Goal: Information Seeking & Learning: Learn about a topic

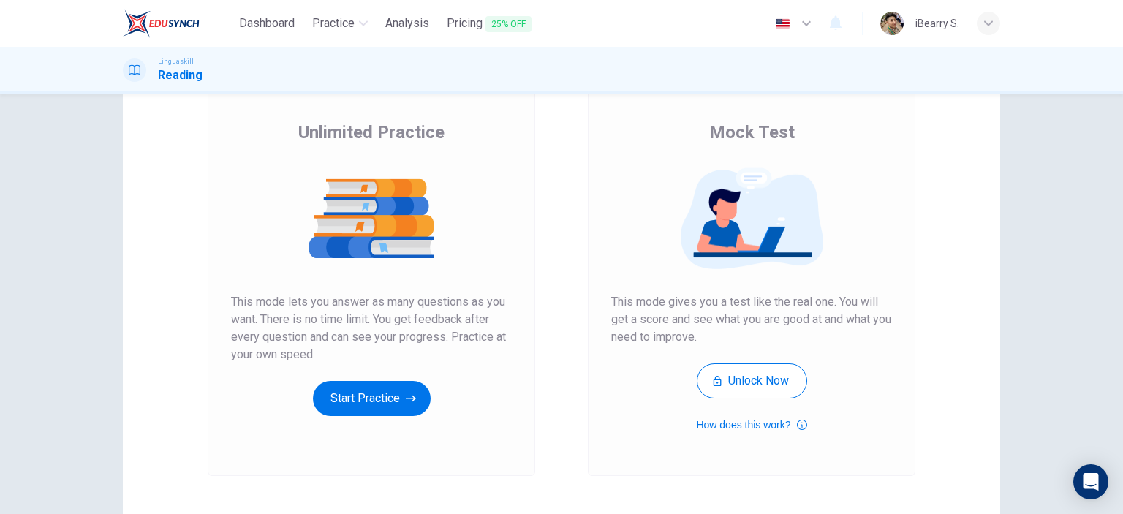
scroll to position [73, 0]
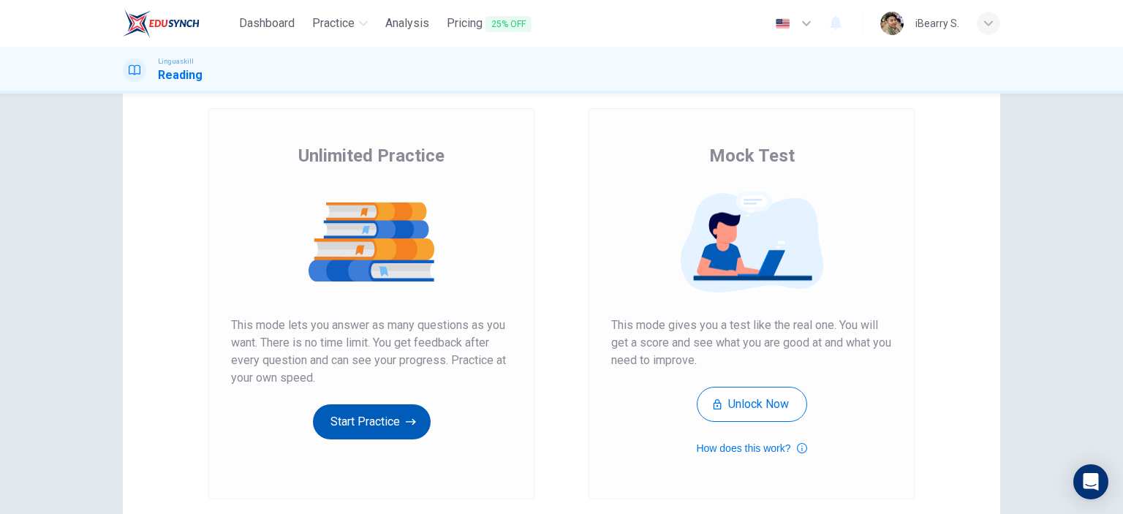
click at [394, 414] on button "Start Practice" at bounding box center [372, 421] width 118 height 35
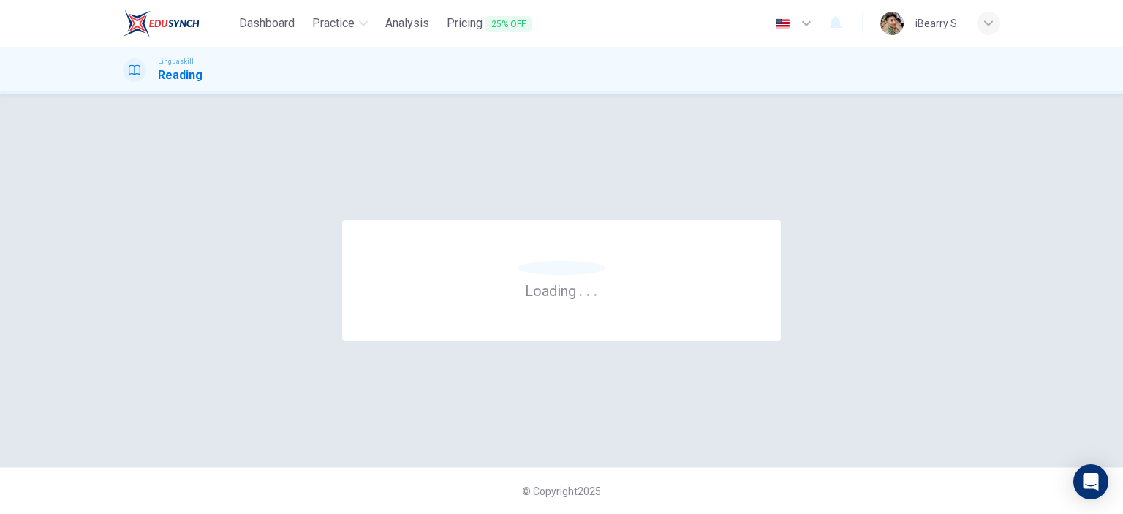
scroll to position [0, 0]
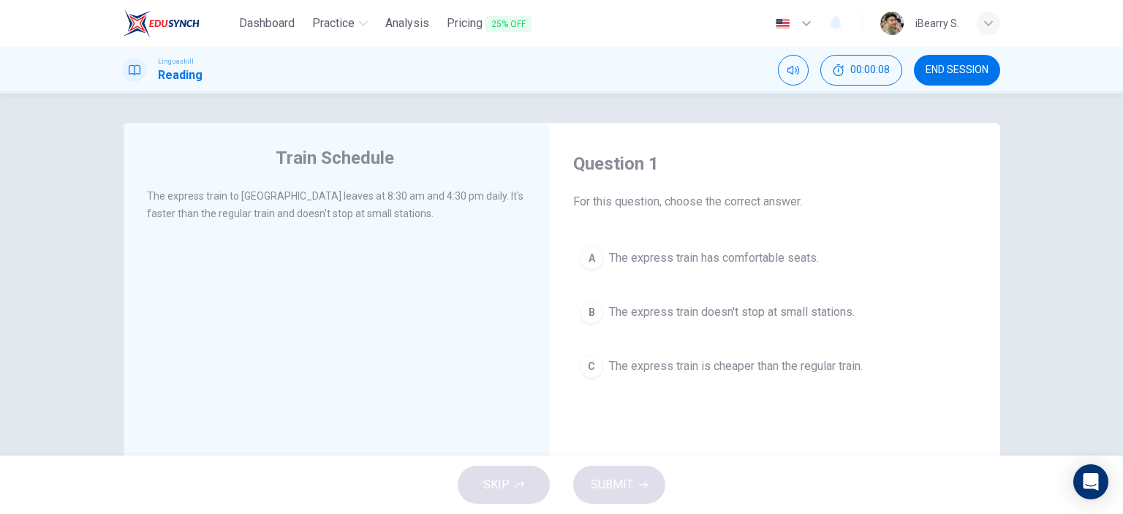
drag, startPoint x: 285, startPoint y: 196, endPoint x: 333, endPoint y: 201, distance: 47.8
click at [333, 201] on span "The express train to [GEOGRAPHIC_DATA] leaves at 8:30 am and 4:30 pm daily. It'…" at bounding box center [335, 204] width 377 height 29
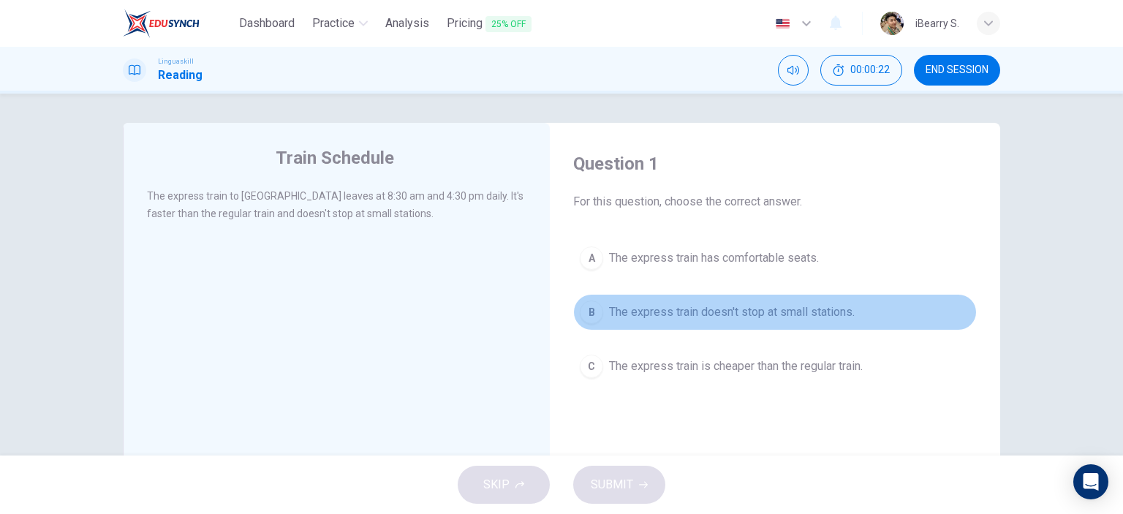
click at [685, 314] on span "The express train doesn't stop at small stations." at bounding box center [732, 312] width 246 height 18
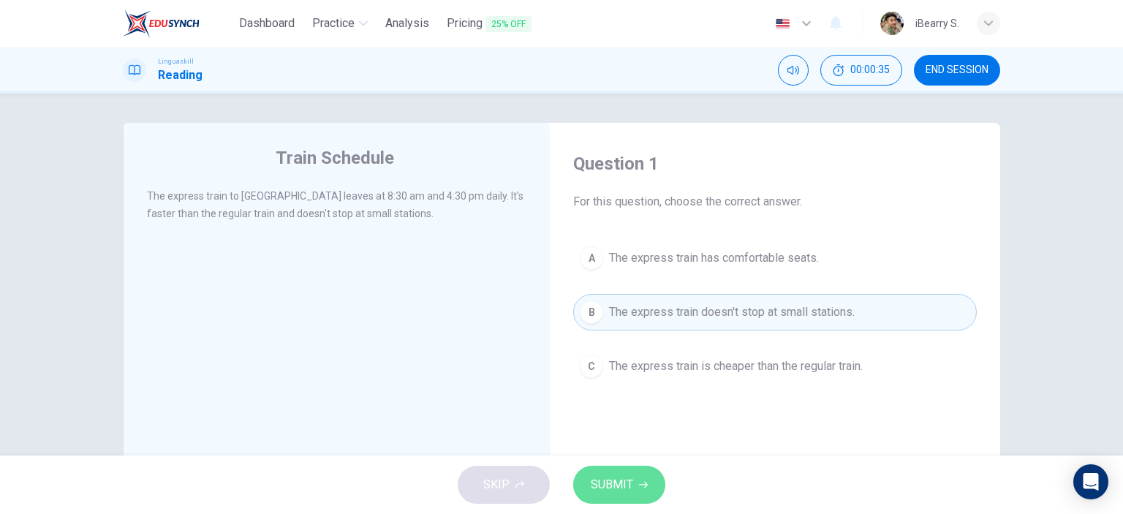
click at [621, 489] on span "SUBMIT" at bounding box center [612, 485] width 42 height 20
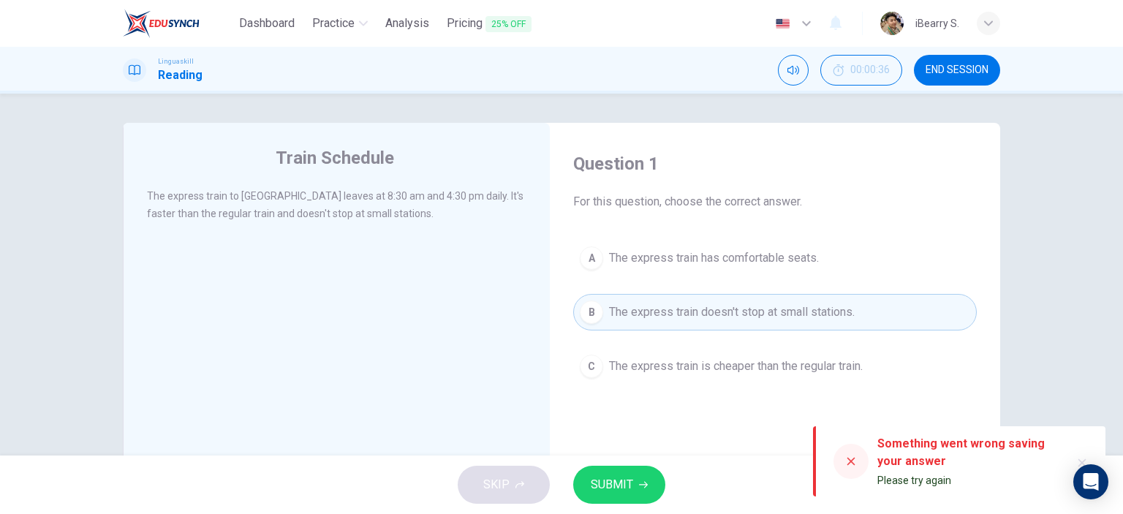
click at [1062, 58] on div "Linguaskill Reading 00:00:36 END SESSION" at bounding box center [561, 70] width 1123 height 47
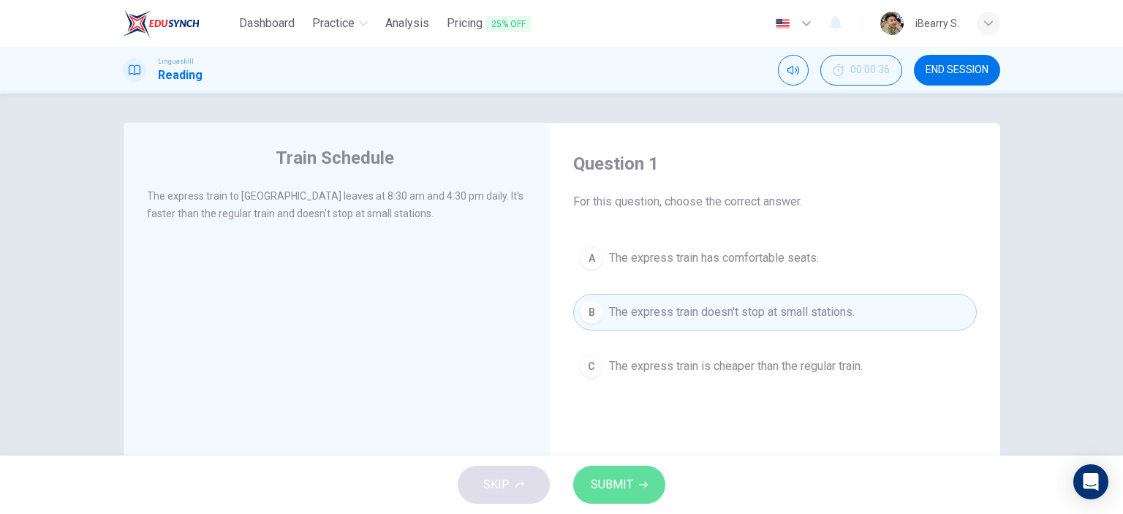
click at [637, 477] on button "SUBMIT" at bounding box center [619, 485] width 92 height 38
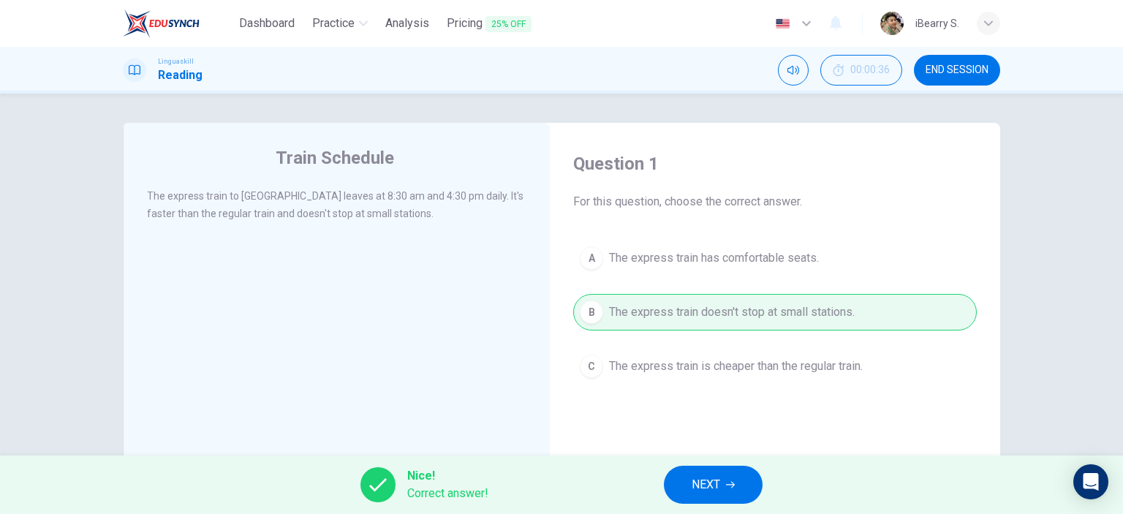
click at [711, 483] on span "NEXT" at bounding box center [706, 485] width 29 height 20
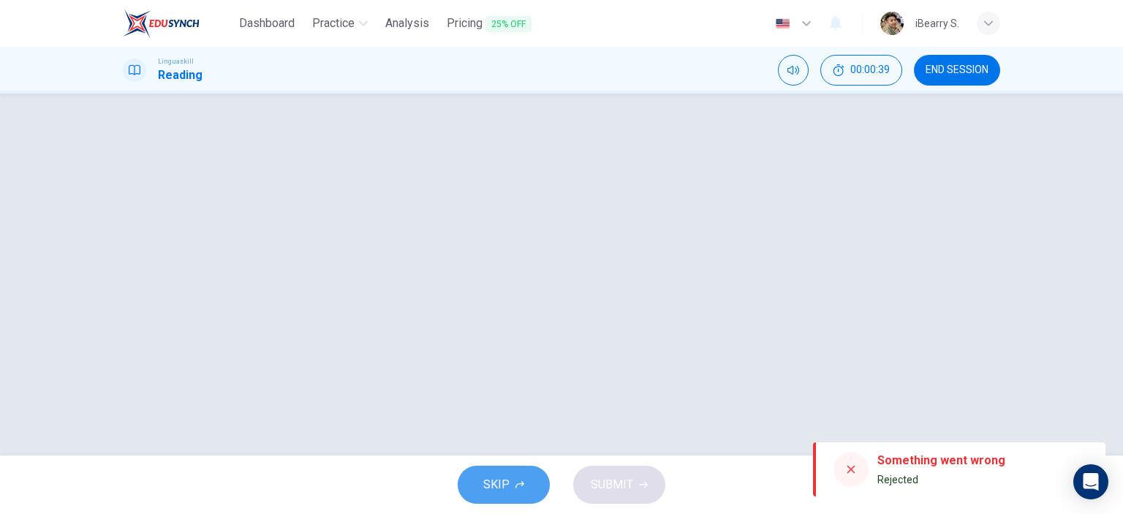
click at [505, 486] on span "SKIP" at bounding box center [496, 485] width 26 height 20
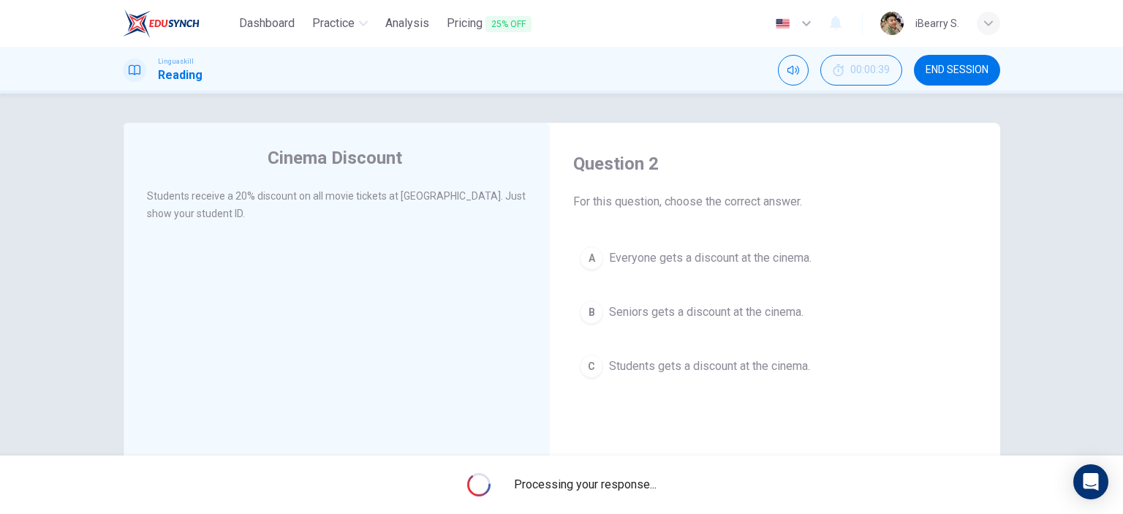
drag, startPoint x: 199, startPoint y: 201, endPoint x: 250, endPoint y: 201, distance: 51.2
click at [250, 201] on span "Students receive a 20% discount on all movie tickets at [GEOGRAPHIC_DATA]. Just…" at bounding box center [336, 204] width 379 height 29
click at [659, 368] on span "Students gets a discount at the cinema." at bounding box center [709, 367] width 201 height 18
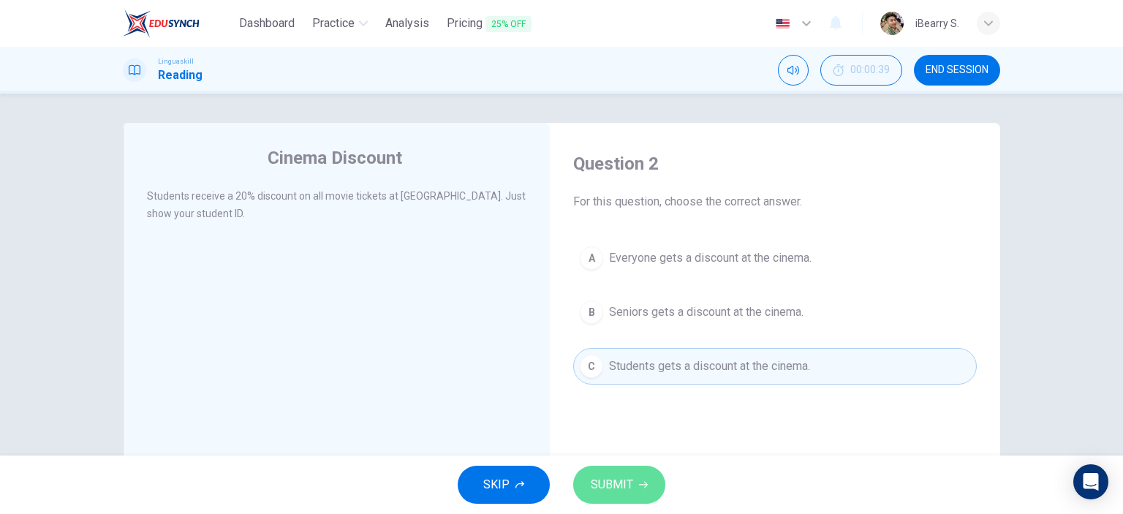
click at [641, 491] on button "SUBMIT" at bounding box center [619, 485] width 92 height 38
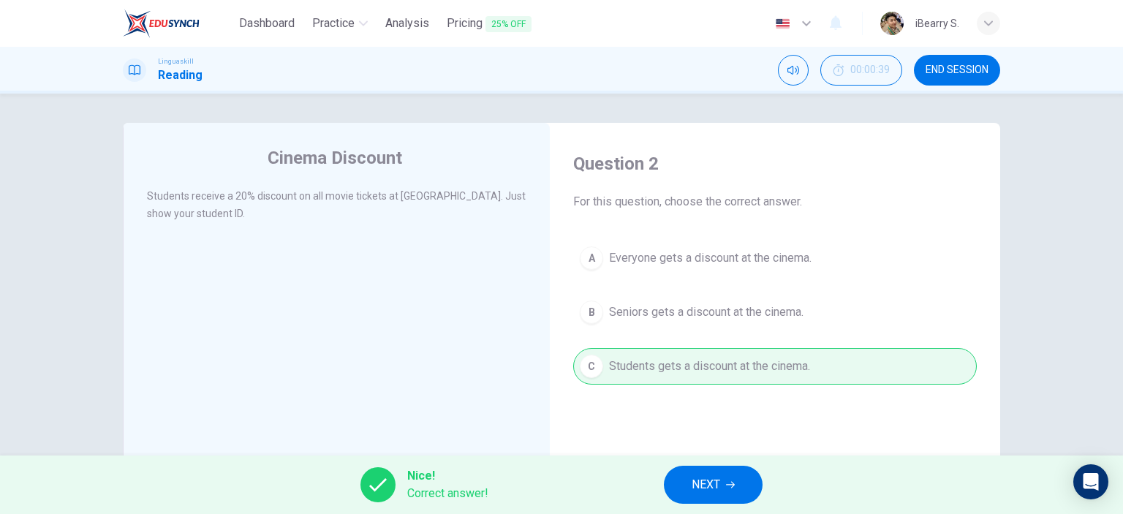
click at [739, 486] on button "NEXT" at bounding box center [713, 485] width 99 height 38
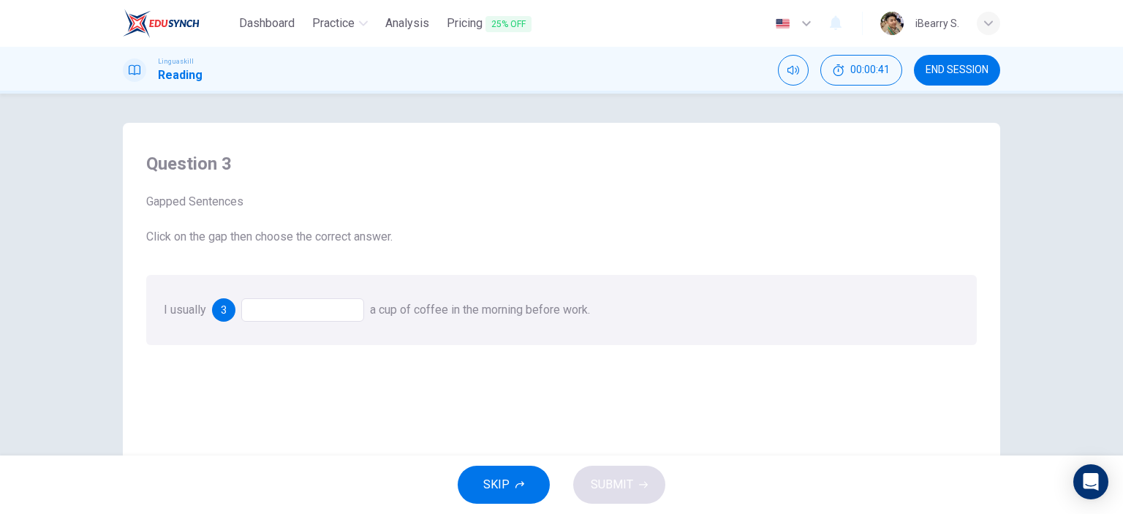
click at [524, 190] on div "Question 3 Gapped Sentences Click on the gap then choose the correct answer." at bounding box center [561, 199] width 831 height 94
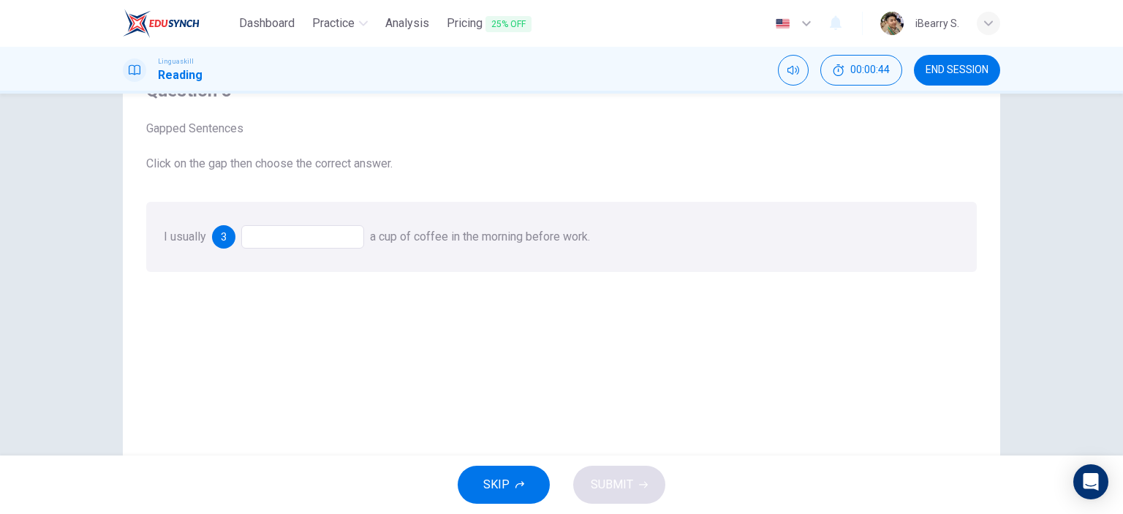
click at [348, 239] on div at bounding box center [302, 236] width 123 height 23
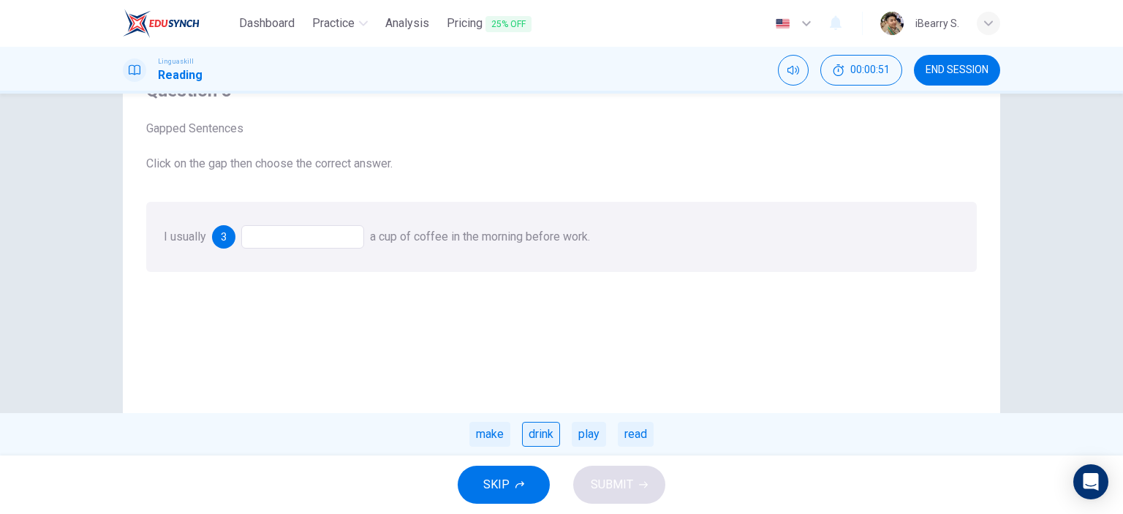
click at [547, 440] on div "drink" at bounding box center [541, 434] width 38 height 25
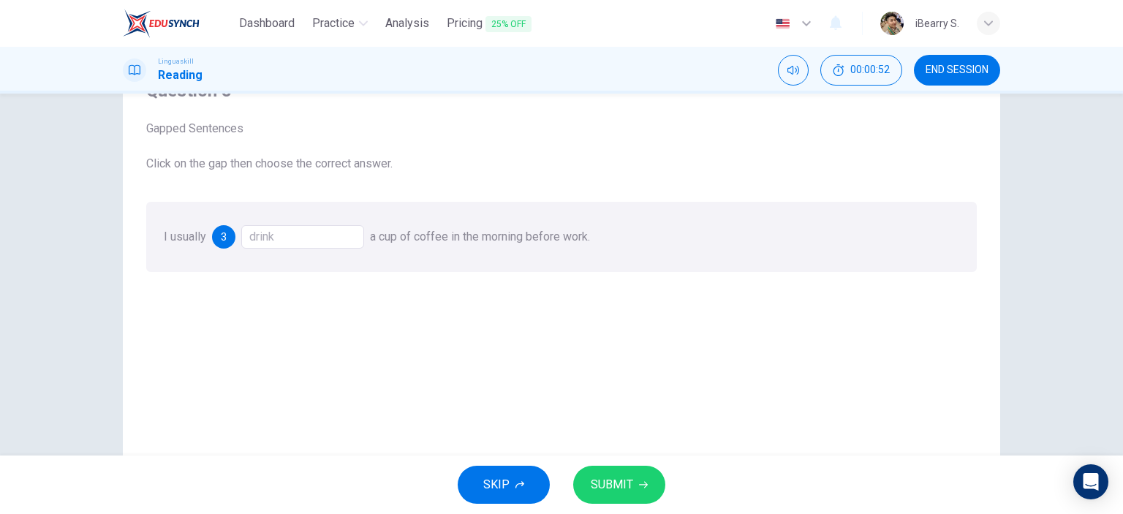
click at [622, 489] on span "SUBMIT" at bounding box center [612, 485] width 42 height 20
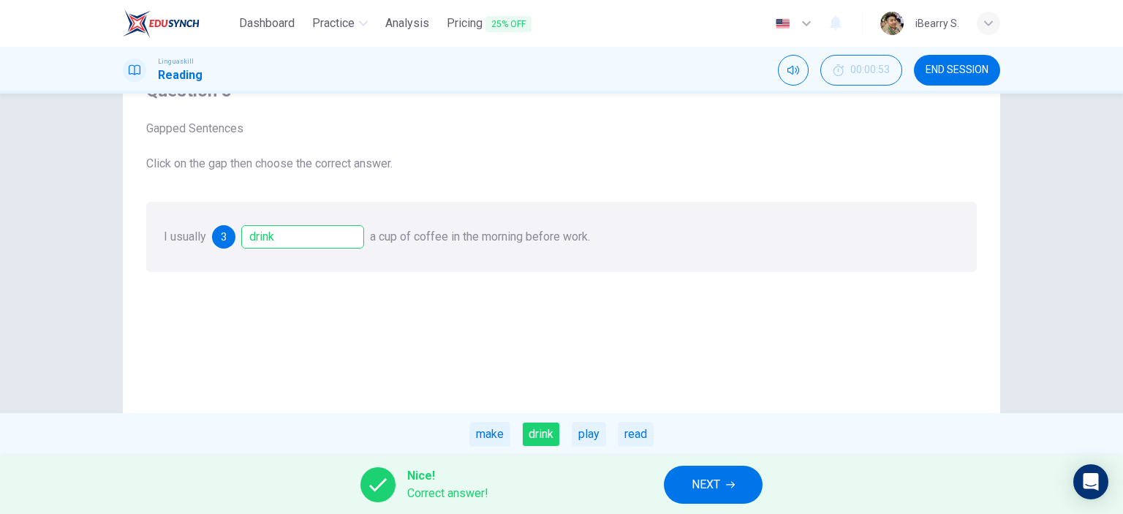
click at [720, 485] on span "NEXT" at bounding box center [706, 485] width 29 height 20
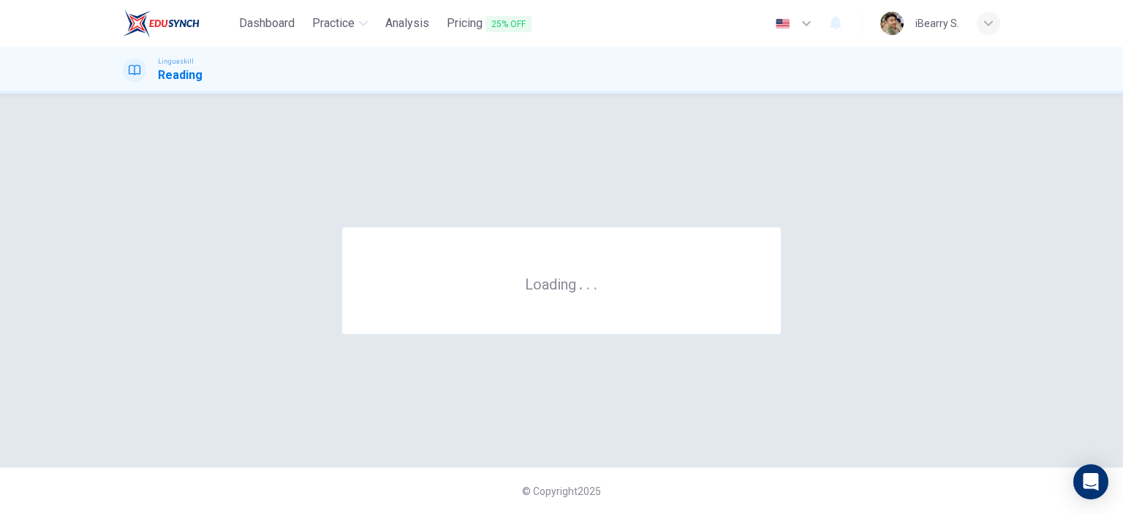
scroll to position [0, 0]
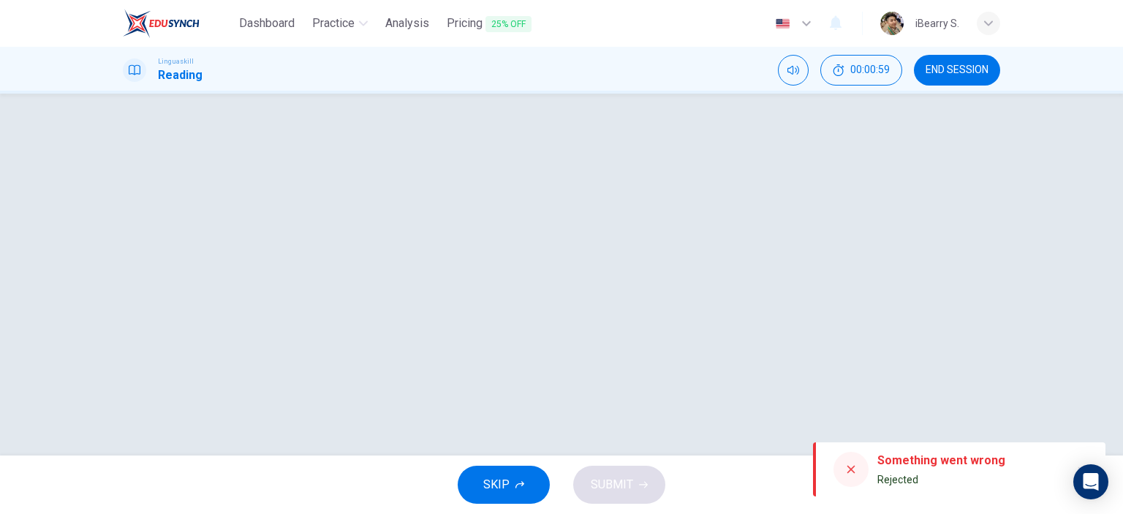
click at [851, 470] on icon at bounding box center [852, 470] width 8 height 8
click at [833, 195] on div at bounding box center [561, 274] width 924 height 303
click at [270, 192] on div at bounding box center [561, 274] width 924 height 303
click at [268, 193] on div at bounding box center [561, 274] width 924 height 303
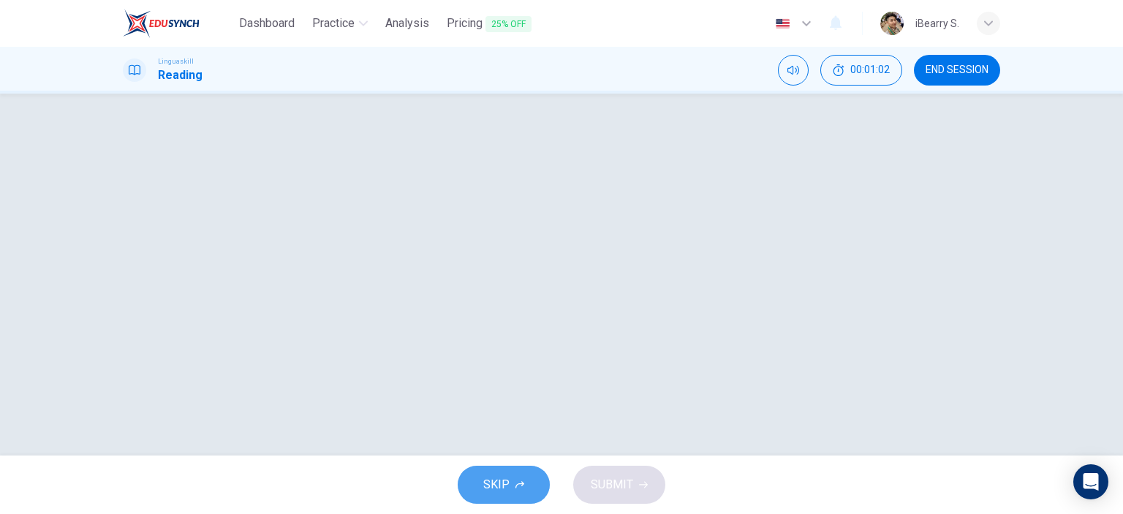
click at [521, 481] on icon "button" at bounding box center [520, 484] width 9 height 9
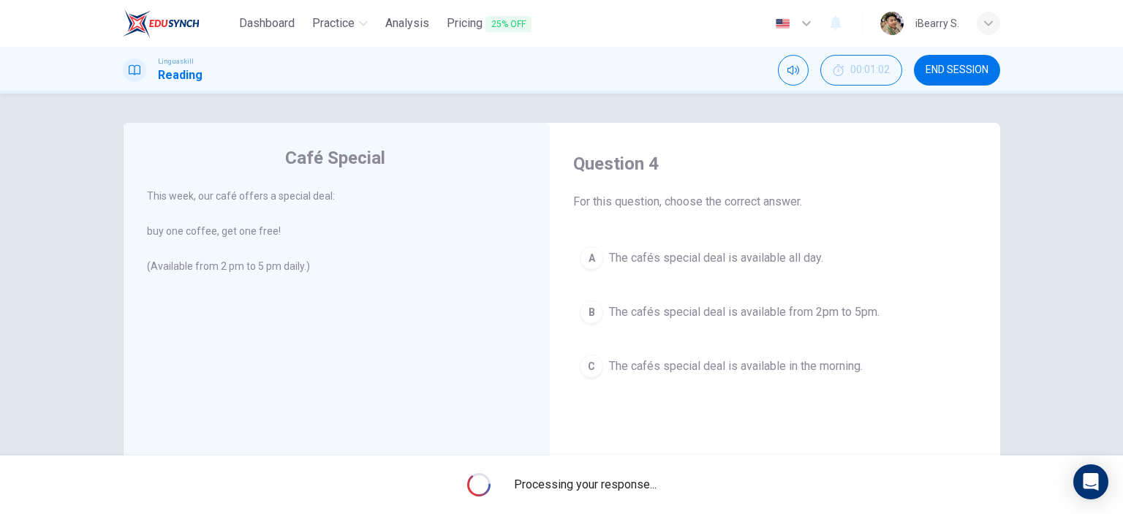
click at [723, 312] on span "The cafés special deal is available from 2pm to 5pm." at bounding box center [744, 312] width 271 height 18
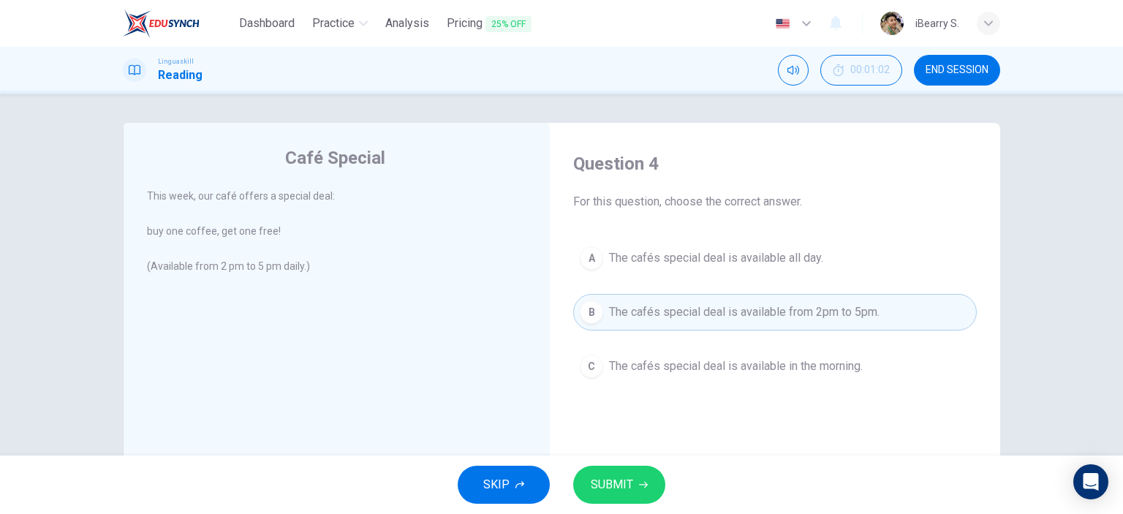
click at [641, 486] on icon "button" at bounding box center [643, 484] width 9 height 9
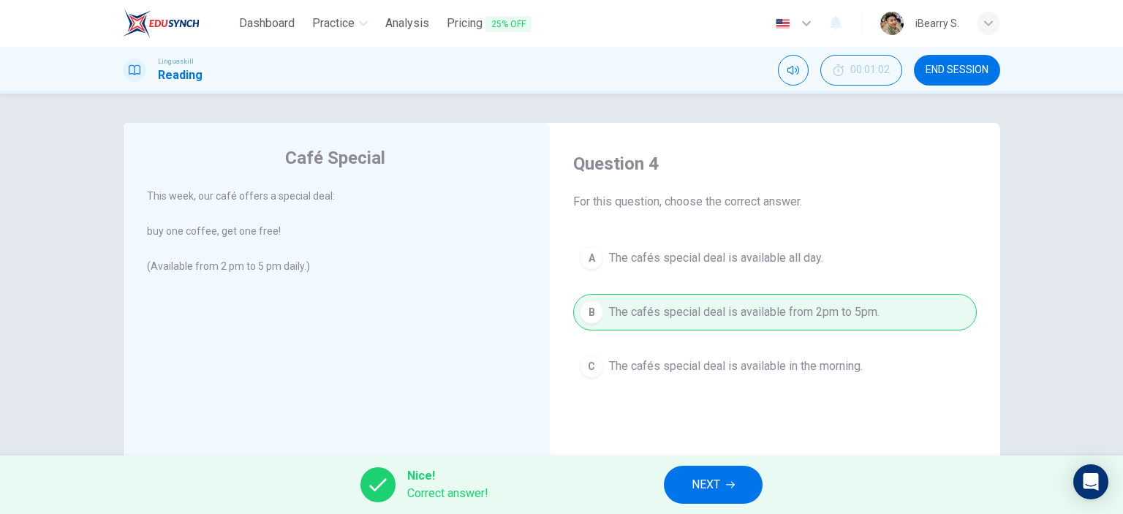
click at [716, 485] on span "NEXT" at bounding box center [706, 485] width 29 height 20
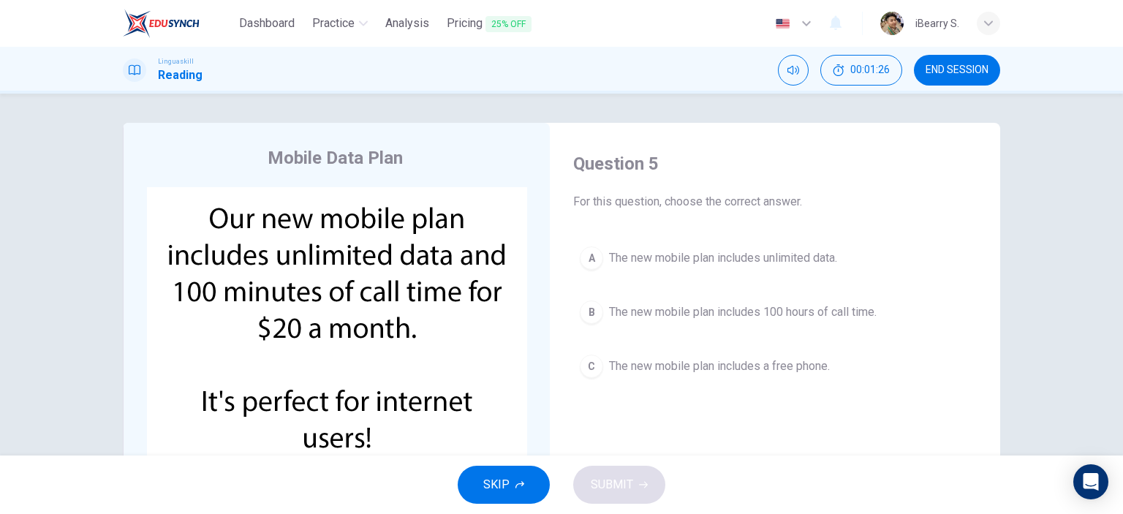
click at [674, 316] on span "The new mobile plan includes 100 hours of call time." at bounding box center [743, 312] width 268 height 18
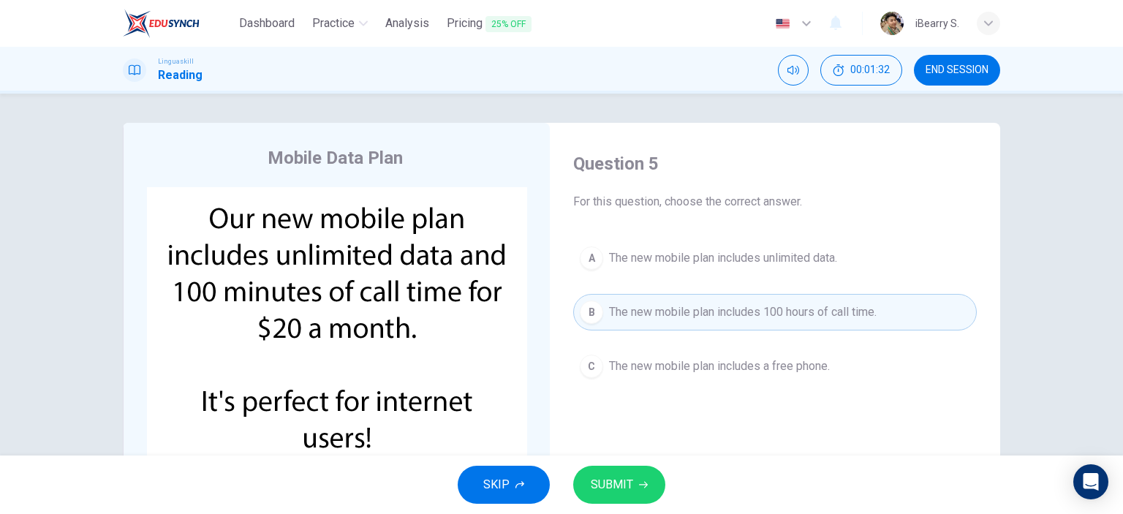
scroll to position [73, 0]
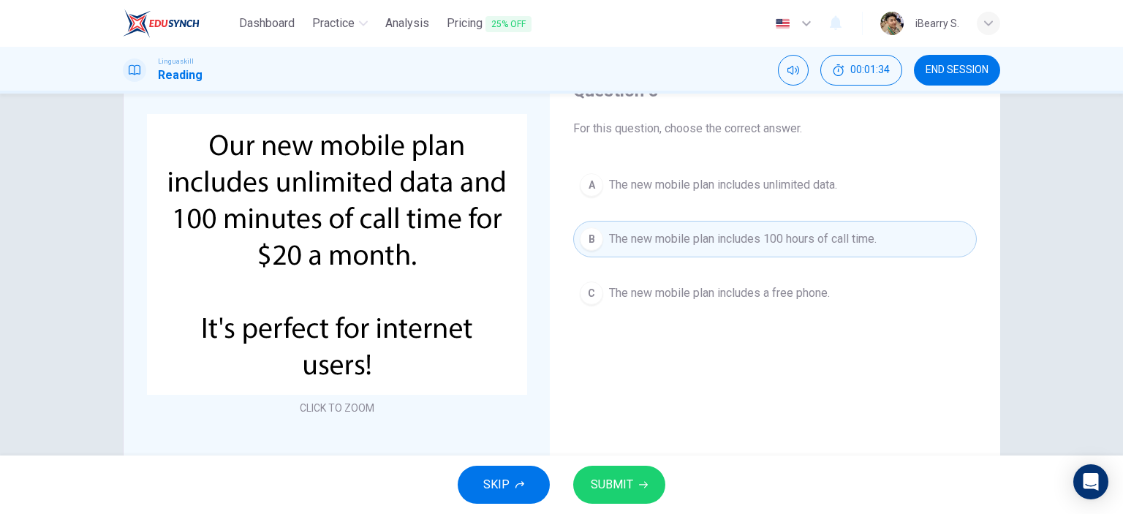
click at [760, 182] on span "The new mobile plan includes unlimited data." at bounding box center [723, 185] width 228 height 18
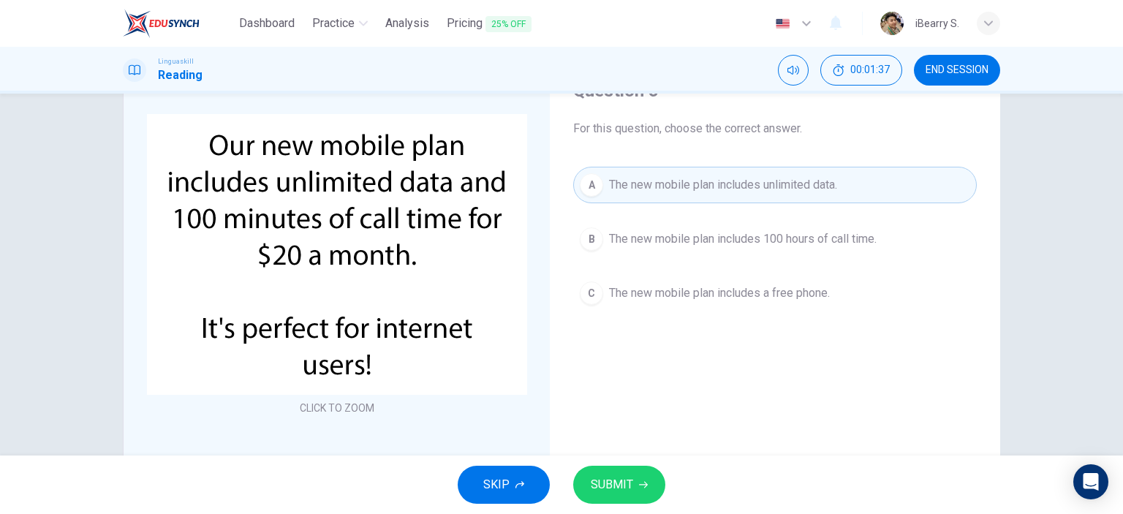
click at [739, 243] on span "The new mobile plan includes 100 hours of call time." at bounding box center [743, 239] width 268 height 18
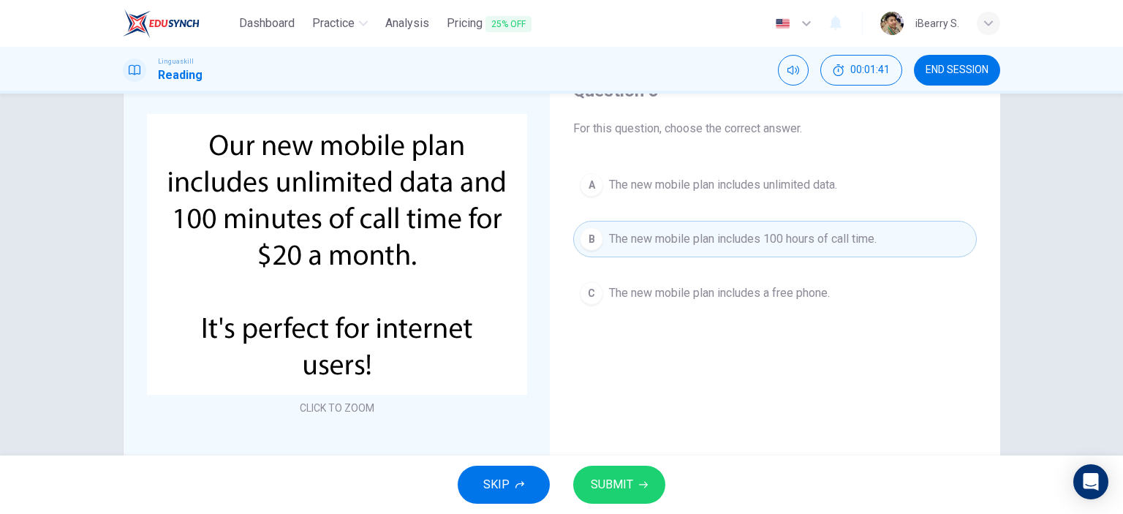
scroll to position [0, 0]
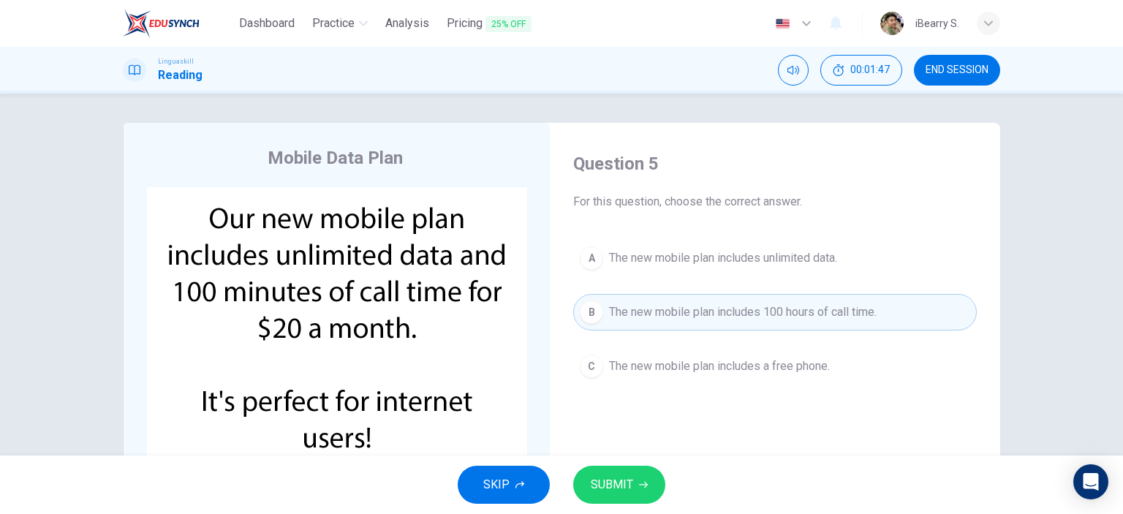
click at [766, 260] on span "The new mobile plan includes unlimited data." at bounding box center [723, 258] width 228 height 18
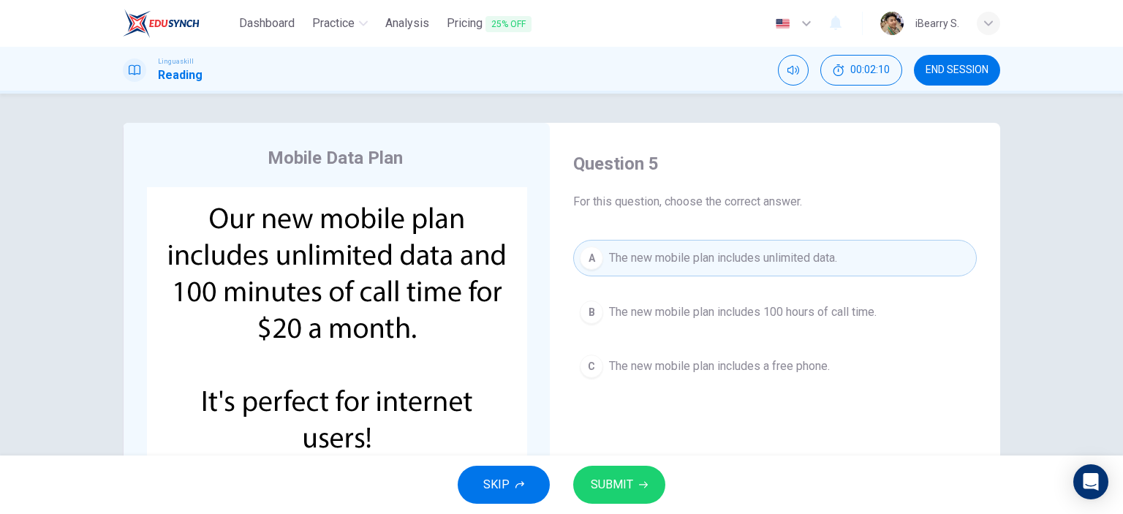
click at [634, 480] on button "SUBMIT" at bounding box center [619, 485] width 92 height 38
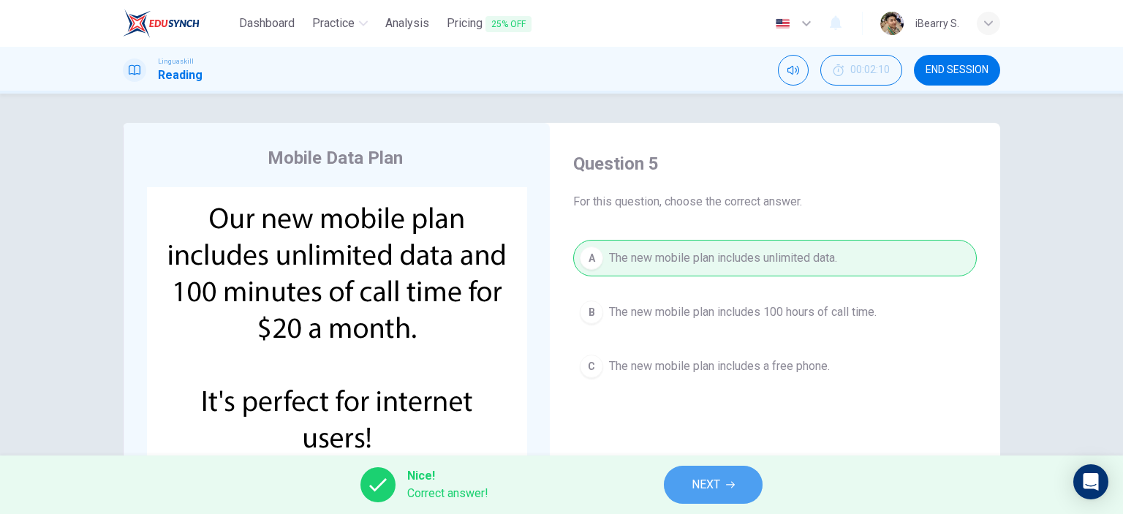
click at [711, 488] on span "NEXT" at bounding box center [706, 485] width 29 height 20
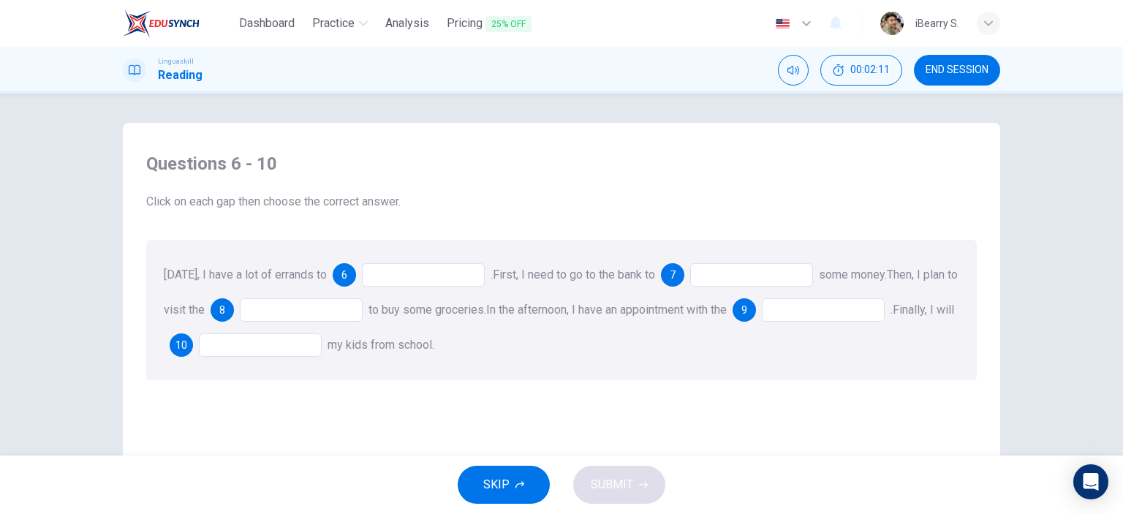
scroll to position [73, 0]
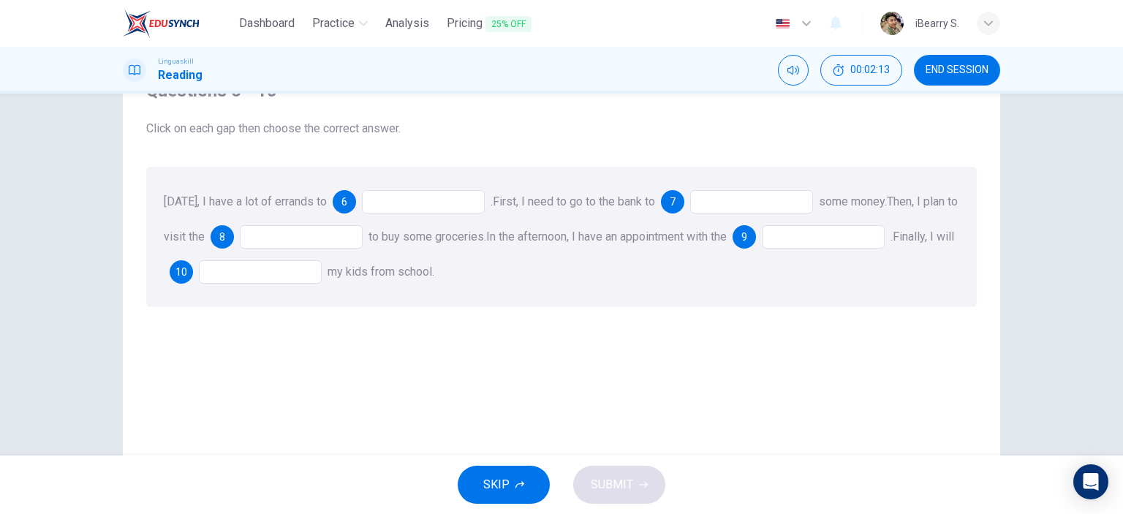
click at [412, 207] on div at bounding box center [423, 201] width 123 height 23
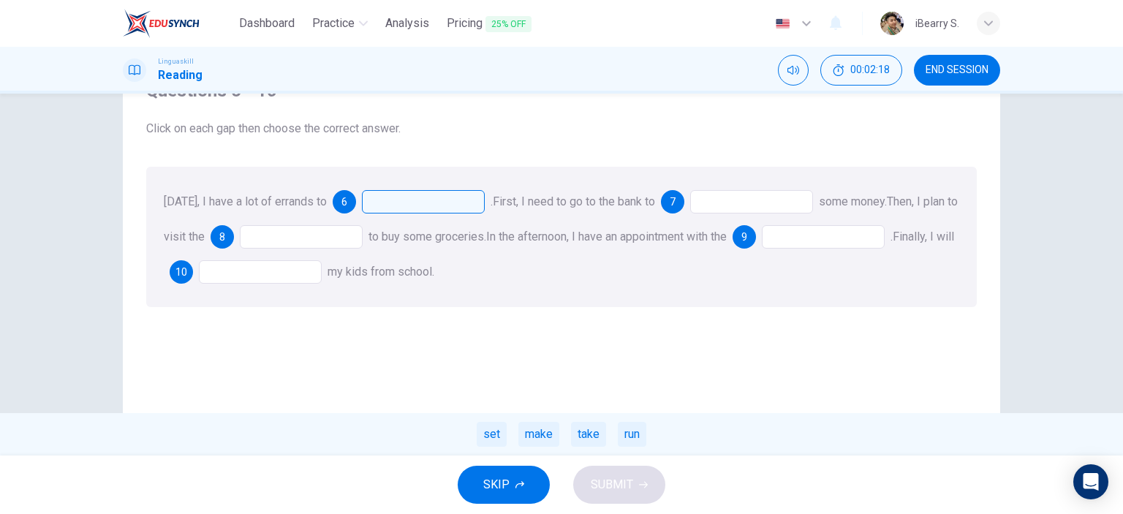
click at [536, 181] on div "[DATE], I have a lot of errands to 6 . set make take run First, I need to go to…" at bounding box center [561, 237] width 831 height 140
click at [723, 199] on div at bounding box center [751, 201] width 123 height 23
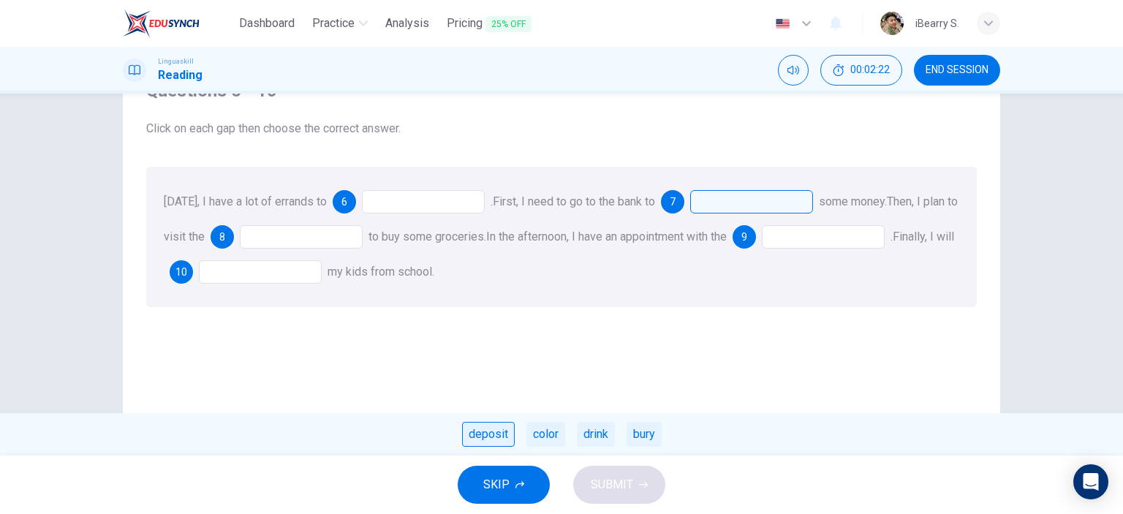
click at [489, 432] on div "deposit" at bounding box center [488, 434] width 53 height 25
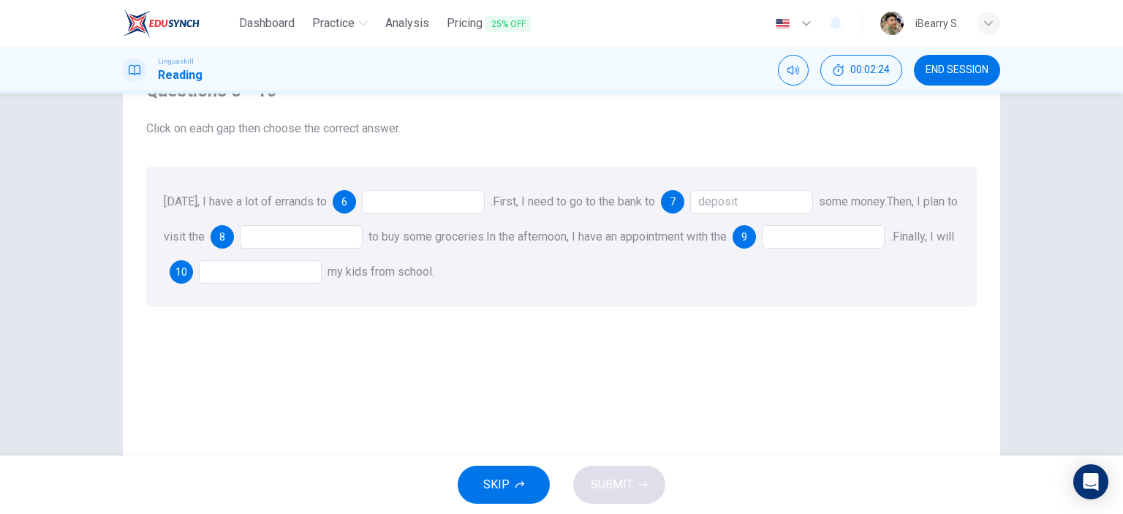
click at [288, 236] on div at bounding box center [301, 236] width 123 height 23
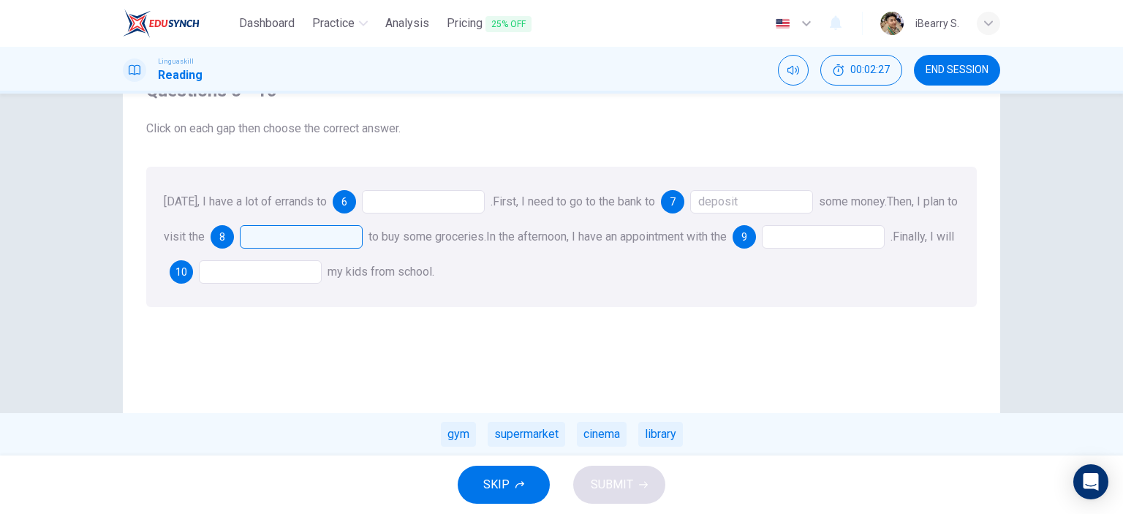
click at [524, 437] on div "supermarket" at bounding box center [527, 434] width 78 height 25
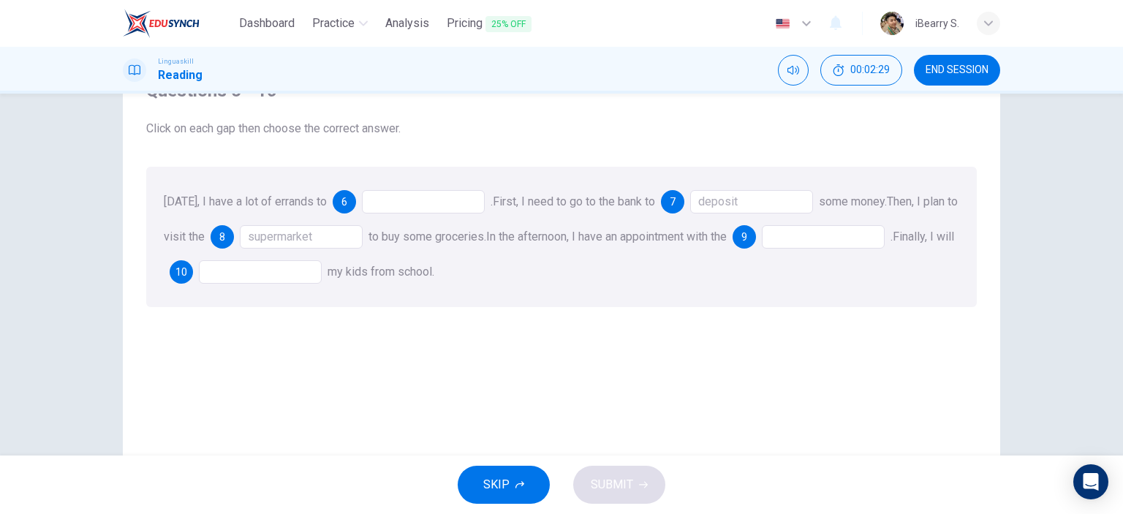
click at [853, 243] on div at bounding box center [823, 236] width 123 height 23
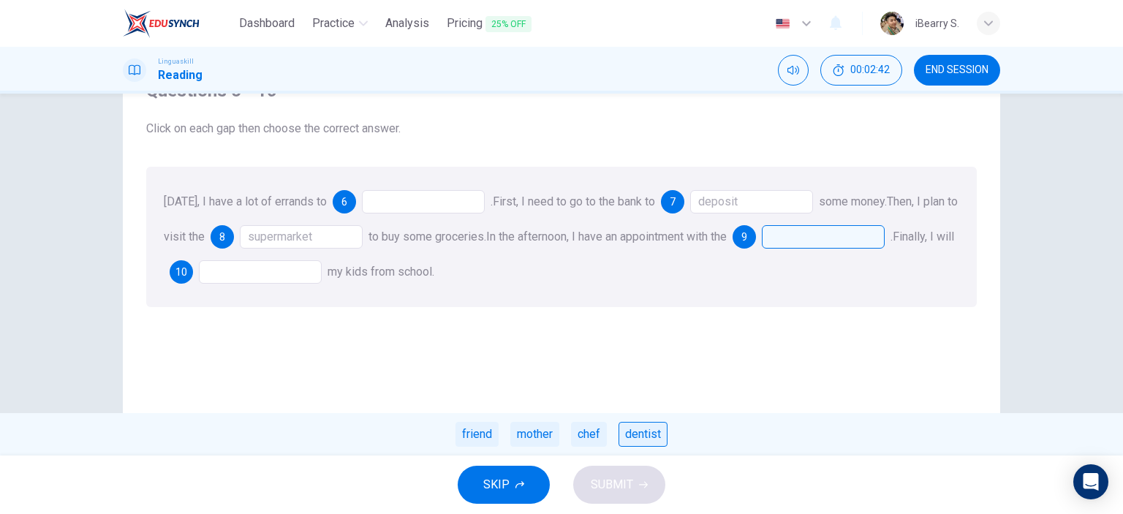
click at [647, 435] on div "dentist" at bounding box center [643, 434] width 49 height 25
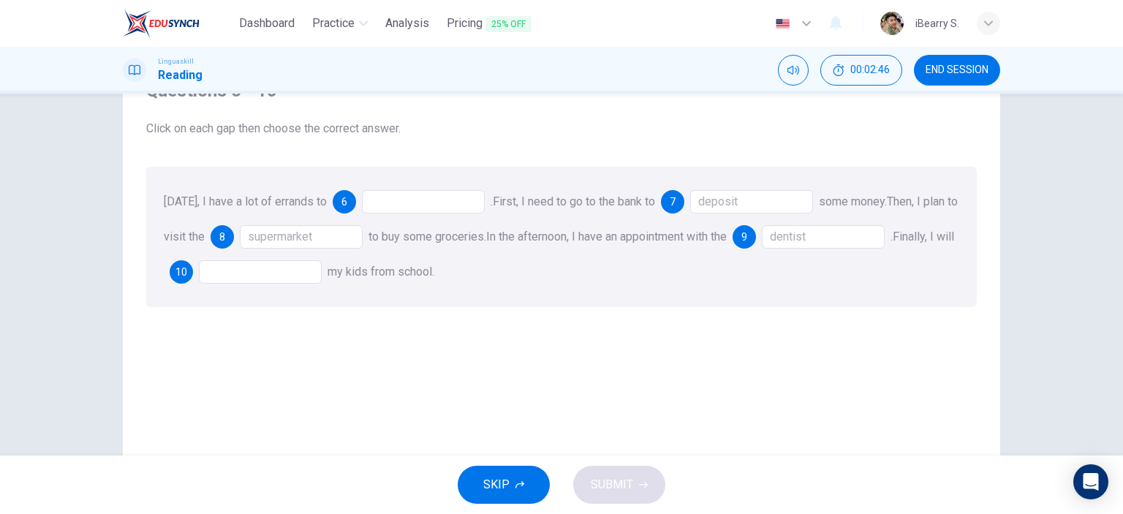
click at [310, 276] on div at bounding box center [260, 271] width 123 height 23
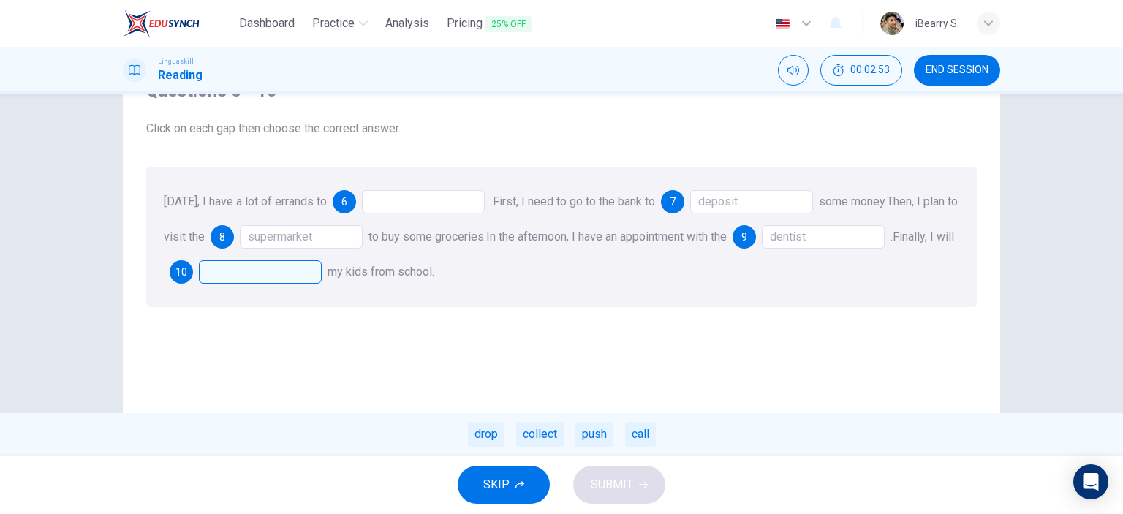
click at [481, 432] on div "drop" at bounding box center [486, 434] width 37 height 25
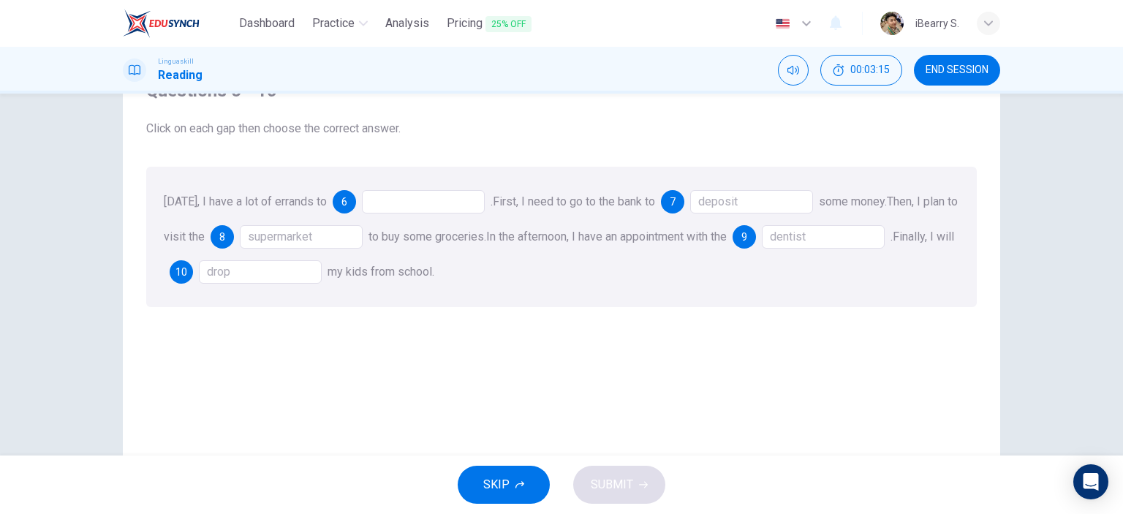
click at [412, 195] on div at bounding box center [423, 201] width 123 height 23
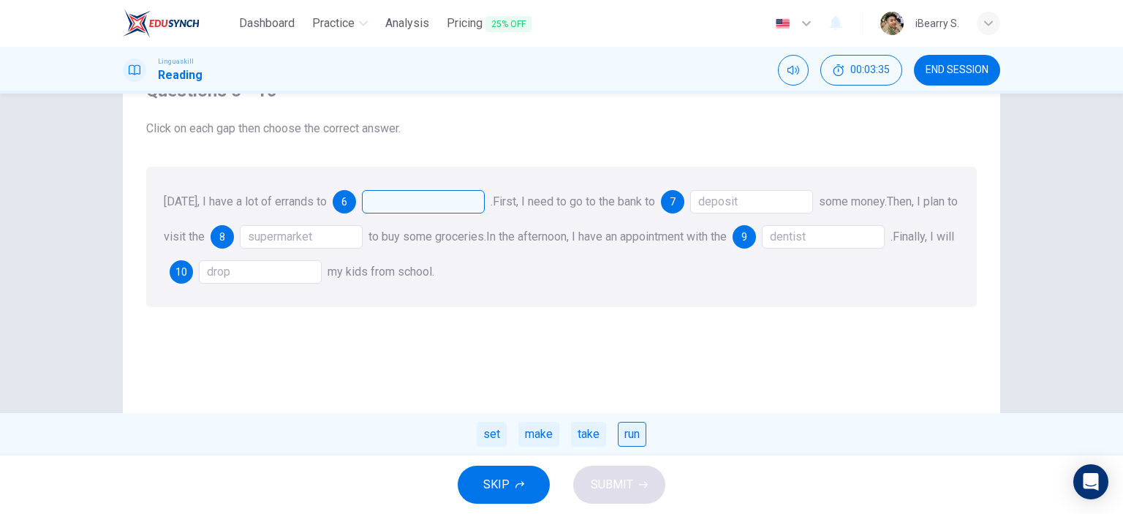
click at [632, 433] on div "run" at bounding box center [632, 434] width 29 height 25
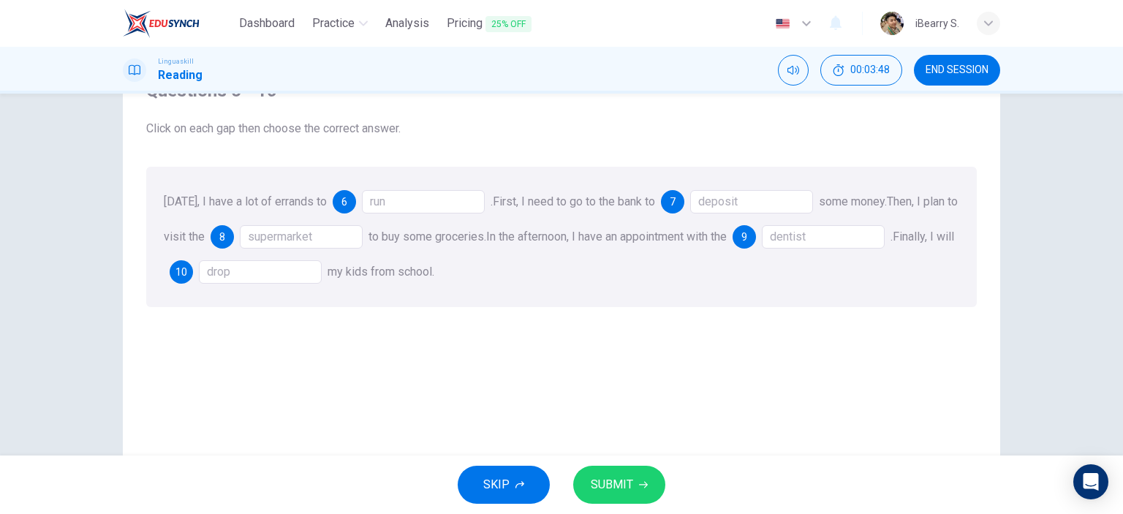
click at [859, 231] on div "dentist" at bounding box center [823, 236] width 123 height 23
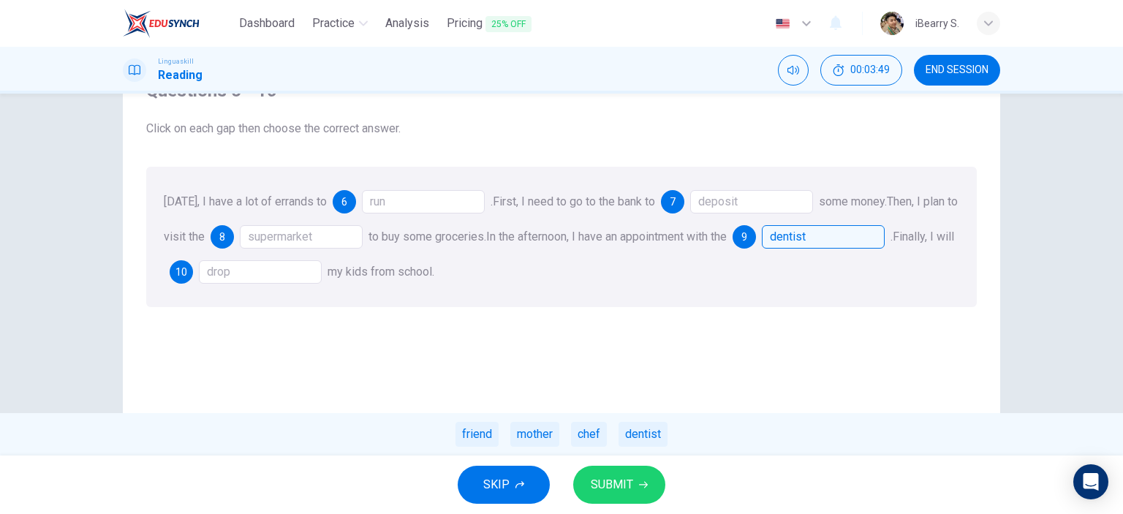
click at [855, 241] on div "dentist" at bounding box center [823, 236] width 123 height 23
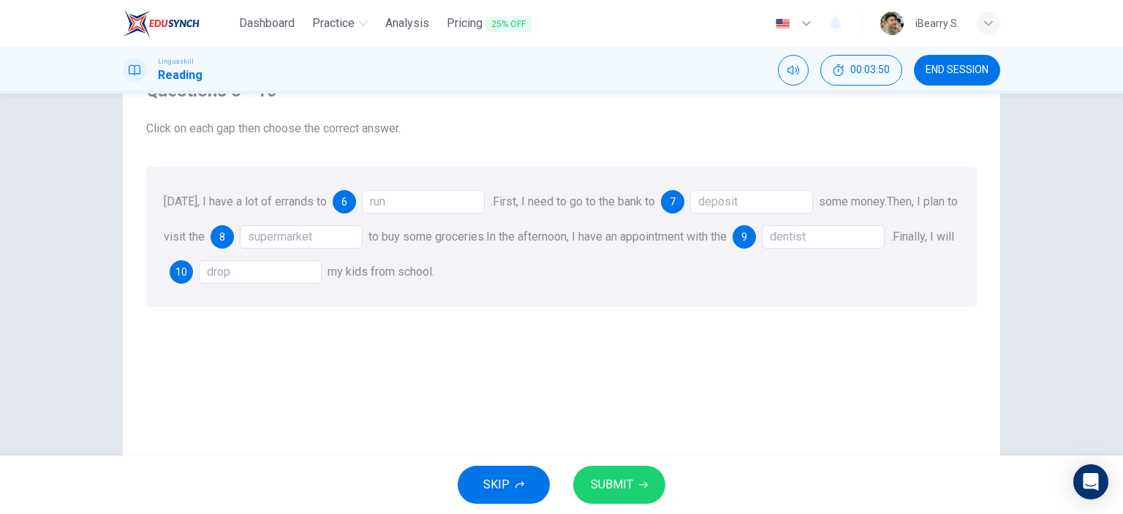
click at [855, 241] on div "dentist" at bounding box center [823, 236] width 123 height 23
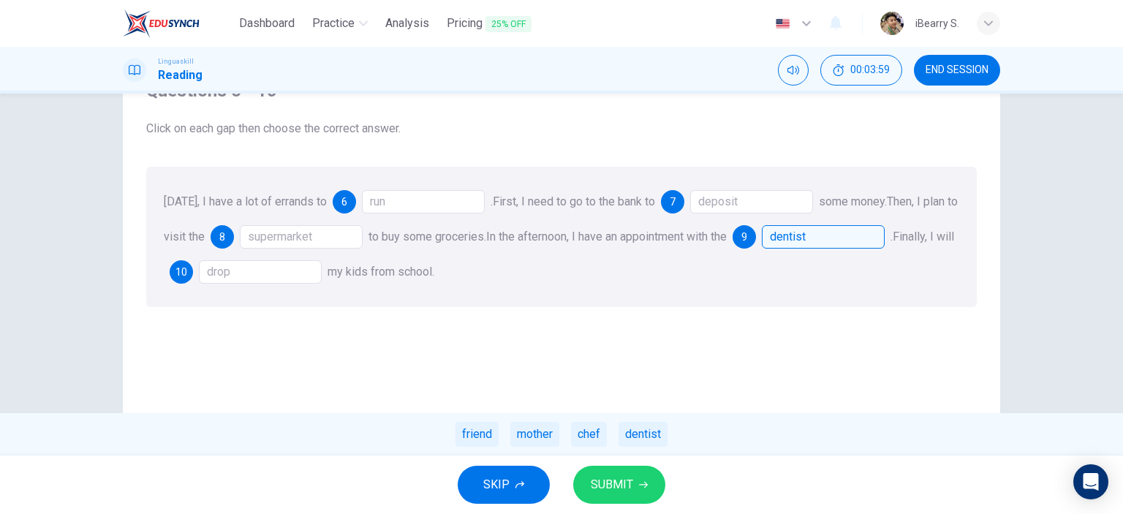
click at [853, 276] on div "[DATE], I have a lot of errands to 6 run . First, I need to go to the bank to 7…" at bounding box center [561, 237] width 831 height 140
click at [287, 268] on div "drop" at bounding box center [260, 271] width 123 height 23
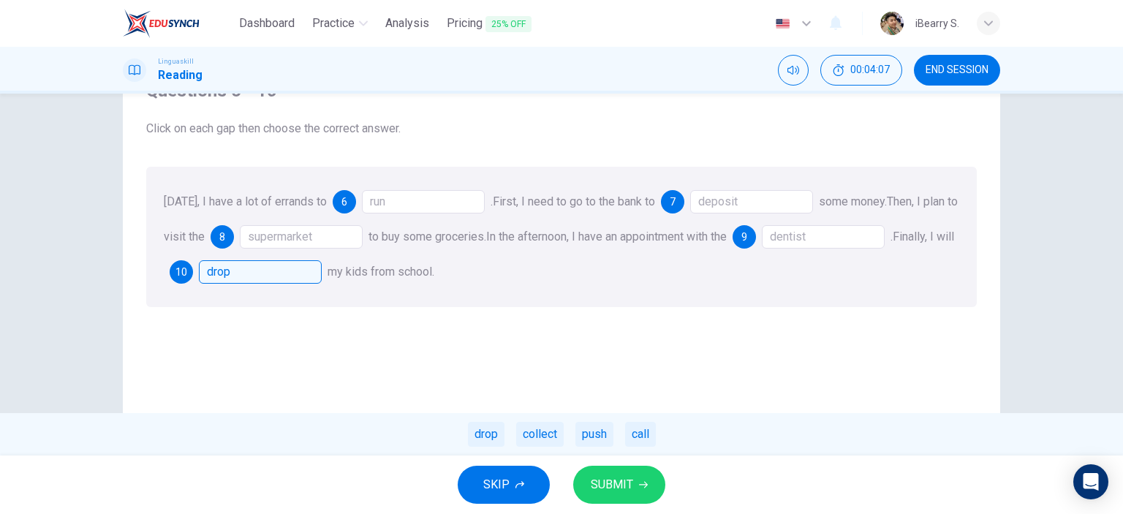
click at [483, 313] on div "Questions 6 - 10 Click on each gap then choose the correct answer. [DATE], I ha…" at bounding box center [562, 192] width 854 height 257
click at [632, 491] on span "SUBMIT" at bounding box center [612, 485] width 42 height 20
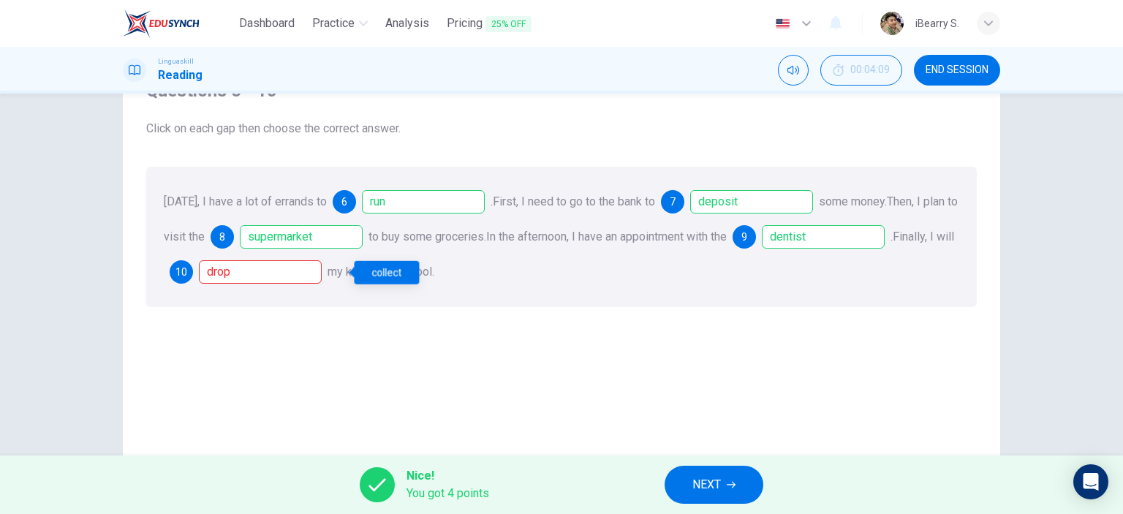
click at [300, 280] on div "drop" at bounding box center [260, 271] width 123 height 23
click at [369, 271] on div "collect" at bounding box center [386, 272] width 65 height 23
click at [740, 488] on button "NEXT" at bounding box center [714, 485] width 99 height 38
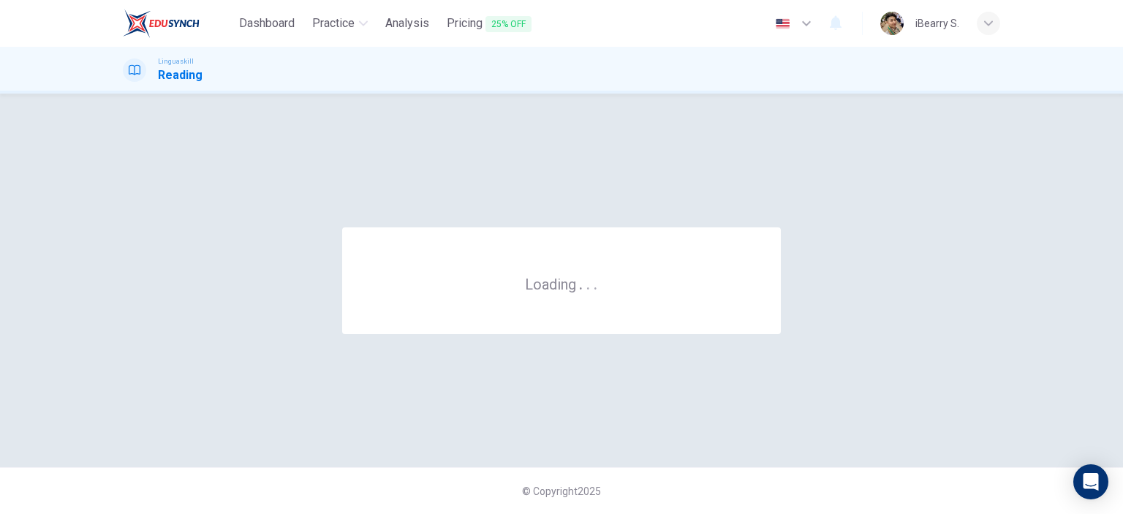
scroll to position [0, 0]
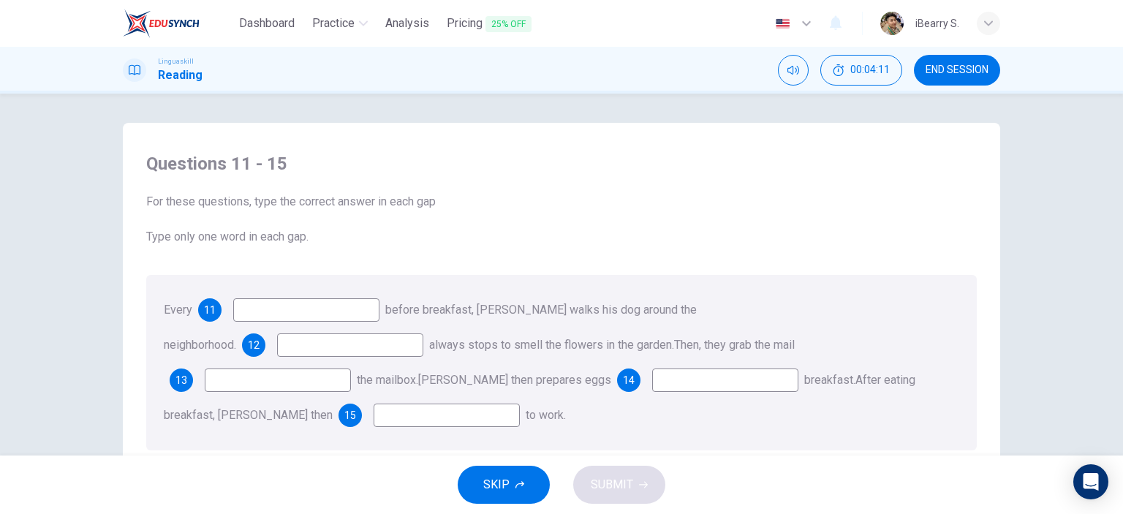
click at [347, 309] on input at bounding box center [306, 309] width 146 height 23
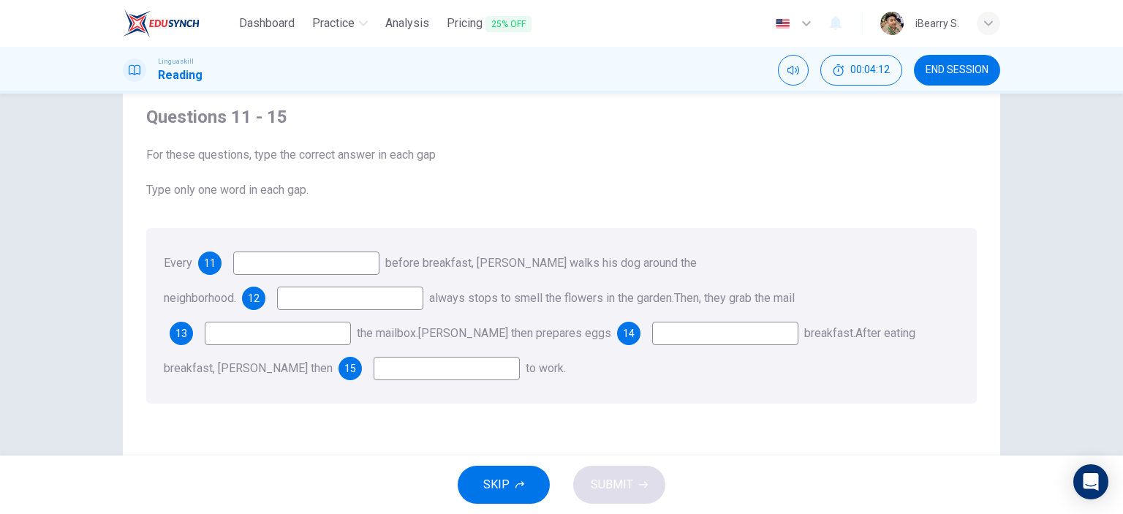
scroll to position [73, 0]
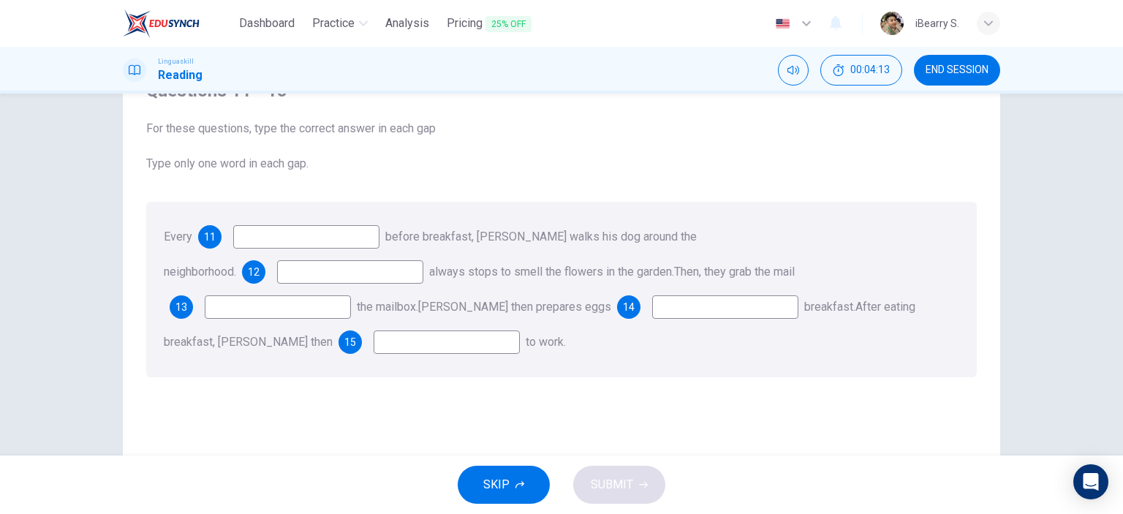
click at [270, 236] on input at bounding box center [306, 236] width 146 height 23
click at [423, 260] on input at bounding box center [350, 271] width 146 height 23
click at [351, 295] on input at bounding box center [278, 306] width 146 height 23
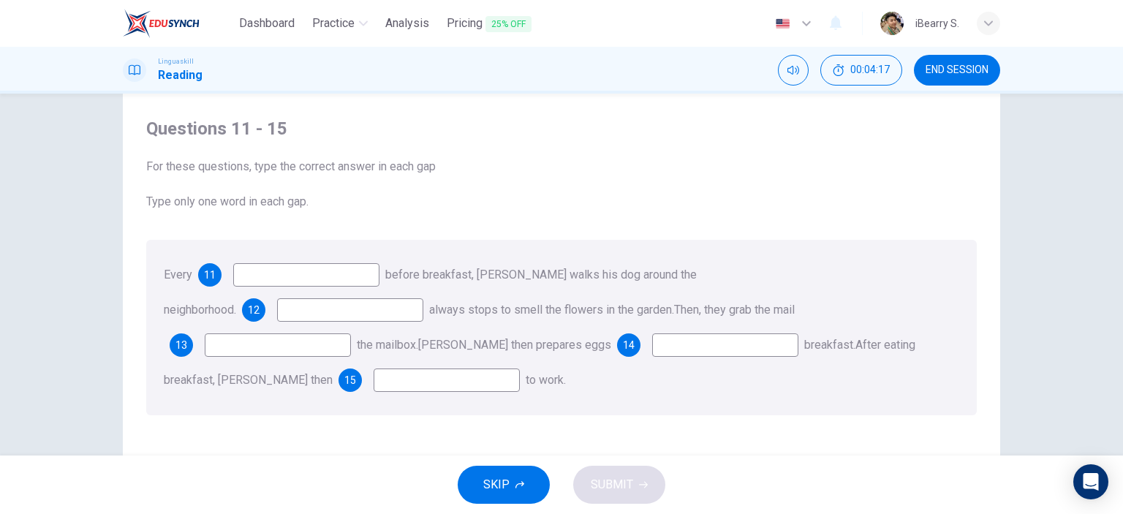
scroll to position [0, 0]
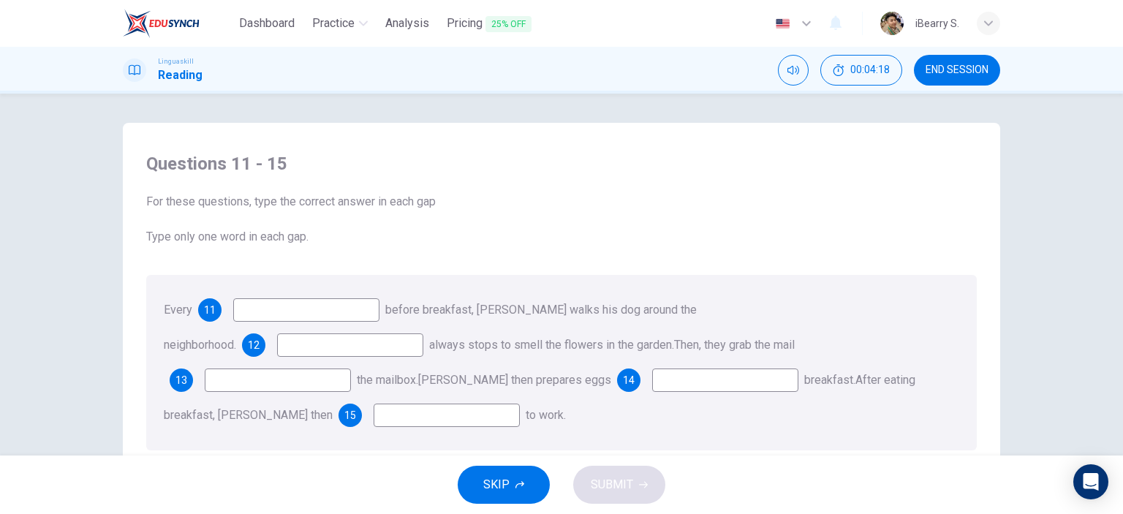
click at [349, 309] on input at bounding box center [306, 309] width 146 height 23
type input "morning"
click at [610, 250] on div "Questions 11 - 15 For these questions, type the correct answer in each gap Type…" at bounding box center [562, 301] width 854 height 328
click at [423, 333] on input at bounding box center [350, 344] width 146 height 23
type input "He"
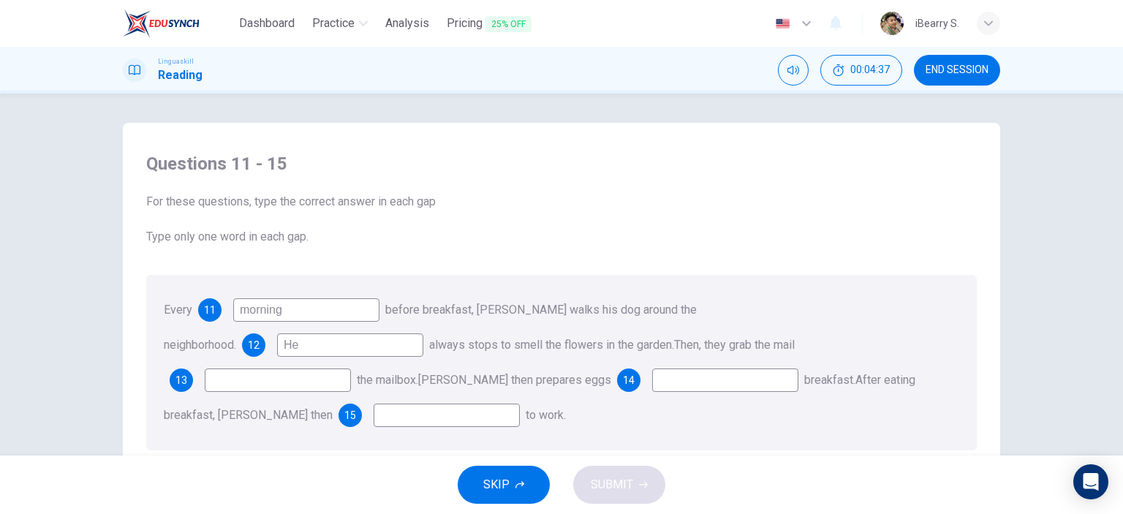
click at [351, 369] on input at bounding box center [278, 380] width 146 height 23
type input "i"
type input "from"
click at [666, 218] on div "Questions 11 - 15 For these questions, type the correct answer in each gap Type…" at bounding box center [561, 199] width 831 height 94
click at [652, 379] on input at bounding box center [725, 380] width 146 height 23
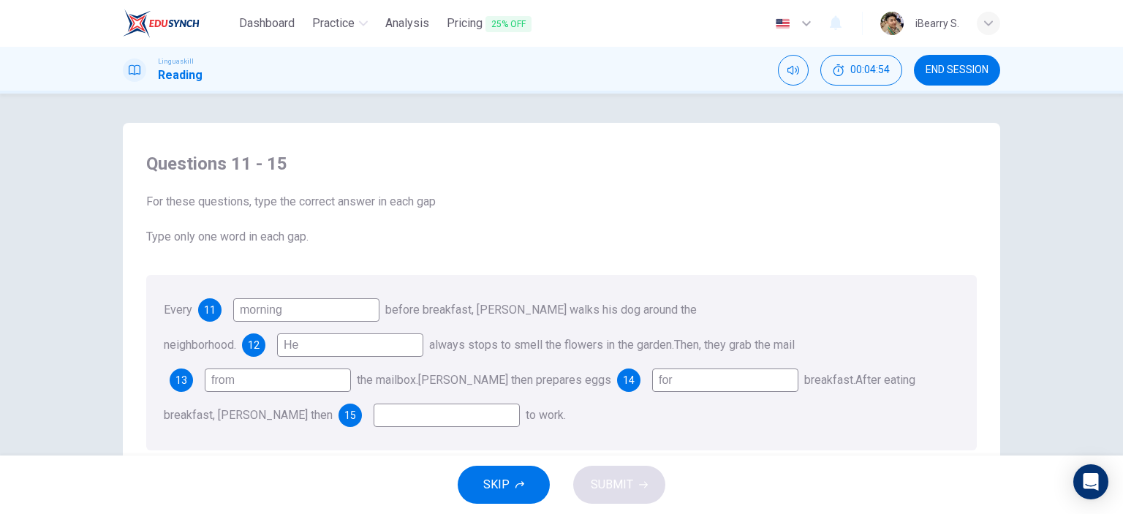
type input "for"
click at [924, 392] on div "Every 11 morning before breakfast, [PERSON_NAME] walks his dog around the neigh…" at bounding box center [561, 363] width 831 height 176
click at [520, 404] on input at bounding box center [447, 415] width 146 height 23
type input "d"
type input "goes"
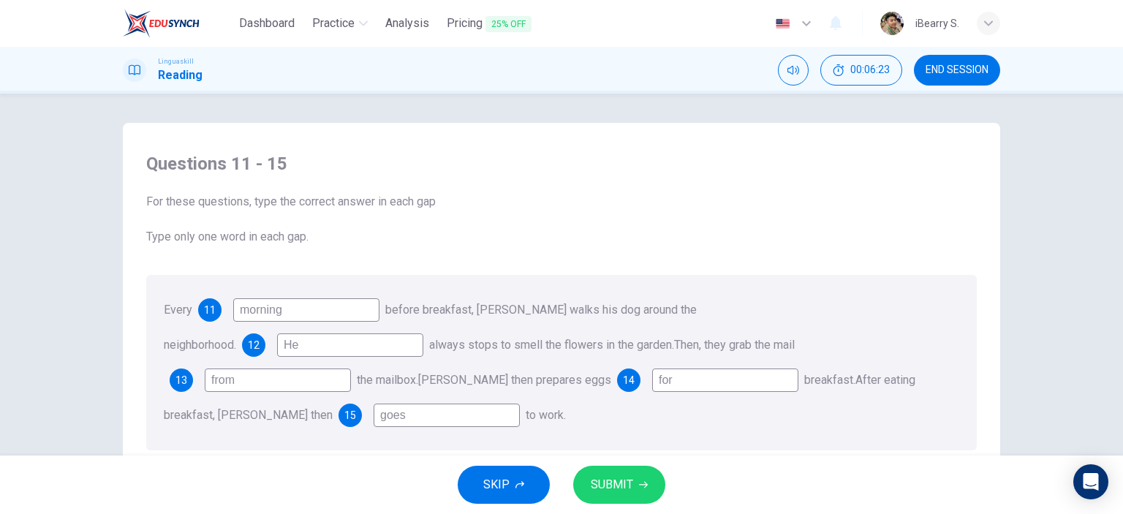
click at [604, 494] on span "SUBMIT" at bounding box center [612, 485] width 42 height 20
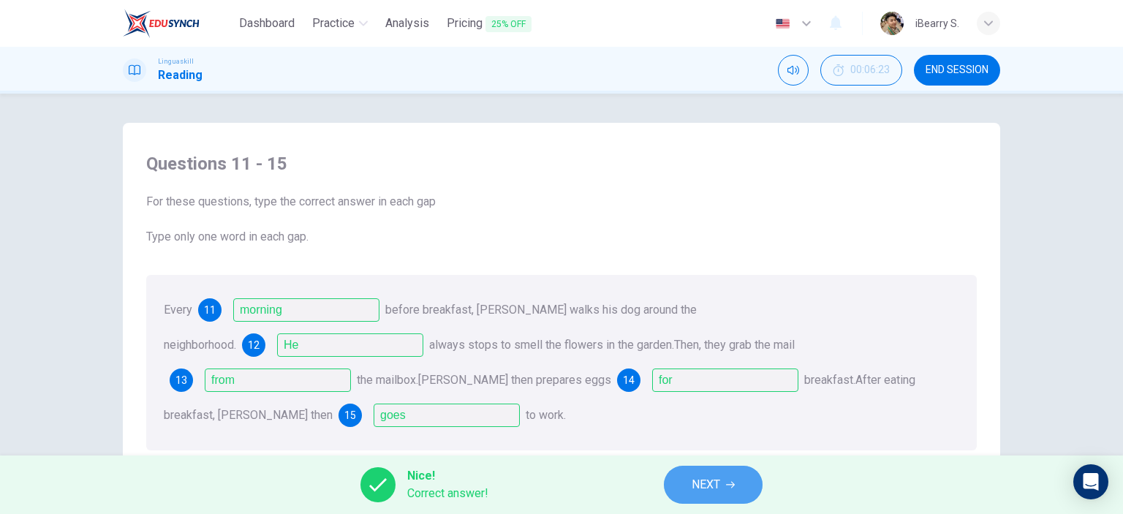
click at [736, 477] on button "NEXT" at bounding box center [713, 485] width 99 height 38
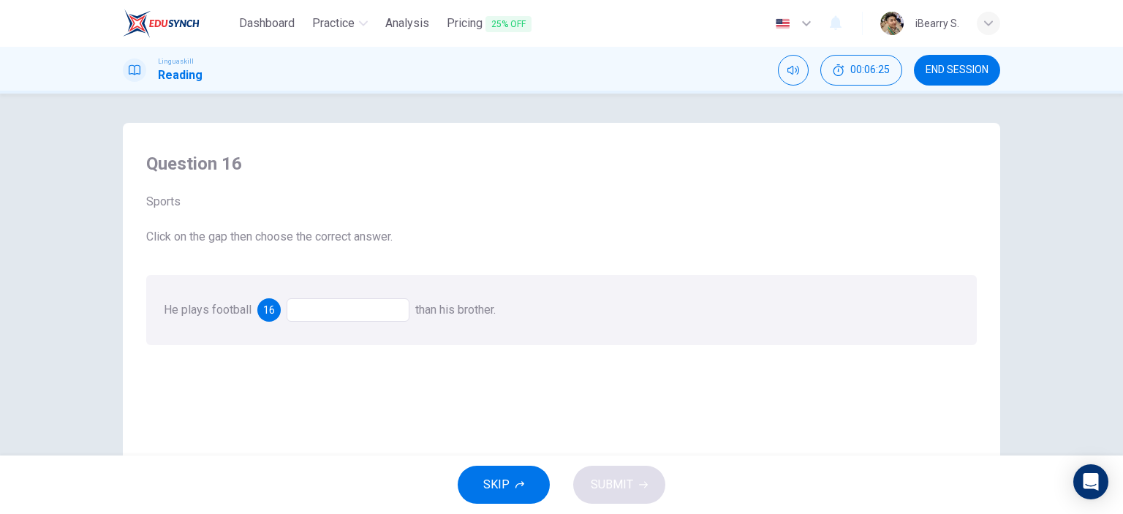
click at [393, 312] on div at bounding box center [348, 309] width 123 height 23
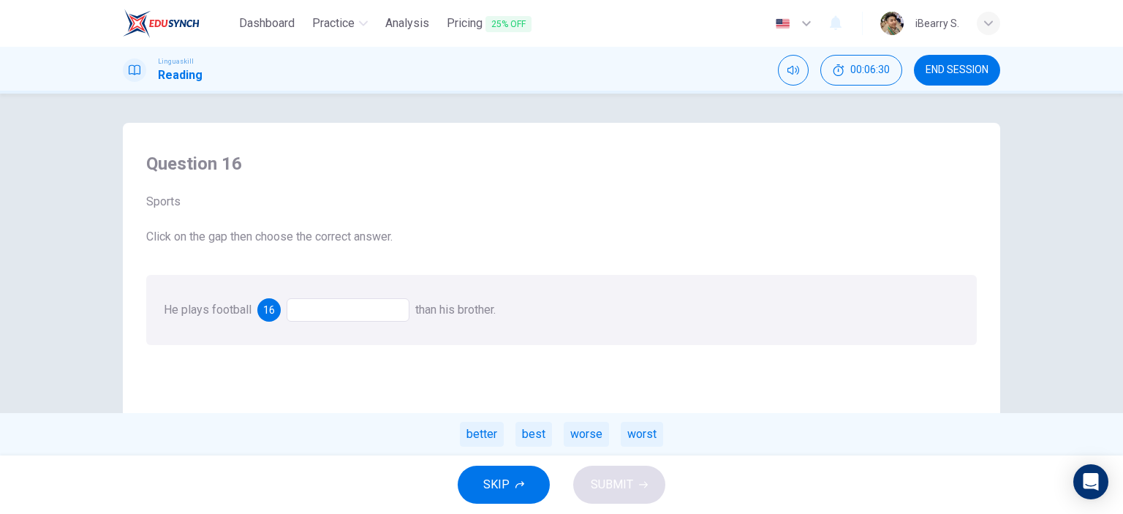
click at [491, 436] on div "better" at bounding box center [482, 434] width 44 height 25
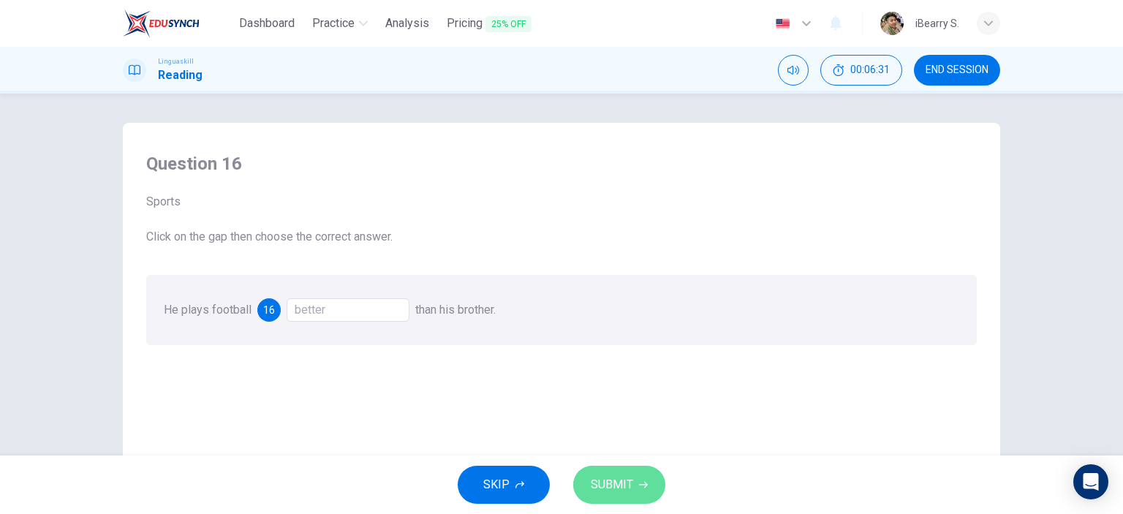
click at [644, 482] on icon "button" at bounding box center [643, 485] width 9 height 7
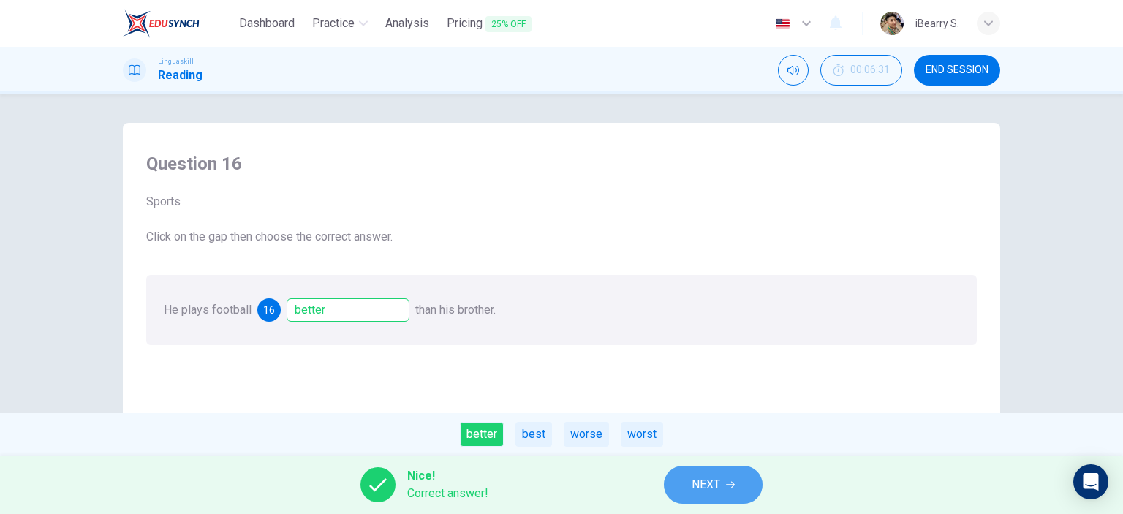
click at [732, 478] on button "NEXT" at bounding box center [713, 485] width 99 height 38
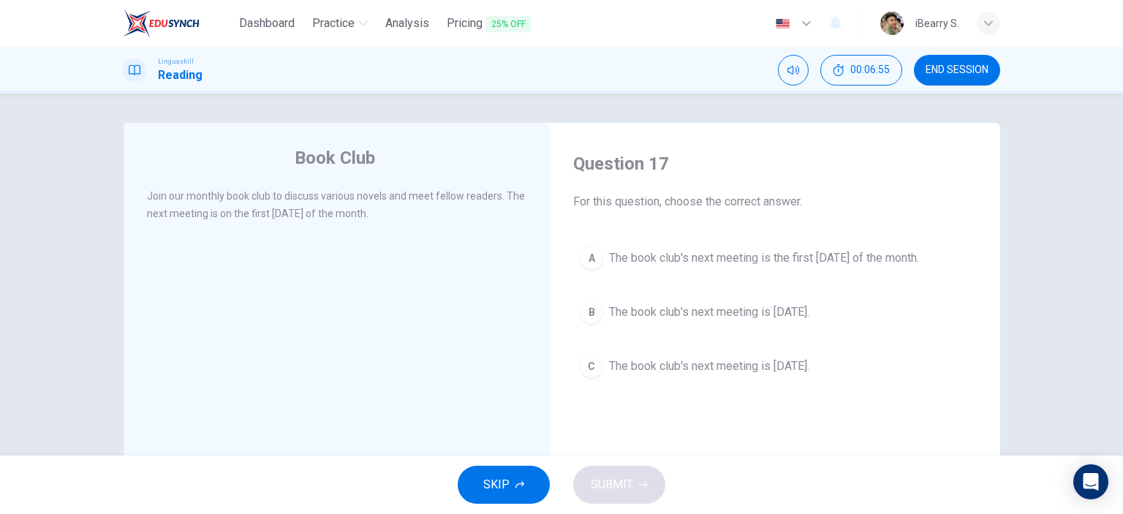
click at [751, 260] on span "The book club's next meeting is the first [DATE] of the month." at bounding box center [764, 258] width 310 height 18
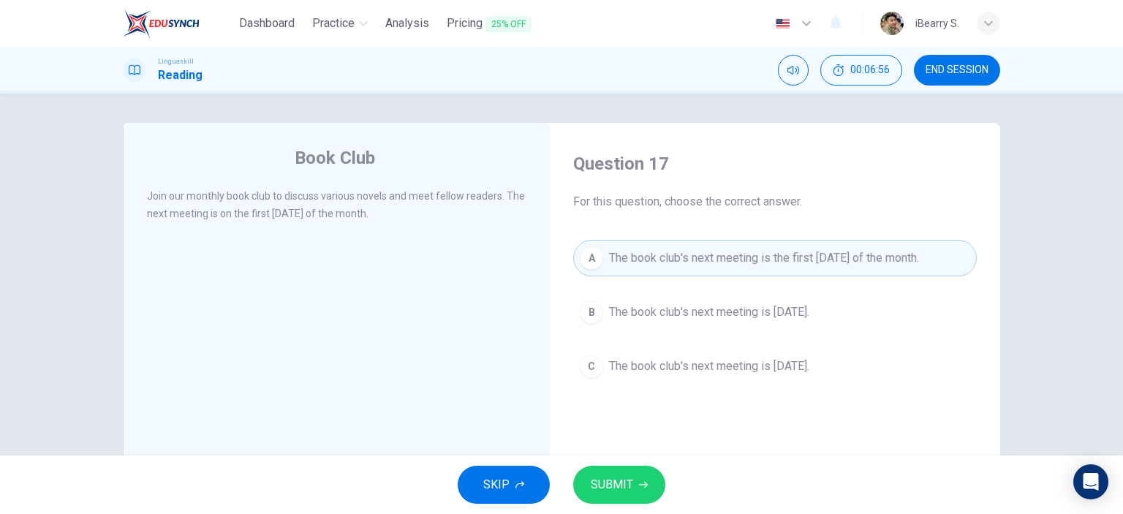
click at [614, 498] on button "SUBMIT" at bounding box center [619, 485] width 92 height 38
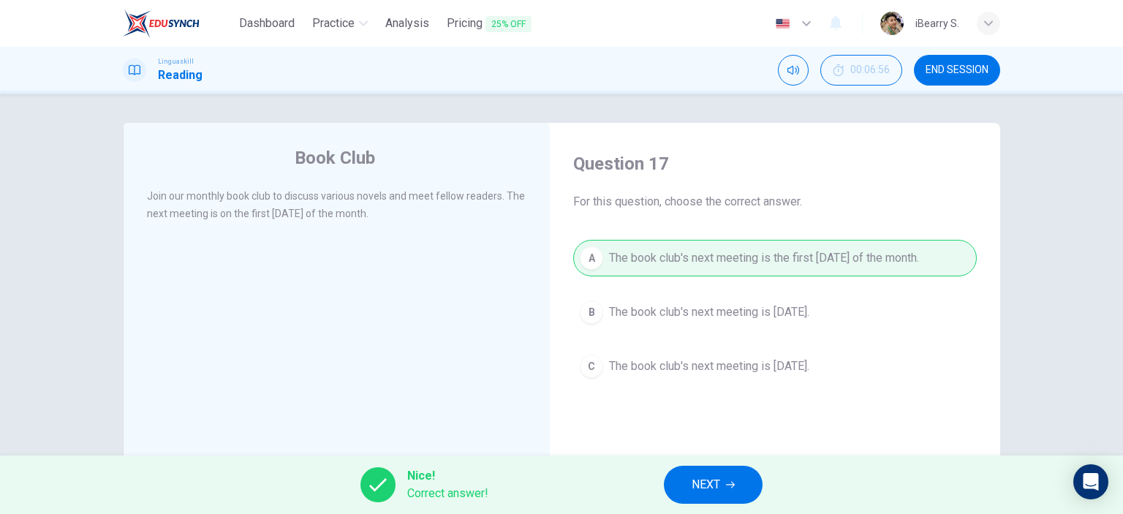
click at [740, 489] on button "NEXT" at bounding box center [713, 485] width 99 height 38
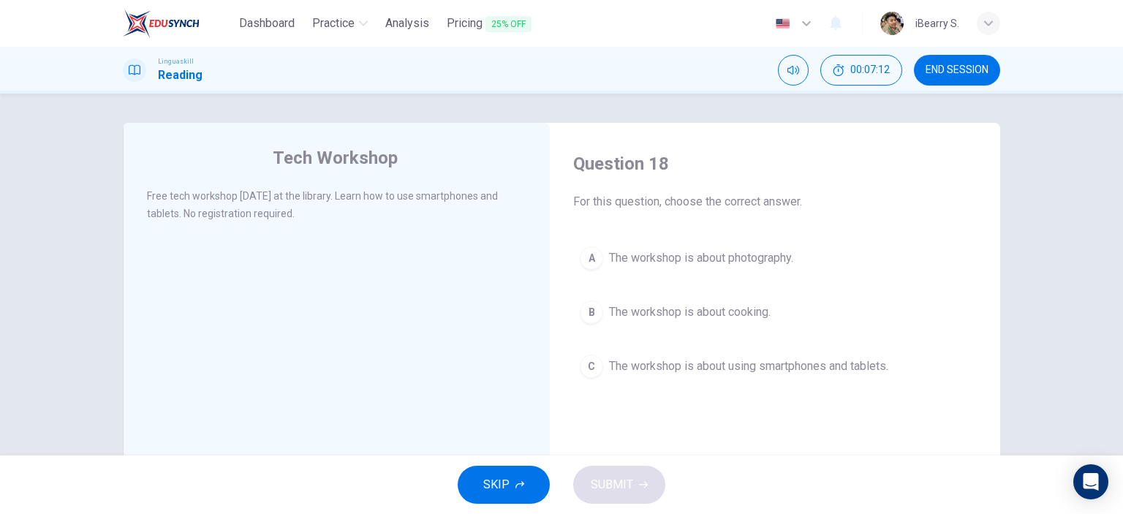
click at [692, 365] on span "The workshop is about using smartphones and tablets." at bounding box center [748, 367] width 279 height 18
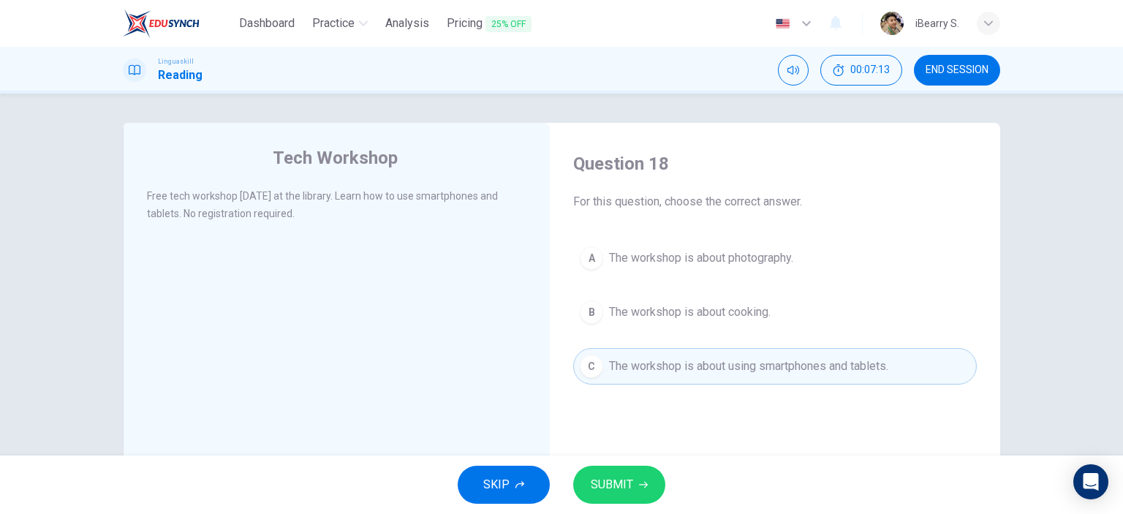
click at [608, 485] on span "SUBMIT" at bounding box center [612, 485] width 42 height 20
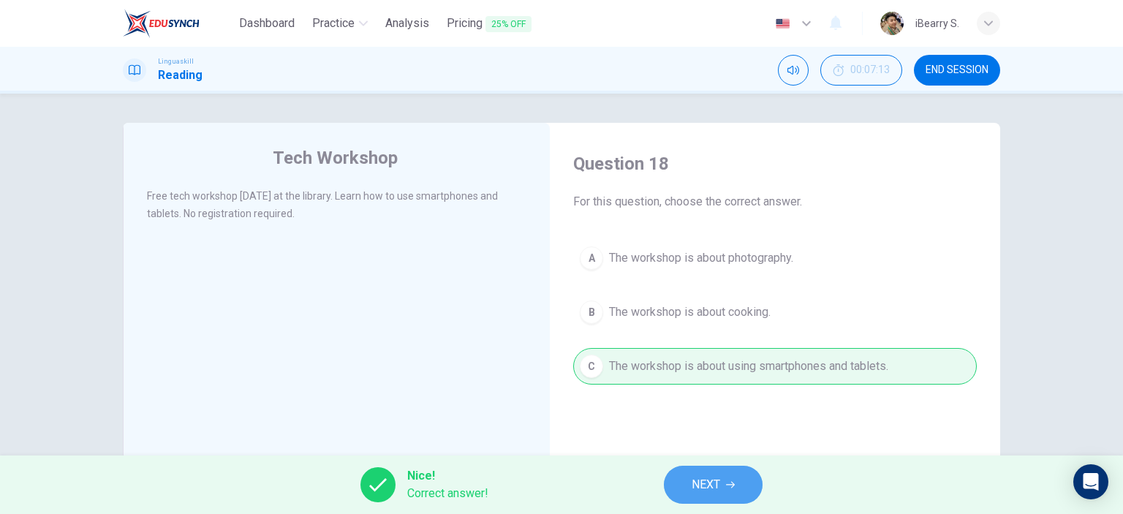
click at [700, 487] on span "NEXT" at bounding box center [706, 485] width 29 height 20
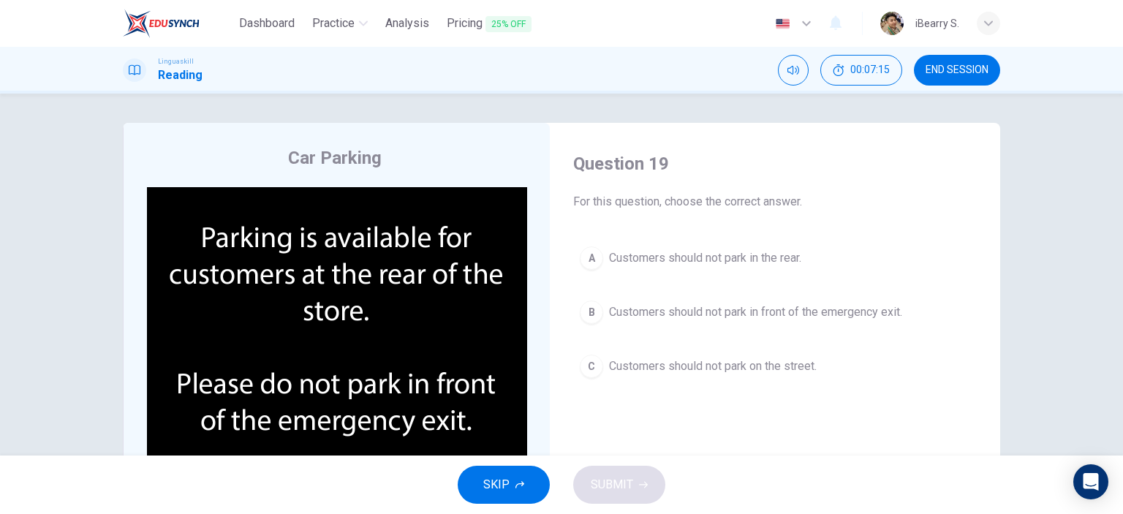
click at [1068, 269] on div "Car Parking CLICK TO ZOOM Question 19 For this question, choose the correct ans…" at bounding box center [561, 275] width 1123 height 362
click at [641, 363] on span "Customers should not park on the street." at bounding box center [713, 367] width 208 height 18
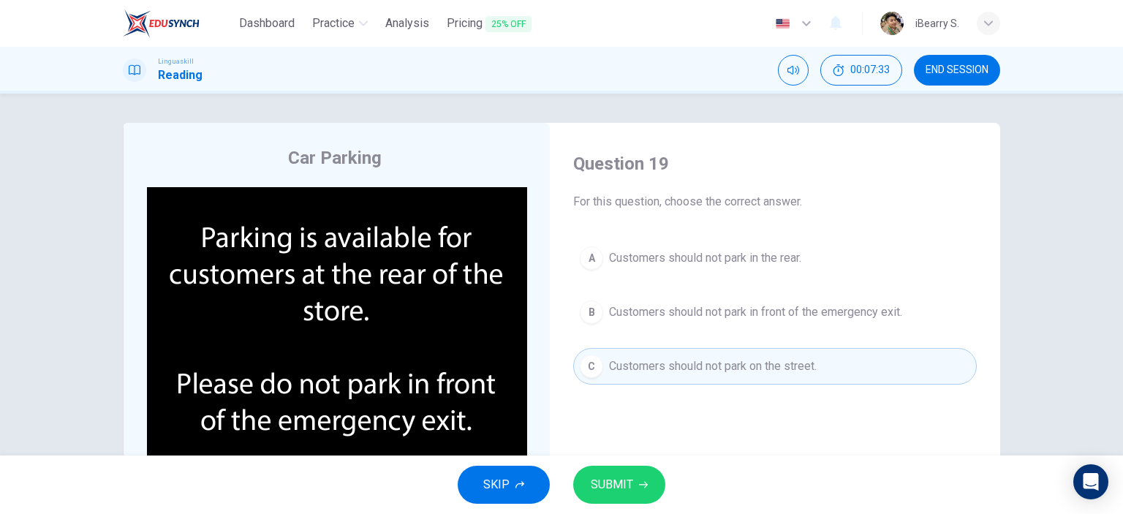
click at [660, 306] on span "Customers should not park in front of the emergency exit." at bounding box center [755, 312] width 293 height 18
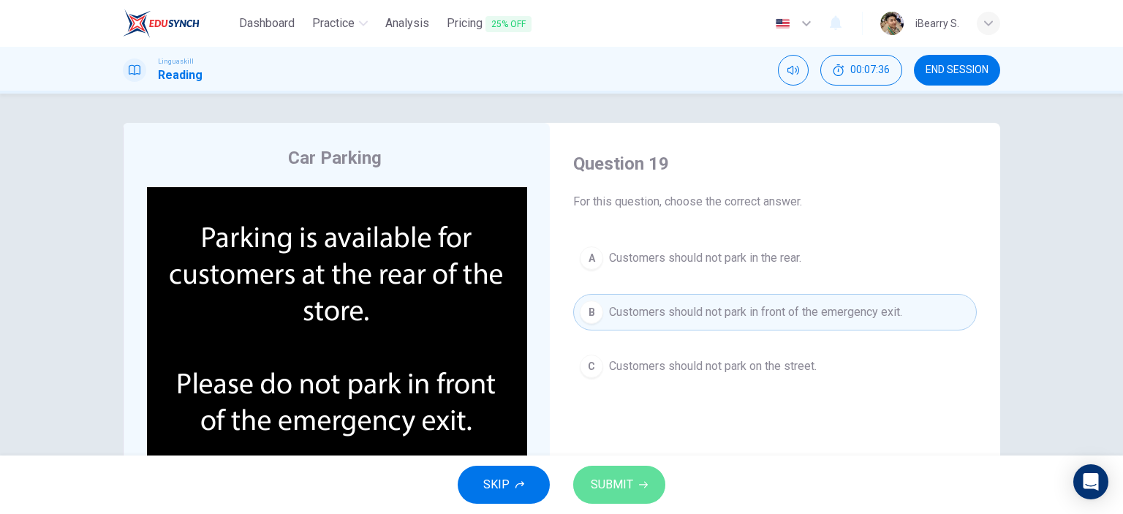
click at [638, 489] on button "SUBMIT" at bounding box center [619, 485] width 92 height 38
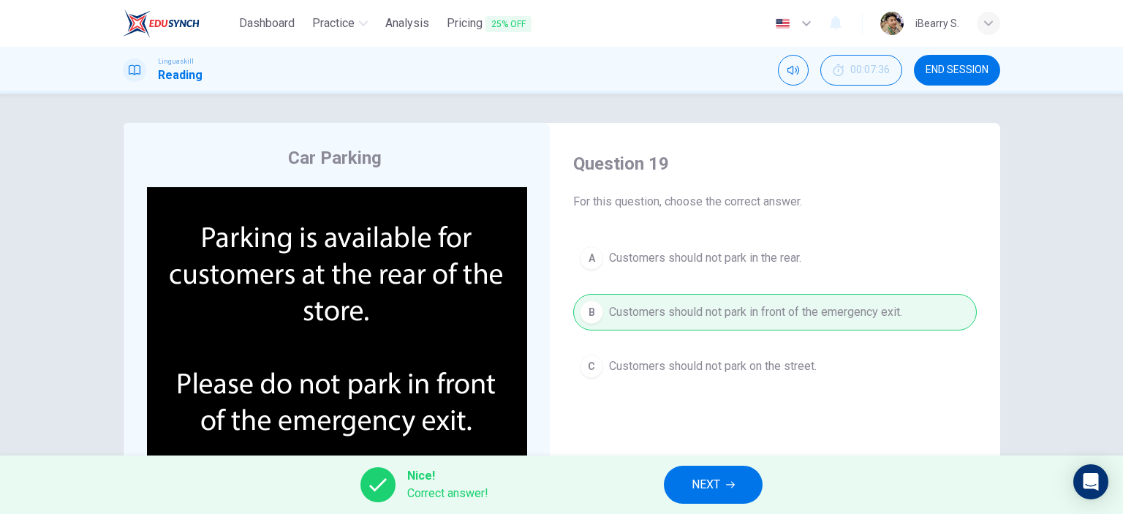
click at [728, 494] on button "NEXT" at bounding box center [713, 485] width 99 height 38
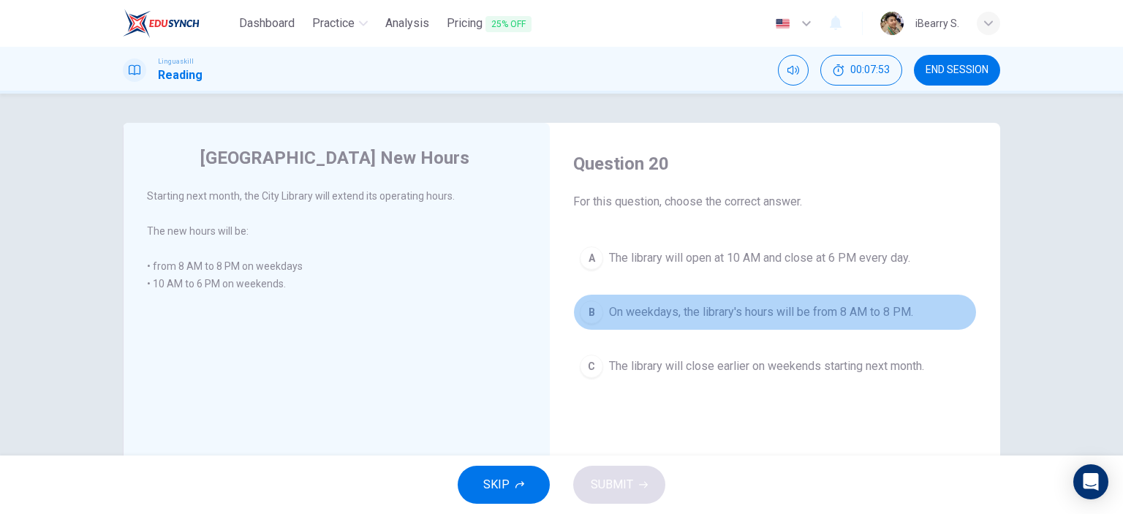
click at [730, 314] on span "On weekdays, the library's hours will be from 8 AM to 8 PM." at bounding box center [761, 312] width 304 height 18
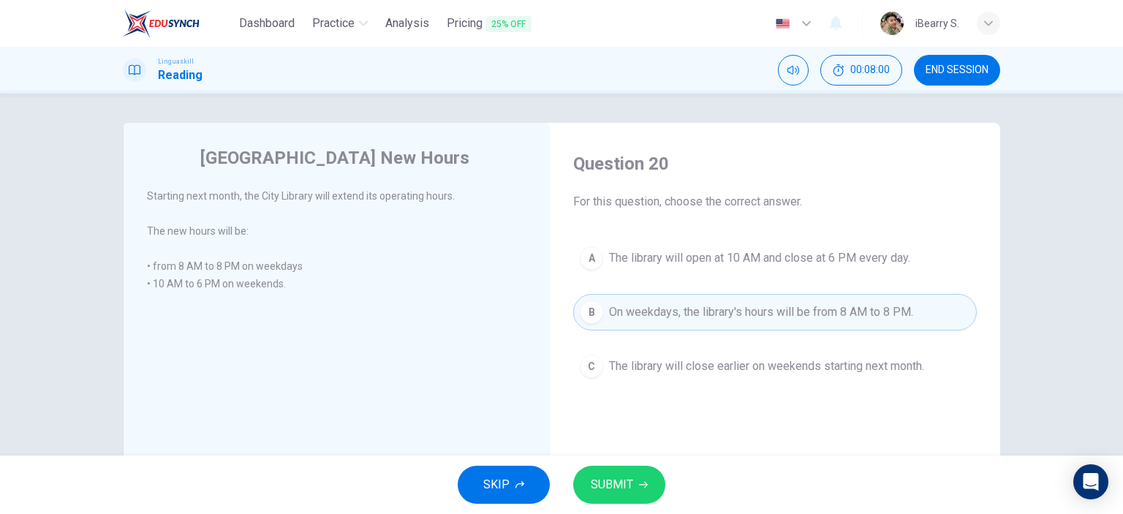
click at [630, 485] on span "SUBMIT" at bounding box center [612, 485] width 42 height 20
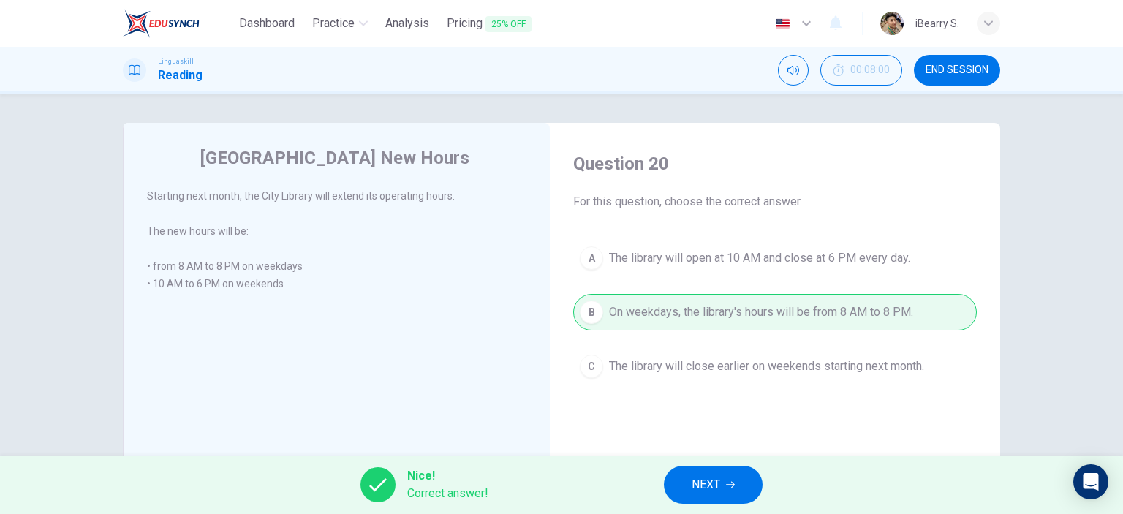
click at [738, 473] on button "NEXT" at bounding box center [713, 485] width 99 height 38
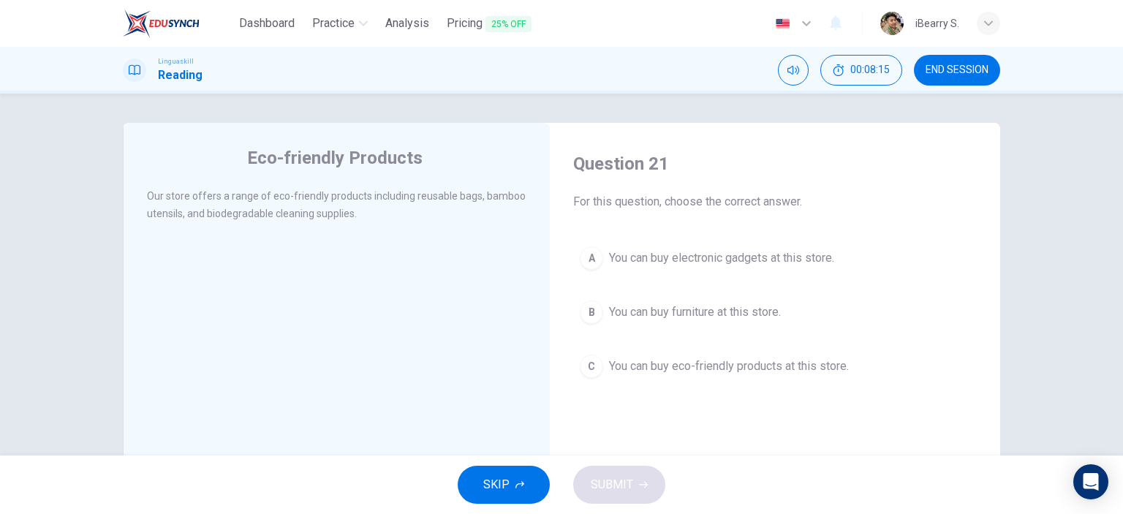
click at [705, 367] on span "You can buy eco-friendly products at this store." at bounding box center [729, 367] width 240 height 18
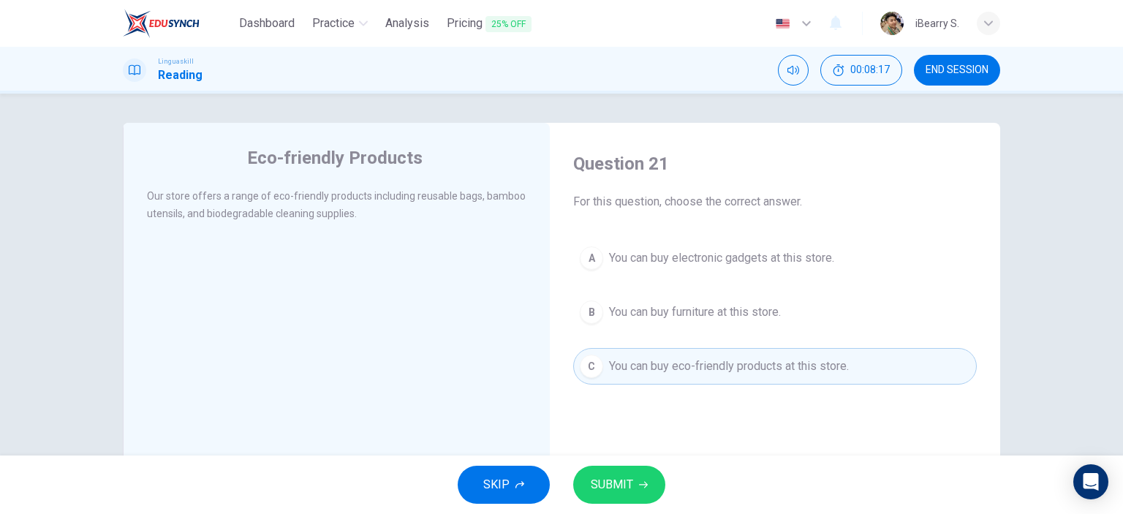
click at [645, 483] on icon "button" at bounding box center [643, 485] width 9 height 7
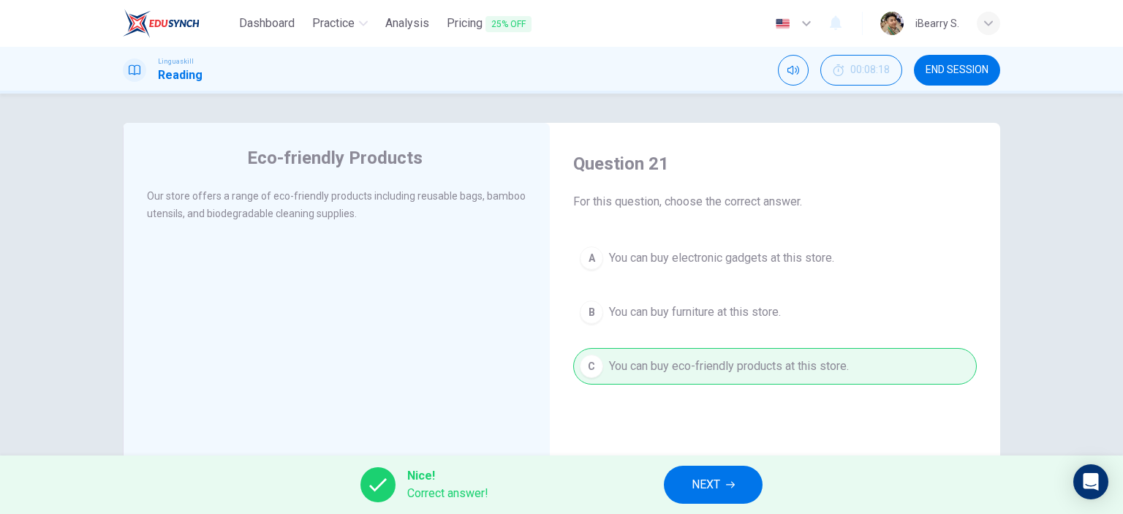
click at [731, 472] on button "NEXT" at bounding box center [713, 485] width 99 height 38
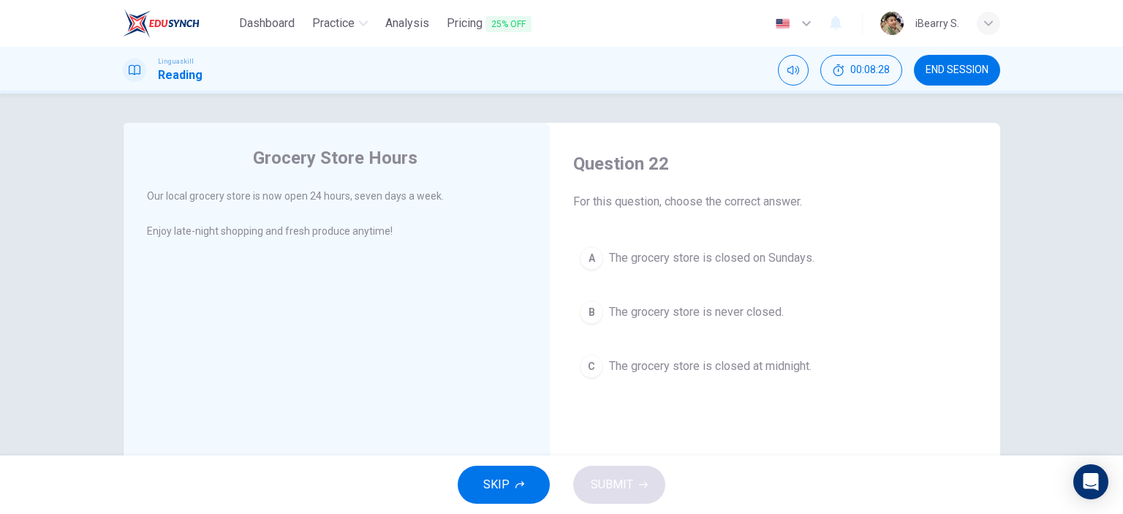
click at [661, 311] on span "The grocery store is never closed." at bounding box center [696, 312] width 175 height 18
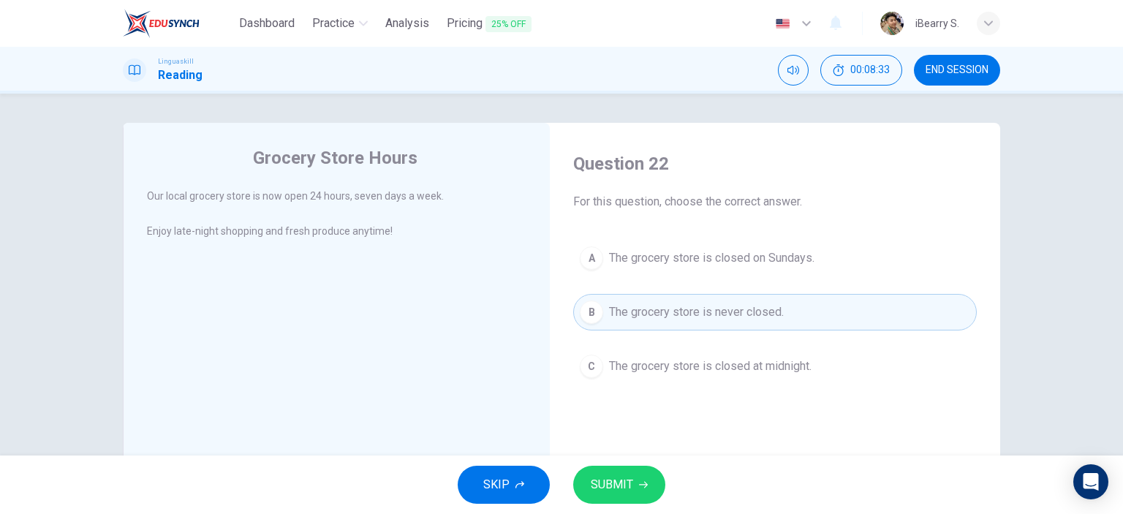
click at [613, 498] on button "SUBMIT" at bounding box center [619, 485] width 92 height 38
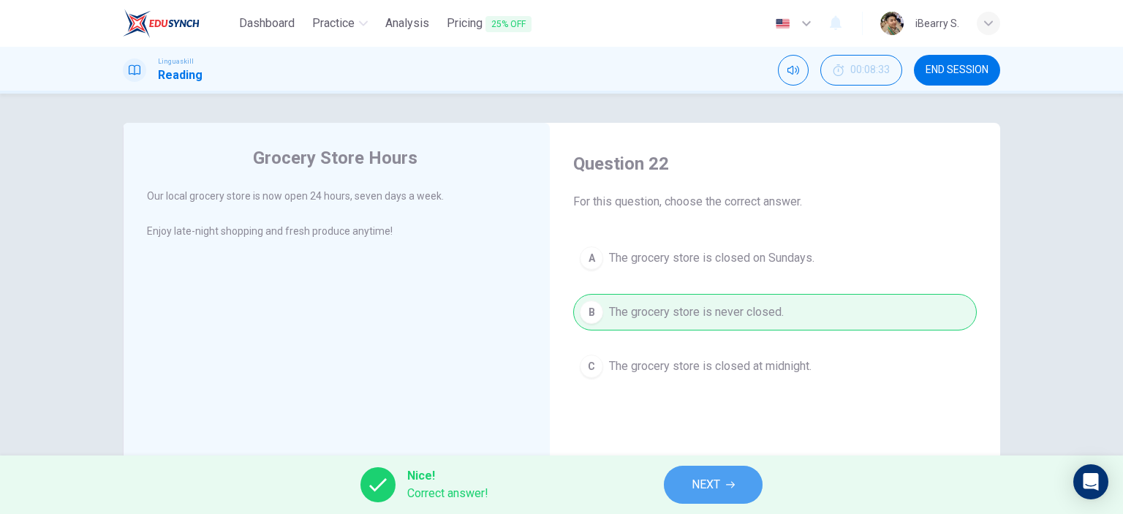
click at [714, 483] on span "NEXT" at bounding box center [706, 485] width 29 height 20
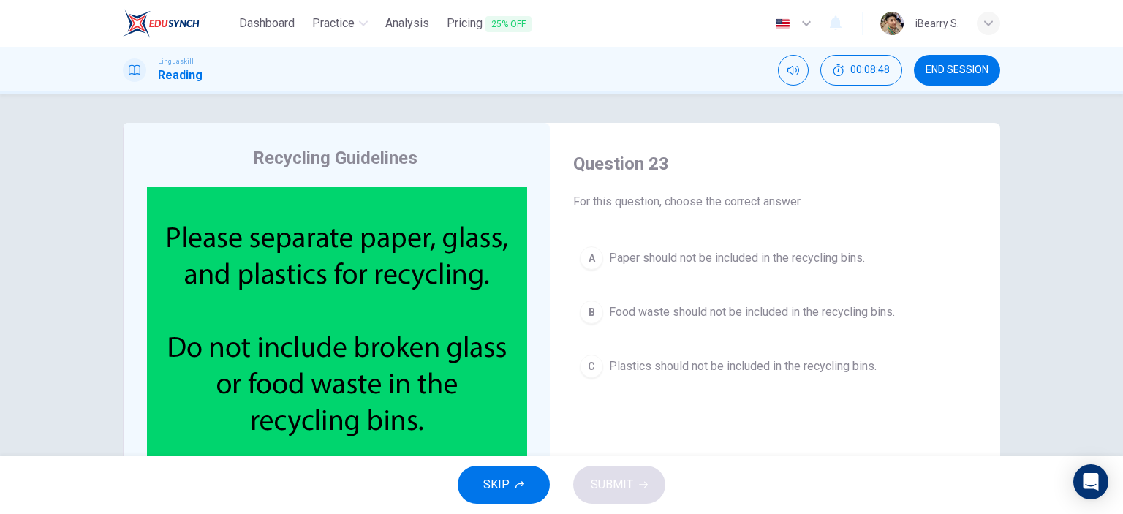
click at [708, 316] on span "Food waste should not be included in the recycling bins." at bounding box center [752, 312] width 286 height 18
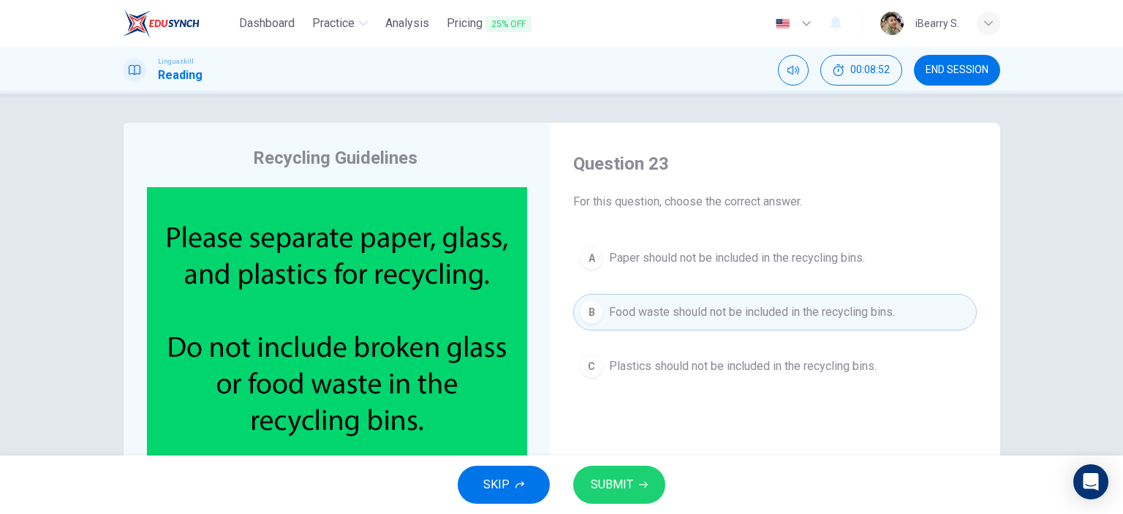
click at [633, 485] on button "SUBMIT" at bounding box center [619, 485] width 92 height 38
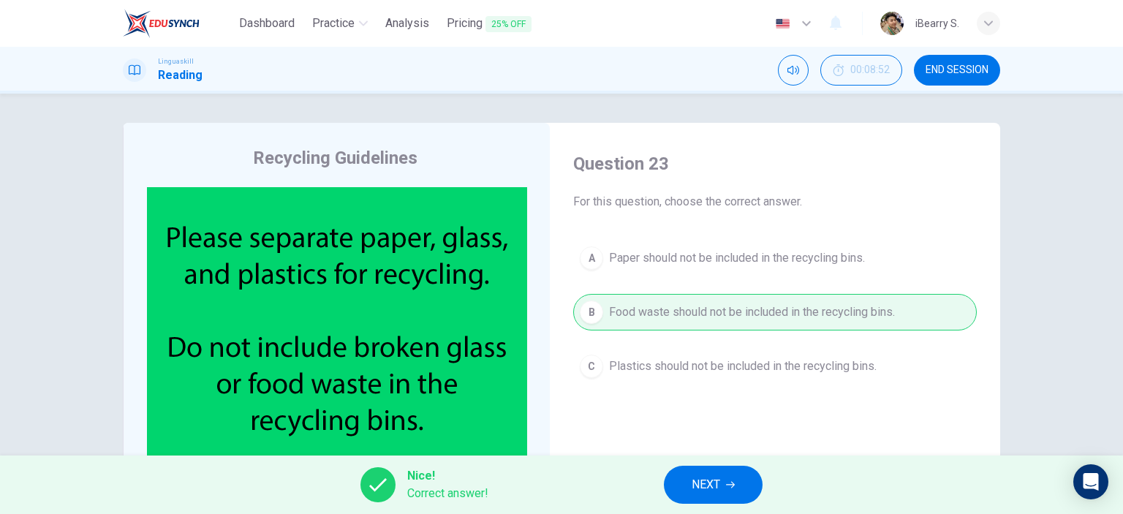
click at [718, 495] on button "NEXT" at bounding box center [713, 485] width 99 height 38
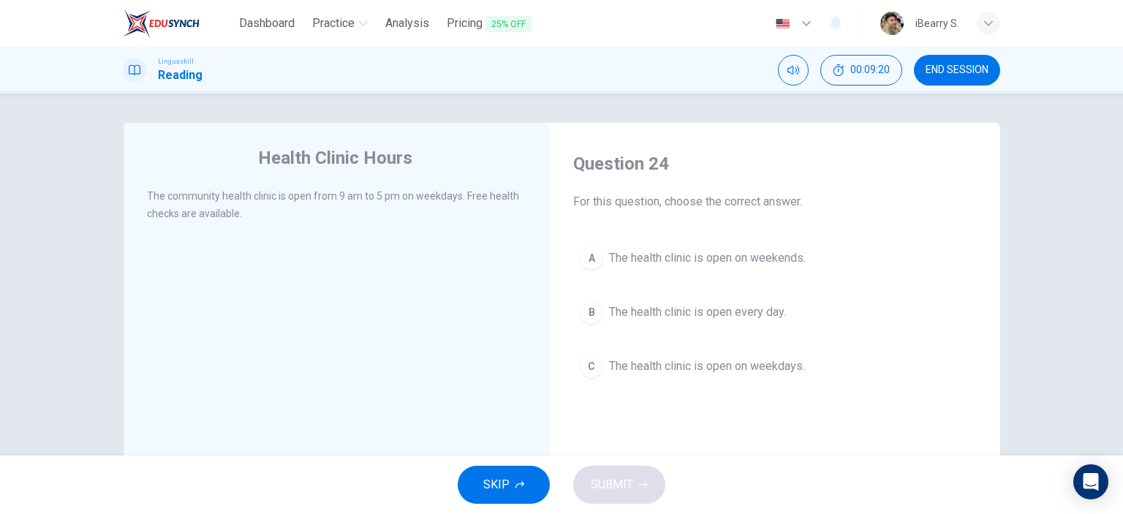
click at [646, 369] on span "The health clinic is open on weekdays." at bounding box center [707, 367] width 196 height 18
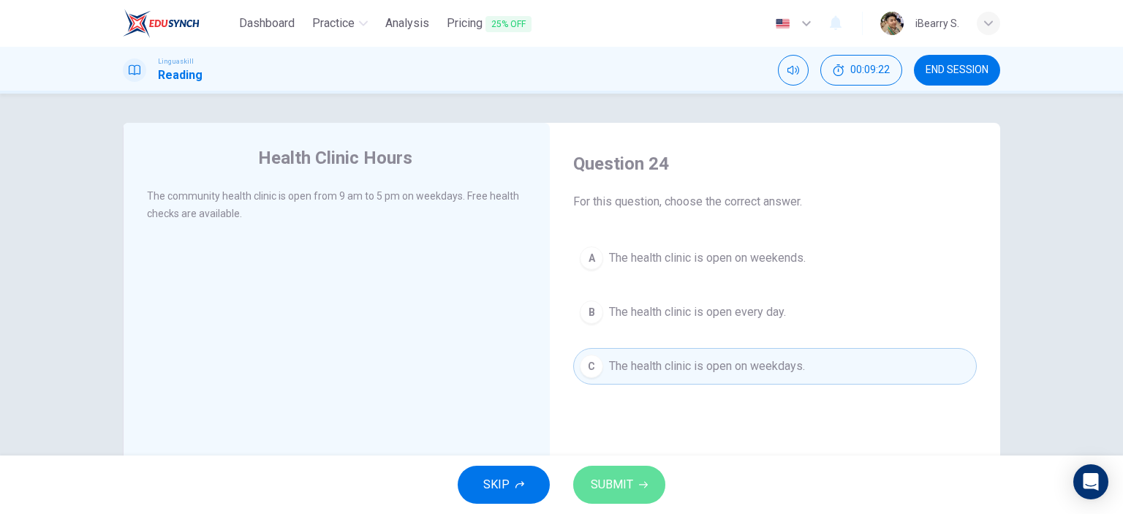
click at [641, 485] on icon "button" at bounding box center [643, 485] width 9 height 7
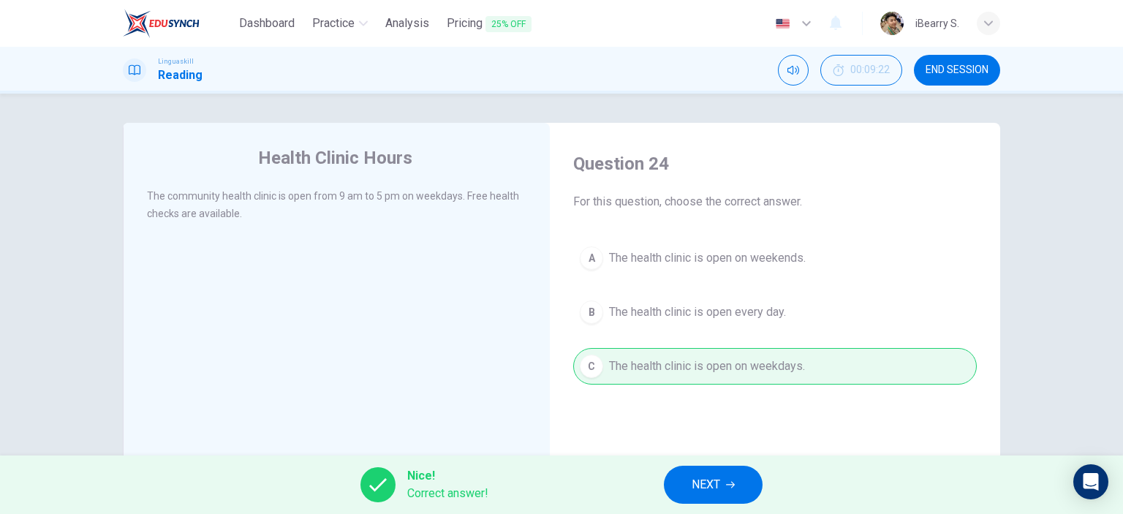
click at [728, 492] on button "NEXT" at bounding box center [713, 485] width 99 height 38
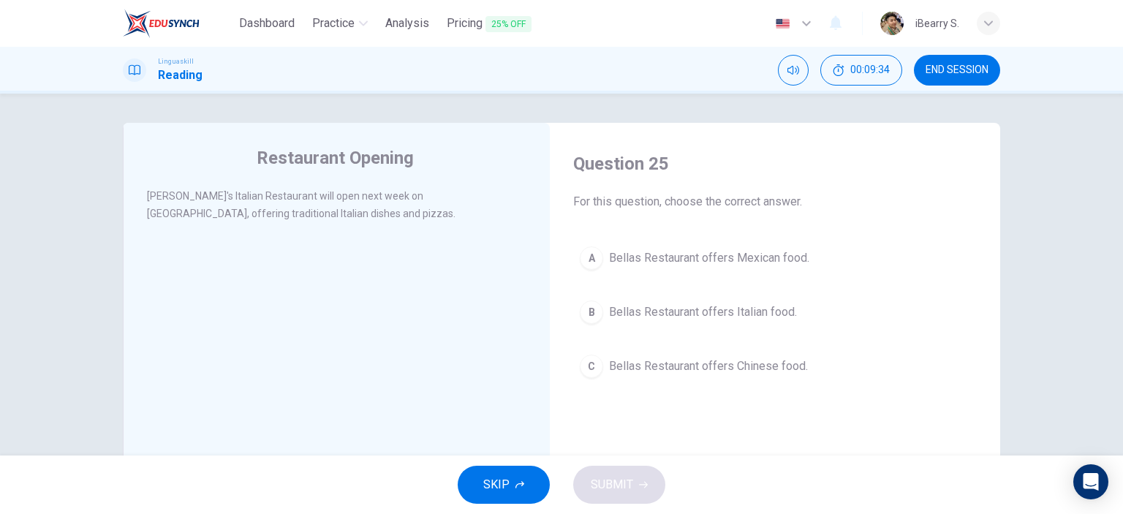
click at [693, 311] on span "Bellas Restaurant offers Italian food." at bounding box center [703, 312] width 188 height 18
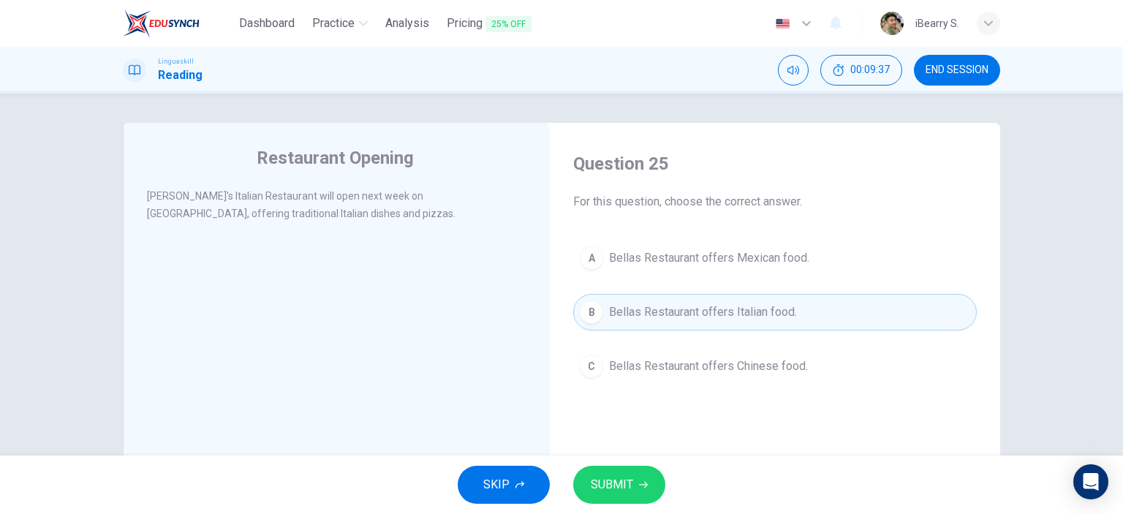
click at [633, 487] on button "SUBMIT" at bounding box center [619, 485] width 92 height 38
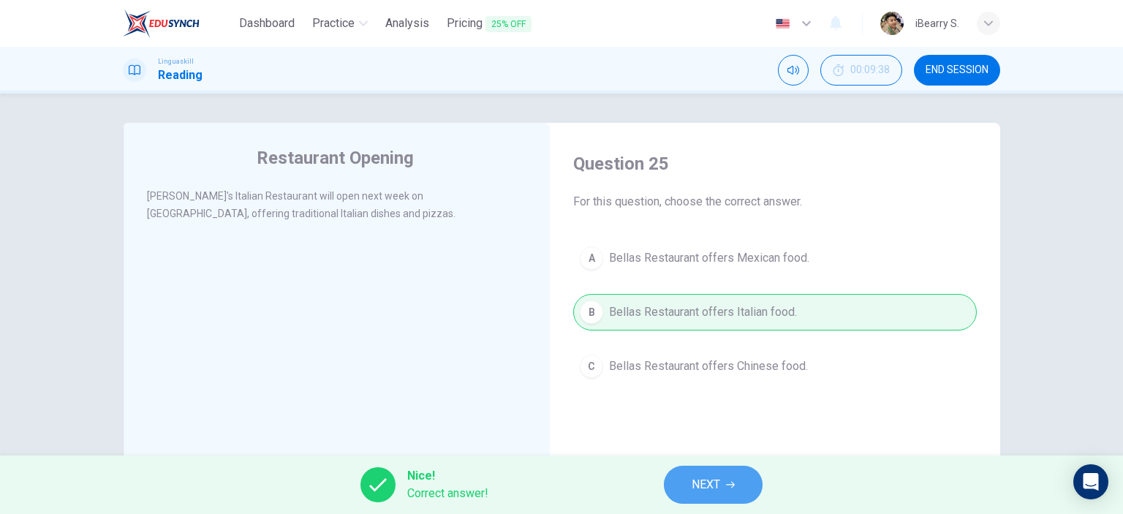
click at [723, 499] on button "NEXT" at bounding box center [713, 485] width 99 height 38
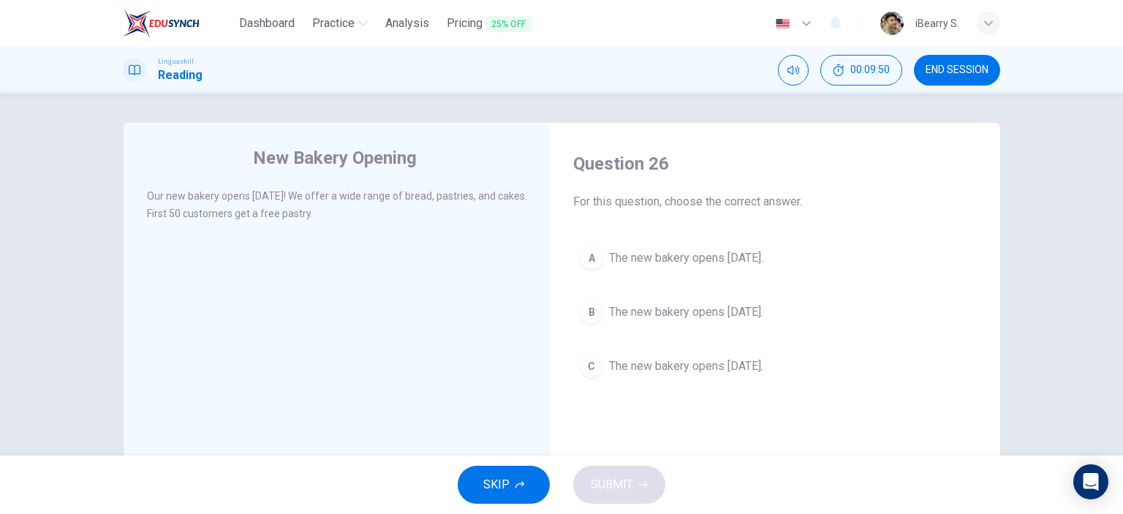
click at [707, 312] on span "The new bakery opens [DATE]." at bounding box center [686, 312] width 154 height 18
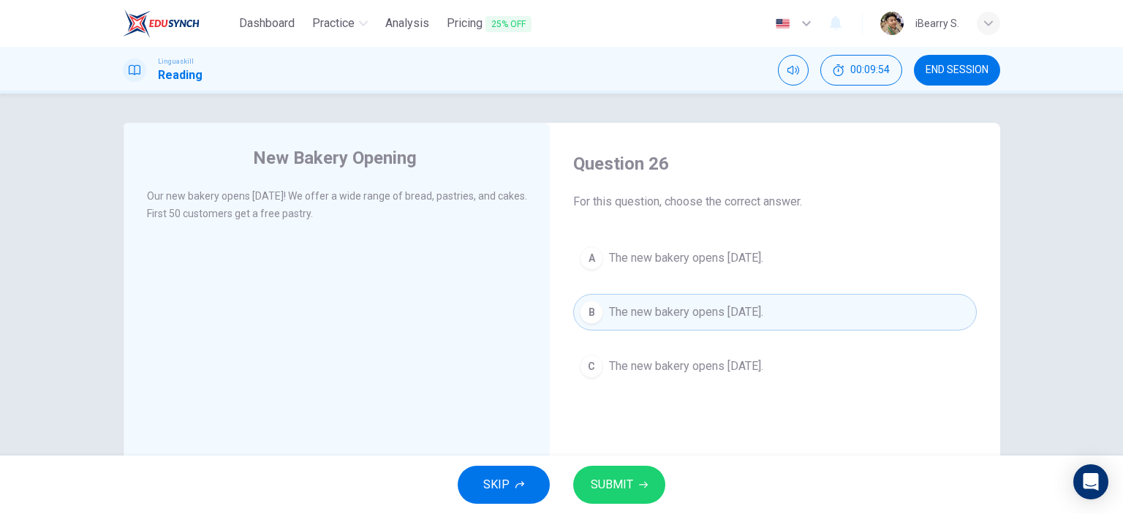
click at [628, 486] on span "SUBMIT" at bounding box center [612, 485] width 42 height 20
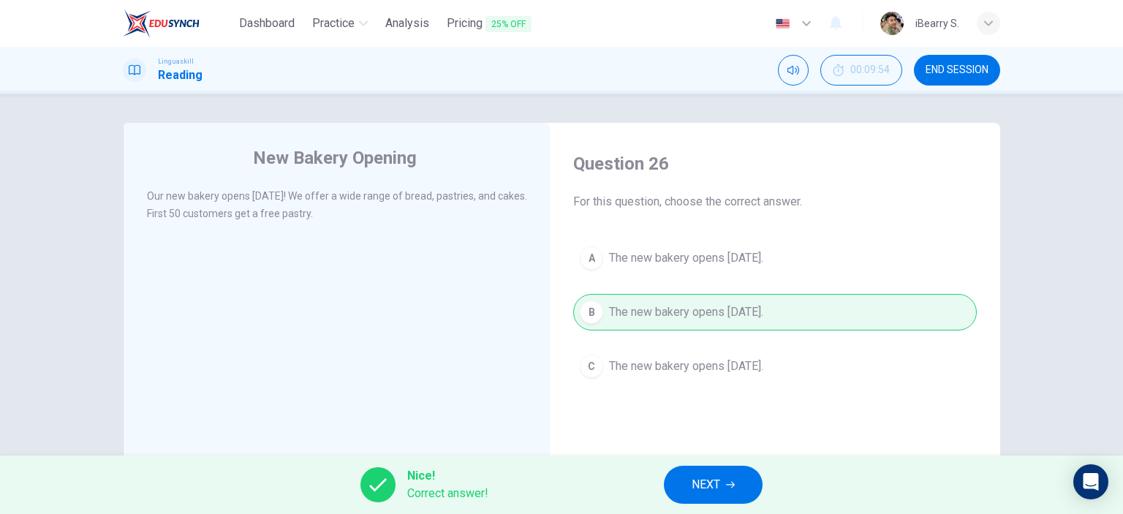
click at [714, 490] on span "NEXT" at bounding box center [706, 485] width 29 height 20
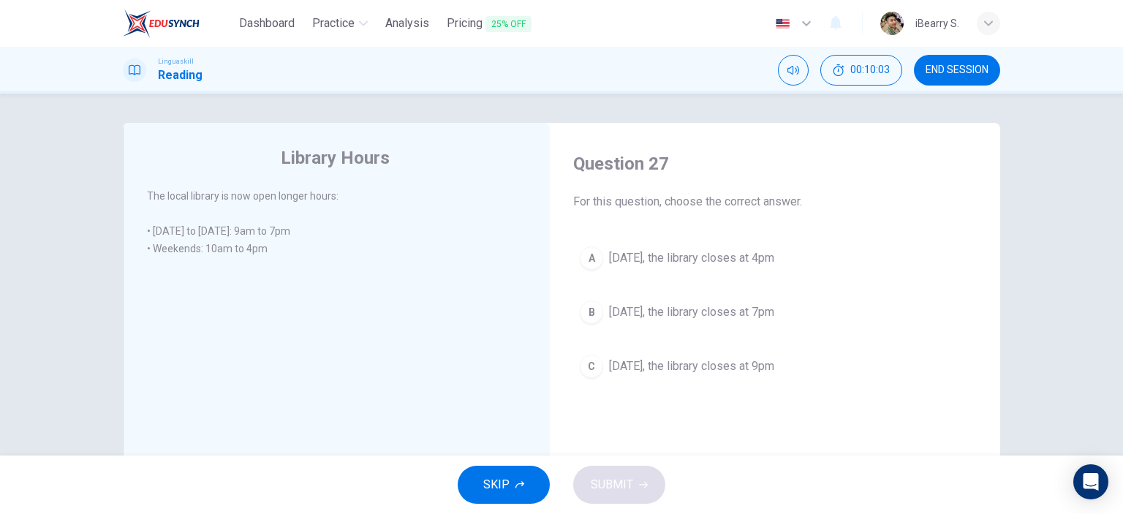
click at [742, 262] on span "[DATE], the library closes at 4pm" at bounding box center [691, 258] width 165 height 18
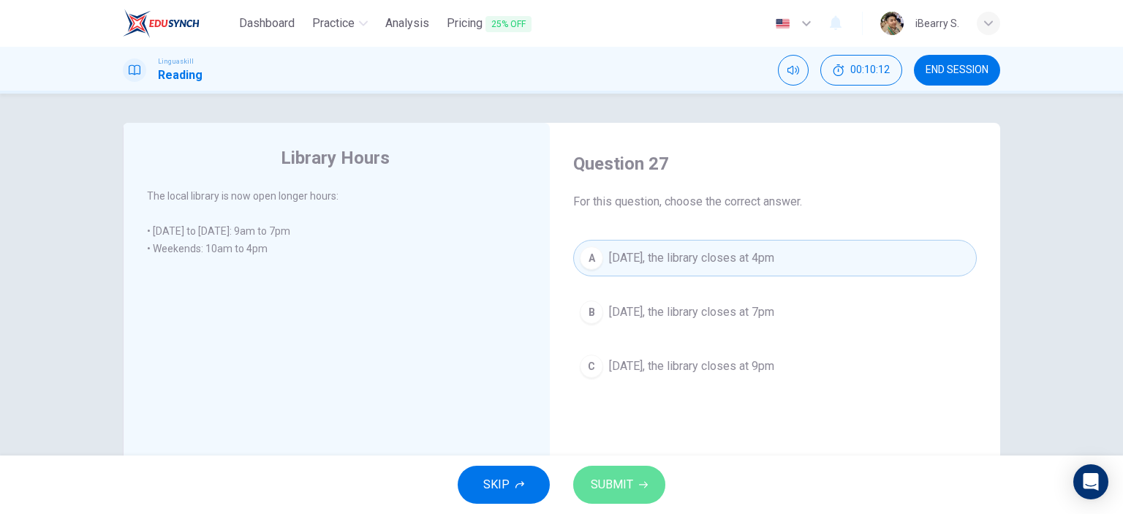
click at [614, 487] on span "SUBMIT" at bounding box center [612, 485] width 42 height 20
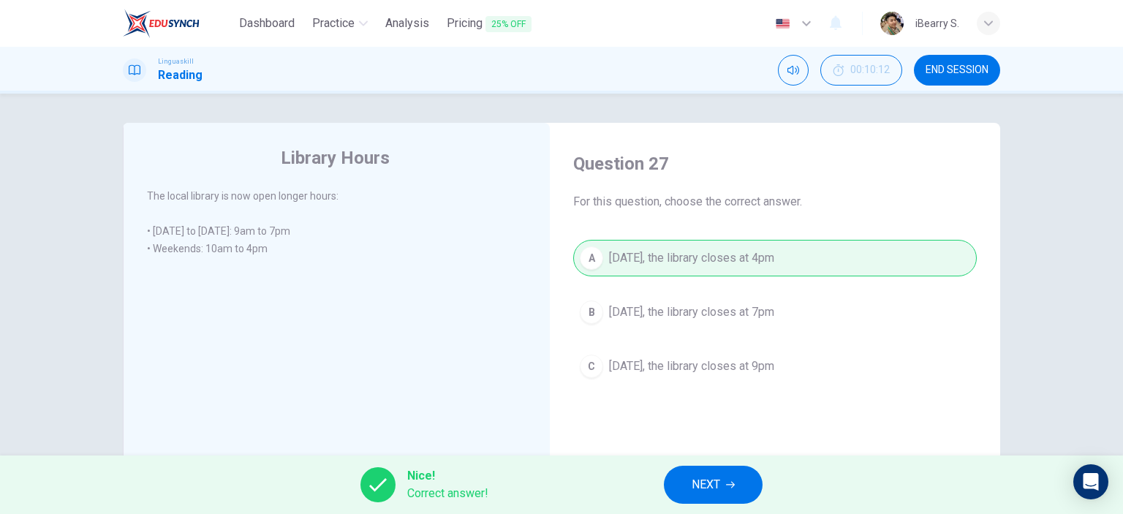
click at [734, 479] on button "NEXT" at bounding box center [713, 485] width 99 height 38
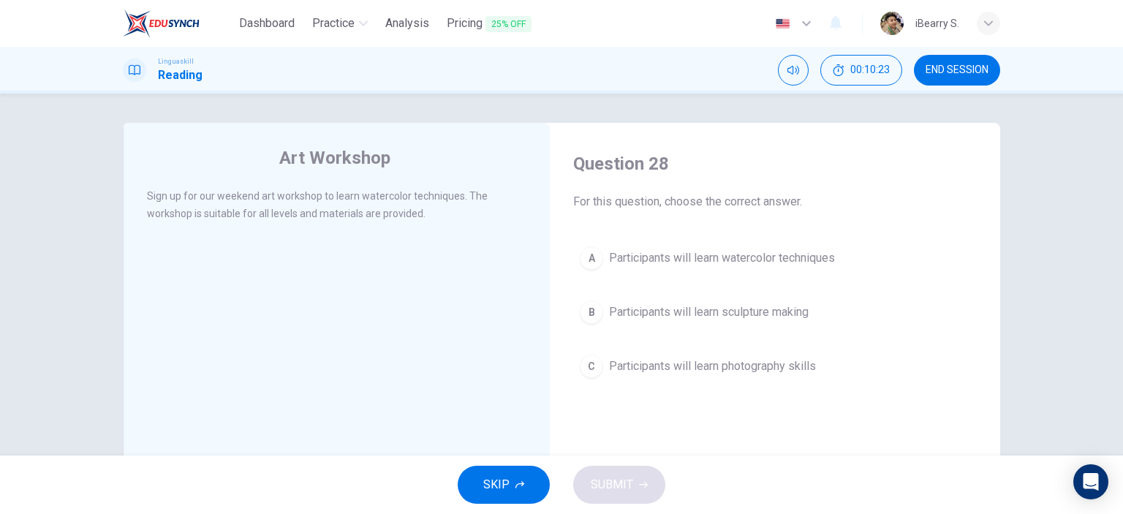
click at [791, 262] on span "Participants will learn watercolor techniques" at bounding box center [722, 258] width 226 height 18
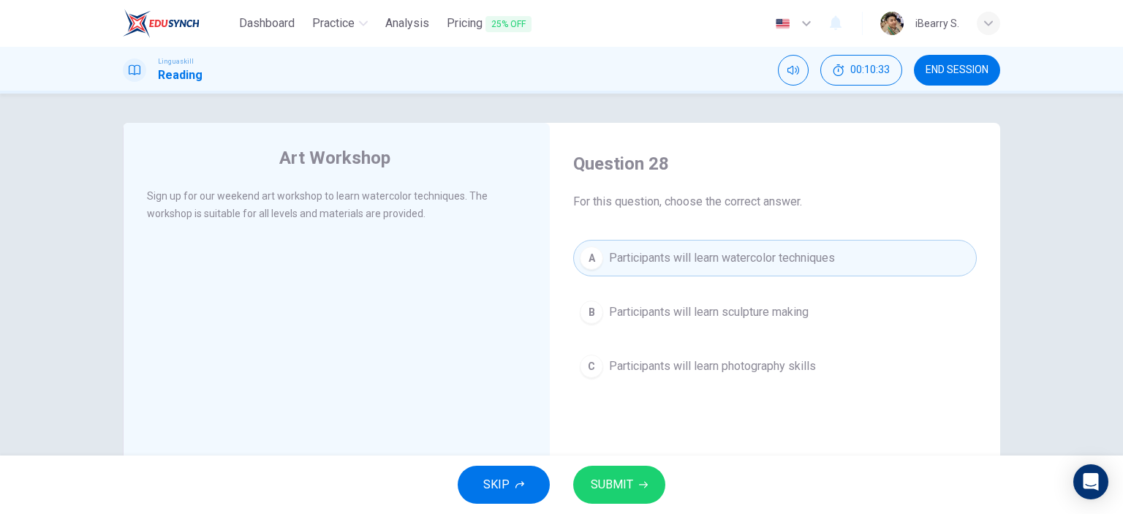
click at [623, 478] on span "SUBMIT" at bounding box center [612, 485] width 42 height 20
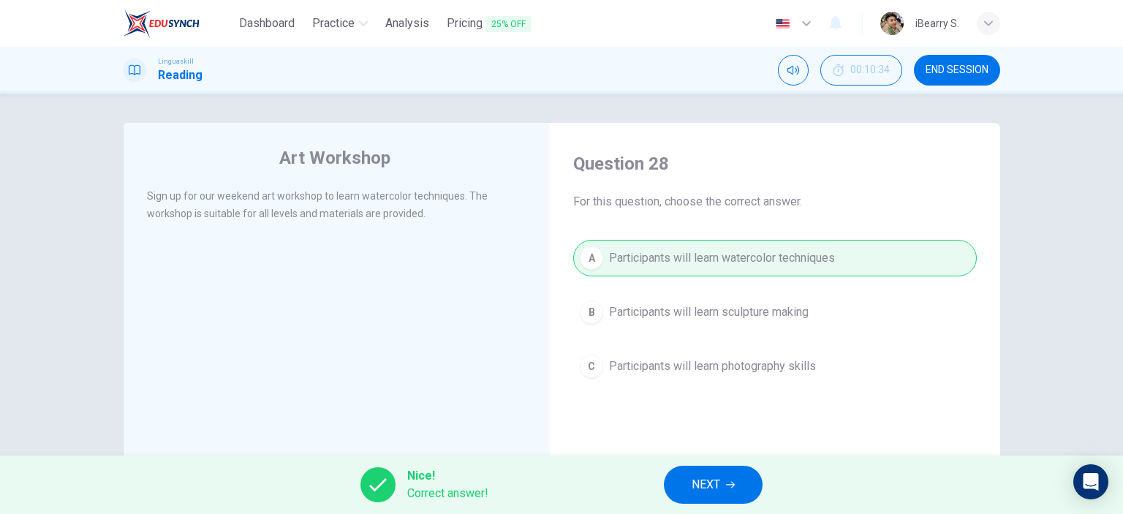
click at [706, 478] on span "NEXT" at bounding box center [706, 485] width 29 height 20
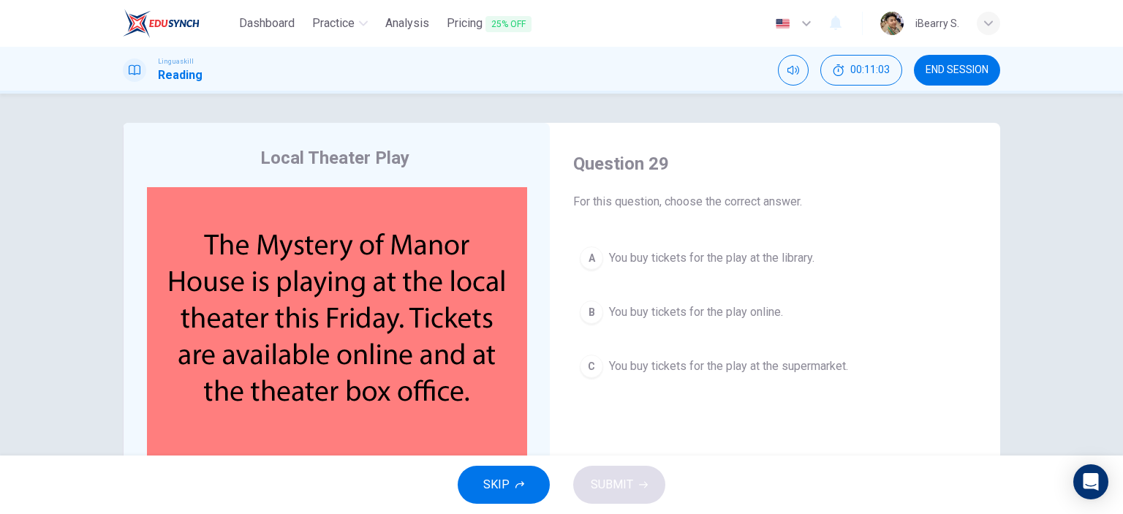
click at [696, 316] on span "You buy tickets for the play online." at bounding box center [696, 312] width 174 height 18
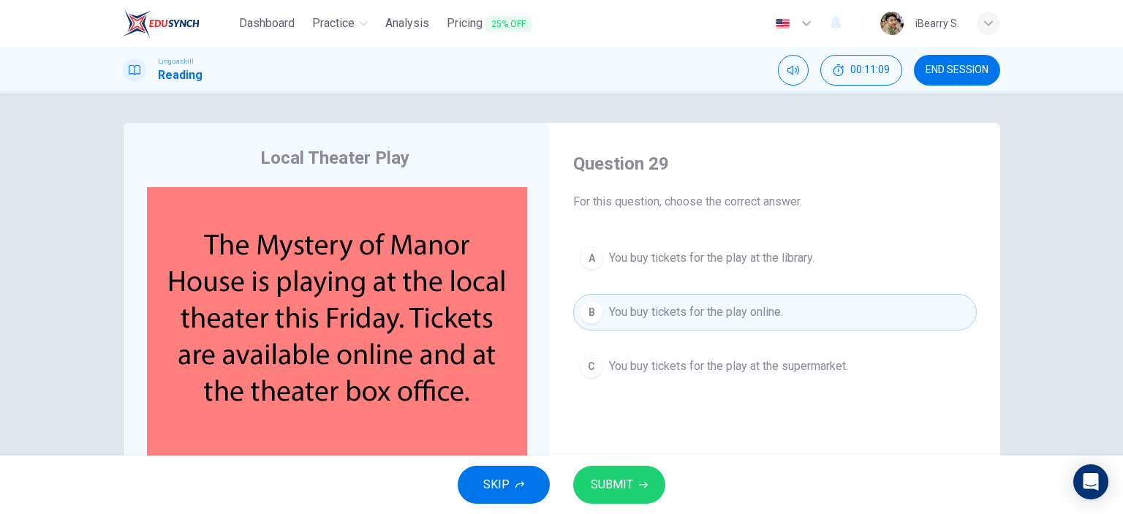
click at [630, 482] on span "SUBMIT" at bounding box center [612, 485] width 42 height 20
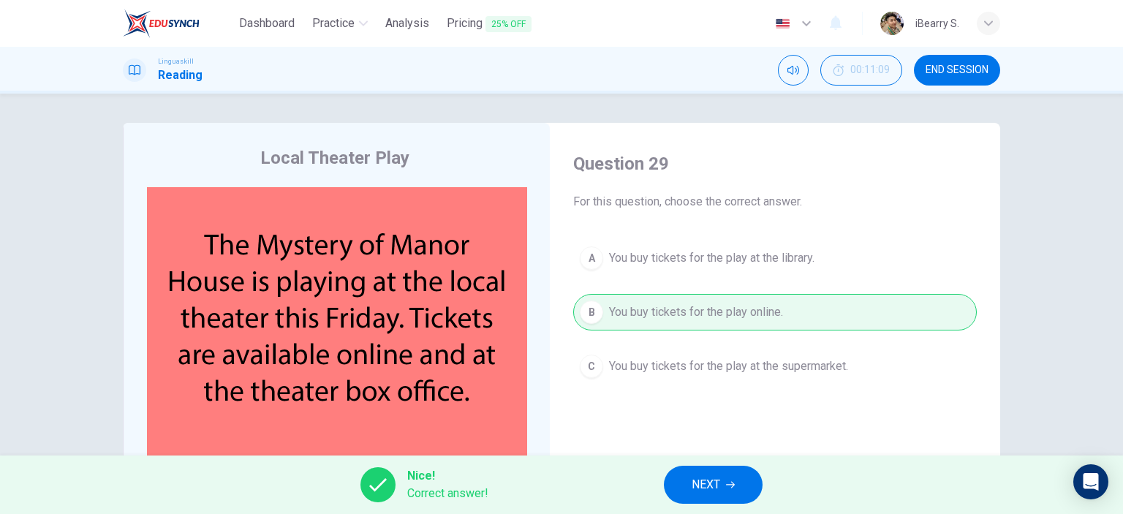
click at [717, 497] on button "NEXT" at bounding box center [713, 485] width 99 height 38
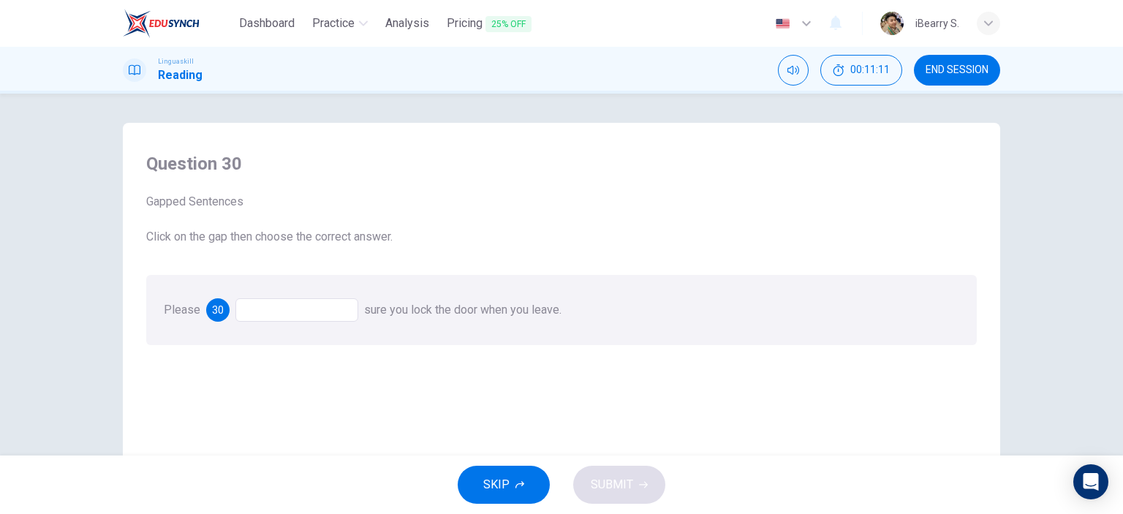
click at [322, 315] on div at bounding box center [296, 309] width 123 height 23
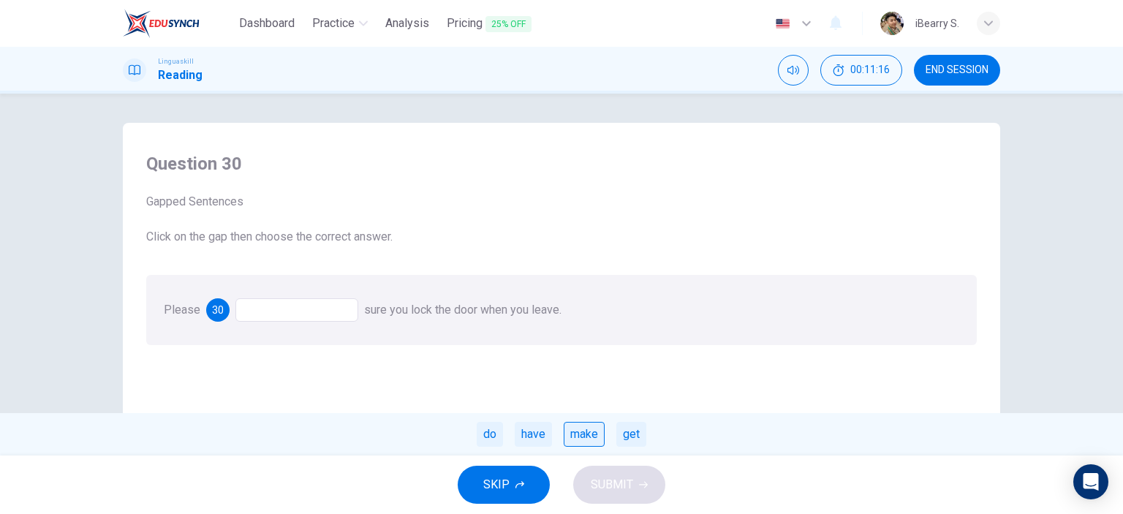
click at [580, 434] on div "make" at bounding box center [584, 434] width 41 height 25
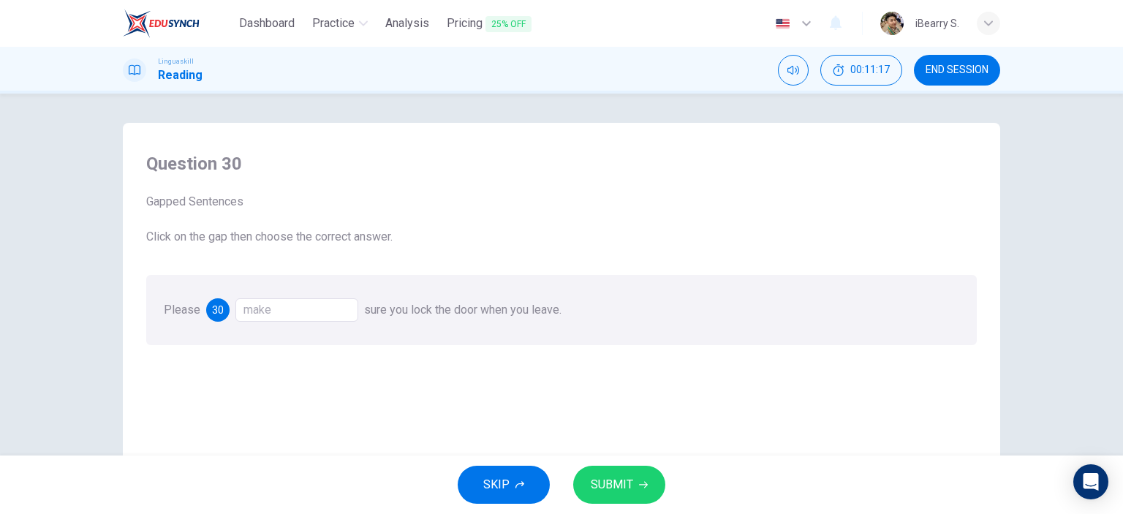
click at [606, 473] on button "SUBMIT" at bounding box center [619, 485] width 92 height 38
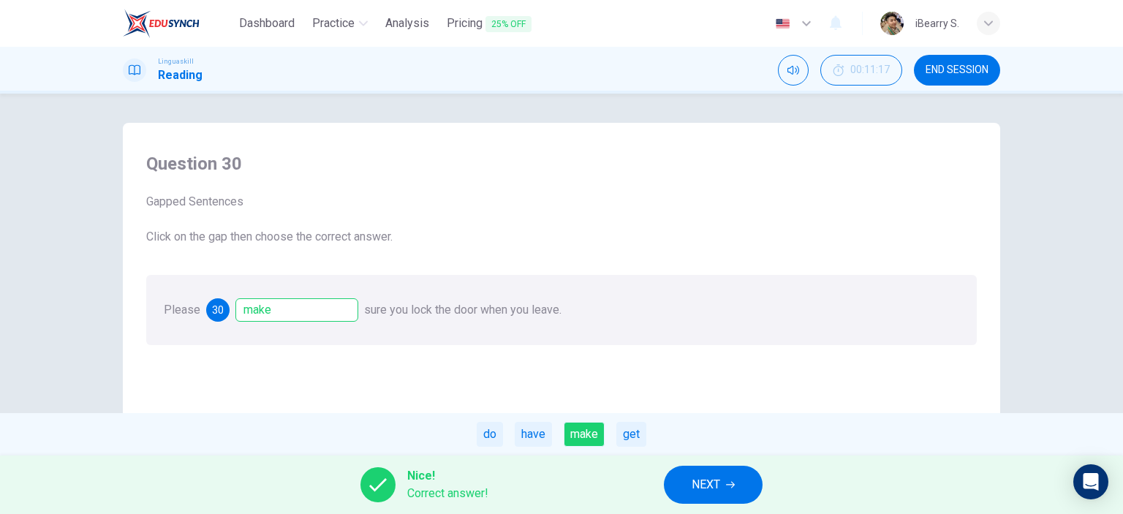
click at [717, 491] on span "NEXT" at bounding box center [706, 485] width 29 height 20
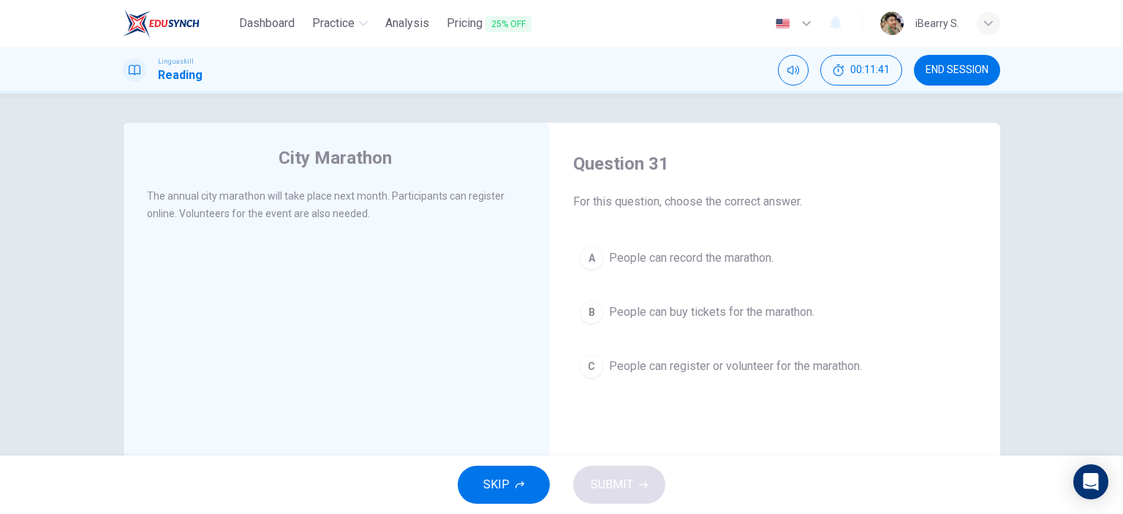
click at [746, 368] on span "People can register or volunteer for the marathon." at bounding box center [735, 367] width 253 height 18
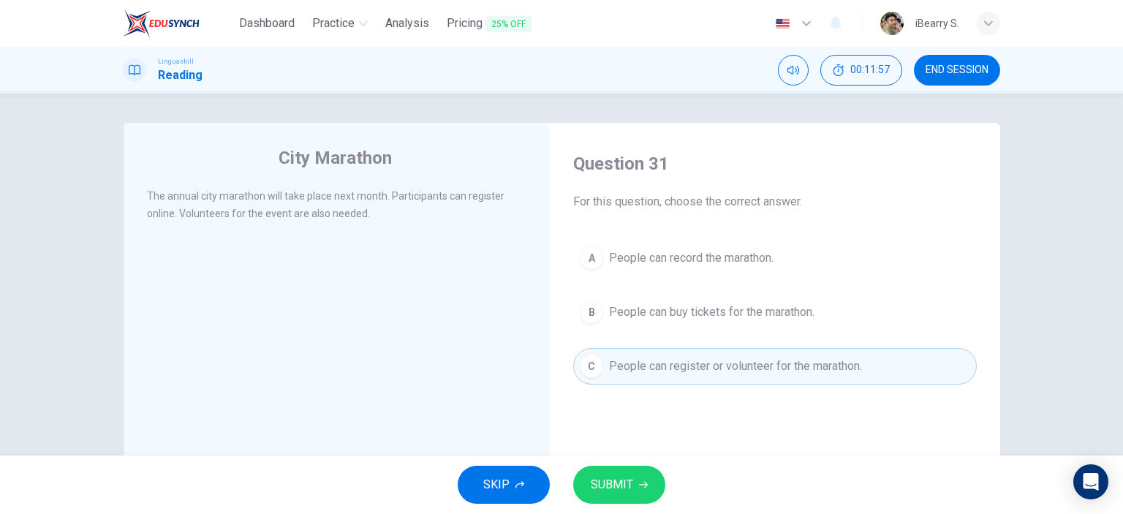
click at [622, 482] on span "SUBMIT" at bounding box center [612, 485] width 42 height 20
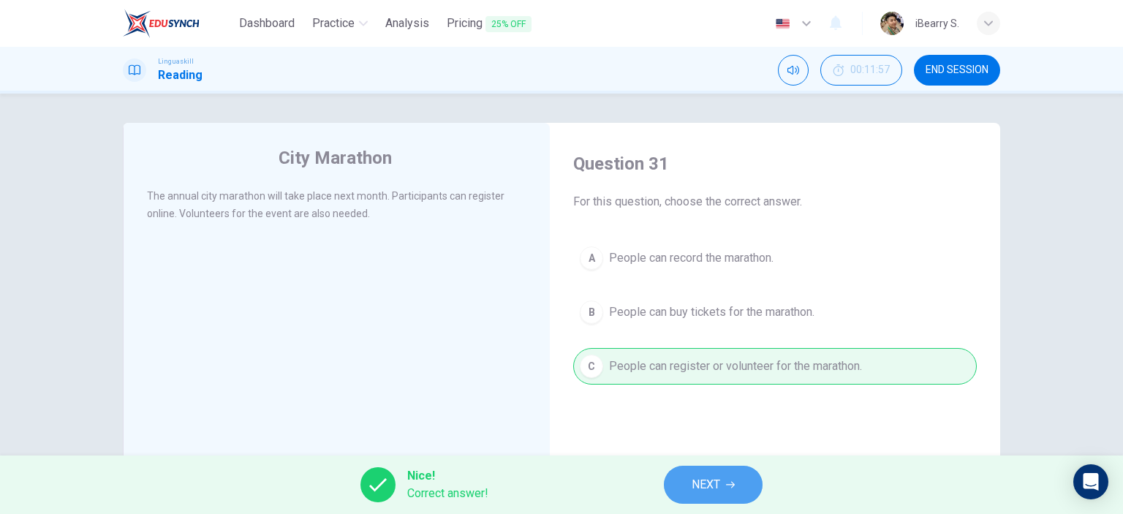
click at [716, 479] on span "NEXT" at bounding box center [706, 485] width 29 height 20
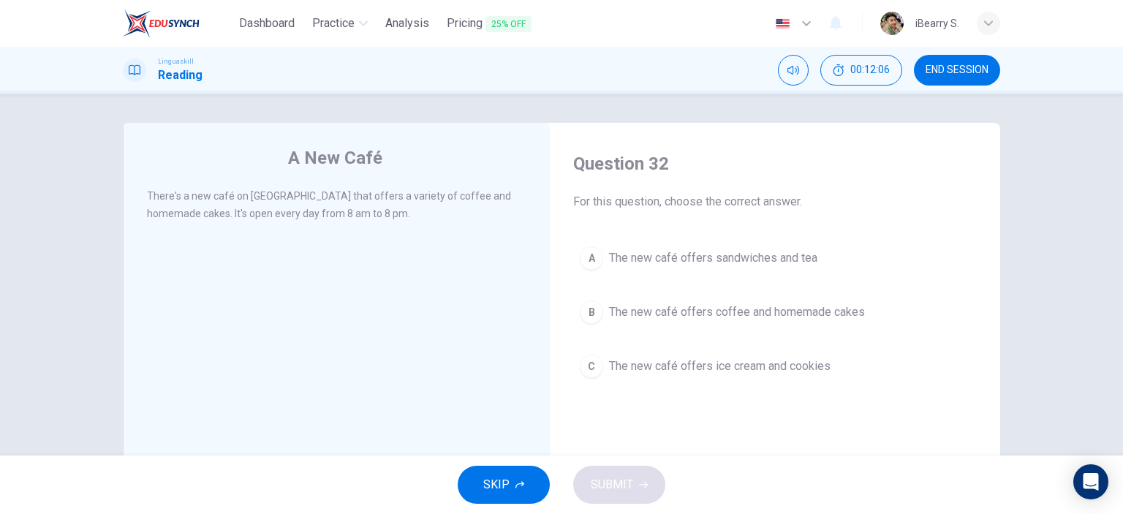
click at [685, 312] on span "The new café offers coffee and homemade cakes" at bounding box center [737, 312] width 256 height 18
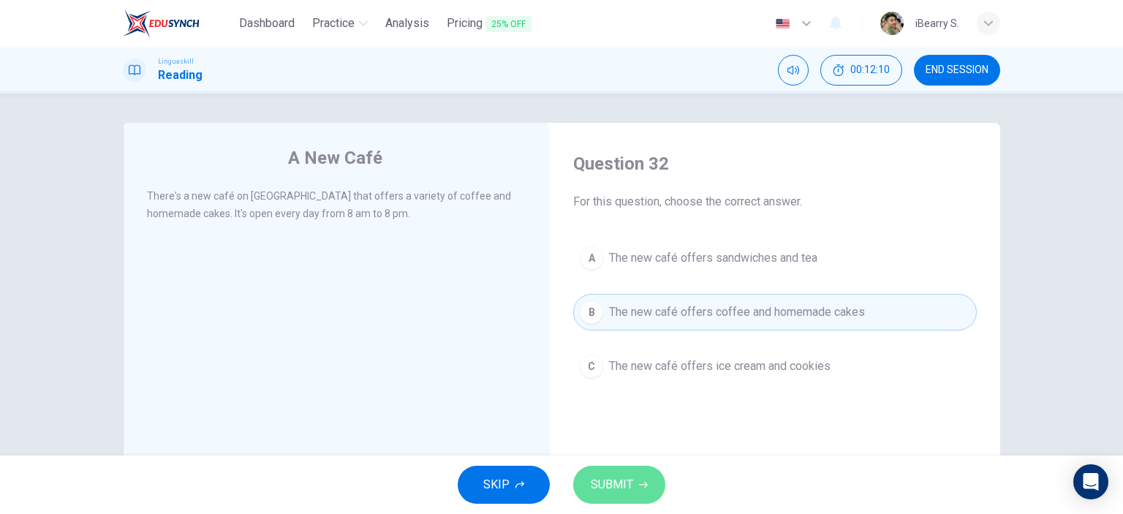
click at [623, 492] on span "SUBMIT" at bounding box center [612, 485] width 42 height 20
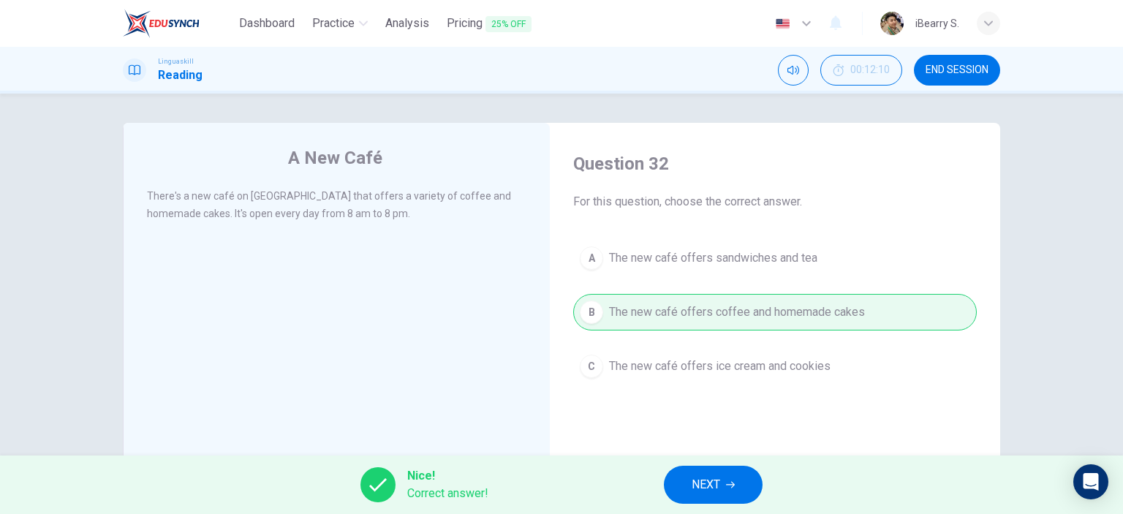
click at [732, 485] on icon "button" at bounding box center [730, 485] width 9 height 7
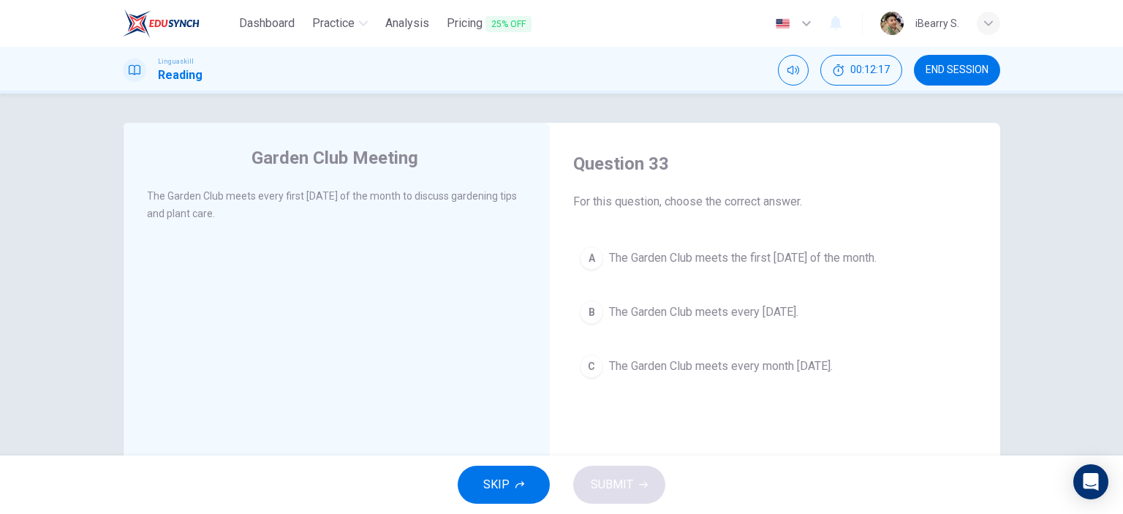
click at [727, 260] on span "The Garden Club meets the first [DATE] of the month." at bounding box center [743, 258] width 268 height 18
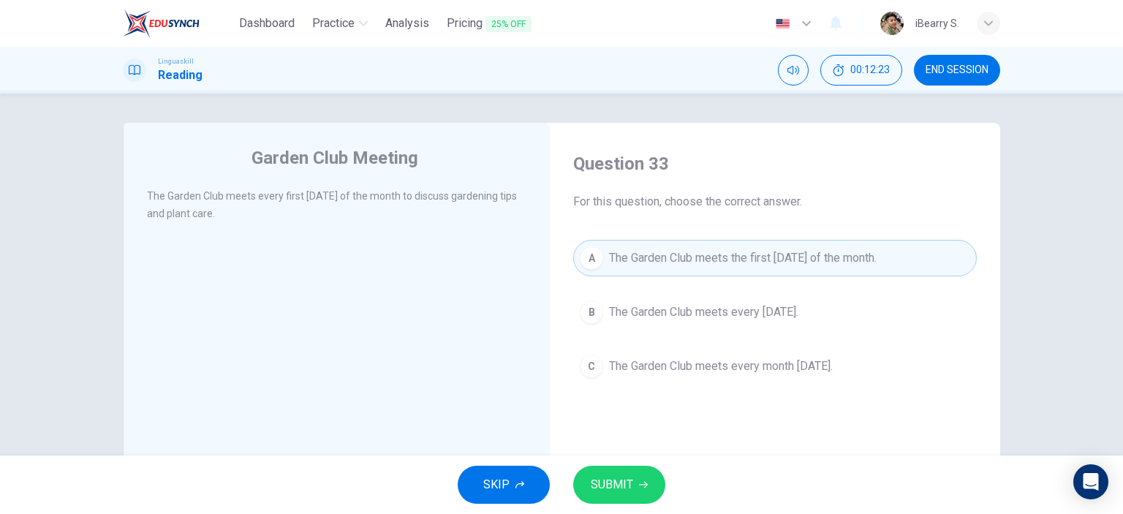
click at [632, 485] on button "SUBMIT" at bounding box center [619, 485] width 92 height 38
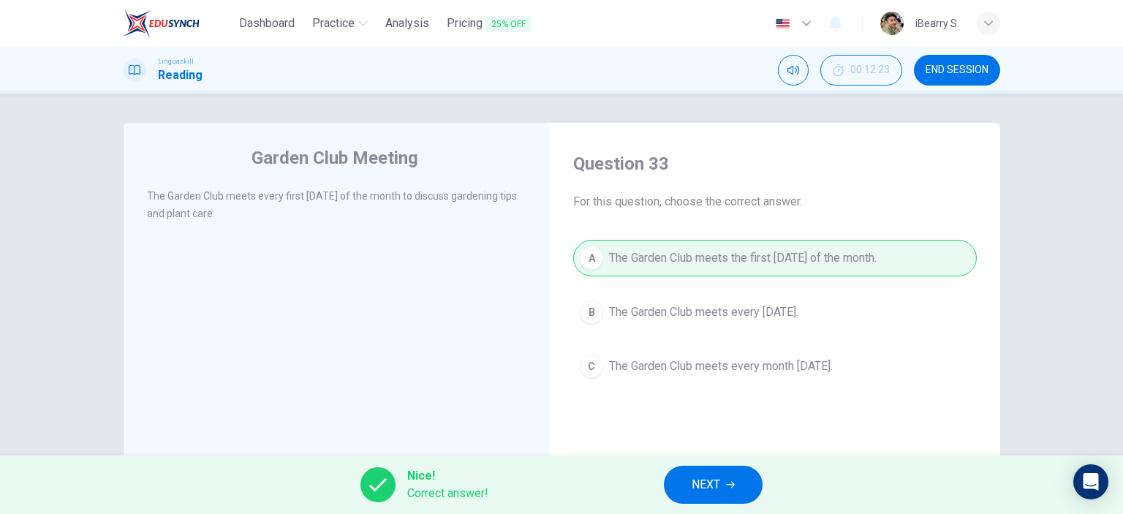
click at [742, 482] on button "NEXT" at bounding box center [713, 485] width 99 height 38
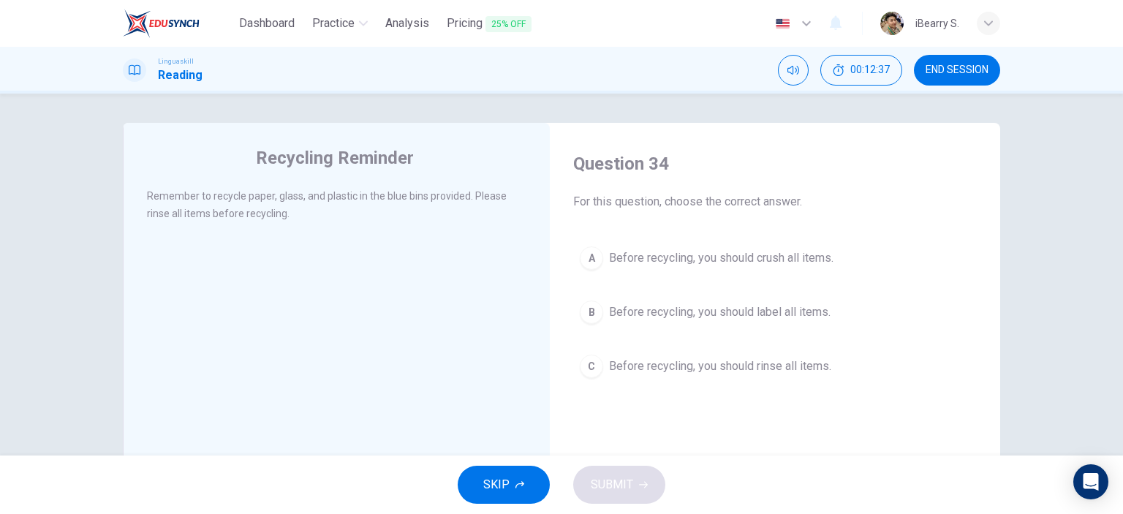
click at [688, 365] on span "Before recycling, you should rinse all items." at bounding box center [720, 367] width 222 height 18
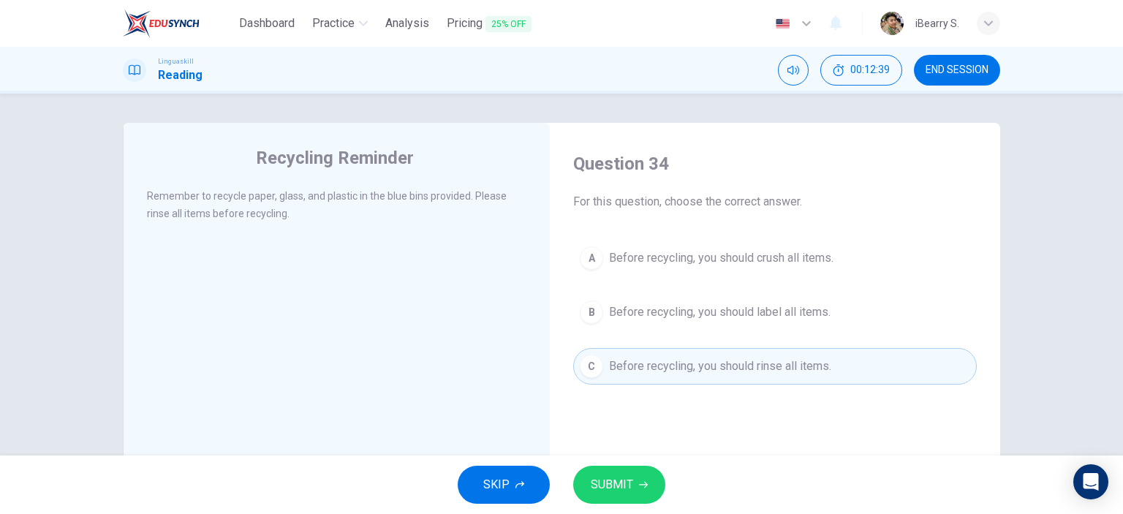
click at [617, 477] on span "SUBMIT" at bounding box center [612, 485] width 42 height 20
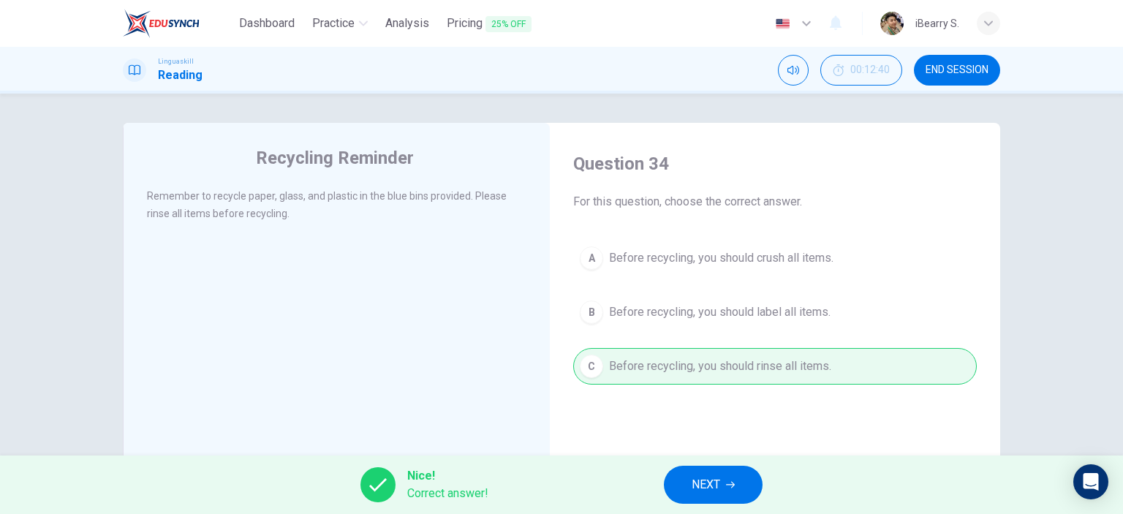
click at [714, 483] on span "NEXT" at bounding box center [706, 485] width 29 height 20
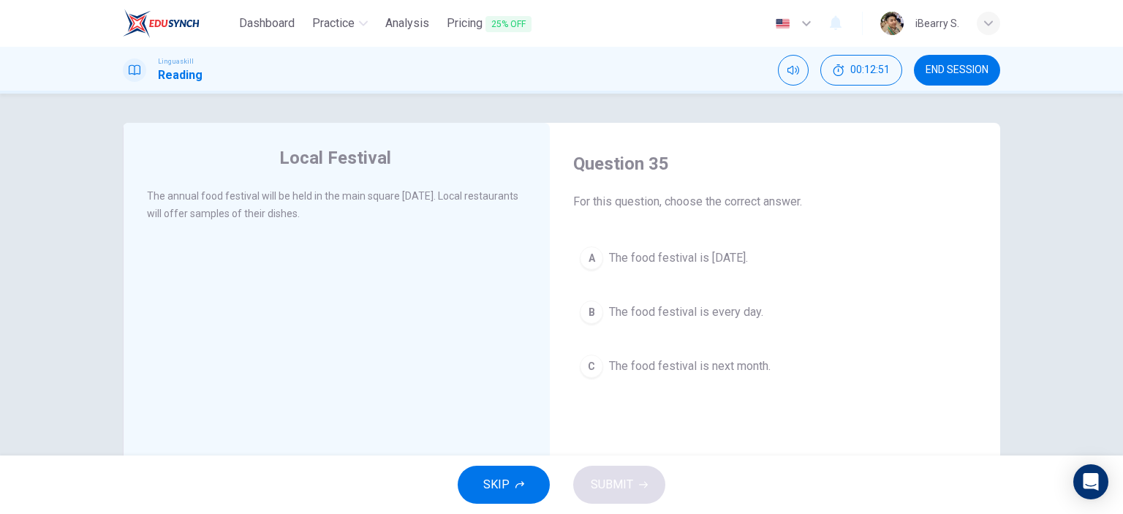
click at [701, 255] on span "The food festival is [DATE]." at bounding box center [678, 258] width 139 height 18
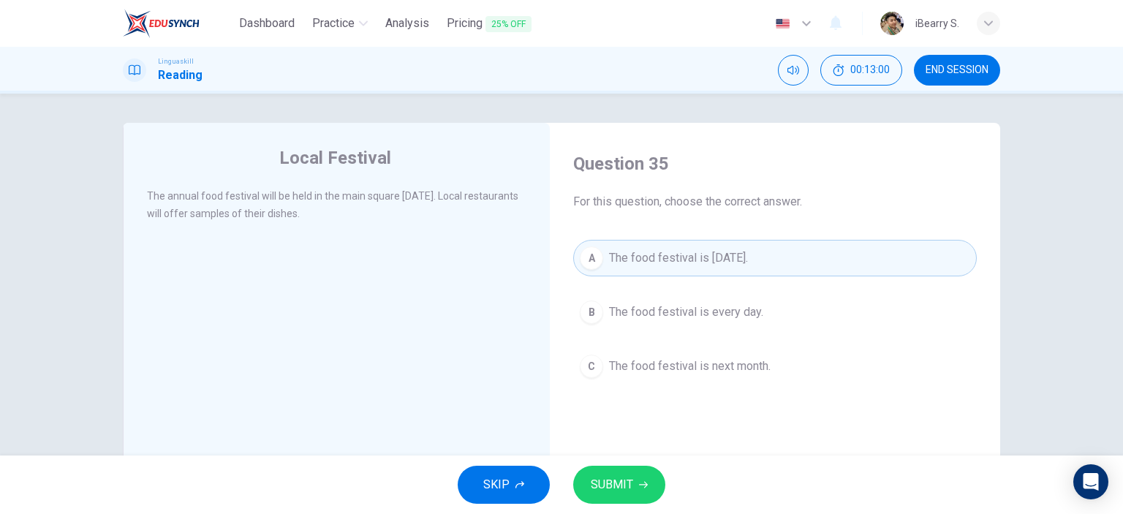
click at [630, 479] on span "SUBMIT" at bounding box center [612, 485] width 42 height 20
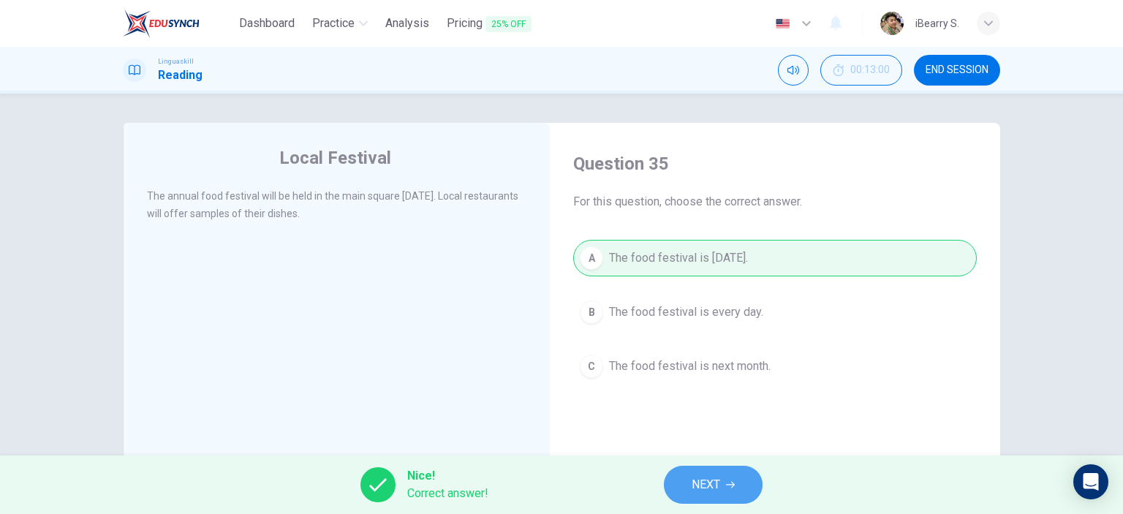
click at [724, 494] on button "NEXT" at bounding box center [713, 485] width 99 height 38
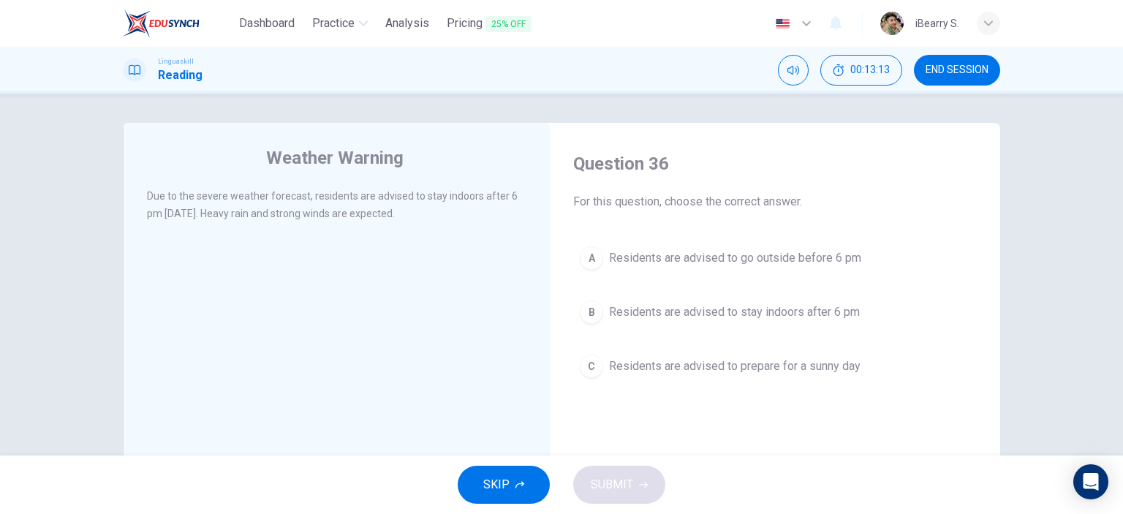
click at [727, 314] on span "Residents are advised to stay indoors after 6 pm" at bounding box center [734, 312] width 251 height 18
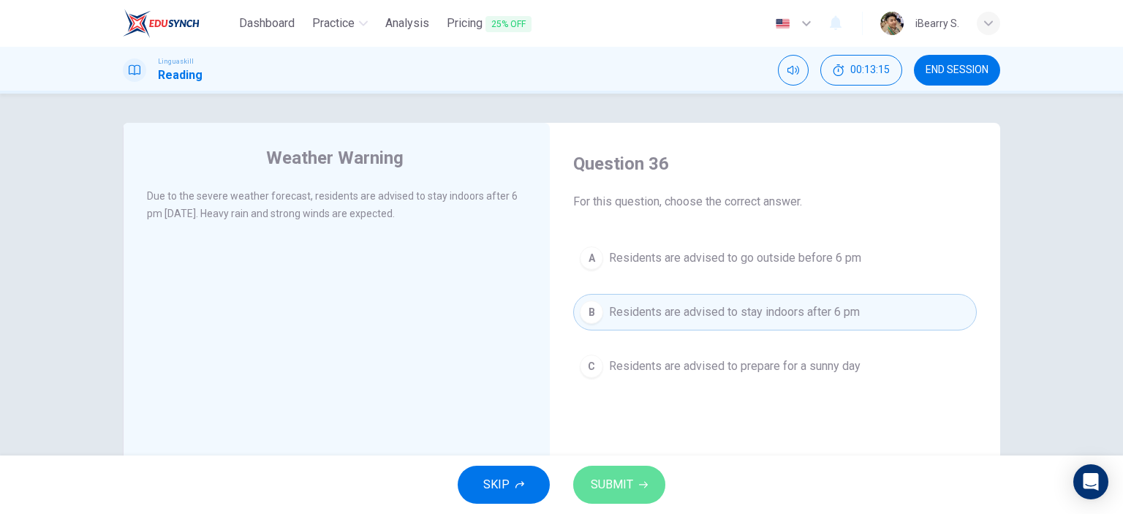
click at [635, 478] on button "SUBMIT" at bounding box center [619, 485] width 92 height 38
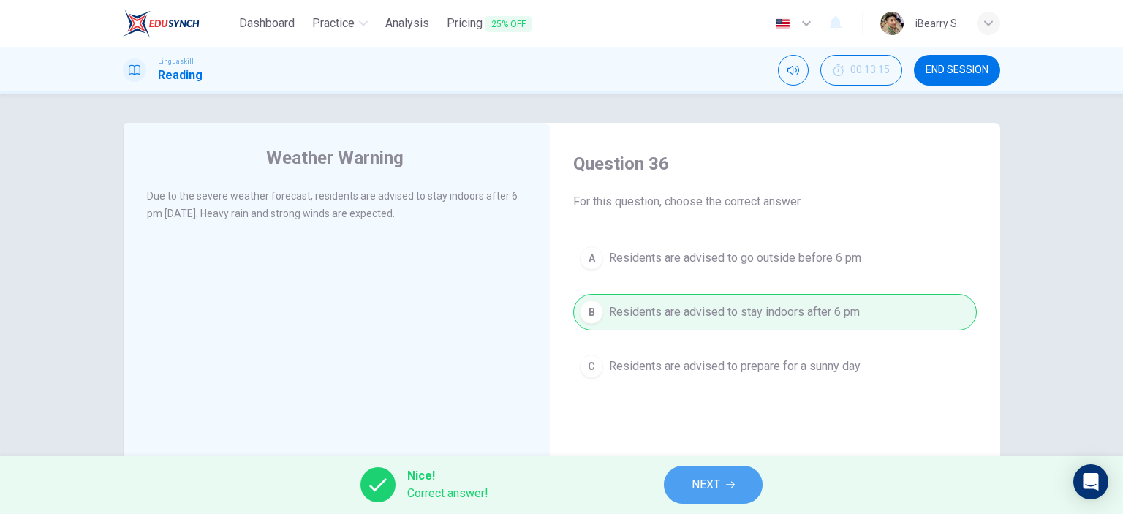
click at [725, 480] on button "NEXT" at bounding box center [713, 485] width 99 height 38
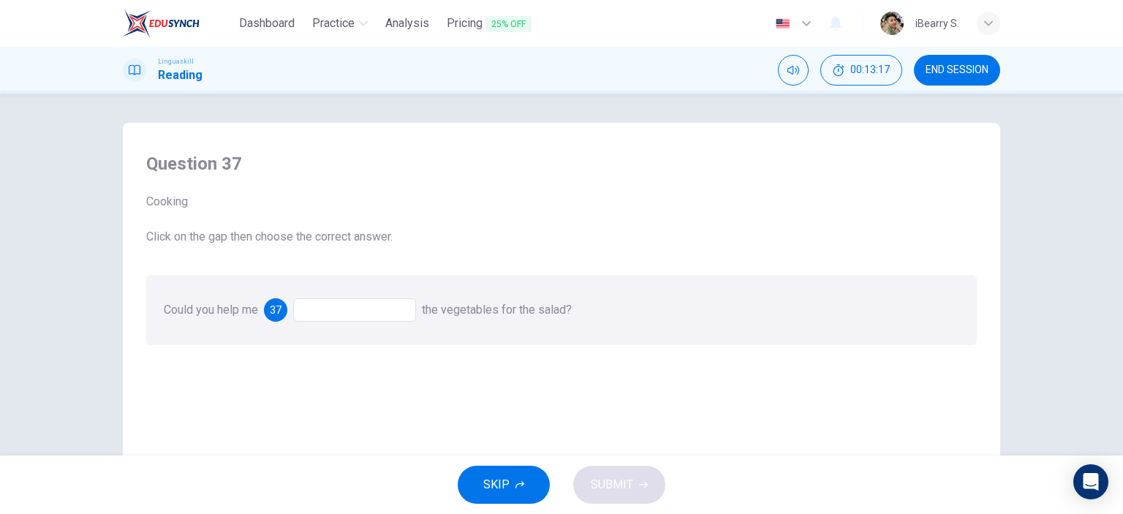
click at [380, 306] on div at bounding box center [354, 309] width 123 height 23
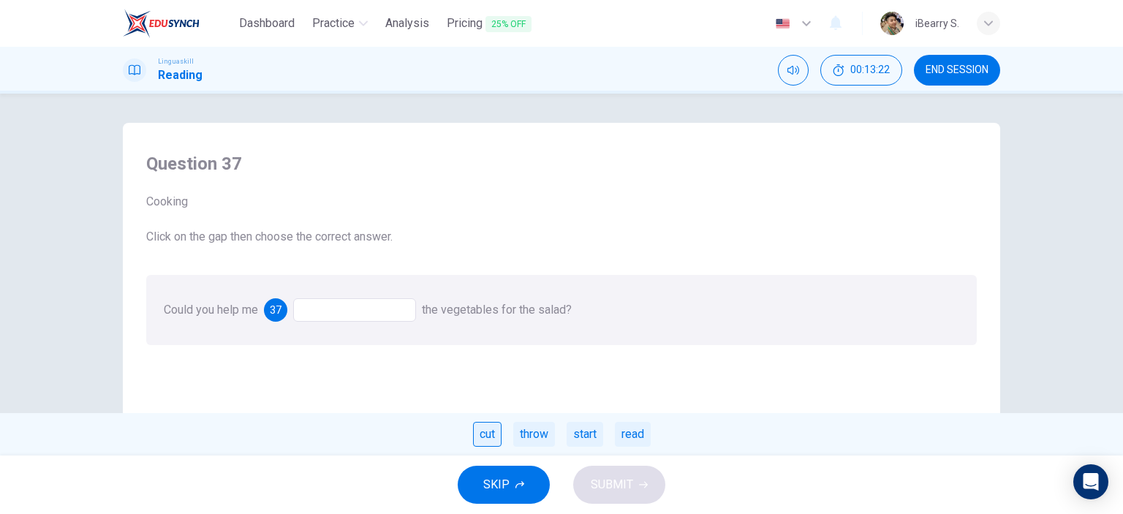
click at [482, 437] on div "cut" at bounding box center [487, 434] width 29 height 25
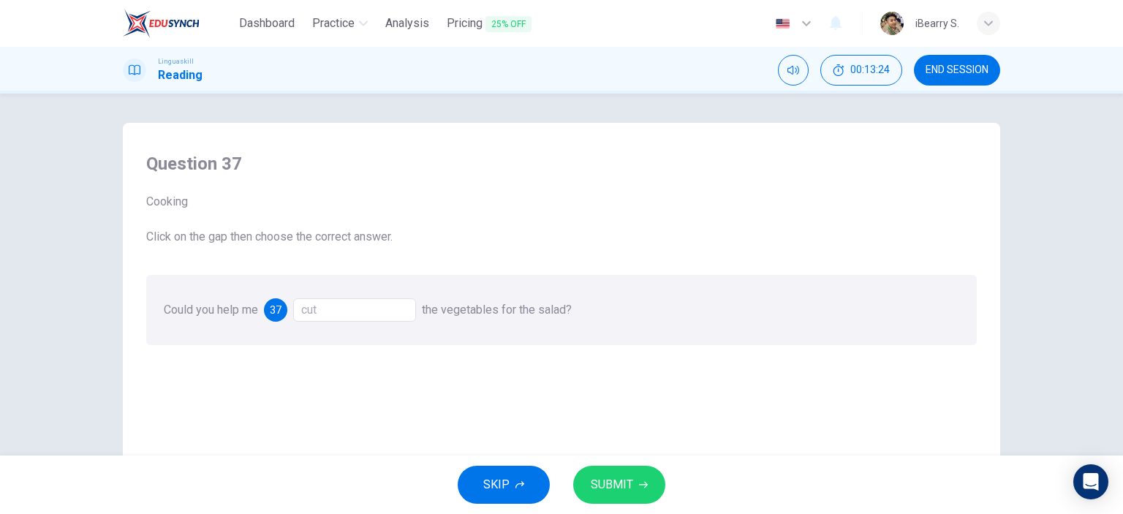
click at [380, 309] on div "cut" at bounding box center [354, 309] width 123 height 23
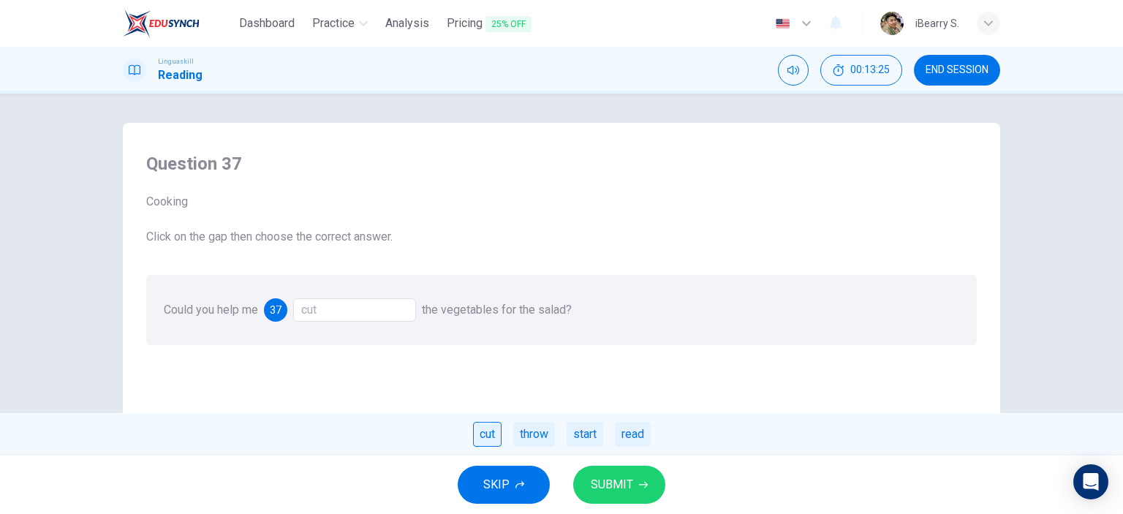
click at [488, 439] on div "cut" at bounding box center [487, 434] width 29 height 25
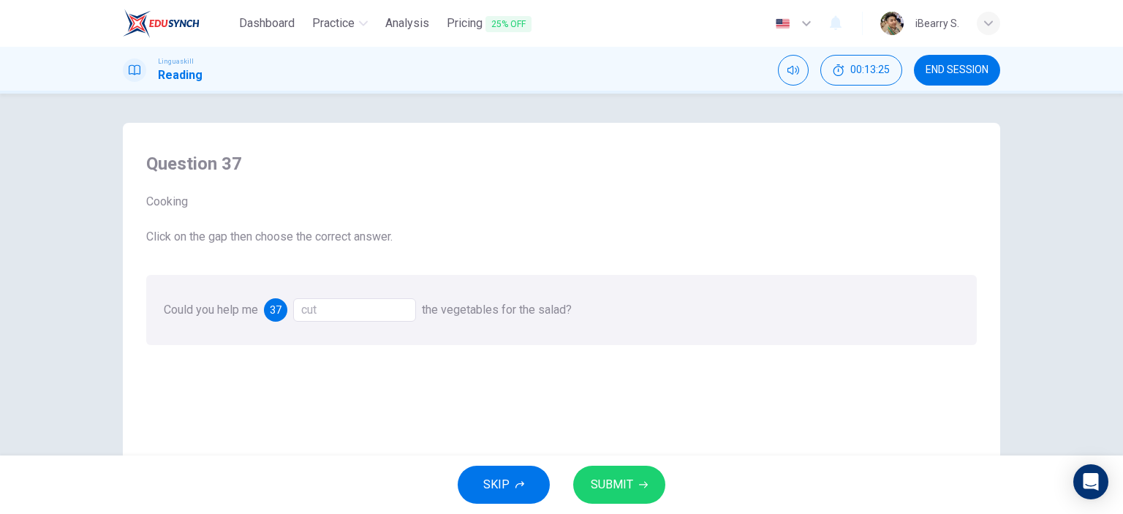
click at [635, 489] on button "SUBMIT" at bounding box center [619, 485] width 92 height 38
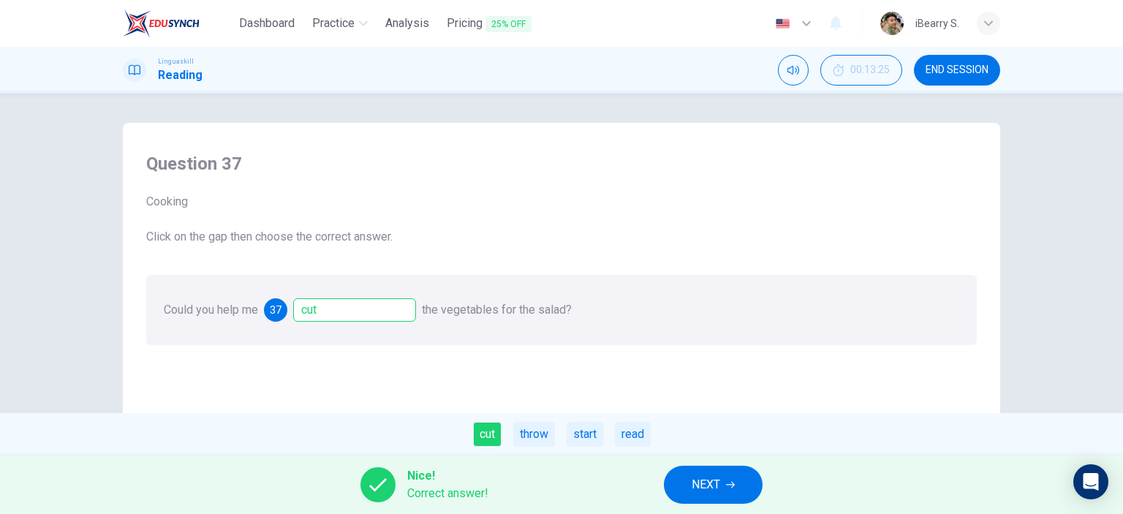
click at [699, 468] on button "NEXT" at bounding box center [713, 485] width 99 height 38
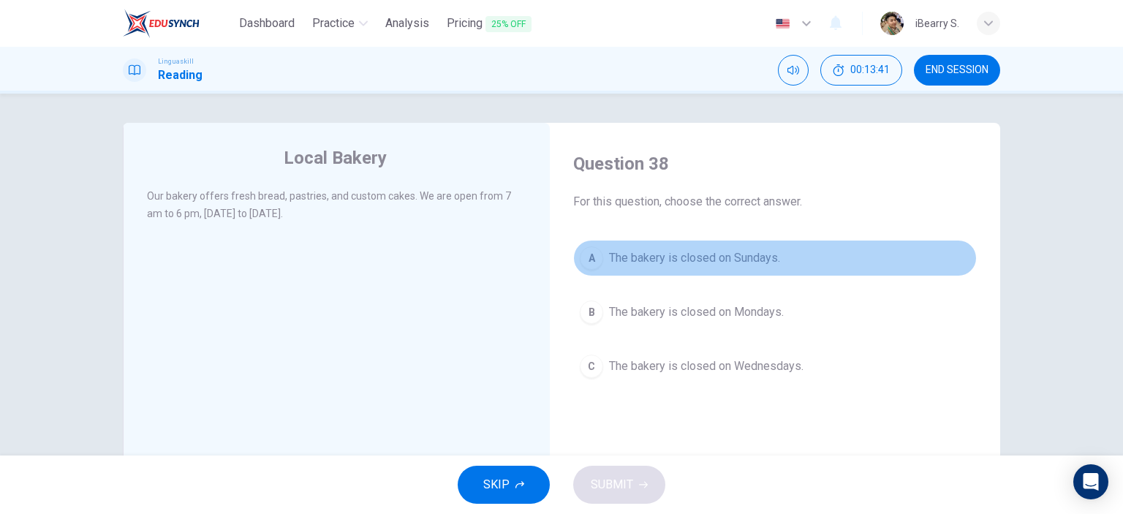
click at [703, 263] on span "The bakery is closed on Sundays." at bounding box center [694, 258] width 171 height 18
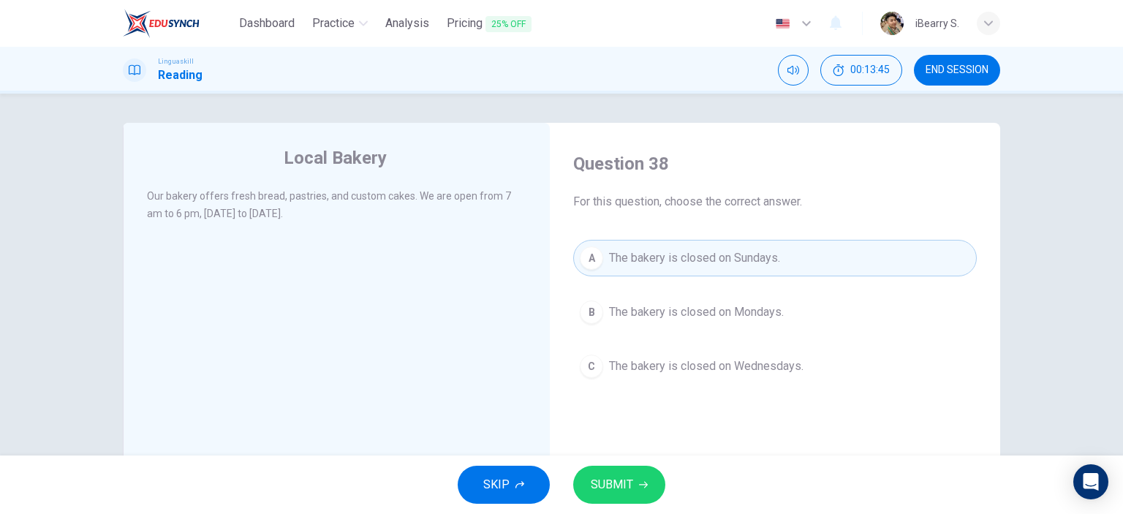
click at [629, 484] on span "SUBMIT" at bounding box center [612, 485] width 42 height 20
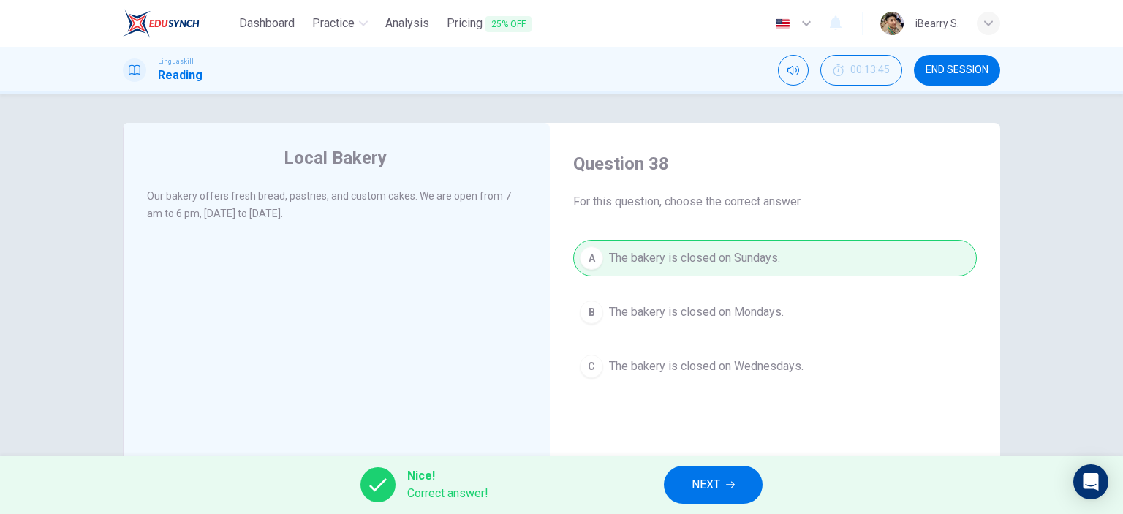
click at [743, 472] on button "NEXT" at bounding box center [713, 485] width 99 height 38
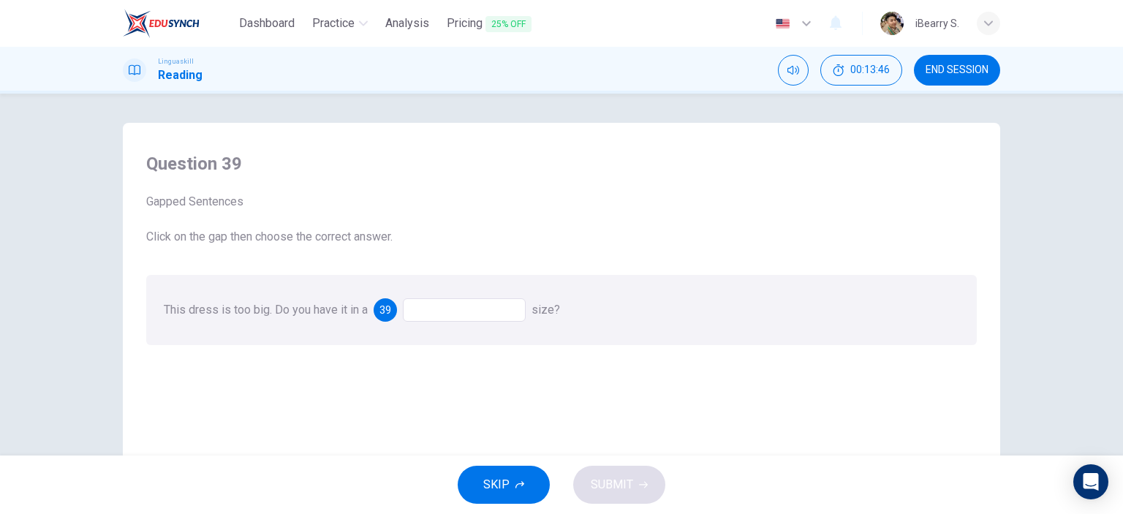
click at [448, 306] on div at bounding box center [464, 309] width 123 height 23
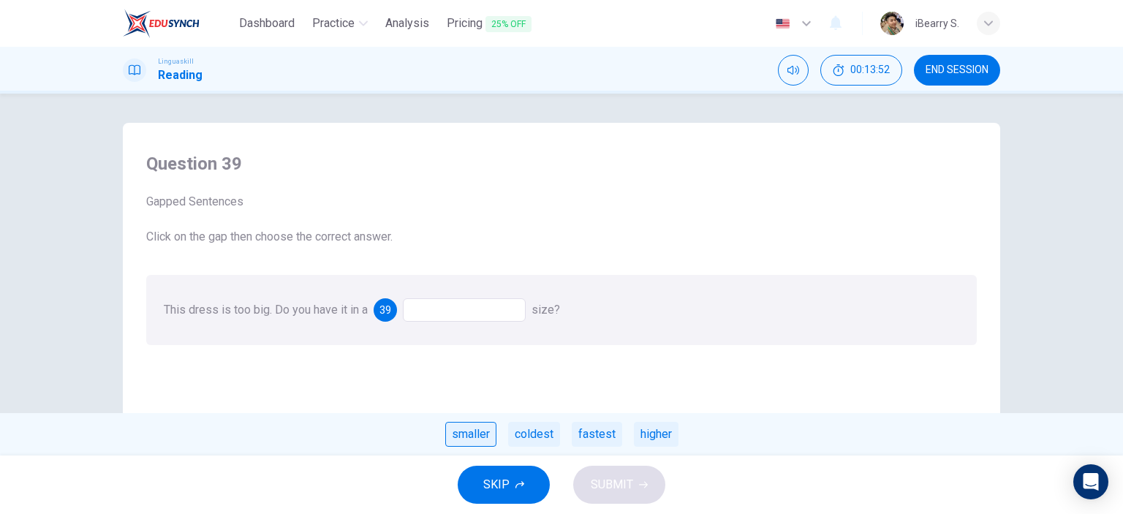
click at [470, 437] on div "smaller" at bounding box center [470, 434] width 51 height 25
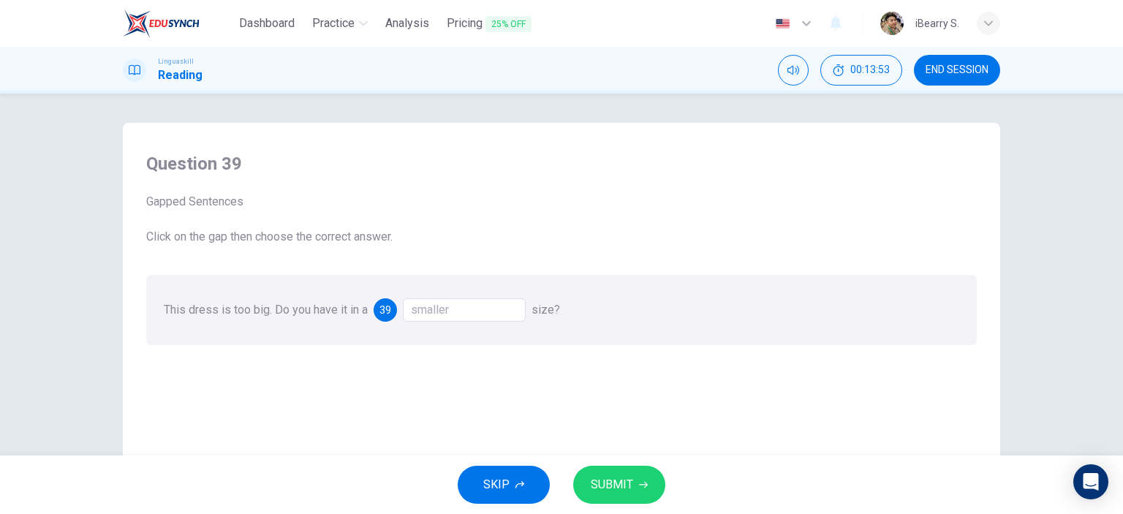
click at [468, 311] on div "smaller" at bounding box center [464, 309] width 123 height 23
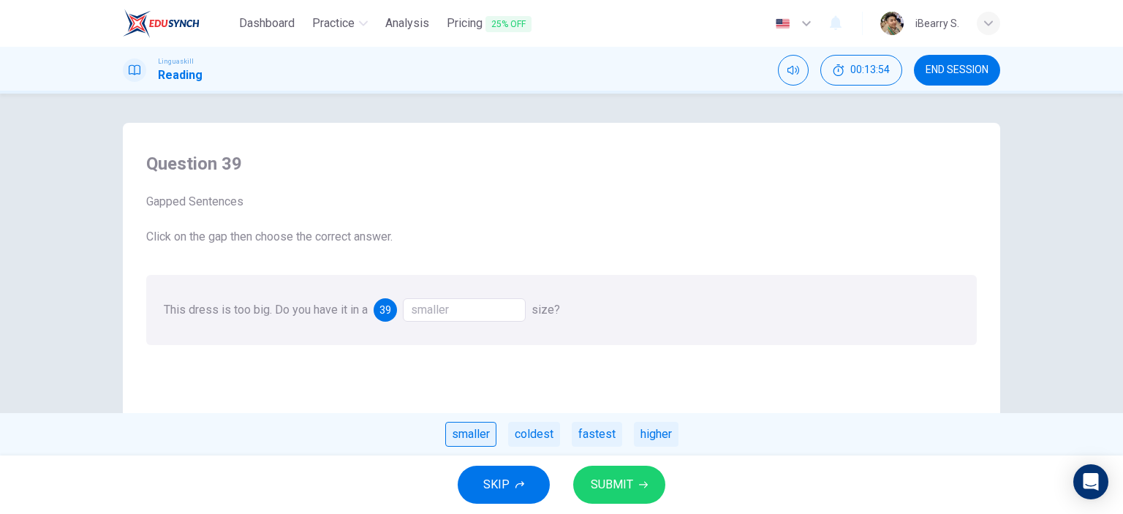
click at [471, 427] on div "smaller" at bounding box center [470, 434] width 51 height 25
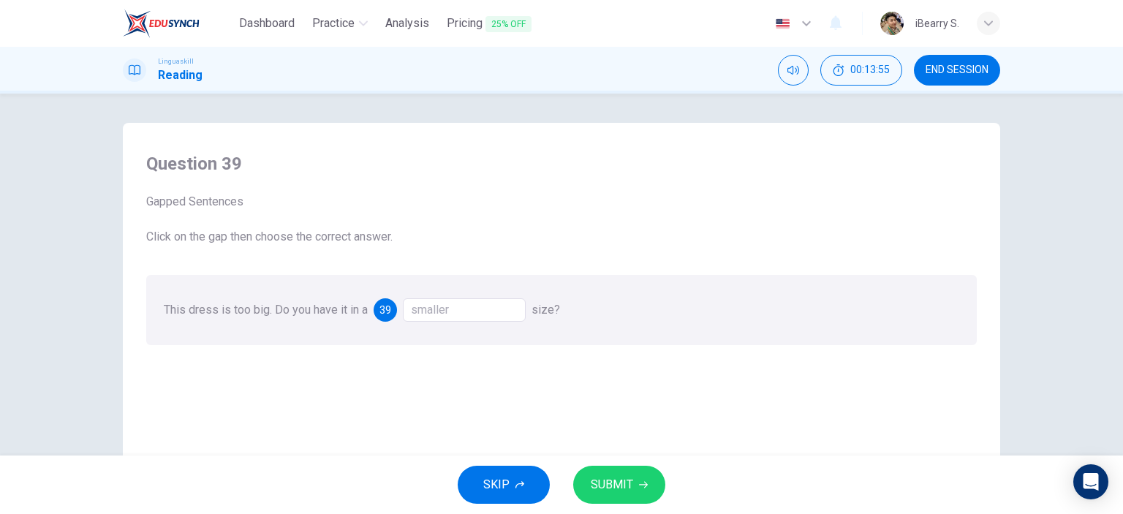
click at [608, 484] on span "SUBMIT" at bounding box center [612, 485] width 42 height 20
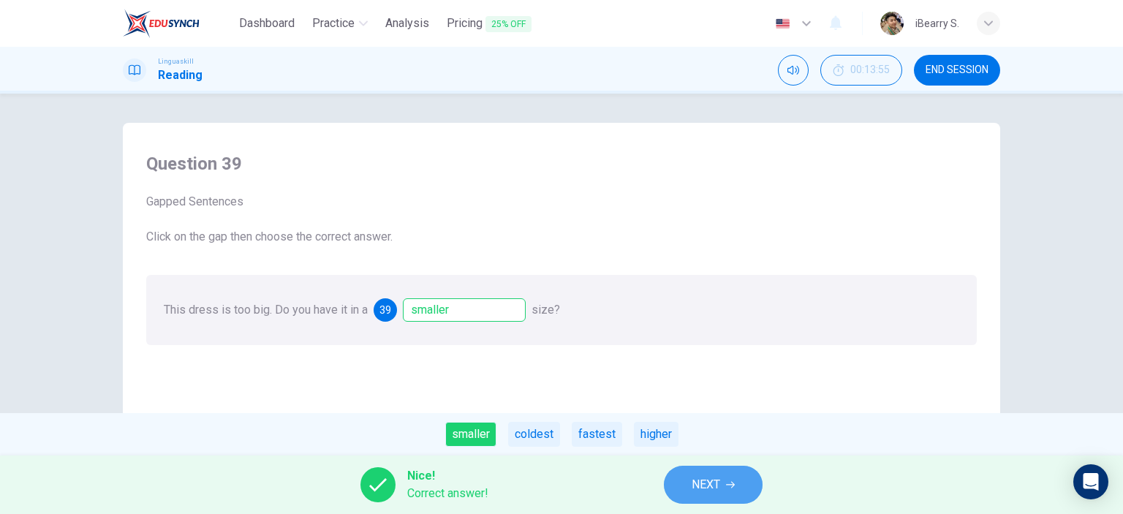
click at [727, 491] on button "NEXT" at bounding box center [713, 485] width 99 height 38
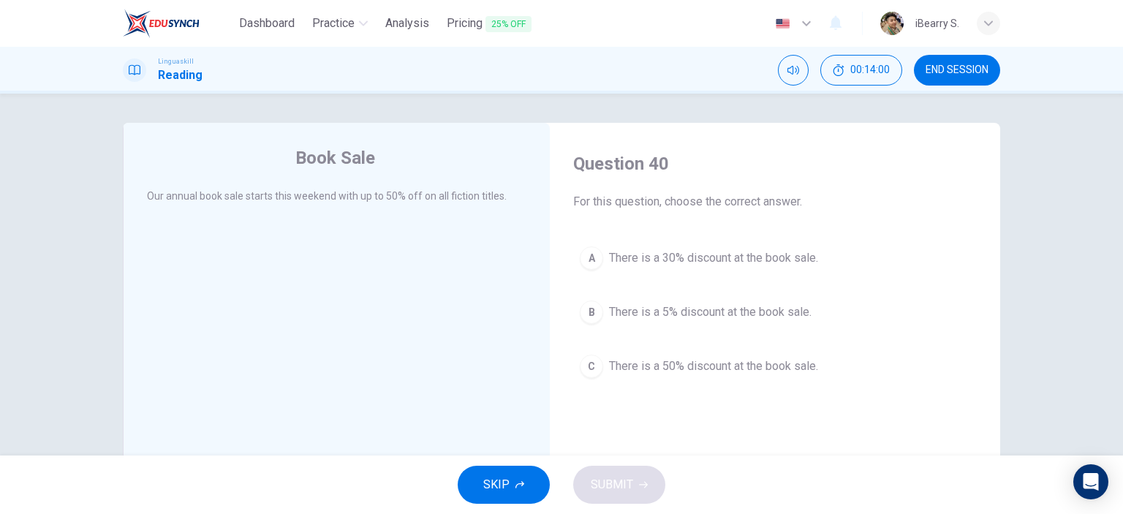
click at [714, 364] on span "There is a 50% discount at the book sale." at bounding box center [713, 367] width 209 height 18
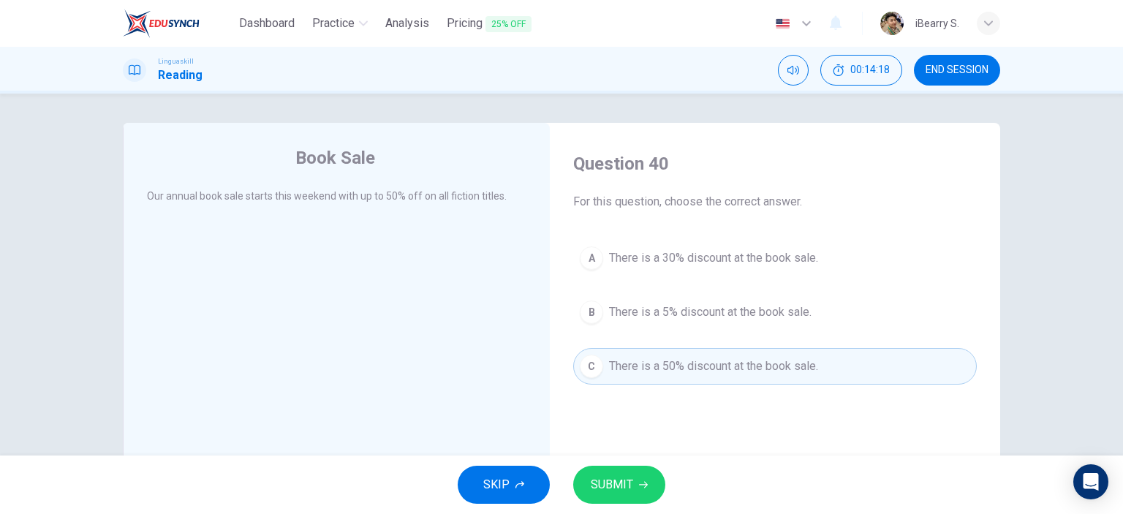
click at [629, 485] on span "SUBMIT" at bounding box center [612, 485] width 42 height 20
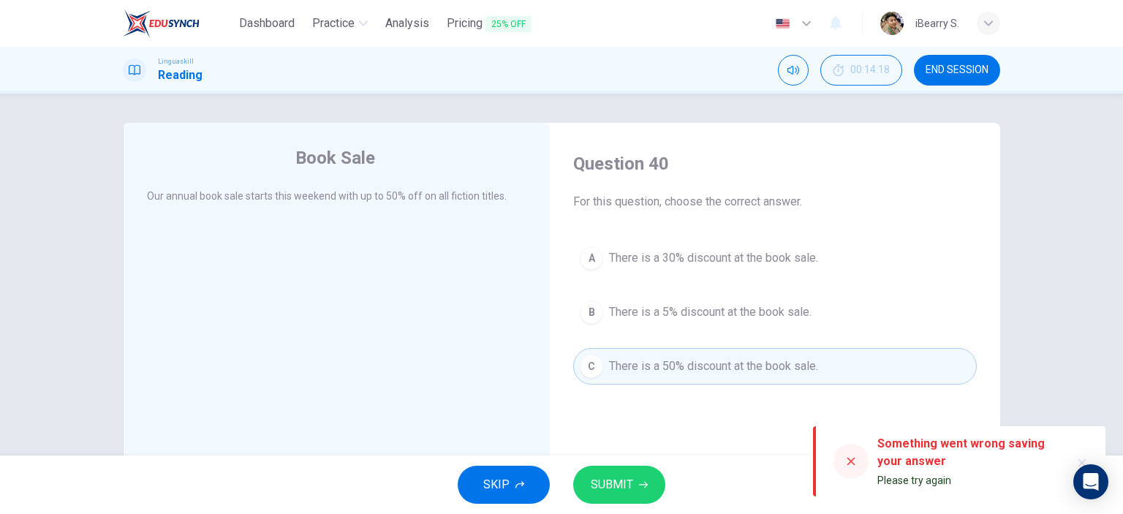
click at [639, 481] on icon "button" at bounding box center [643, 484] width 9 height 9
click at [851, 459] on icon at bounding box center [851, 462] width 12 height 12
click at [616, 485] on span "SUBMIT" at bounding box center [612, 485] width 42 height 20
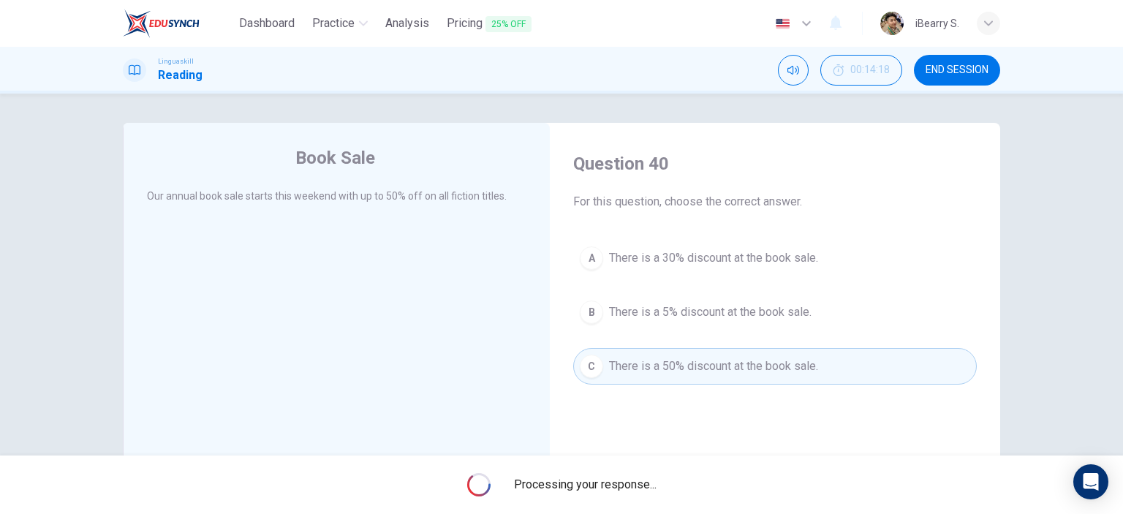
click at [1092, 358] on div "Book Sale Our annual book sale starts this weekend with up to 50% off on all fi…" at bounding box center [561, 275] width 1123 height 362
click at [1060, 217] on div "Book Sale Our annual book sale starts this weekend with up to 50% off on all fi…" at bounding box center [561, 275] width 1123 height 362
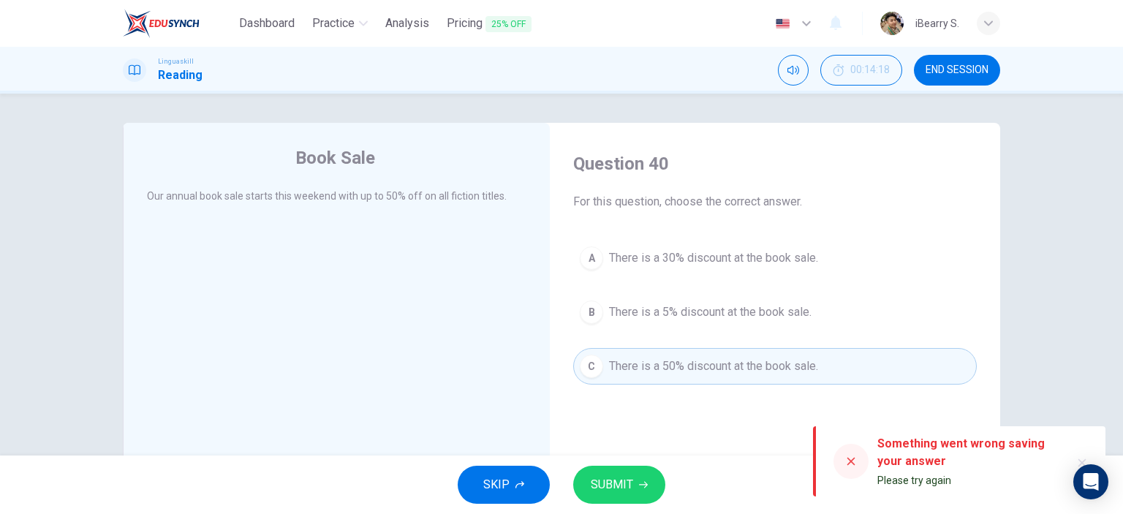
click at [638, 490] on button "SUBMIT" at bounding box center [619, 485] width 92 height 38
click at [649, 486] on button "SUBMIT" at bounding box center [619, 485] width 92 height 38
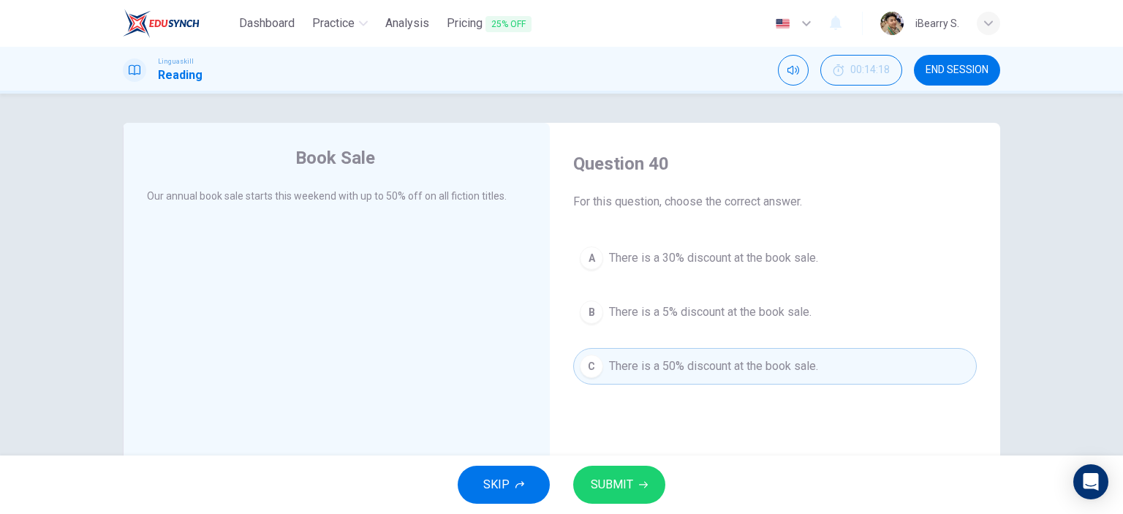
click at [731, 108] on div "Book Sale Our annual book sale starts this weekend with up to 50% off on all fi…" at bounding box center [561, 275] width 1123 height 362
drag, startPoint x: 777, startPoint y: 100, endPoint x: 761, endPoint y: 127, distance: 30.5
click at [777, 100] on div "Book Sale Our annual book sale starts this weekend with up to 50% off on all fi…" at bounding box center [561, 275] width 1123 height 362
click at [607, 481] on span "SUBMIT" at bounding box center [612, 485] width 42 height 20
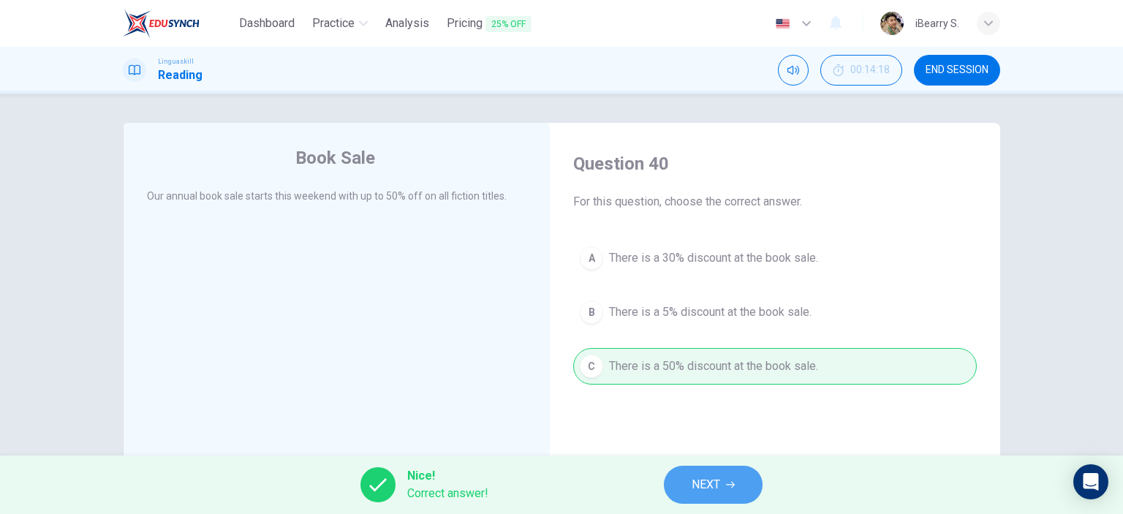
click at [723, 473] on button "NEXT" at bounding box center [713, 485] width 99 height 38
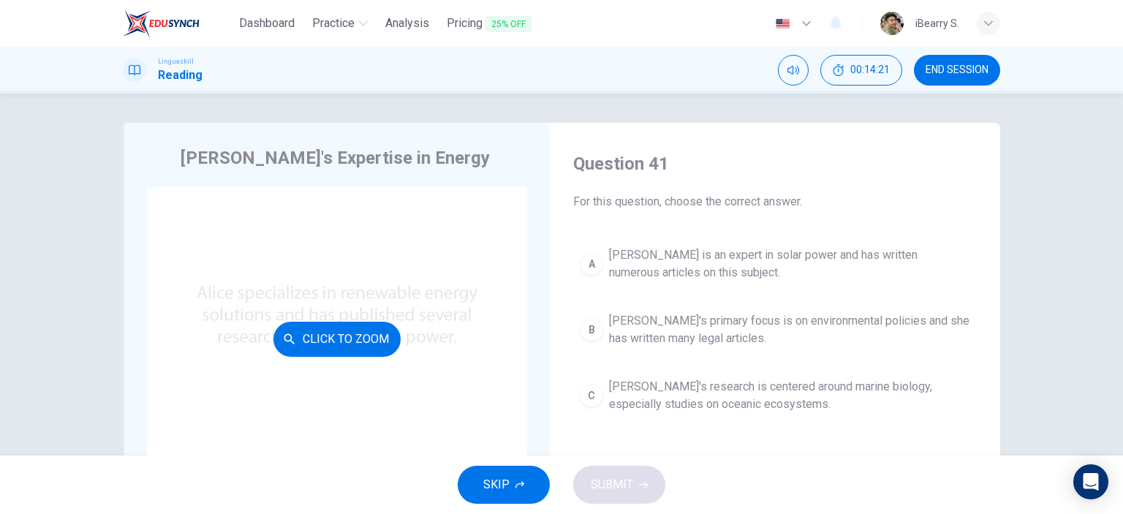
click at [356, 342] on button "Click to Zoom" at bounding box center [337, 339] width 127 height 35
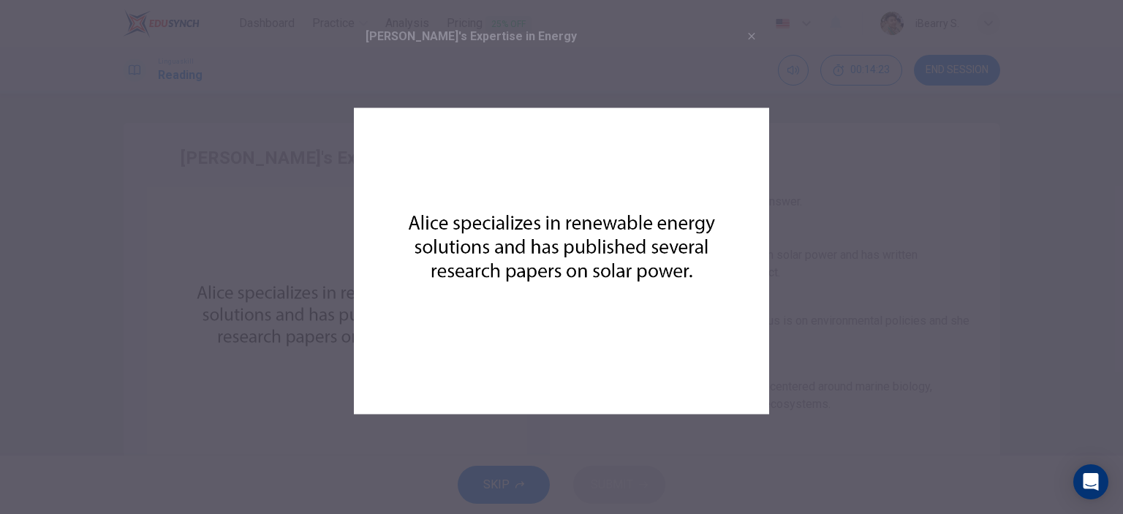
click at [1046, 216] on div at bounding box center [561, 257] width 1123 height 514
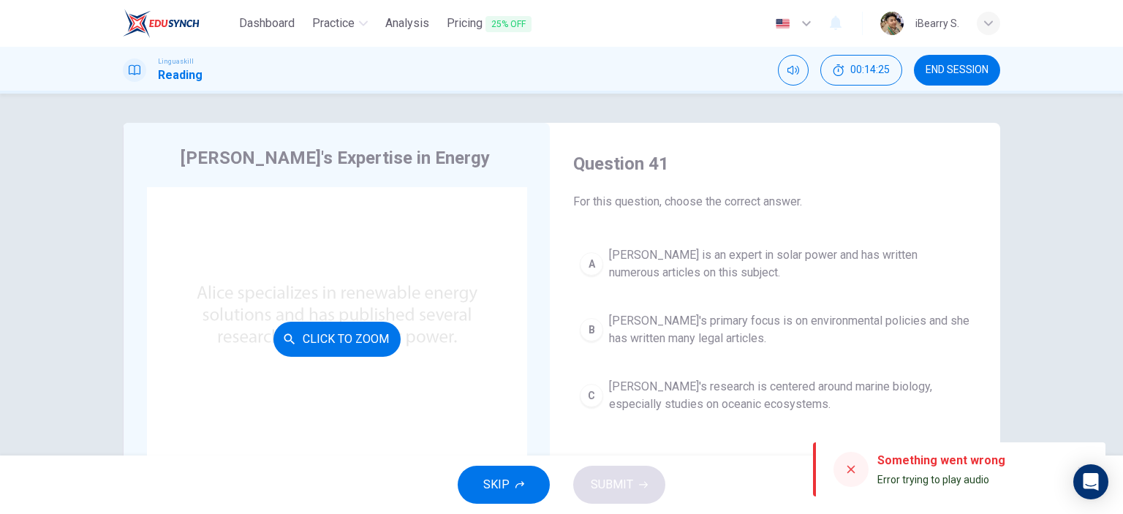
click at [163, 203] on div "Click to Zoom" at bounding box center [337, 339] width 380 height 304
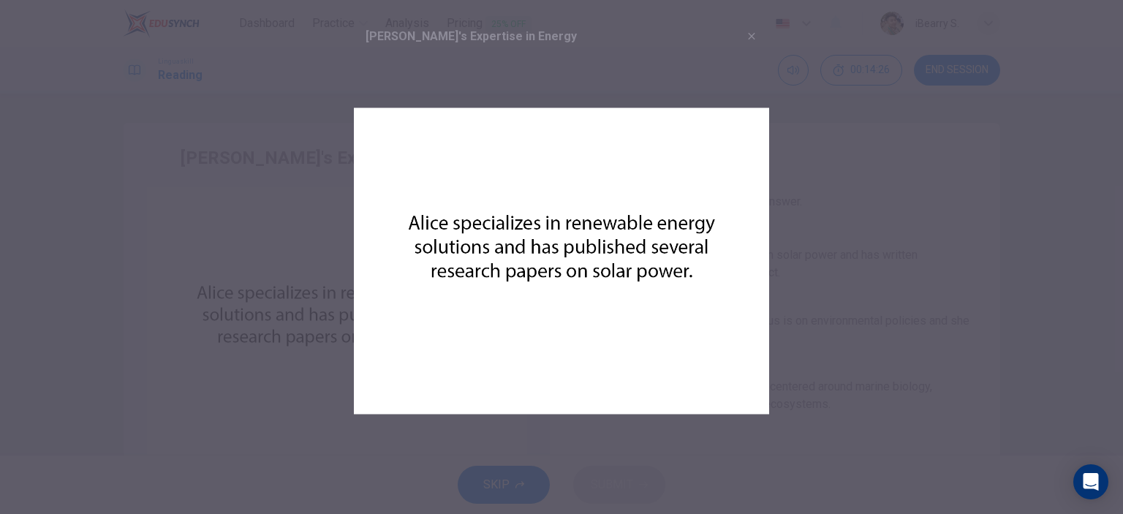
click at [953, 268] on div at bounding box center [561, 257] width 1123 height 514
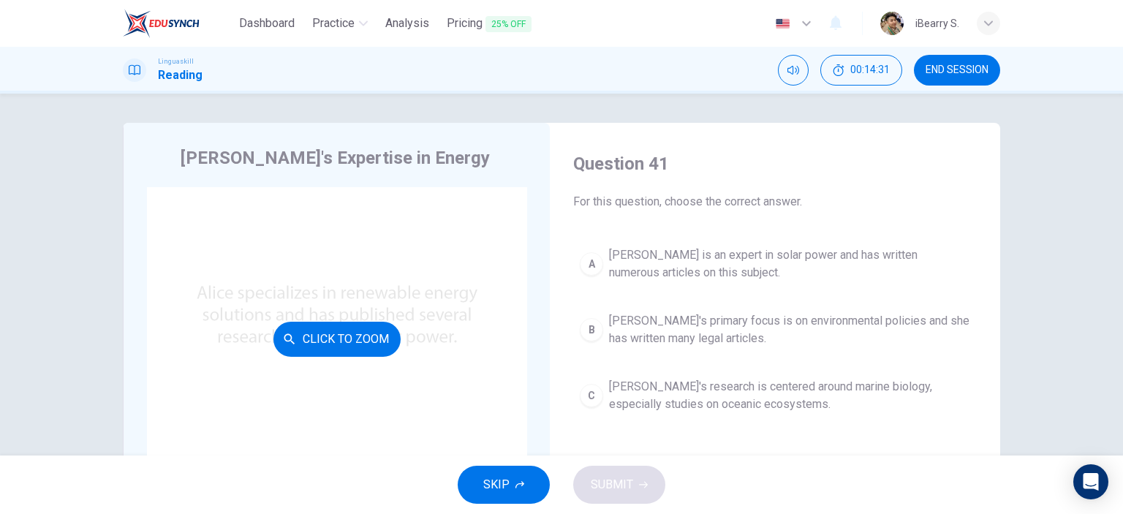
click at [151, 190] on div "Click to Zoom" at bounding box center [337, 339] width 380 height 304
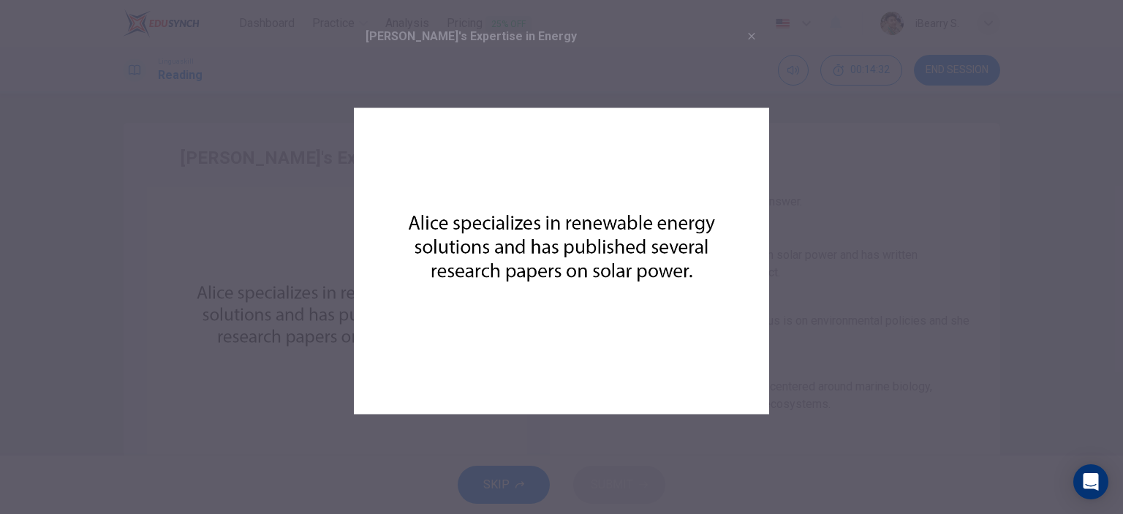
click at [136, 204] on div at bounding box center [561, 257] width 1123 height 514
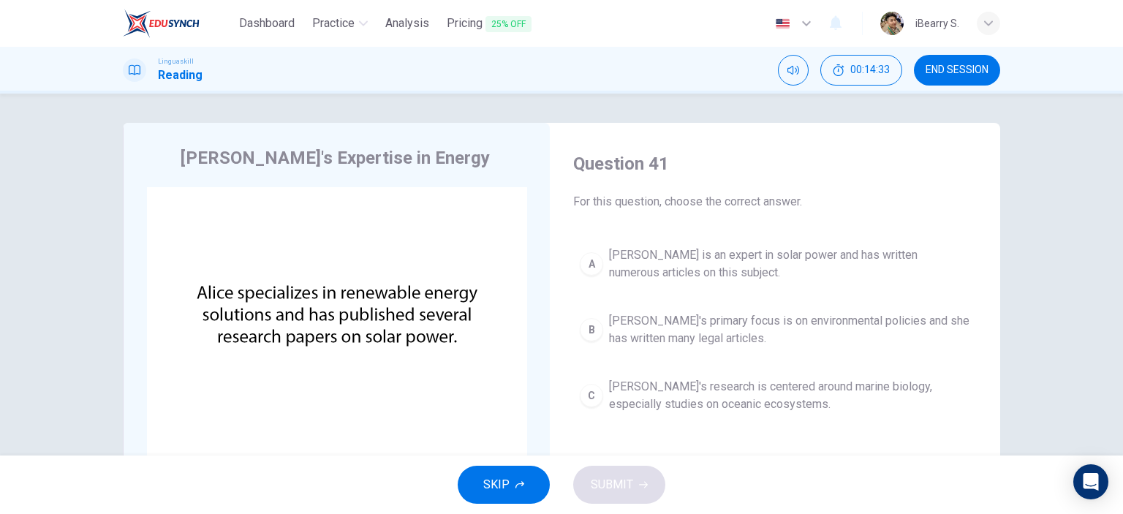
click at [1033, 324] on div "[PERSON_NAME]'s Expertise in Energy CLICK TO ZOOM Click to Zoom Question 41 For…" at bounding box center [561, 275] width 1123 height 362
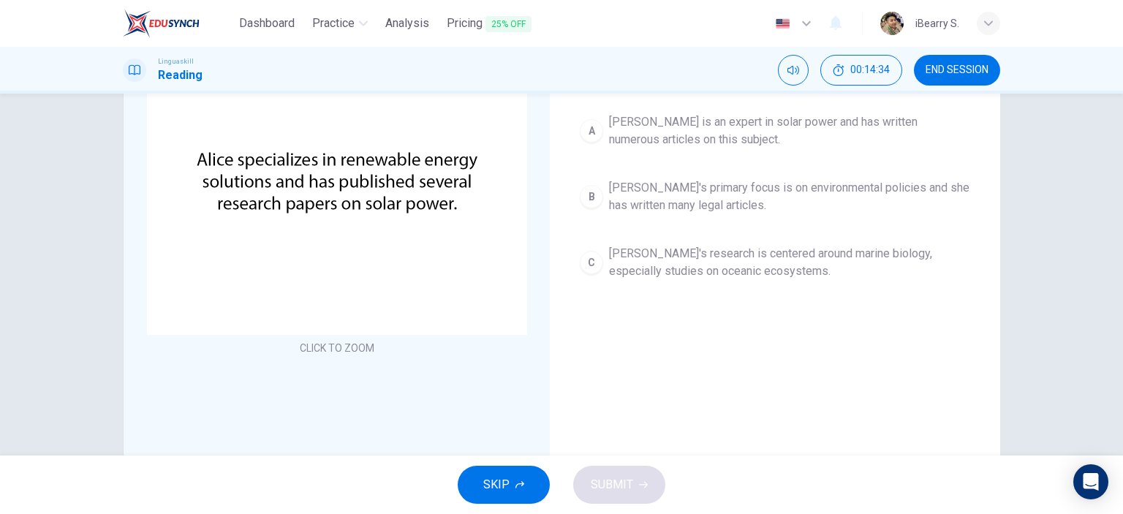
scroll to position [205, 0]
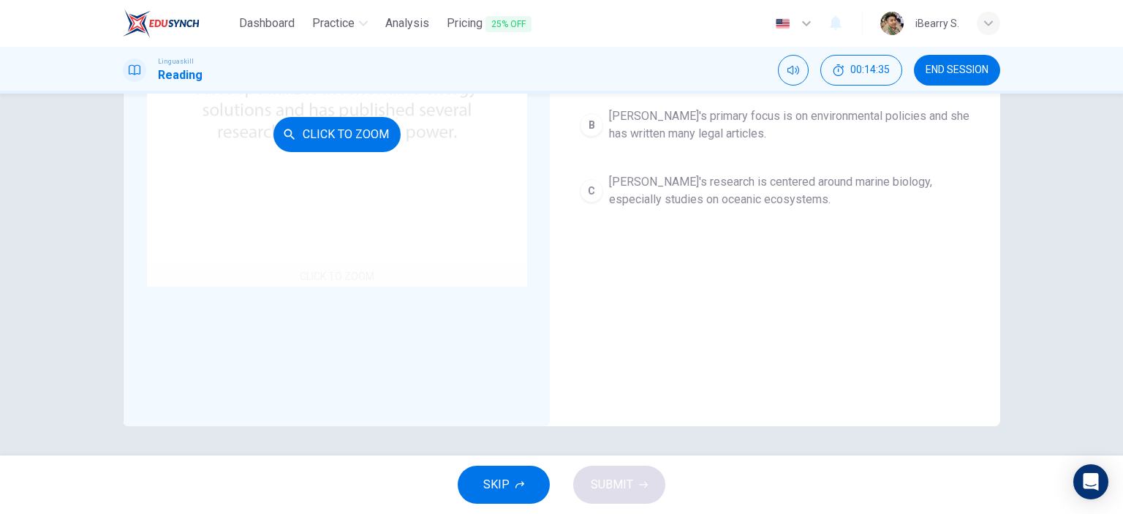
click at [339, 280] on div "Click to Zoom" at bounding box center [337, 134] width 380 height 304
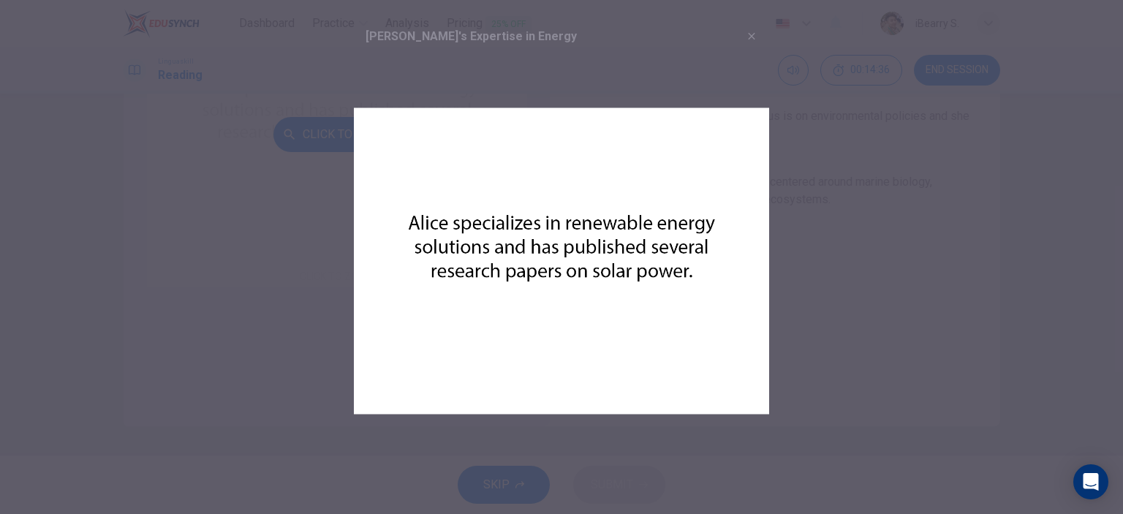
click at [339, 280] on div at bounding box center [561, 257] width 1123 height 514
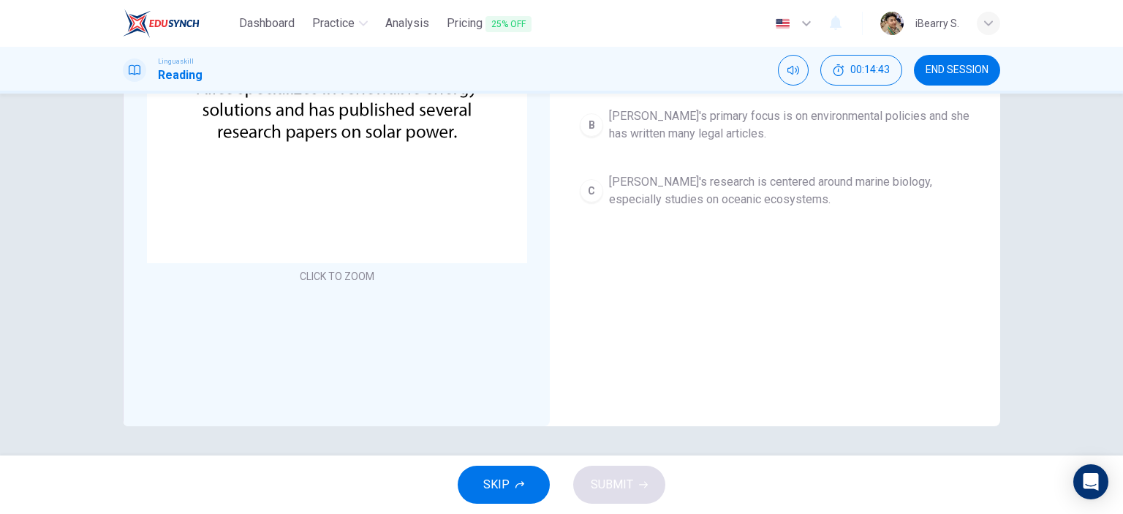
click at [734, 280] on div "Question 41 For this question, choose the correct answer. A [PERSON_NAME] is an…" at bounding box center [775, 180] width 427 height 494
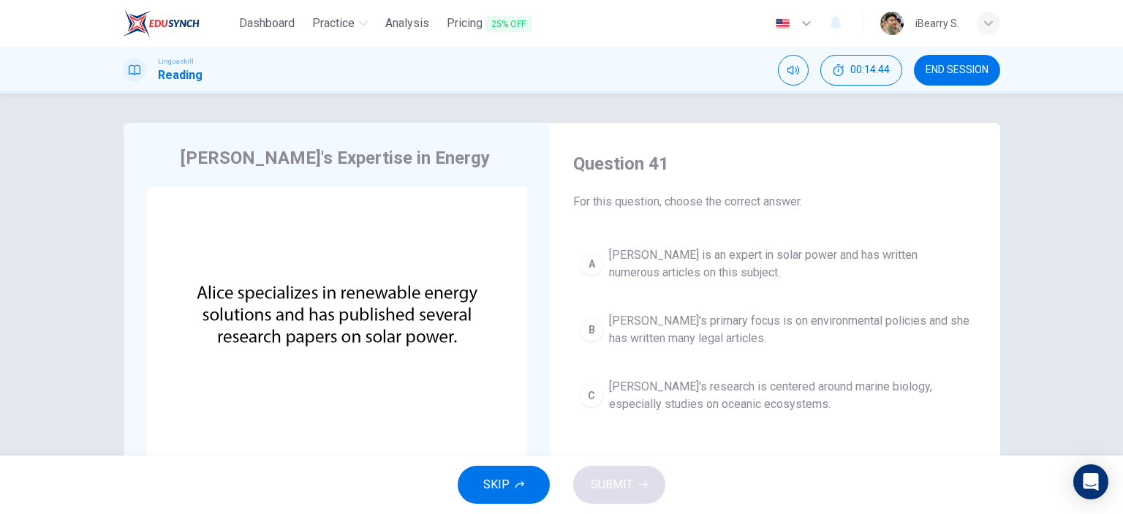
click at [1050, 280] on div "[PERSON_NAME]'s Expertise in Energy CLICK TO ZOOM Click to Zoom Question 41 For…" at bounding box center [561, 275] width 1123 height 362
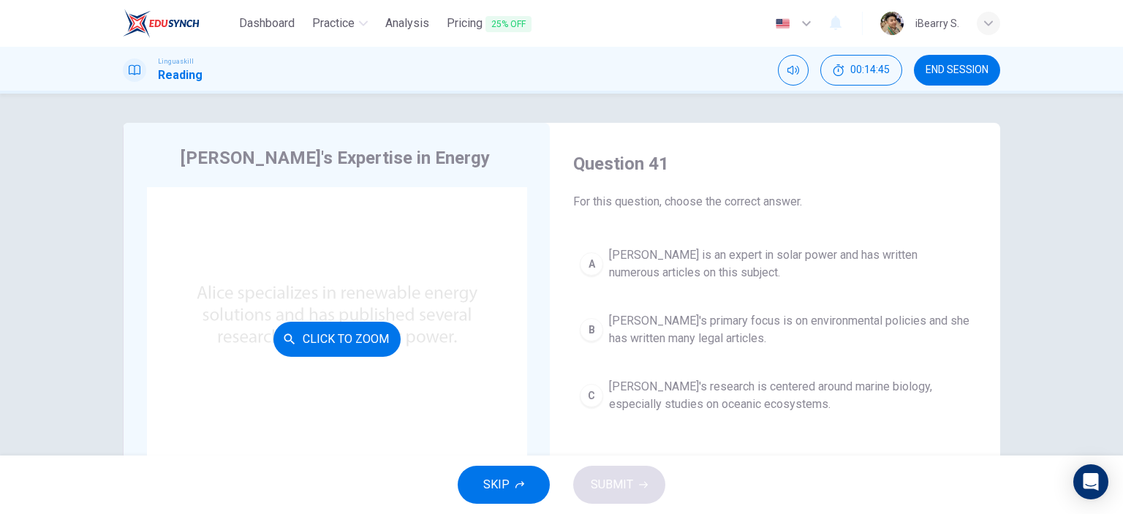
click at [408, 199] on div "Click to Zoom" at bounding box center [337, 339] width 380 height 304
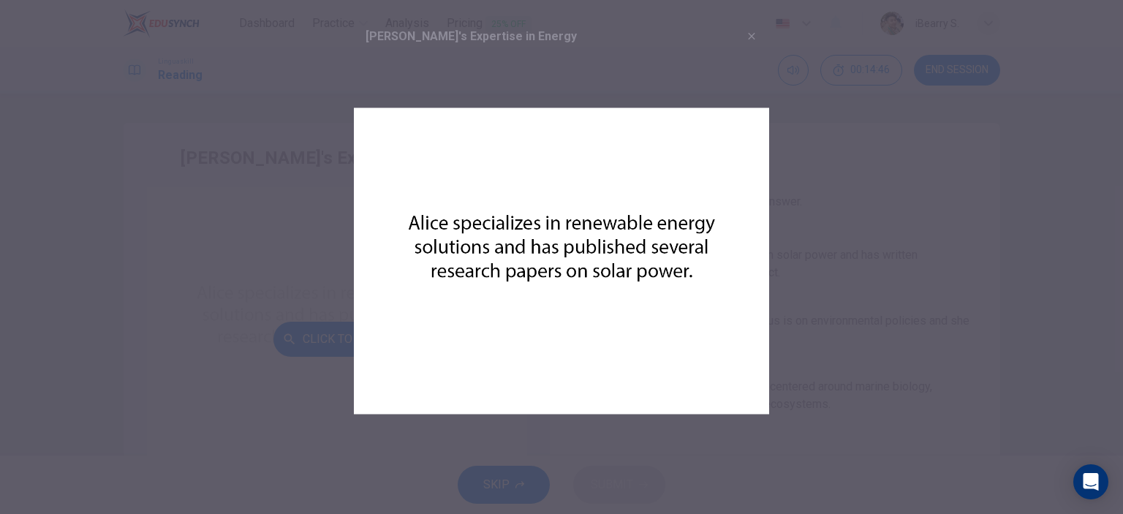
click at [408, 199] on img at bounding box center [561, 260] width 415 height 415
click at [401, 200] on img at bounding box center [561, 260] width 415 height 415
click at [1, 136] on div at bounding box center [561, 257] width 1123 height 514
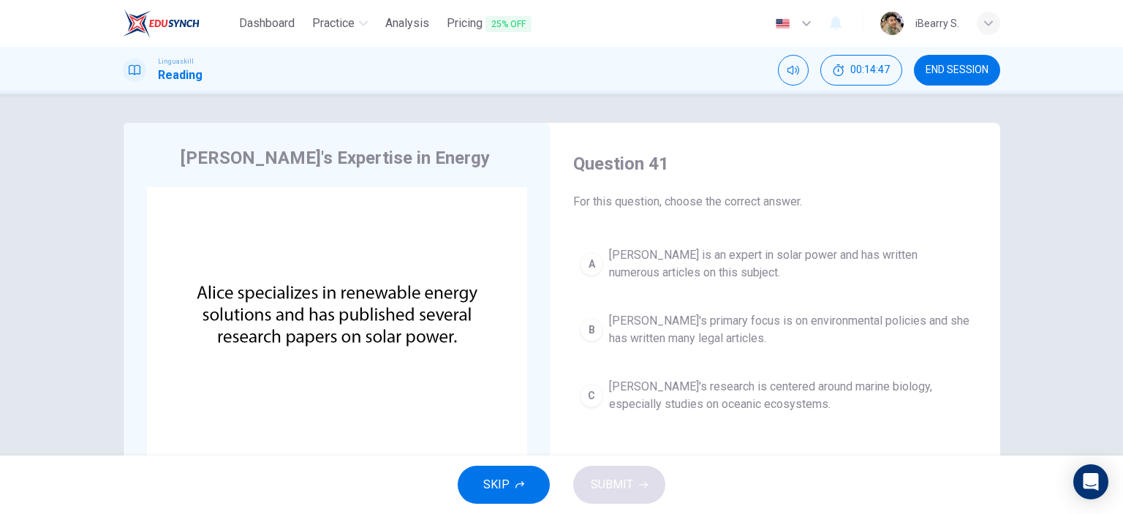
click at [12, 136] on div "[PERSON_NAME]'s Expertise in Energy CLICK TO ZOOM Click to Zoom Question 41 For…" at bounding box center [561, 275] width 1123 height 362
click at [189, 75] on h1 "Reading" at bounding box center [180, 76] width 45 height 18
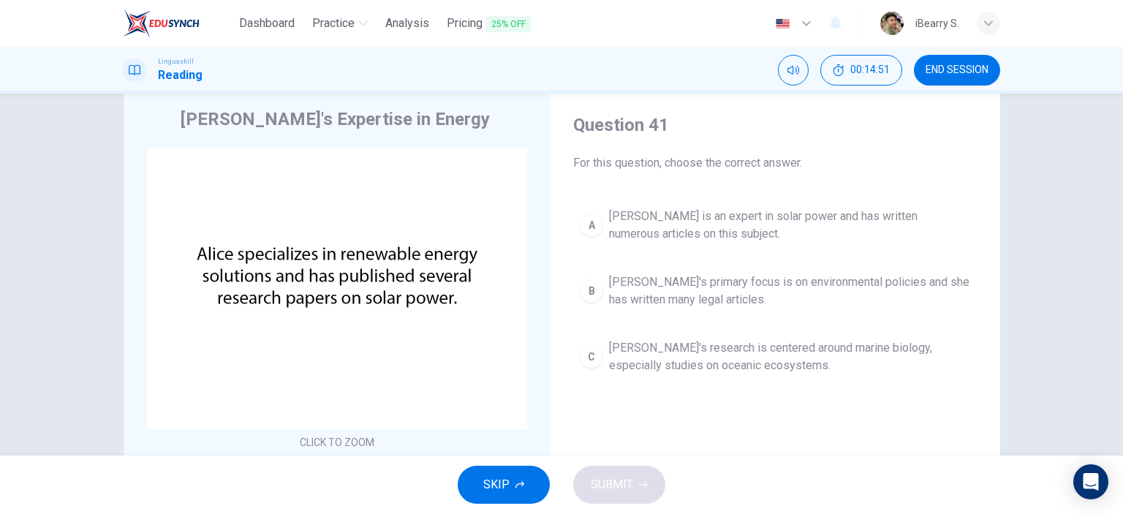
scroll to position [73, 0]
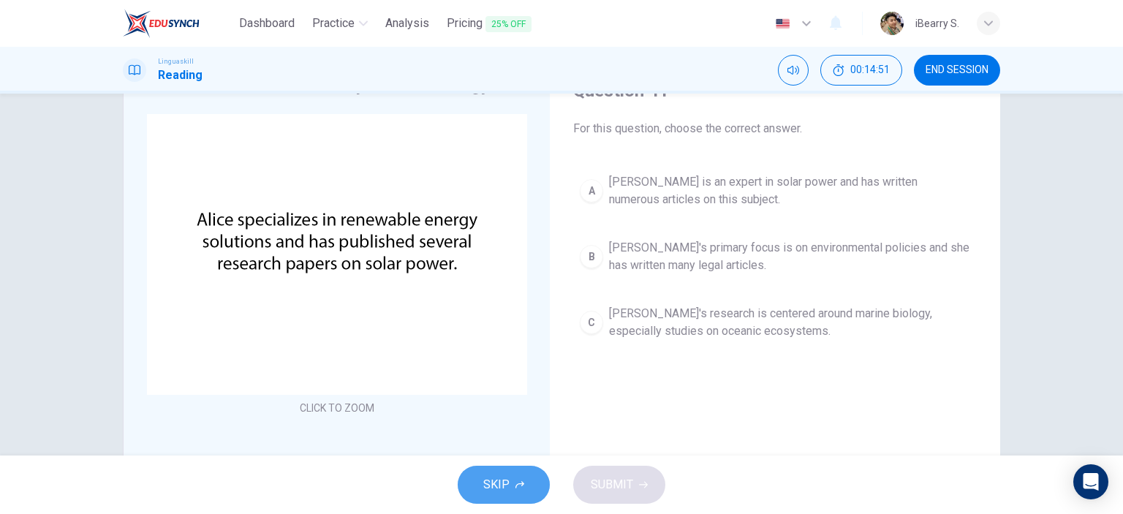
click at [518, 489] on icon "button" at bounding box center [520, 484] width 9 height 9
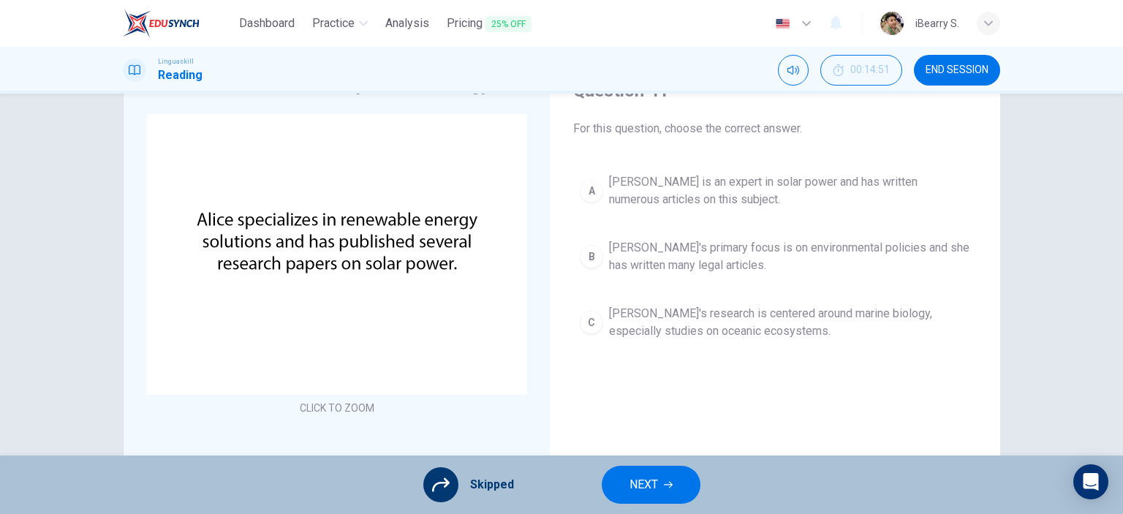
click at [457, 481] on div at bounding box center [440, 484] width 35 height 35
click at [448, 482] on icon at bounding box center [441, 485] width 18 height 14
click at [480, 485] on span "Skipped" at bounding box center [492, 485] width 44 height 18
click at [1052, 250] on div "[PERSON_NAME]'s Expertise in Energy CLICK TO ZOOM Click to Zoom Question 41 For…" at bounding box center [561, 275] width 1123 height 362
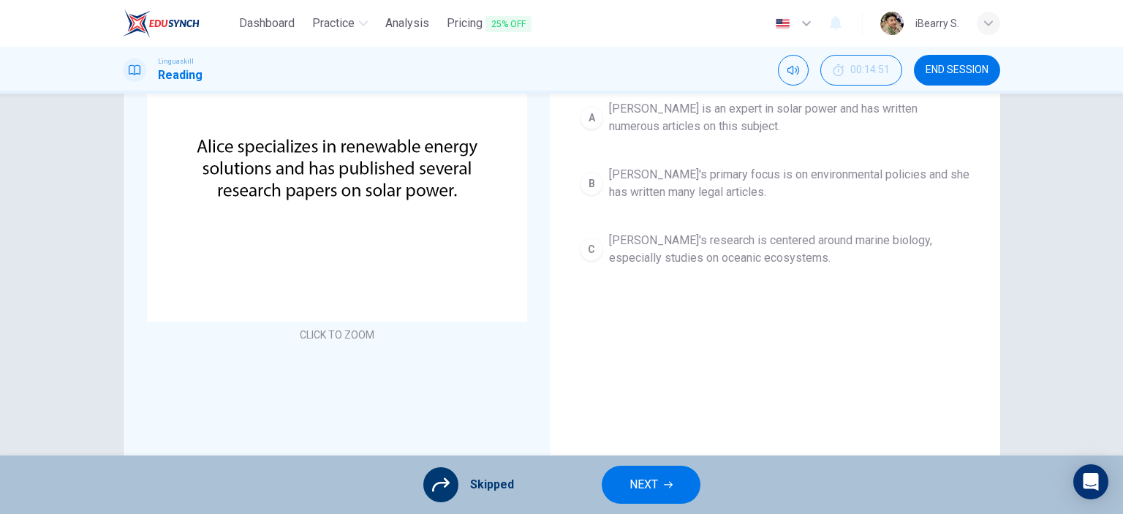
click at [471, 486] on span "Skipped" at bounding box center [492, 485] width 44 height 18
click at [442, 486] on icon at bounding box center [441, 485] width 18 height 18
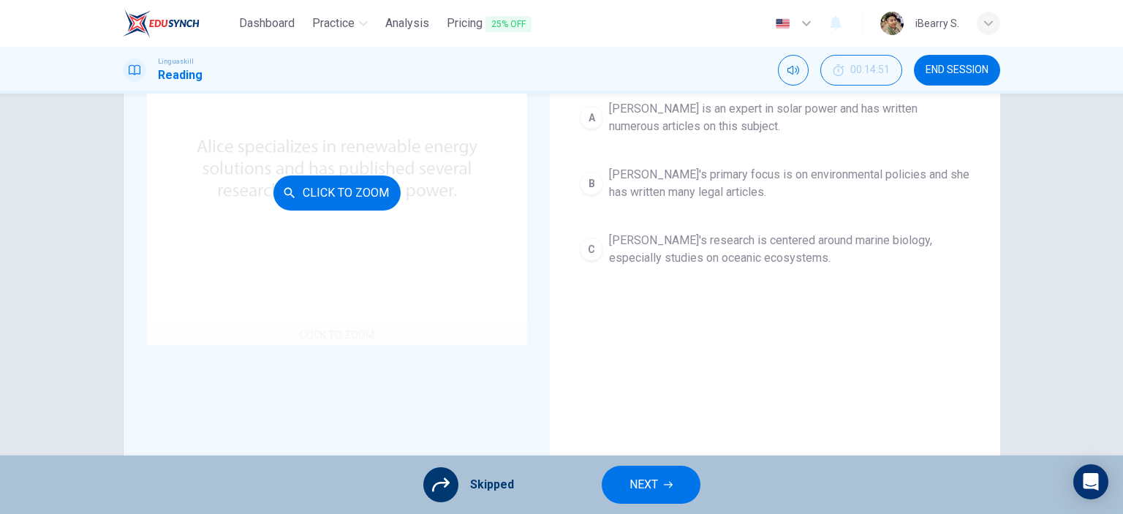
click at [282, 293] on div "Click to Zoom" at bounding box center [337, 193] width 380 height 304
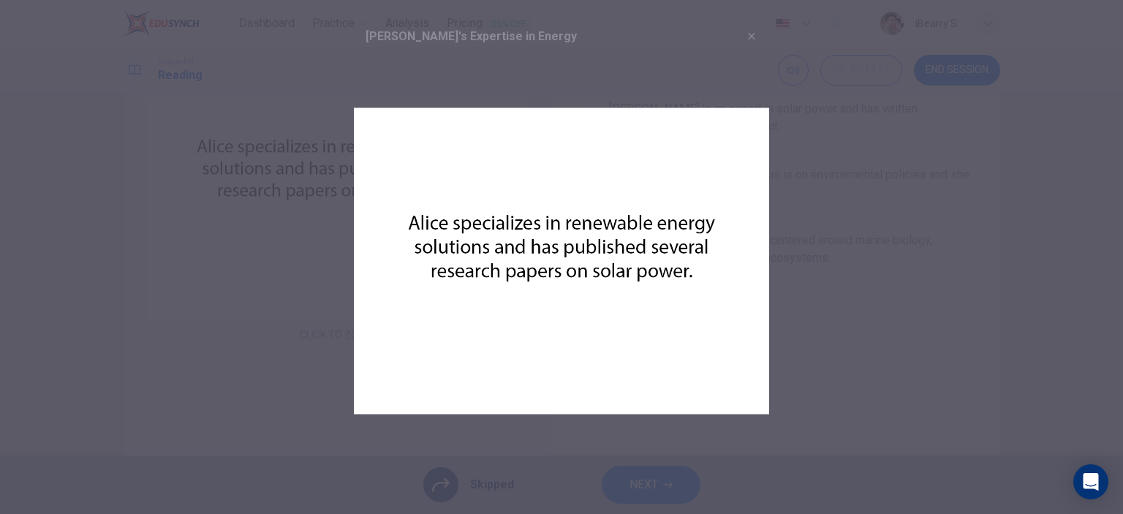
click at [282, 289] on div at bounding box center [561, 257] width 1123 height 514
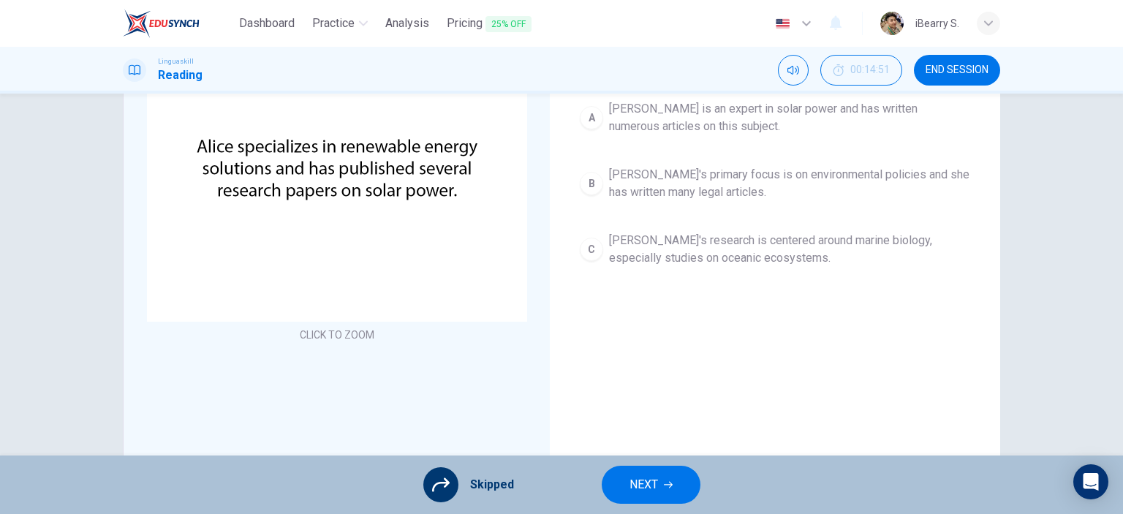
scroll to position [0, 0]
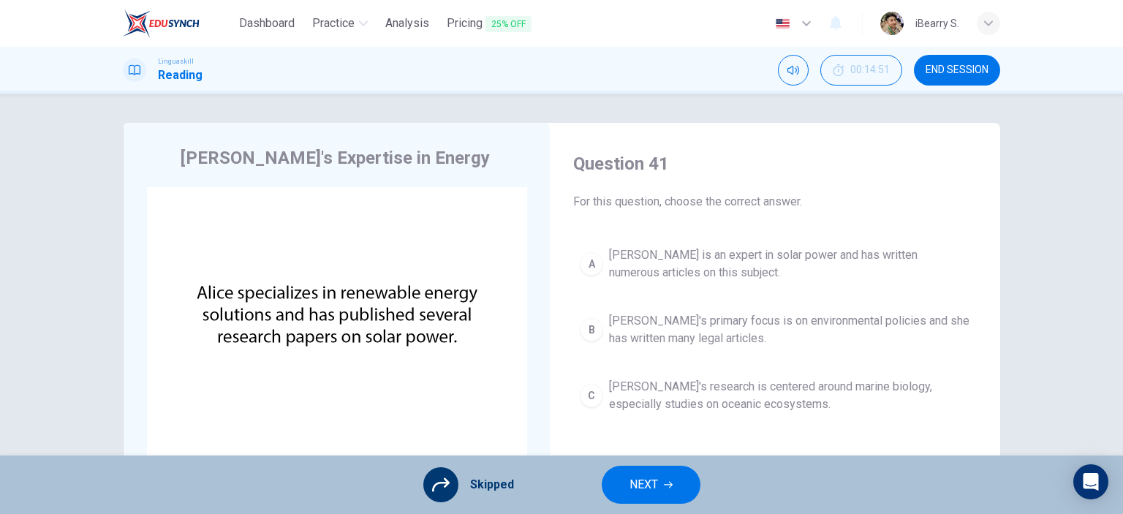
click at [275, 167] on h4 "[PERSON_NAME]'s Expertise in Energy" at bounding box center [335, 157] width 309 height 23
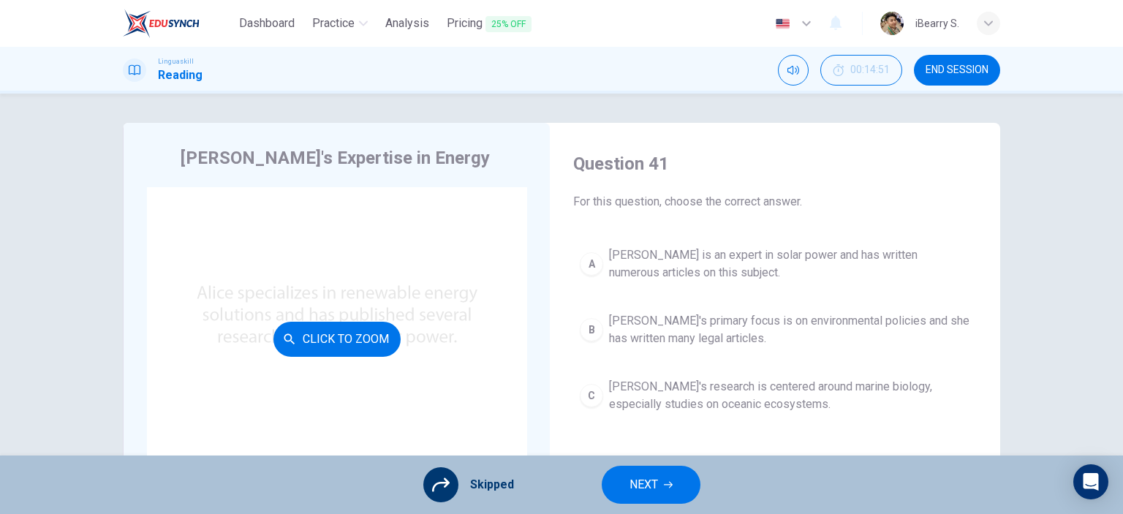
click at [186, 204] on div "Click to Zoom" at bounding box center [337, 339] width 380 height 304
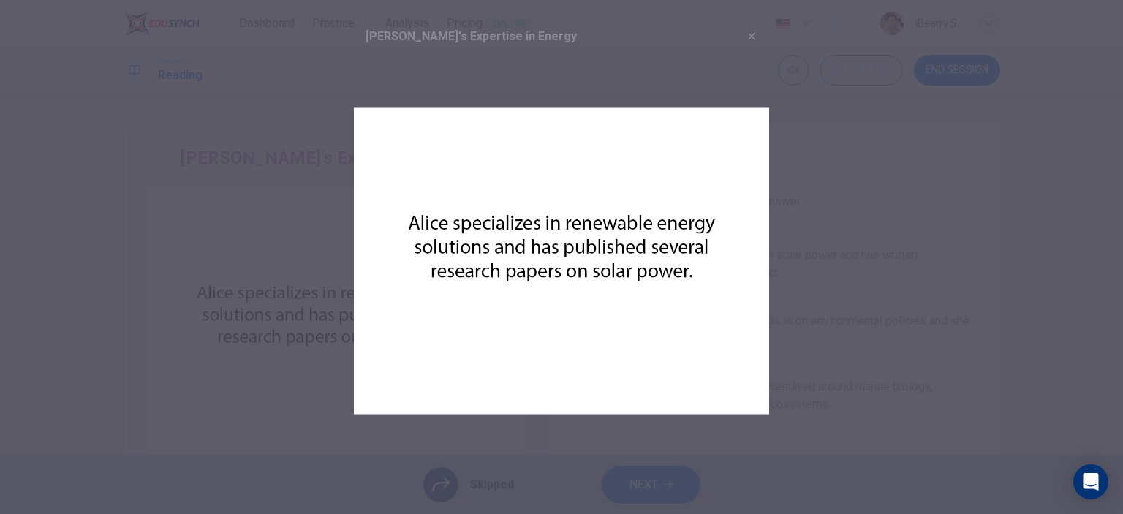
click at [99, 188] on div at bounding box center [561, 257] width 1123 height 514
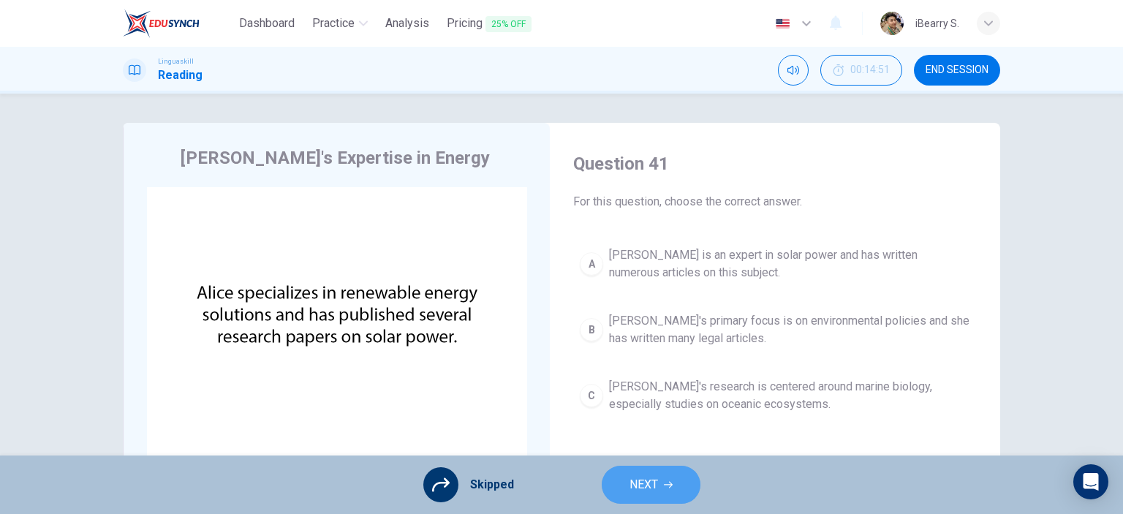
click at [671, 474] on button "NEXT" at bounding box center [651, 485] width 99 height 38
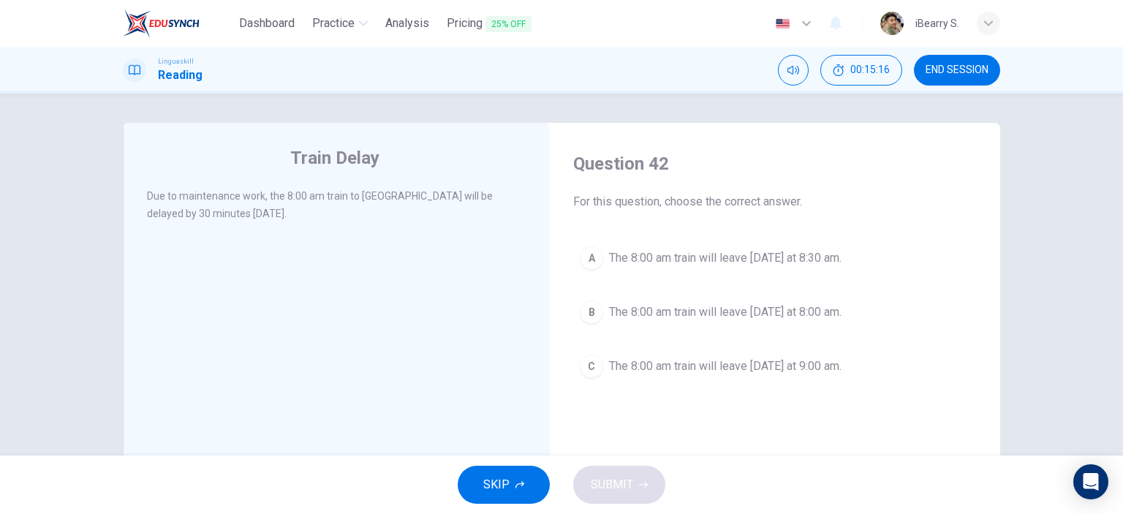
click at [727, 263] on span "The 8:00 am train will leave [DATE] at 8:30 am." at bounding box center [725, 258] width 233 height 18
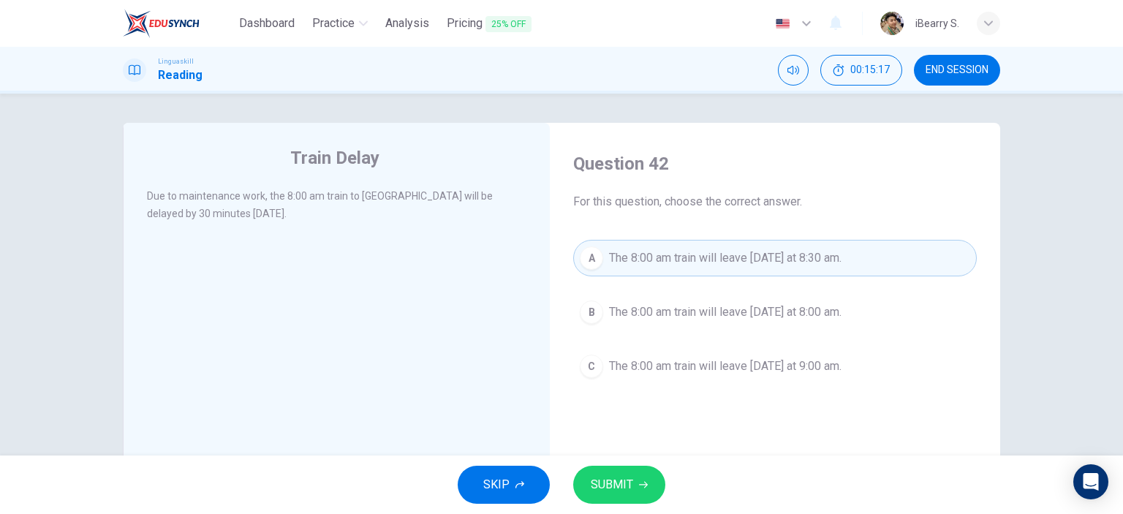
click at [639, 471] on button "SUBMIT" at bounding box center [619, 485] width 92 height 38
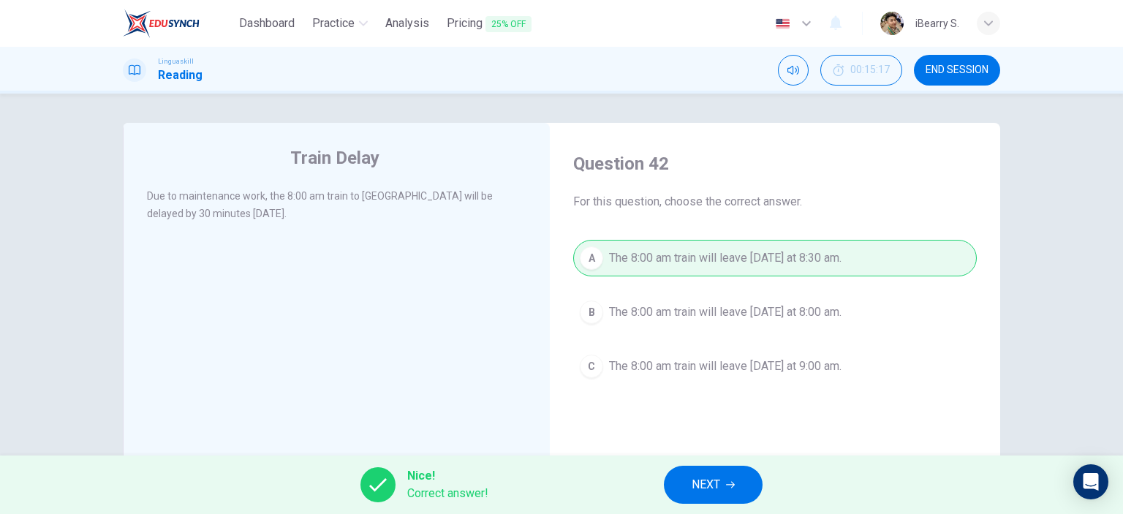
click at [708, 484] on span "NEXT" at bounding box center [706, 485] width 29 height 20
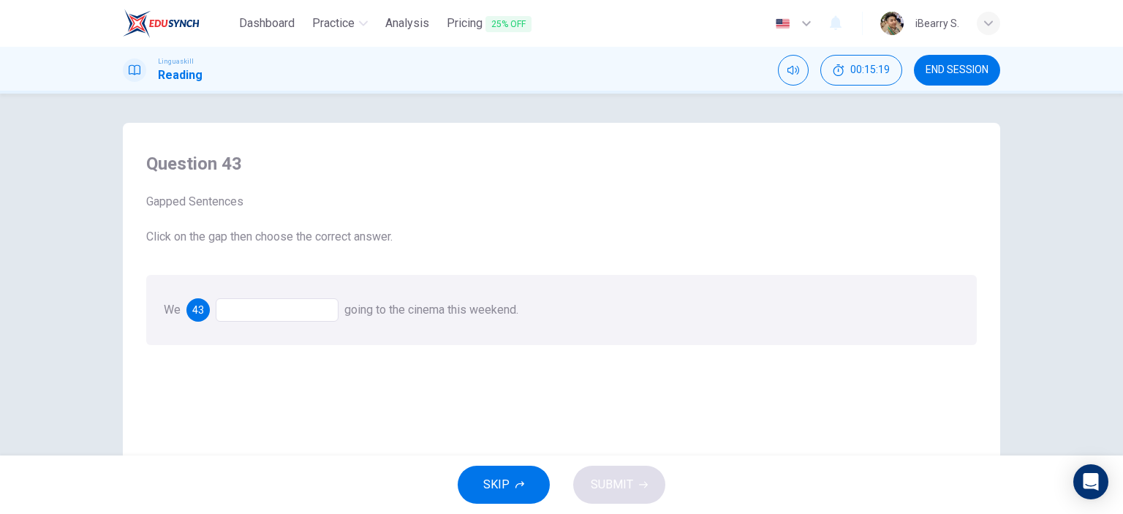
click at [263, 312] on div at bounding box center [277, 309] width 123 height 23
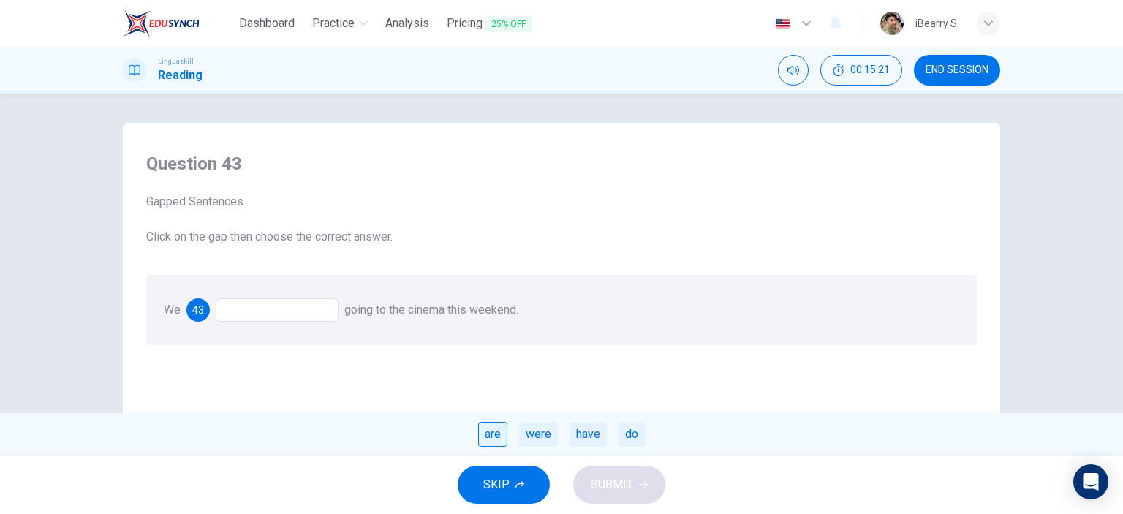
click at [494, 433] on div "are" at bounding box center [492, 434] width 29 height 25
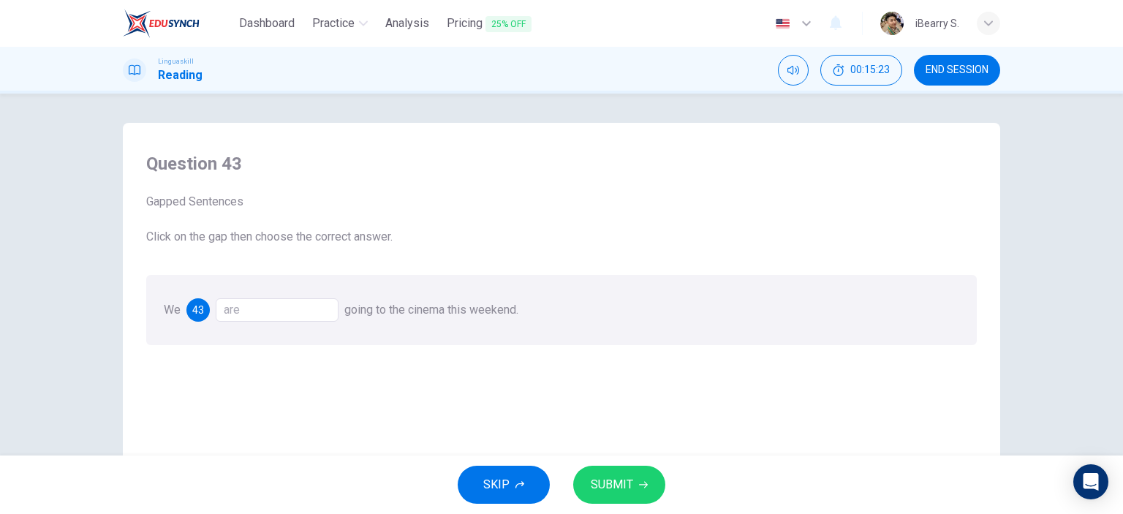
click at [312, 297] on div "We 43 are going to the cinema this weekend." at bounding box center [561, 310] width 831 height 70
click at [314, 308] on div "are" at bounding box center [277, 309] width 123 height 23
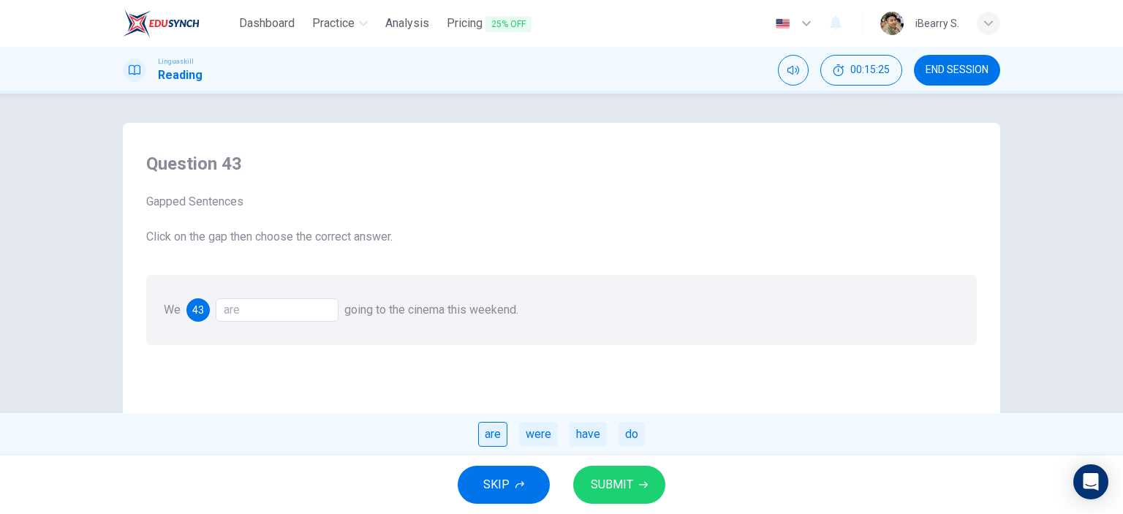
click at [500, 438] on div "are" at bounding box center [492, 434] width 29 height 25
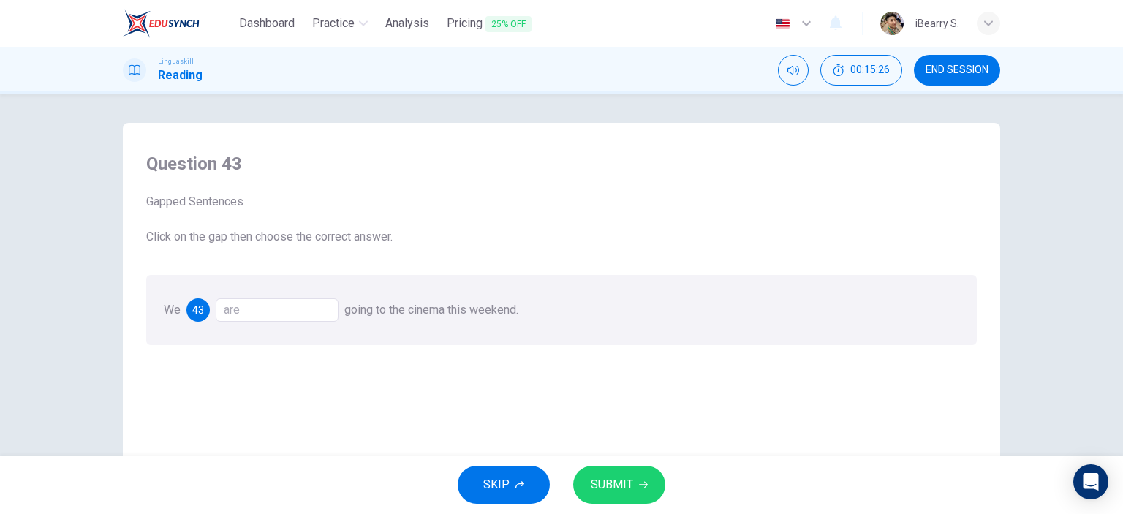
click at [617, 471] on button "SUBMIT" at bounding box center [619, 485] width 92 height 38
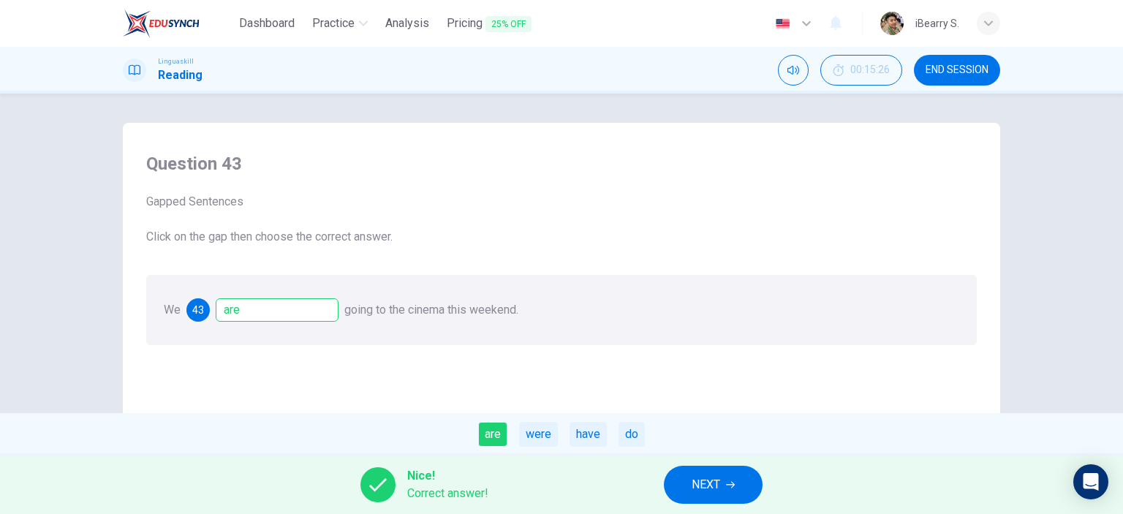
click at [706, 486] on span "NEXT" at bounding box center [706, 485] width 29 height 20
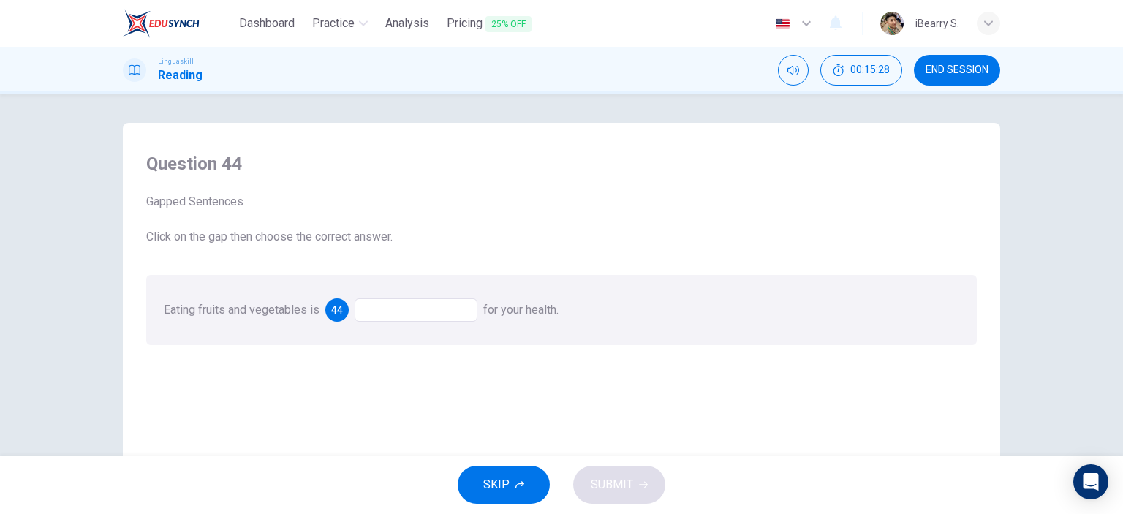
click at [403, 312] on div at bounding box center [416, 309] width 123 height 23
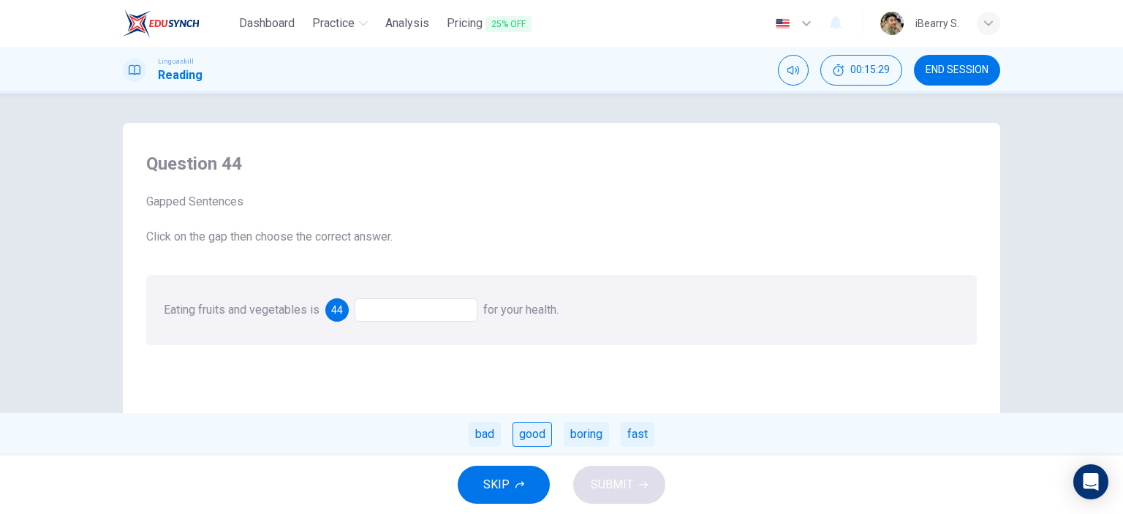
click at [532, 434] on div "good" at bounding box center [532, 434] width 39 height 25
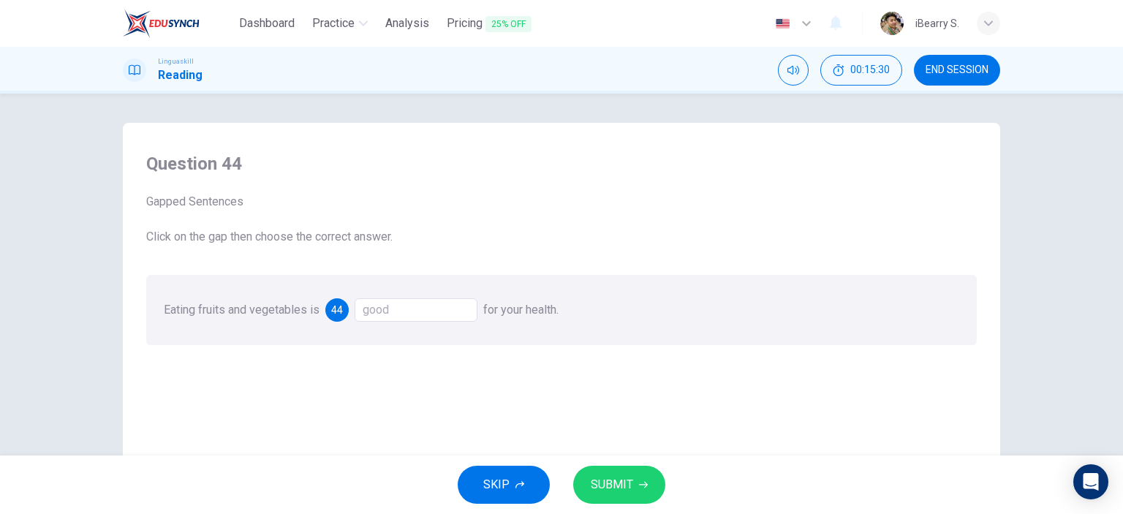
click at [656, 508] on div "SKIP SUBMIT" at bounding box center [561, 485] width 1123 height 59
click at [630, 488] on span "SUBMIT" at bounding box center [612, 485] width 42 height 20
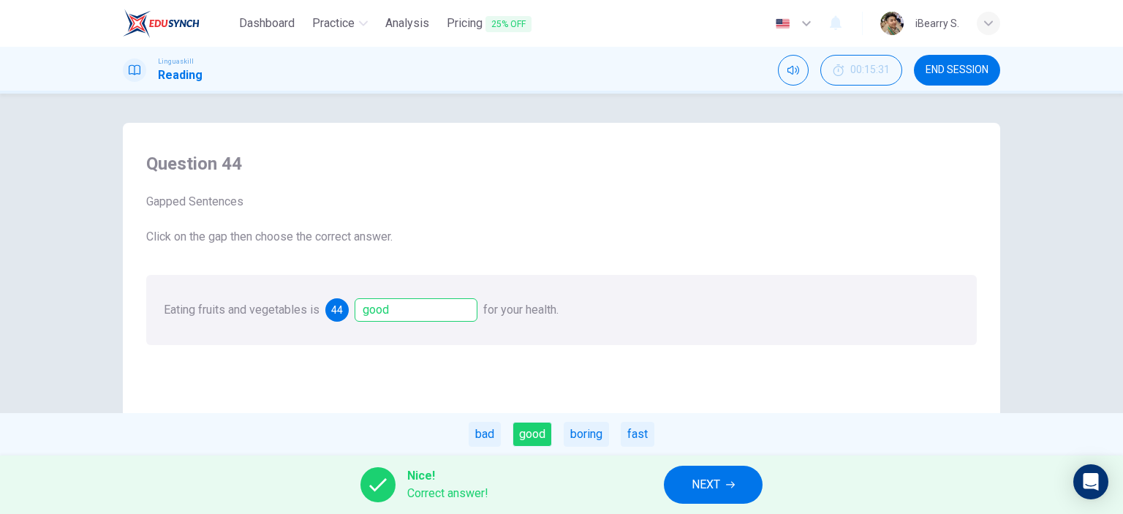
click at [690, 471] on button "NEXT" at bounding box center [713, 485] width 99 height 38
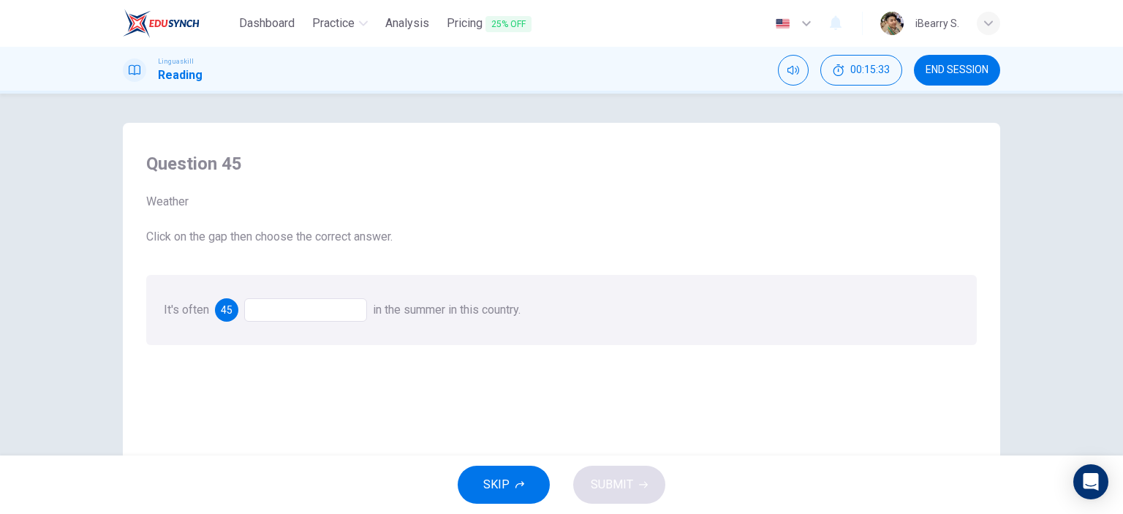
click at [311, 310] on div at bounding box center [305, 309] width 123 height 23
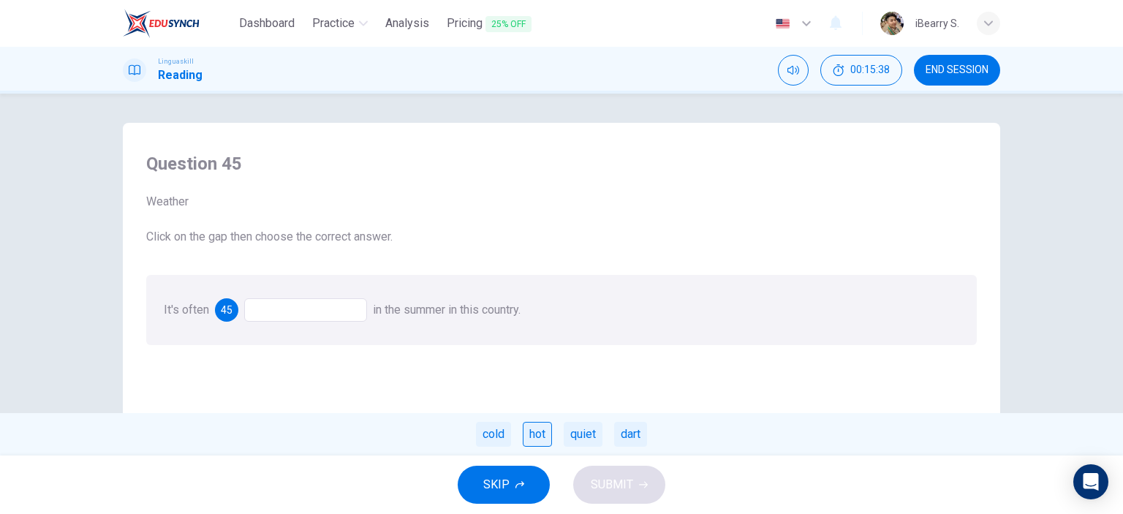
click at [538, 444] on div "hot" at bounding box center [537, 434] width 29 height 25
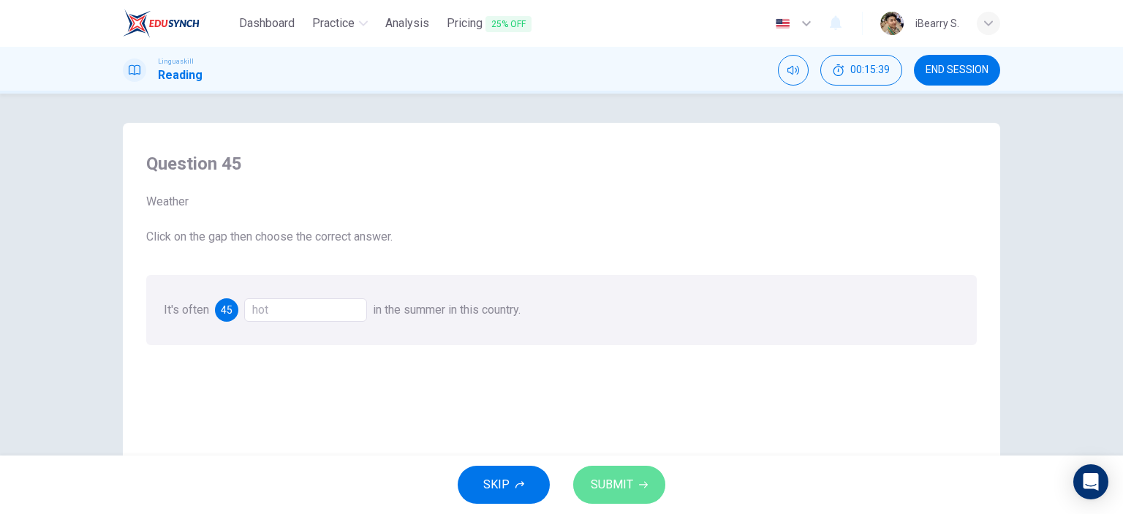
click at [637, 485] on button "SUBMIT" at bounding box center [619, 485] width 92 height 38
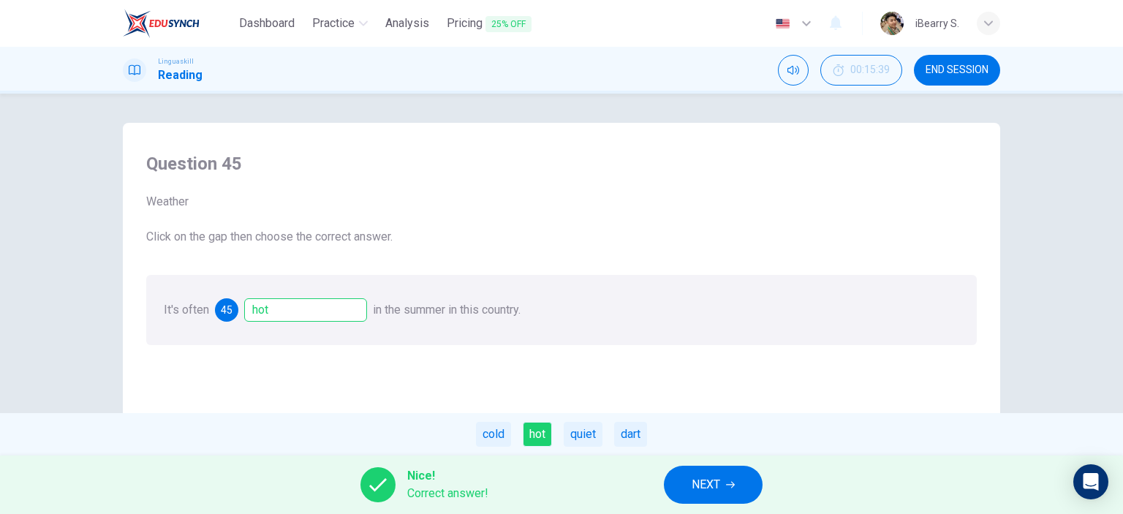
click at [706, 473] on button "NEXT" at bounding box center [713, 485] width 99 height 38
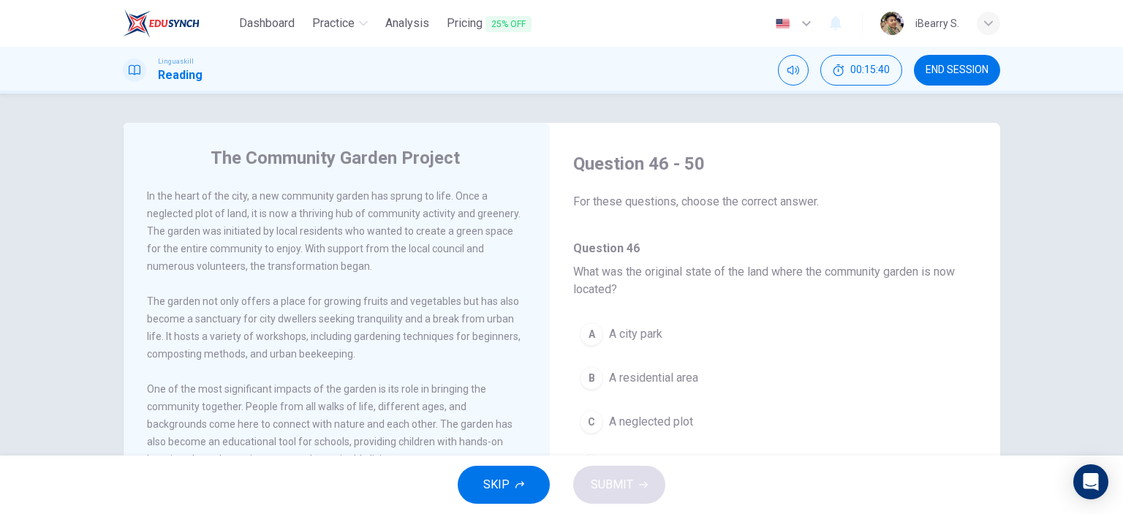
click at [53, 208] on div "The Community Garden Project In the heart of the city, a new community garden h…" at bounding box center [561, 275] width 1123 height 362
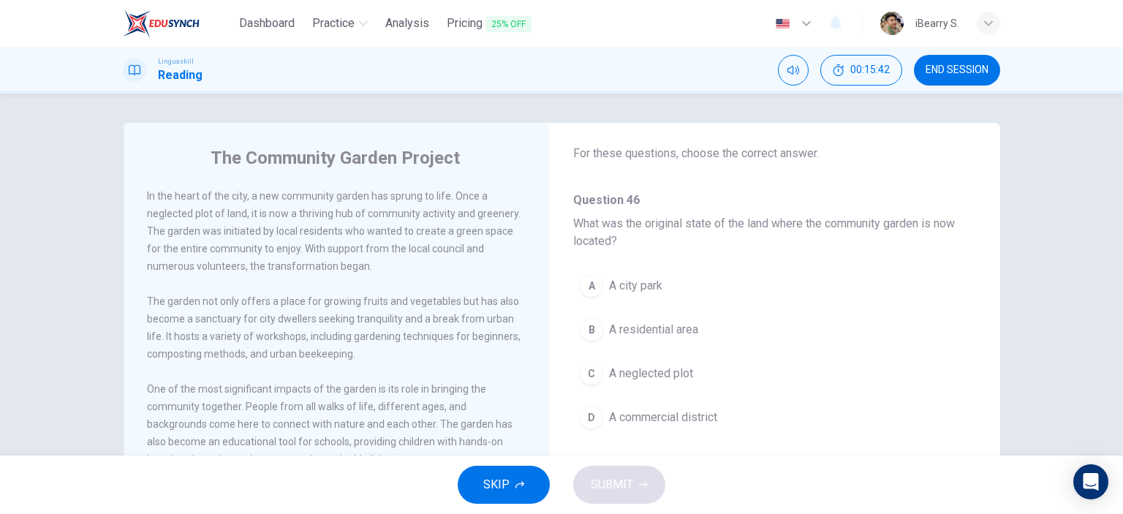
scroll to position [73, 0]
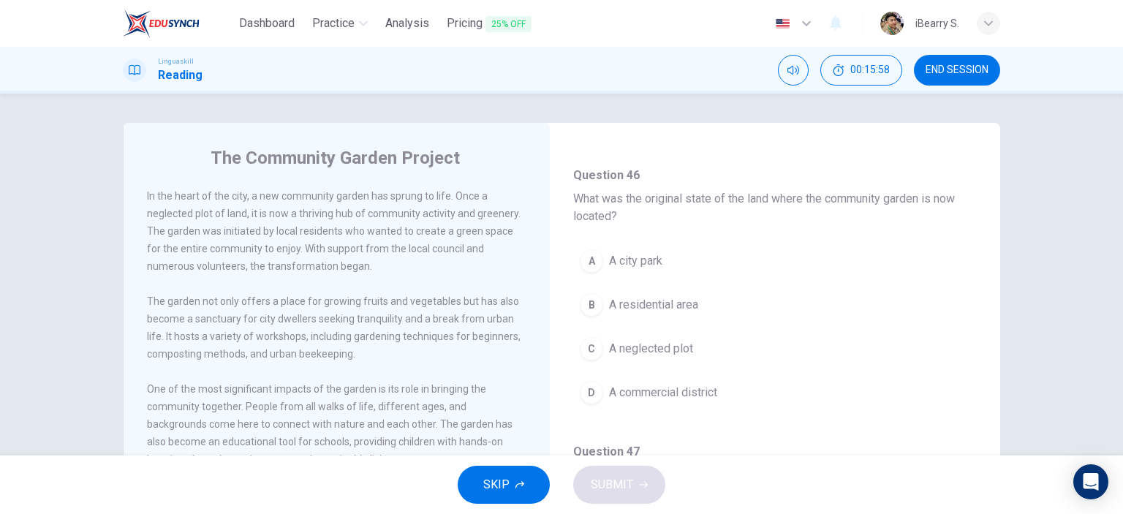
click at [283, 265] on span "In the heart of the city, a new community garden has sprung to life. Once a neg…" at bounding box center [334, 231] width 374 height 82
click at [588, 350] on div "C" at bounding box center [591, 348] width 23 height 23
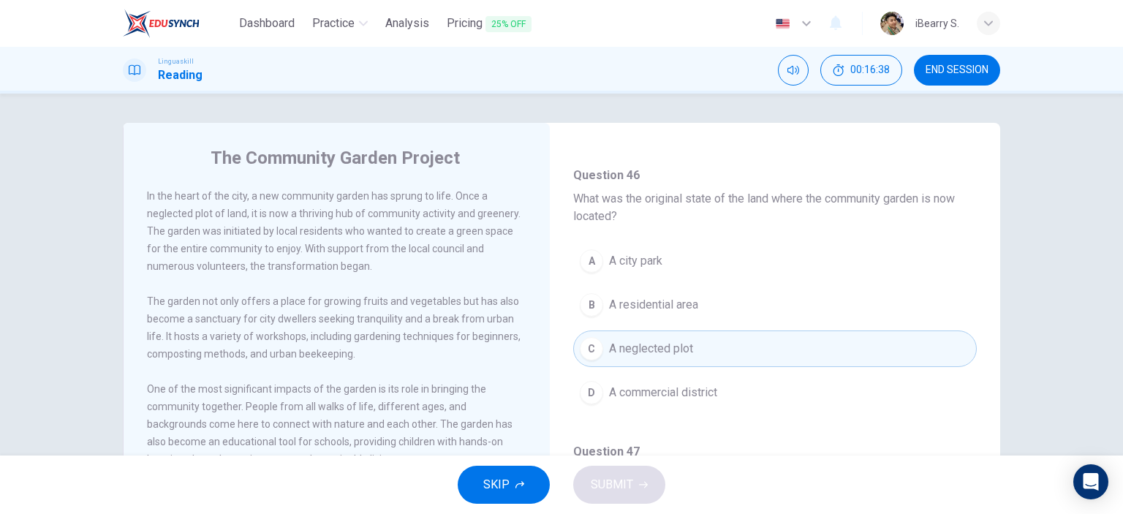
click at [367, 296] on div "The garden not only offers a place for growing fruits and vegetables but has al…" at bounding box center [337, 328] width 380 height 70
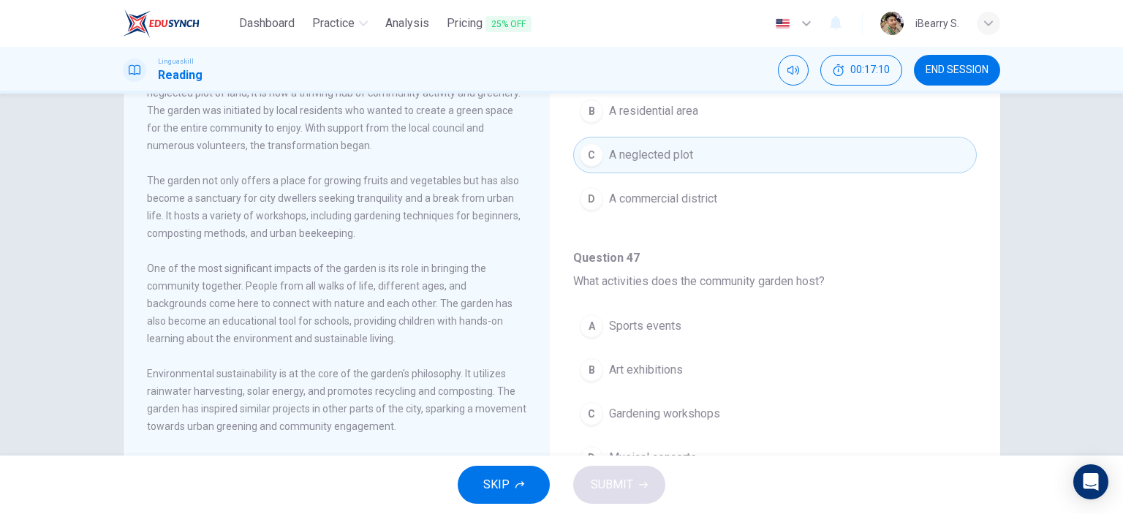
scroll to position [146, 0]
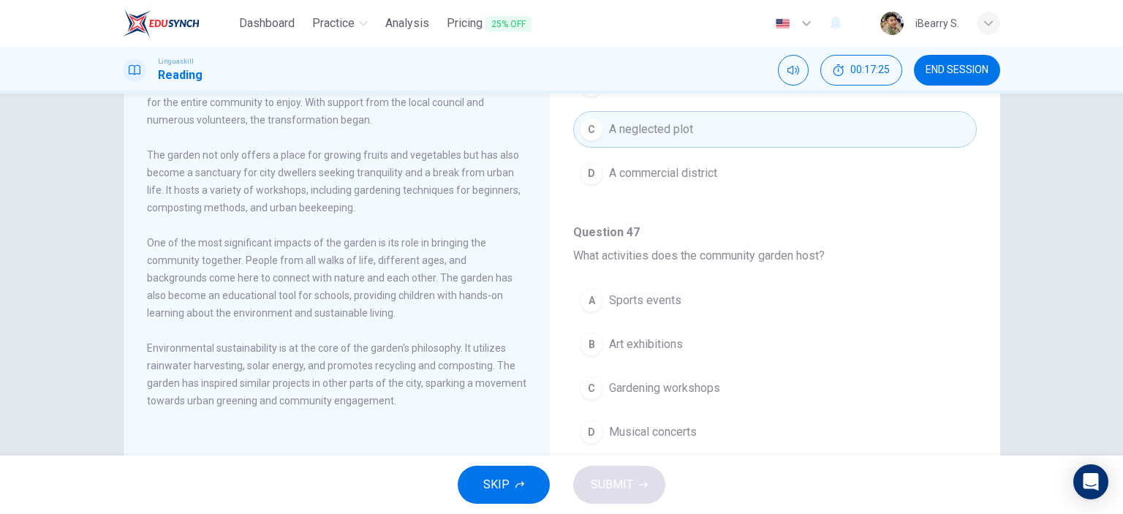
click at [662, 387] on span "Gardening workshops" at bounding box center [664, 389] width 111 height 18
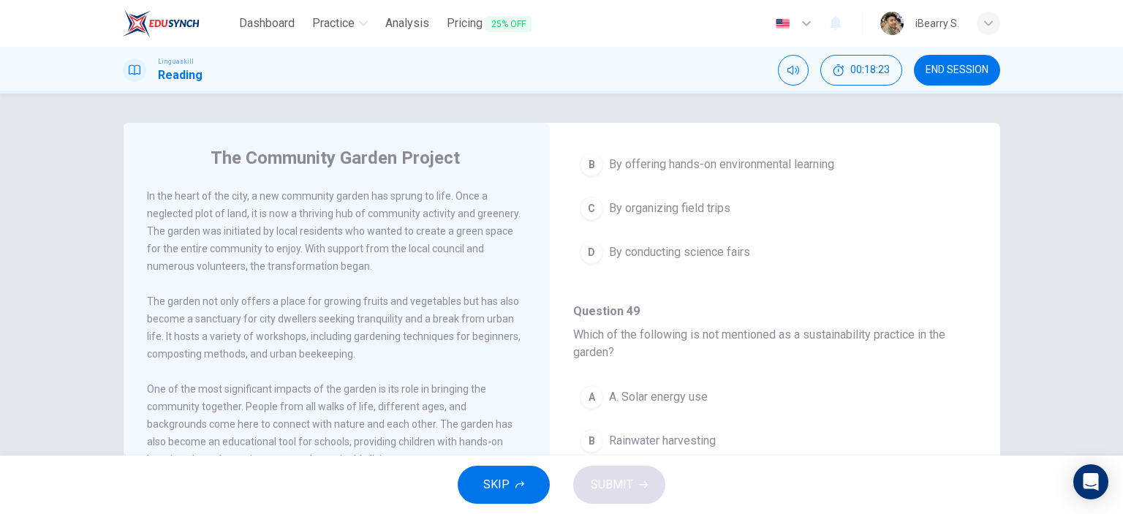
scroll to position [658, 0]
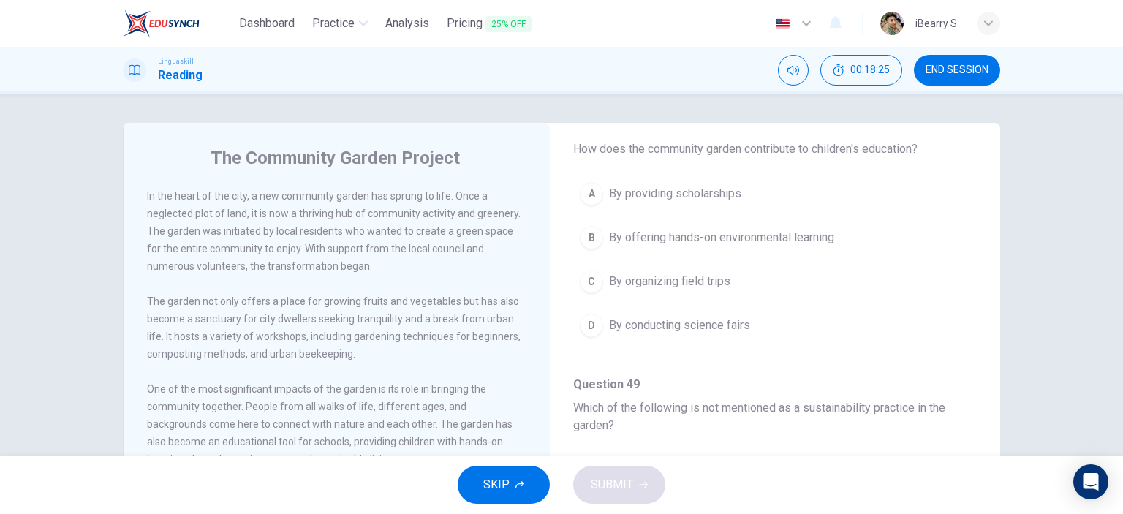
click at [787, 235] on span "By offering hands-on environmental learning" at bounding box center [721, 238] width 225 height 18
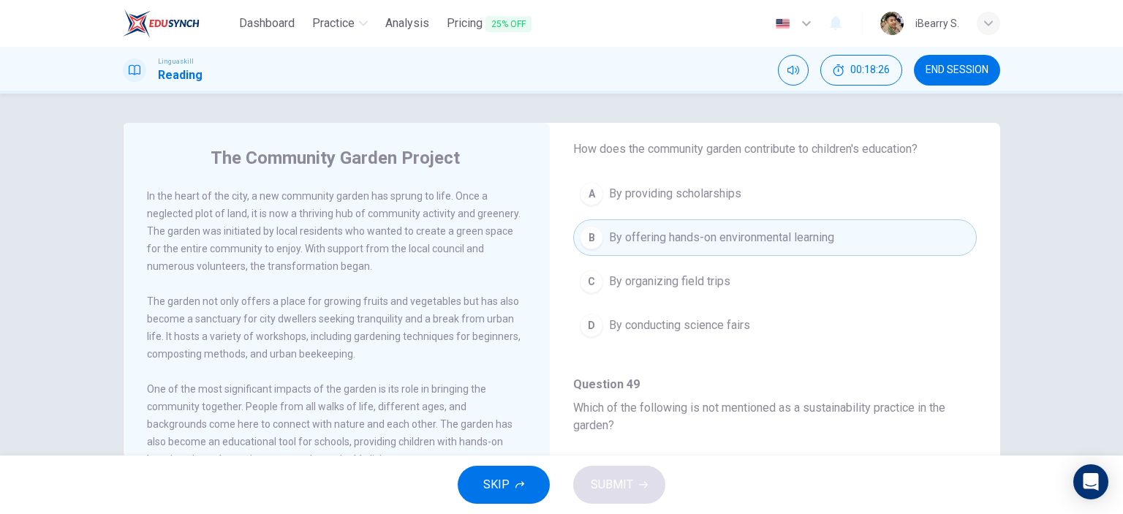
click at [491, 363] on div "The garden not only offers a place for growing fruits and vegetables but has al…" at bounding box center [337, 328] width 380 height 70
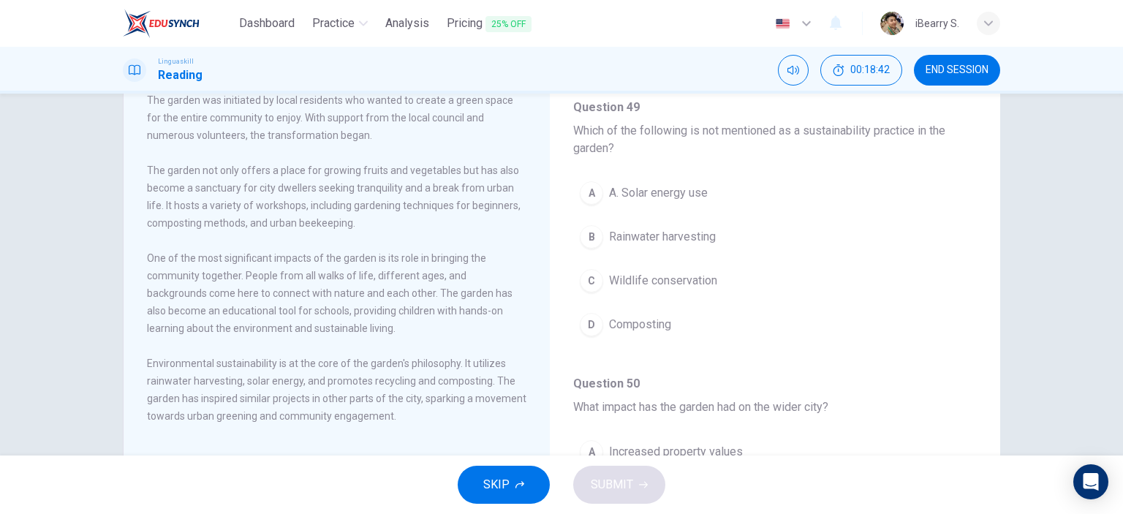
scroll to position [146, 0]
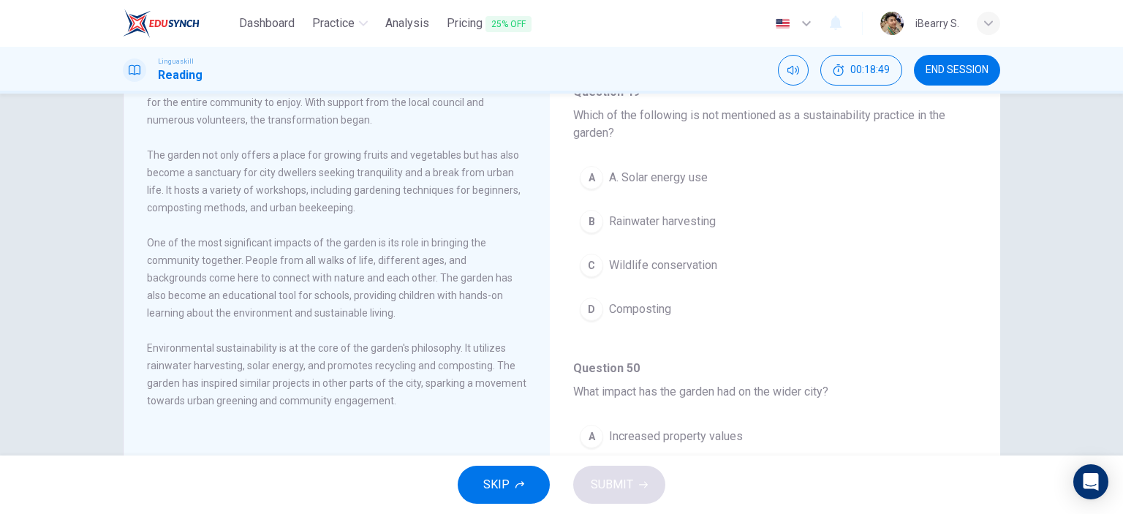
drag, startPoint x: 256, startPoint y: 373, endPoint x: 274, endPoint y: 373, distance: 18.3
click at [273, 373] on span "Environmental sustainability is at the core of the garden's philosophy. It util…" at bounding box center [337, 374] width 380 height 64
click at [648, 263] on span "Wildlife conservation" at bounding box center [663, 266] width 108 height 18
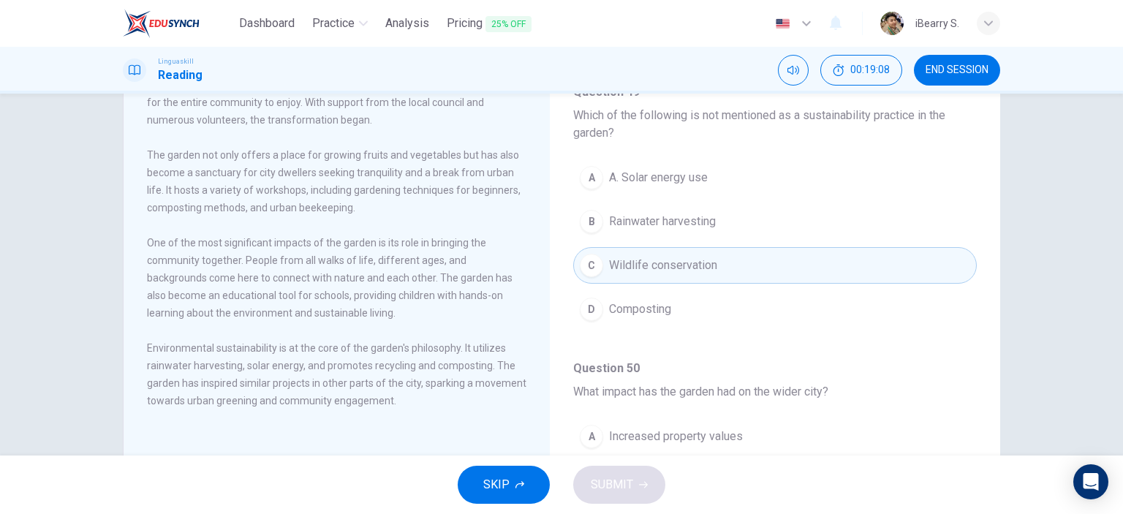
click at [1054, 278] on div "The Community Garden Project In the heart of the city, a new community garden h…" at bounding box center [561, 275] width 1123 height 362
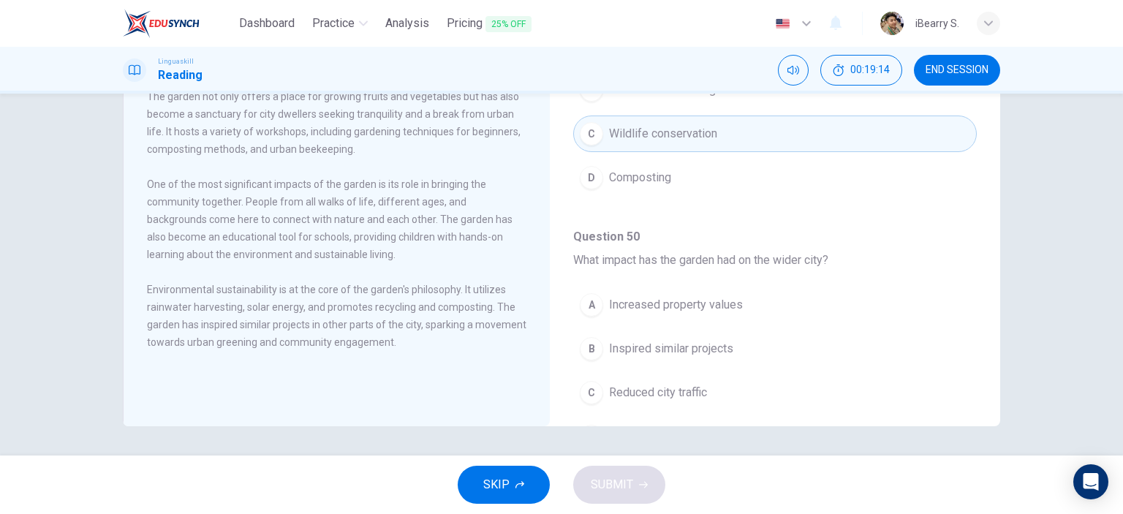
scroll to position [944, 0]
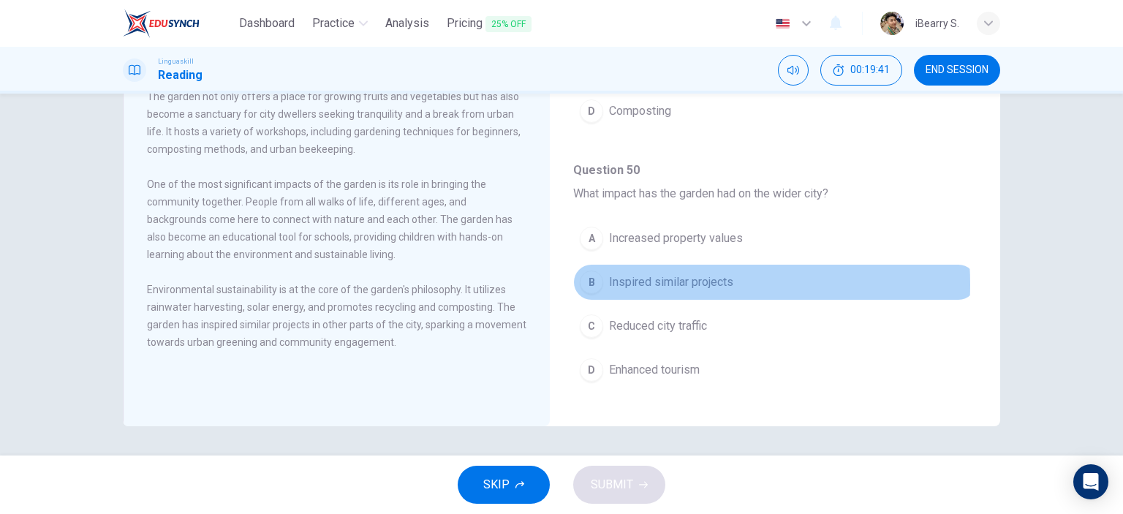
click at [654, 279] on span "Inspired similar projects" at bounding box center [671, 283] width 124 height 18
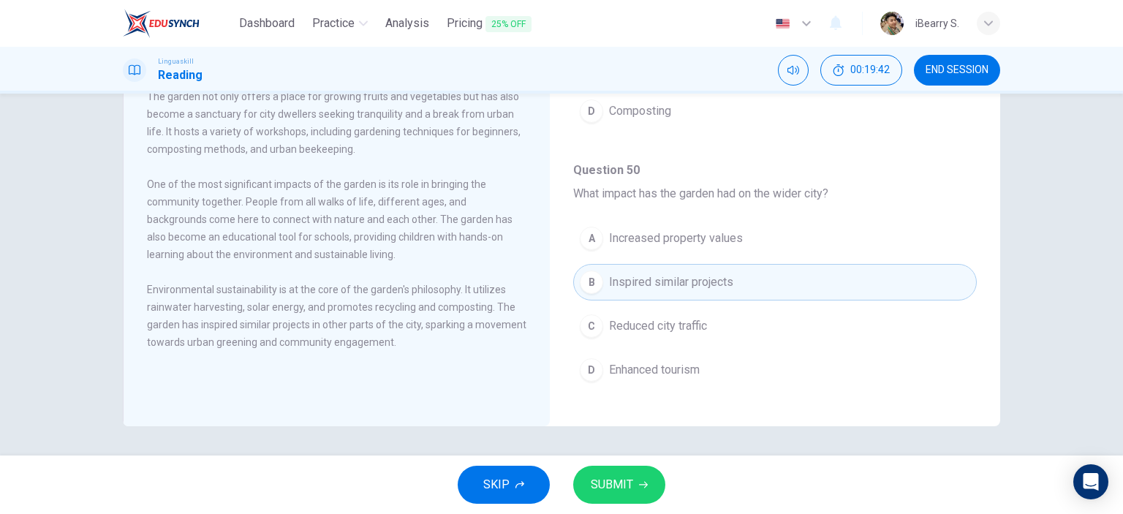
click at [1088, 274] on div "The Community Garden Project In the heart of the city, a new community garden h…" at bounding box center [561, 275] width 1123 height 362
click at [611, 493] on span "SUBMIT" at bounding box center [612, 485] width 42 height 20
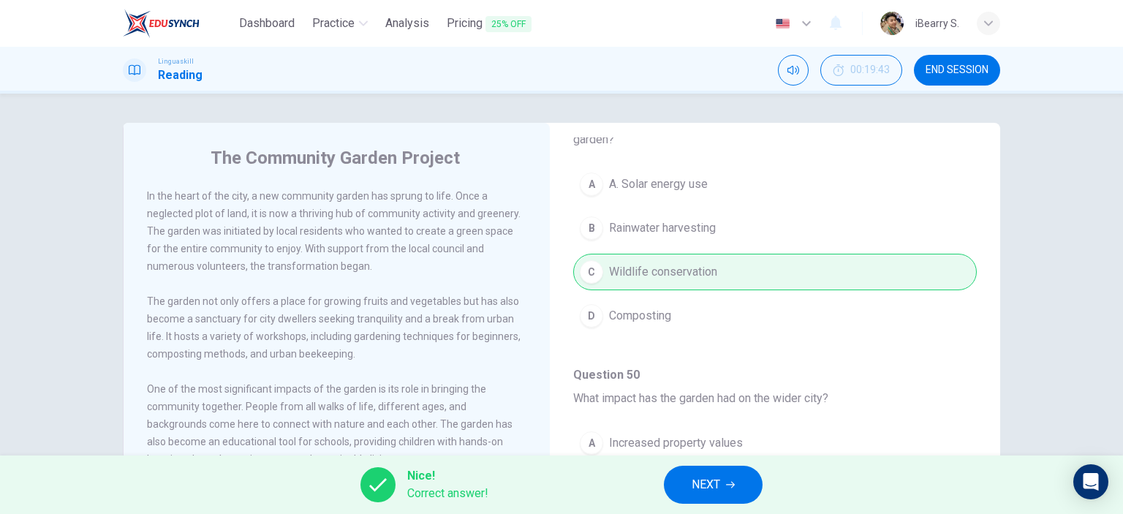
click at [744, 477] on button "NEXT" at bounding box center [713, 485] width 99 height 38
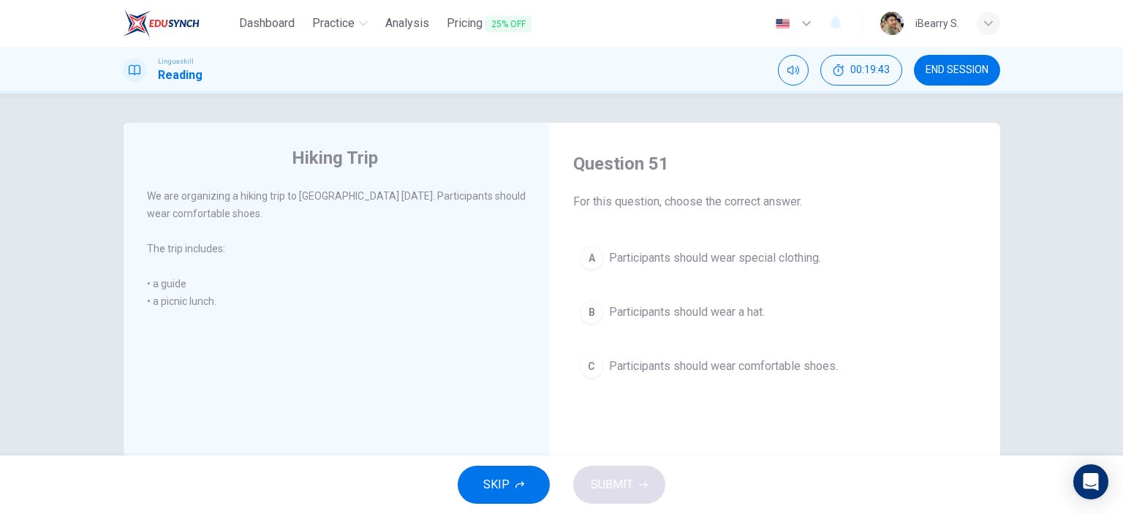
click at [1056, 198] on div "Hiking Trip We are organizing a hiking trip to [GEOGRAPHIC_DATA] [DATE]. Partic…" at bounding box center [561, 275] width 1123 height 362
click at [750, 358] on span "Participants should wear comfortable shoes." at bounding box center [723, 367] width 229 height 18
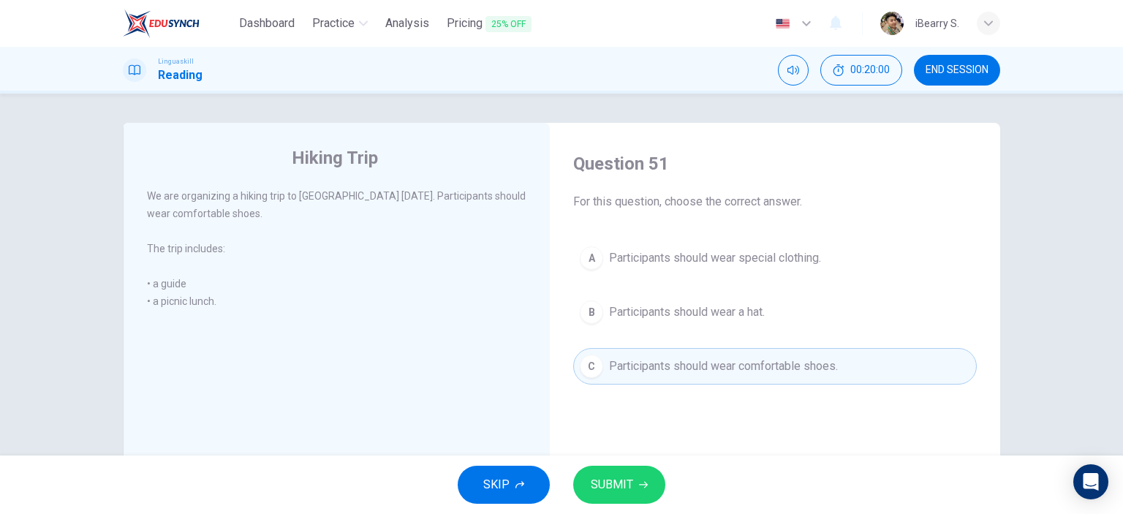
click at [600, 483] on span "SUBMIT" at bounding box center [612, 485] width 42 height 20
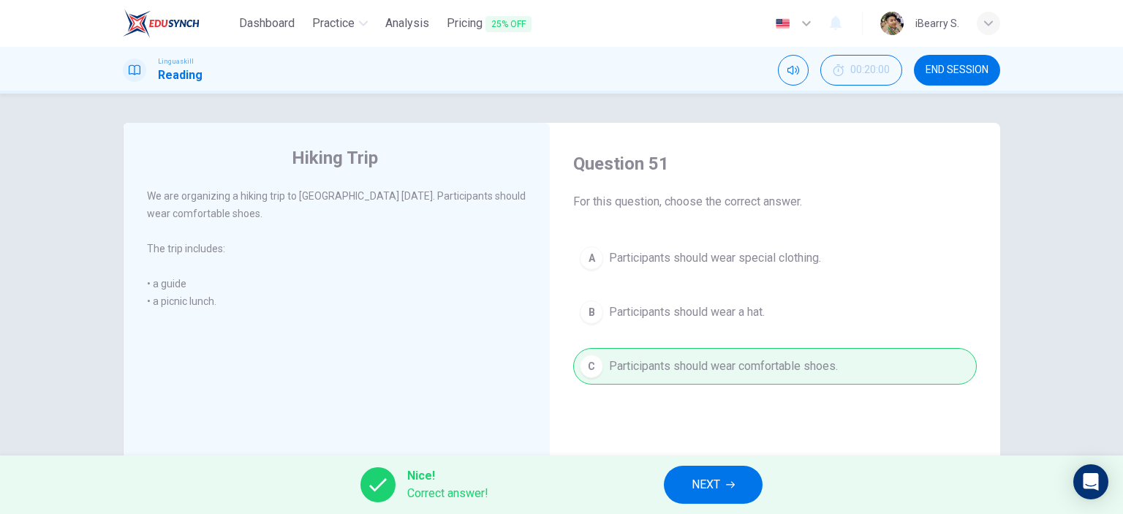
click at [739, 479] on button "NEXT" at bounding box center [713, 485] width 99 height 38
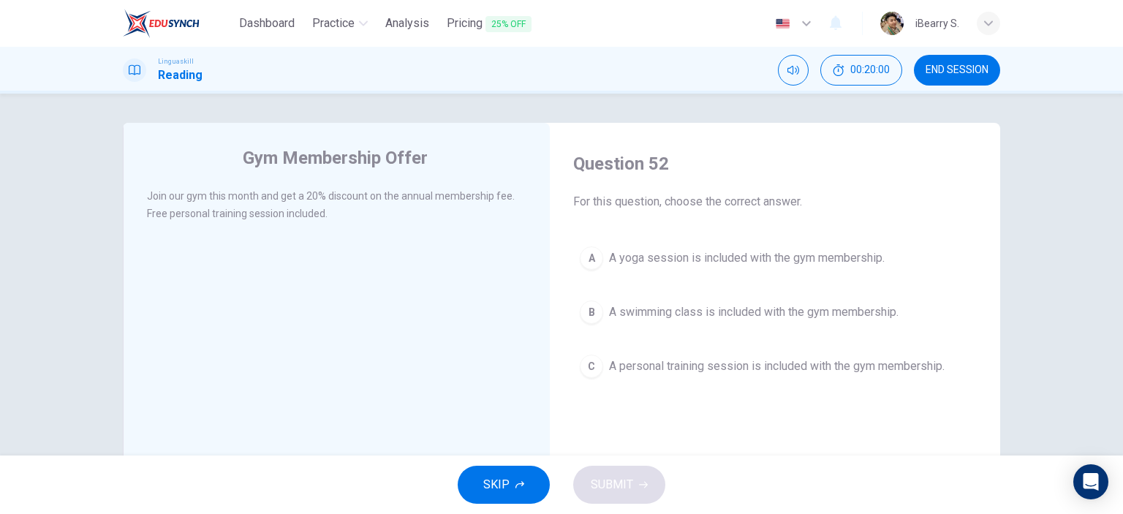
click at [1051, 220] on div "Gym Membership Offer Join our gym this month and get a 20% discount on the annu…" at bounding box center [561, 275] width 1123 height 362
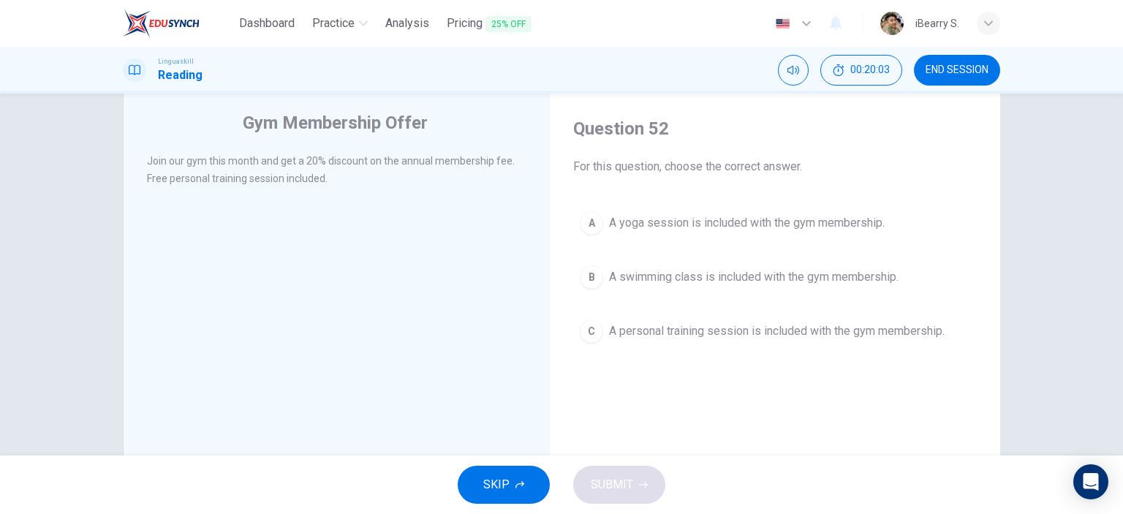
scroll to position [0, 0]
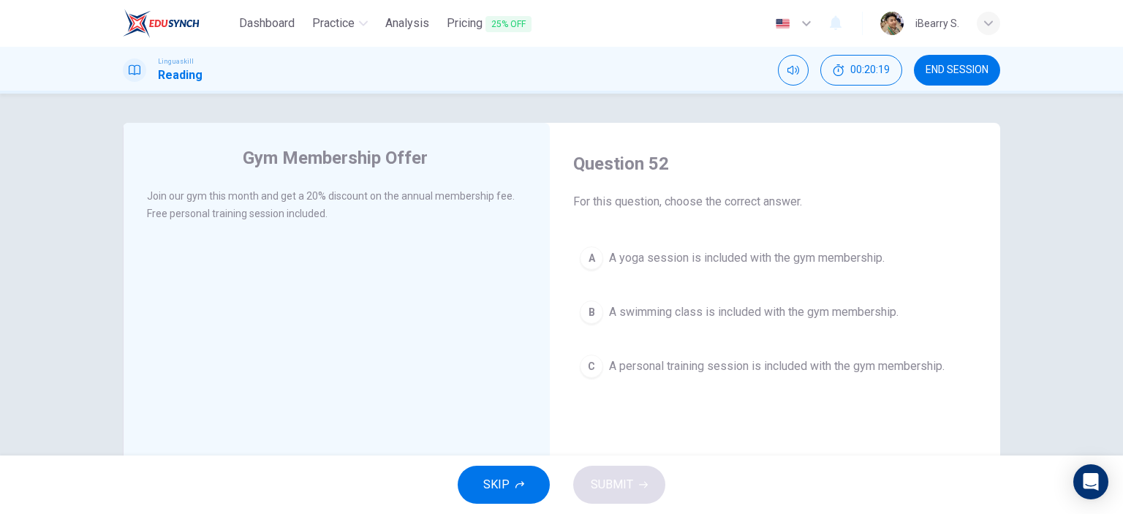
click at [877, 370] on span "A personal training session is included with the gym membership." at bounding box center [777, 367] width 336 height 18
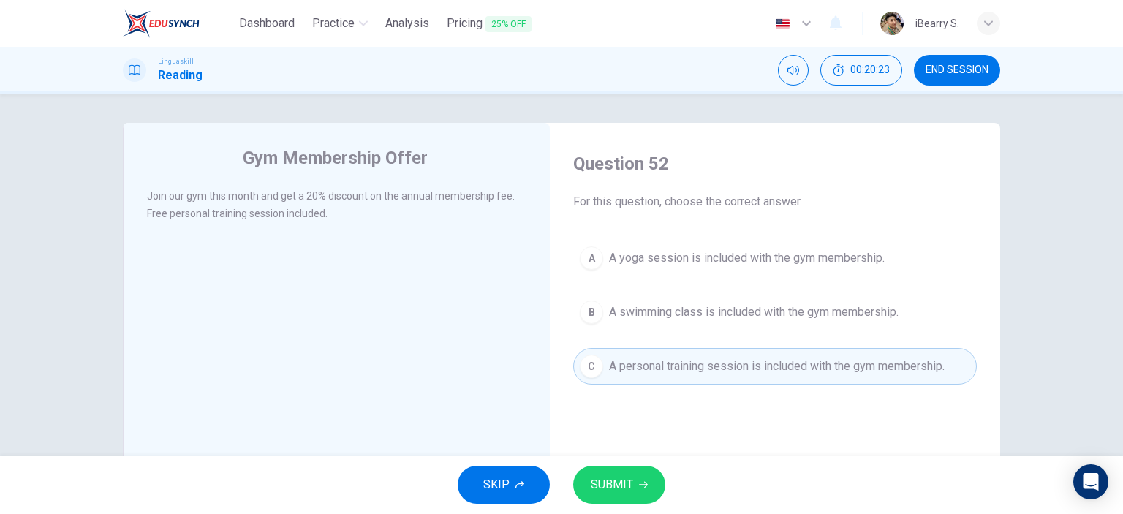
click at [633, 494] on button "SUBMIT" at bounding box center [619, 485] width 92 height 38
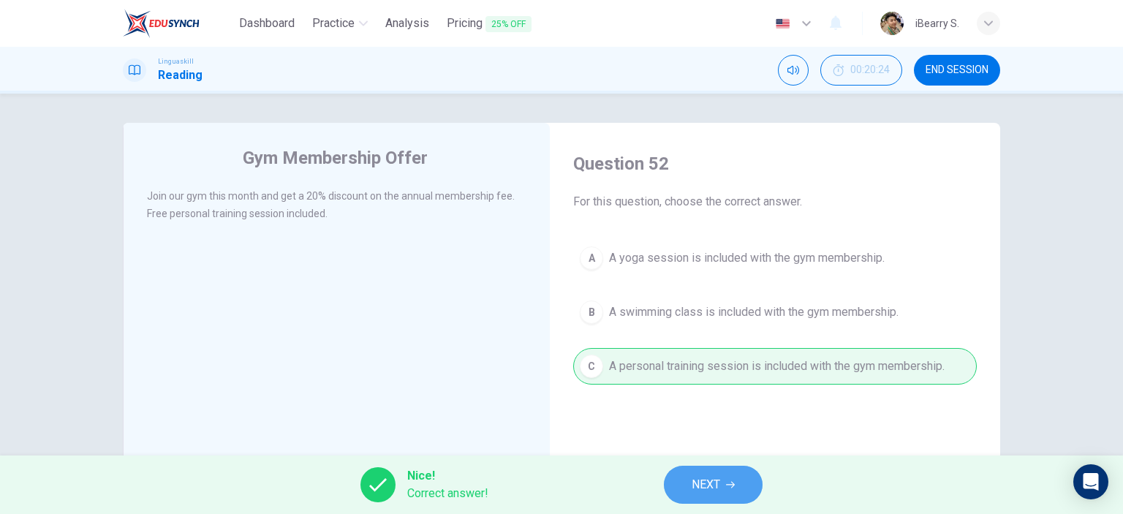
click at [731, 489] on button "NEXT" at bounding box center [713, 485] width 99 height 38
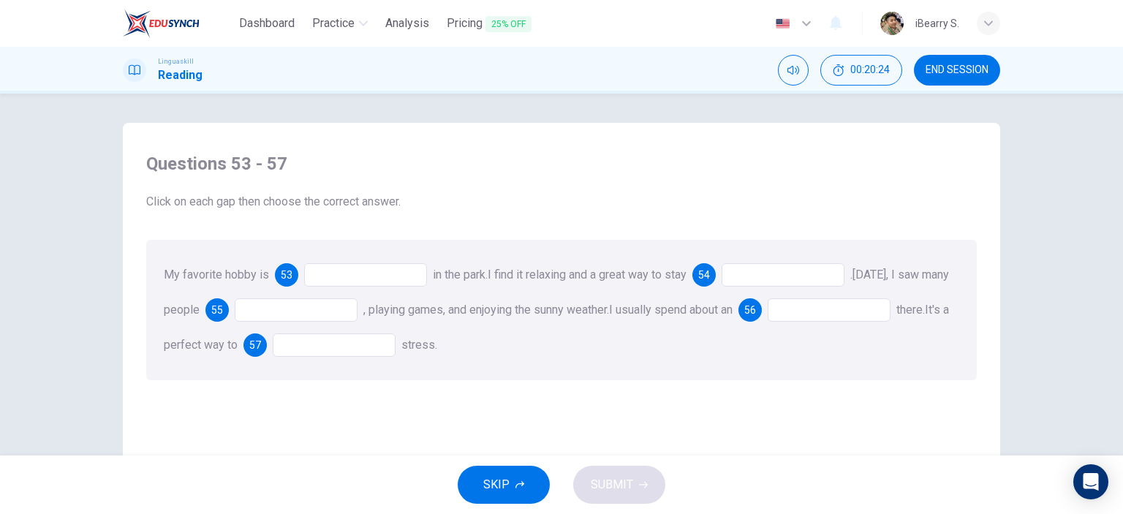
click at [1068, 283] on div "Questions 53 - 57 Click on each gap then choose the correct answer. My favorite…" at bounding box center [561, 275] width 1123 height 362
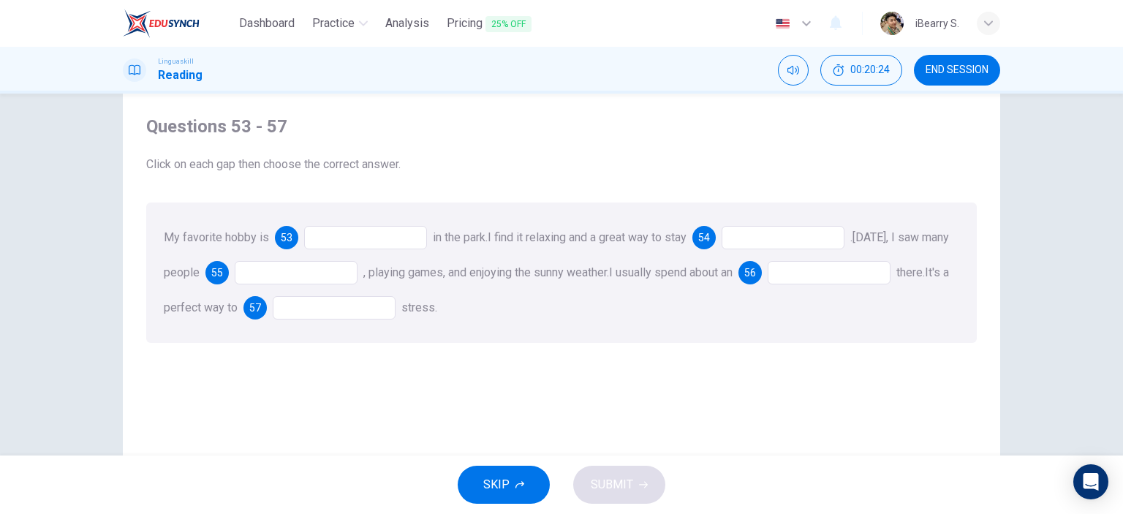
scroll to position [73, 0]
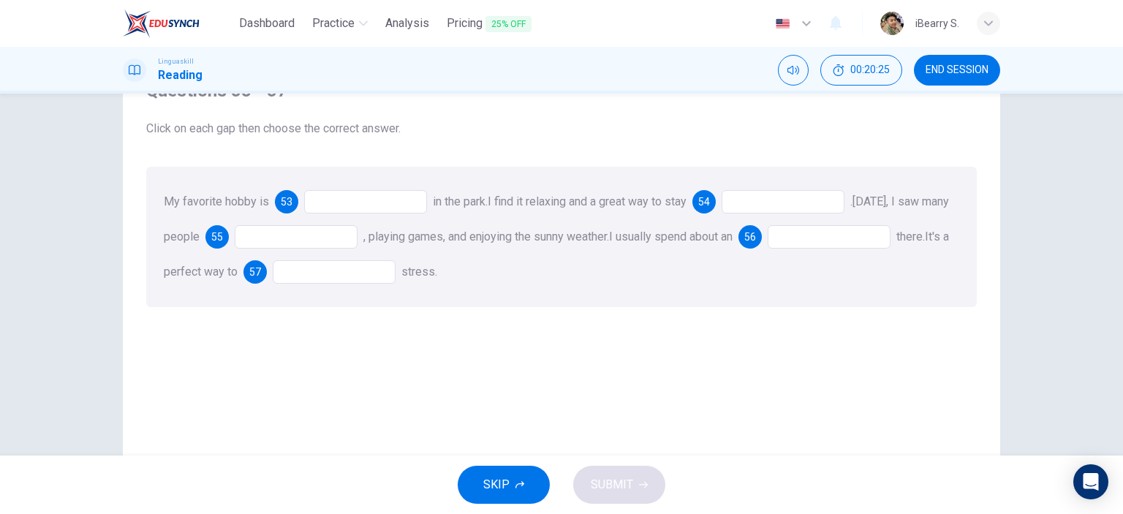
click at [345, 197] on div at bounding box center [365, 201] width 123 height 23
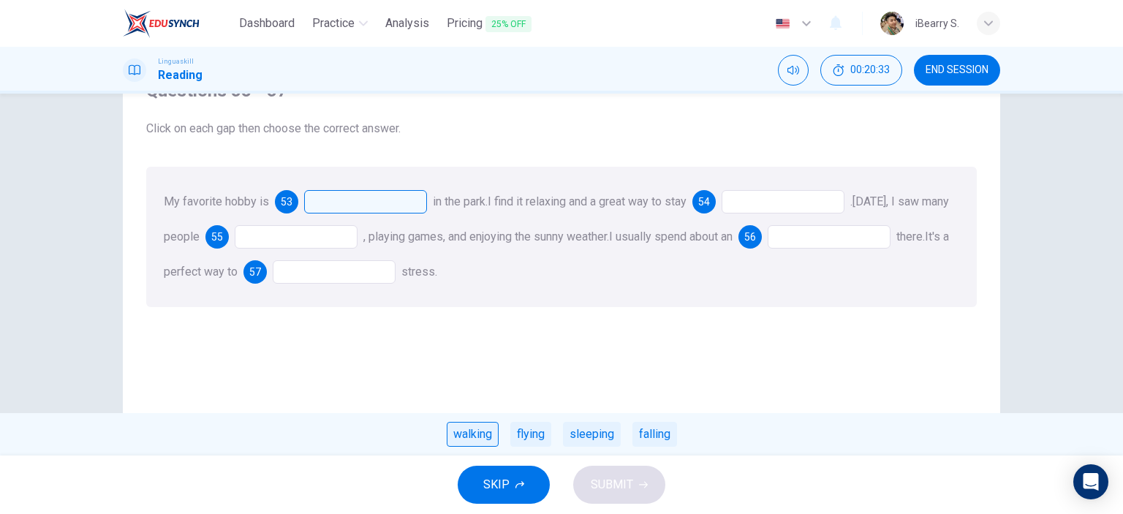
click at [478, 434] on div "walking" at bounding box center [473, 434] width 52 height 25
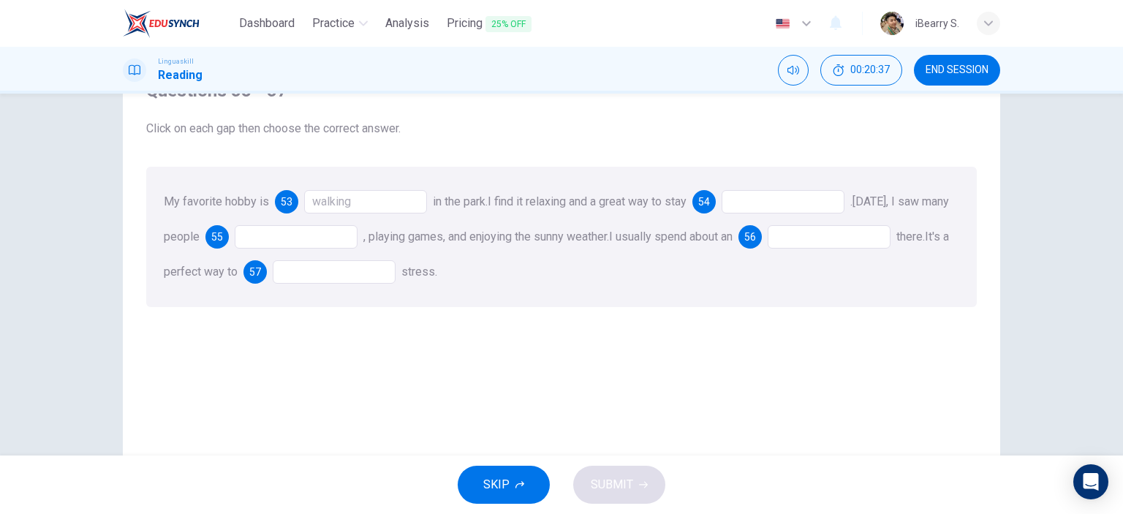
click at [811, 203] on div at bounding box center [783, 201] width 123 height 23
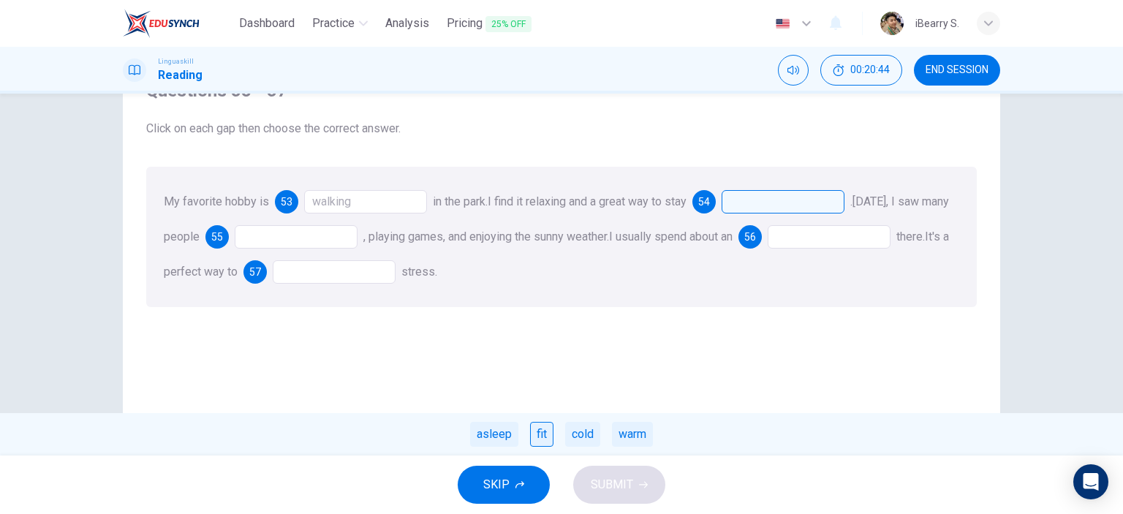
click at [538, 438] on div "fit" at bounding box center [541, 434] width 23 height 25
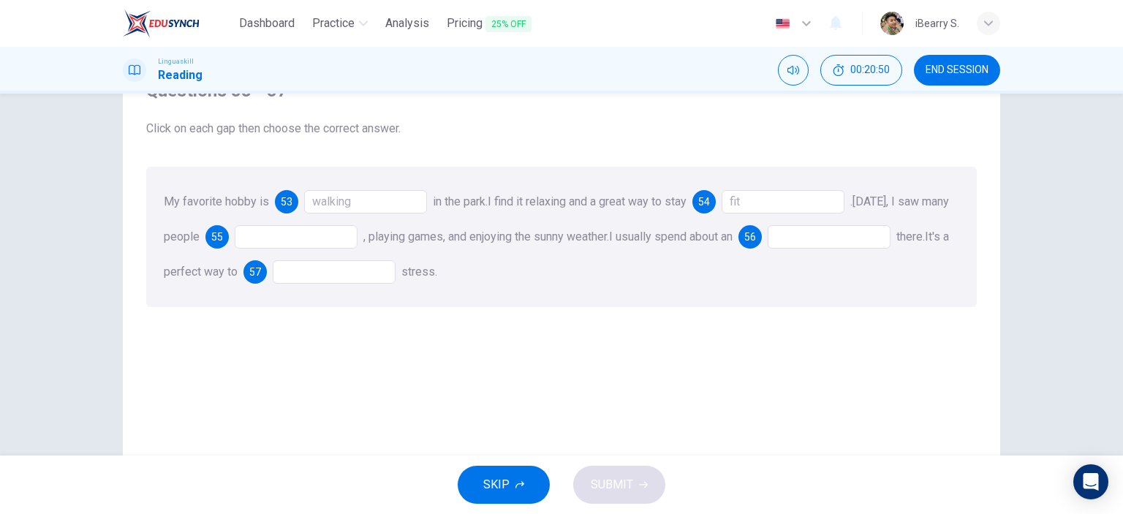
click at [350, 241] on div at bounding box center [296, 236] width 123 height 23
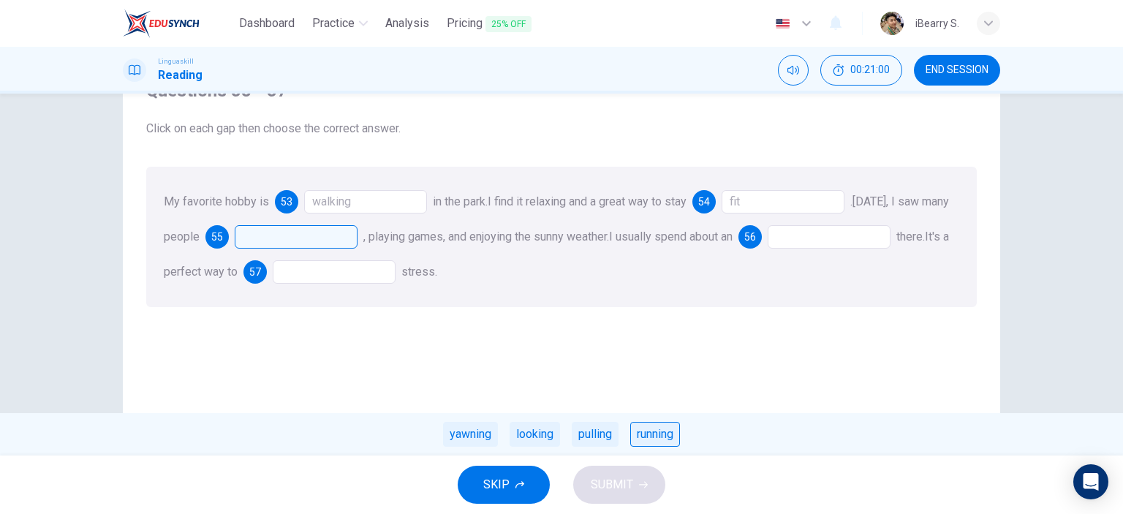
click at [663, 435] on div "running" at bounding box center [655, 434] width 50 height 25
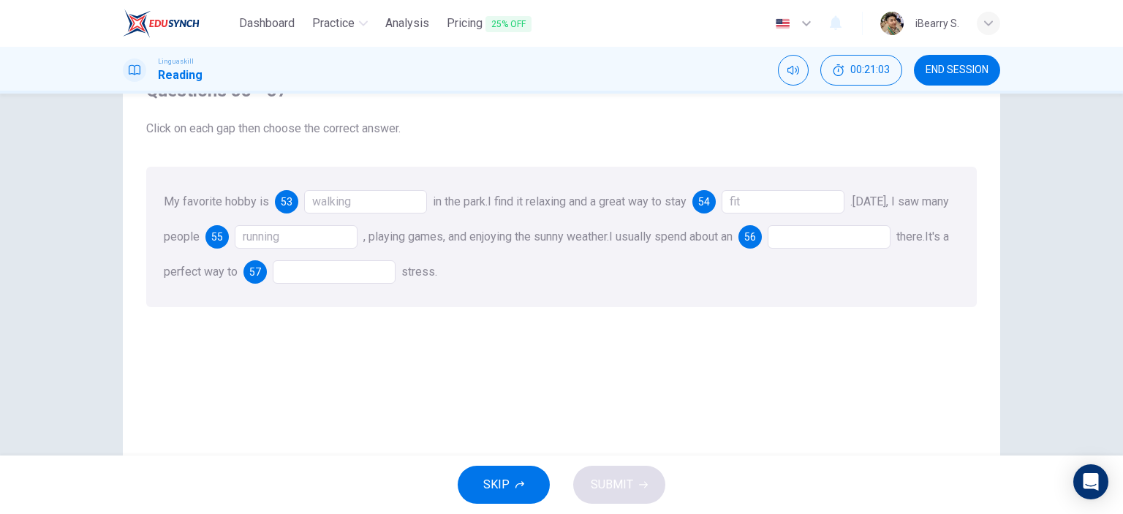
click at [842, 238] on div at bounding box center [829, 236] width 123 height 23
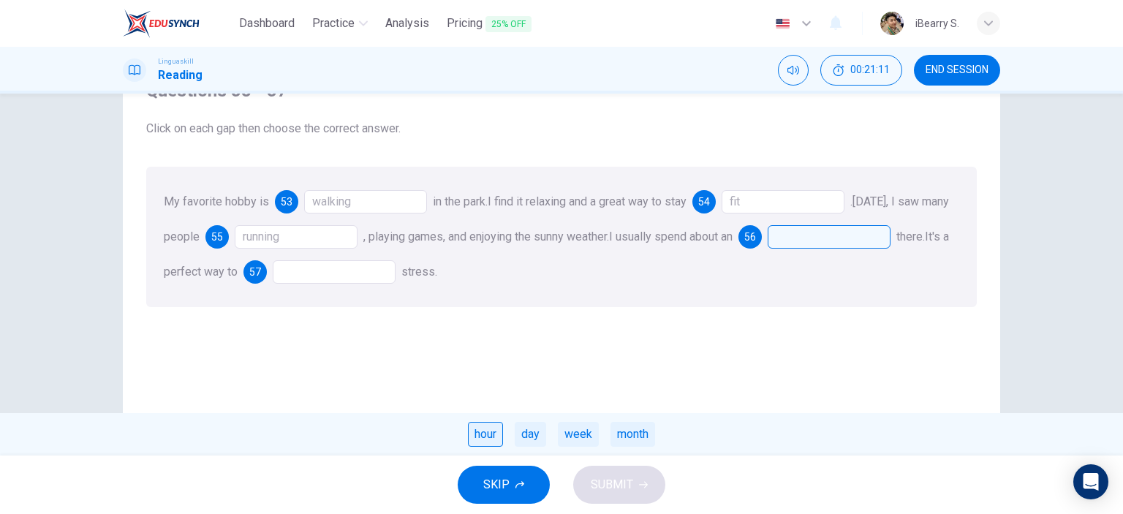
click at [480, 432] on div "hour" at bounding box center [485, 434] width 35 height 25
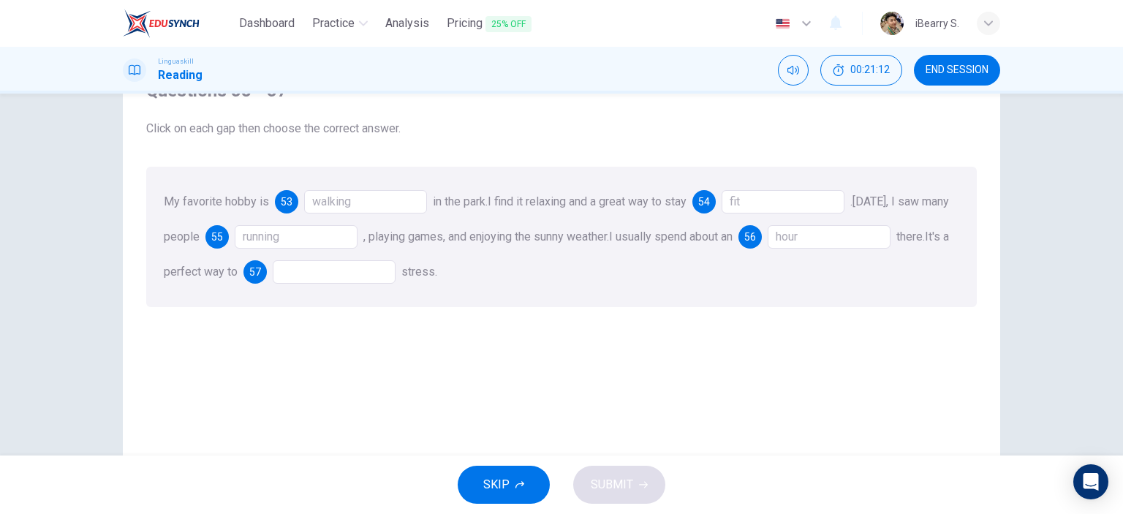
click at [396, 271] on div at bounding box center [334, 271] width 123 height 23
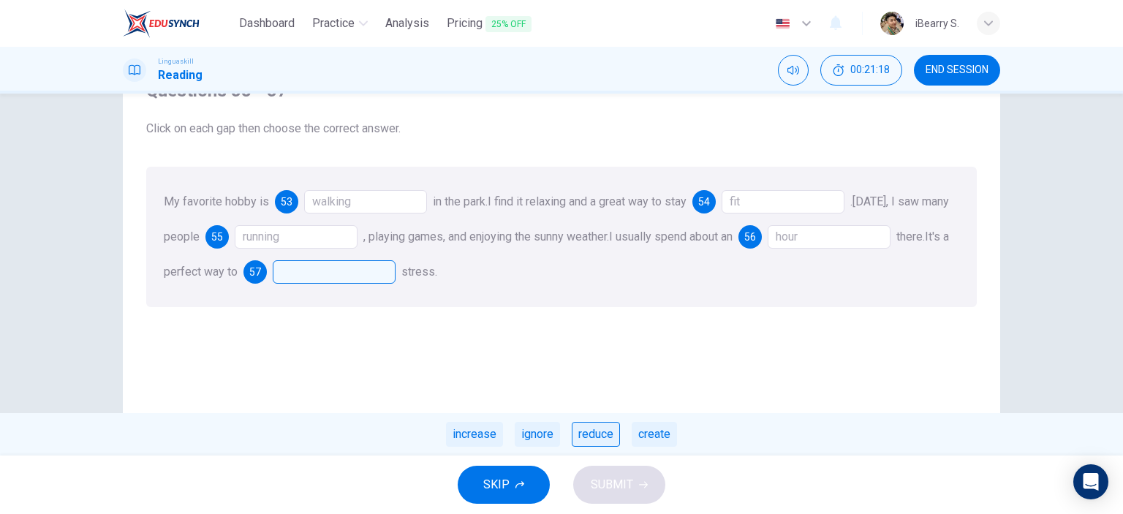
click at [583, 438] on div "reduce" at bounding box center [596, 434] width 48 height 25
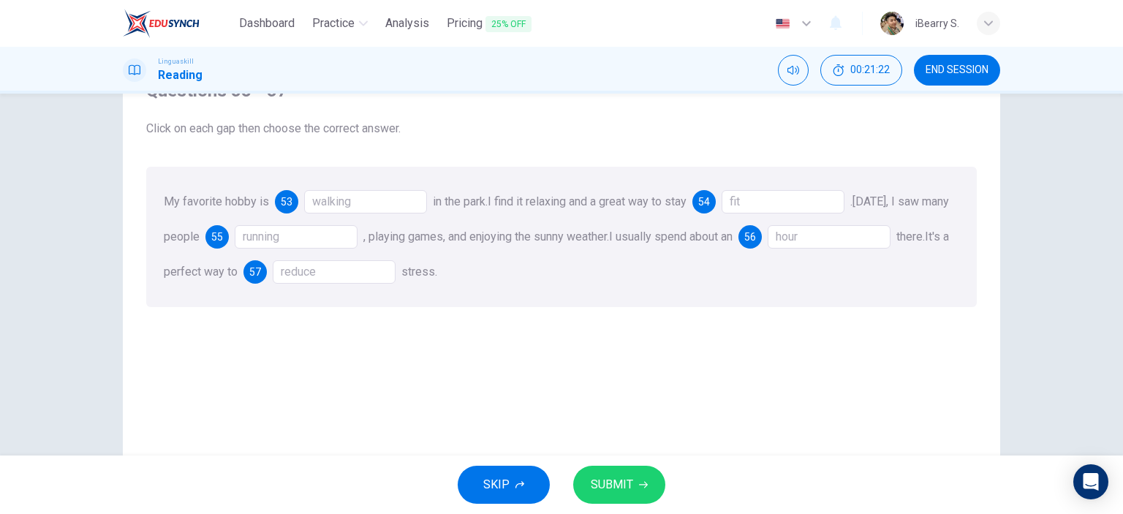
click at [766, 200] on div "fit" at bounding box center [783, 201] width 123 height 23
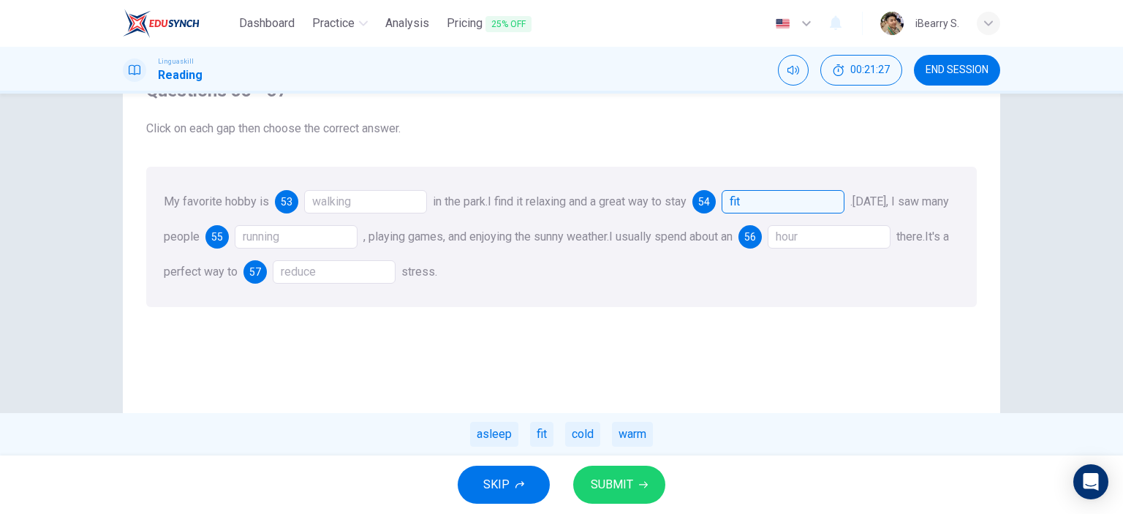
click at [749, 303] on div "My favorite hobby is 53 walking in the park. I find it relaxing and a great way…" at bounding box center [561, 237] width 831 height 140
click at [832, 273] on div "My favorite hobby is 53 walking in the park. I find it relaxing and a great way…" at bounding box center [561, 237] width 831 height 140
click at [610, 494] on span "SUBMIT" at bounding box center [612, 485] width 42 height 20
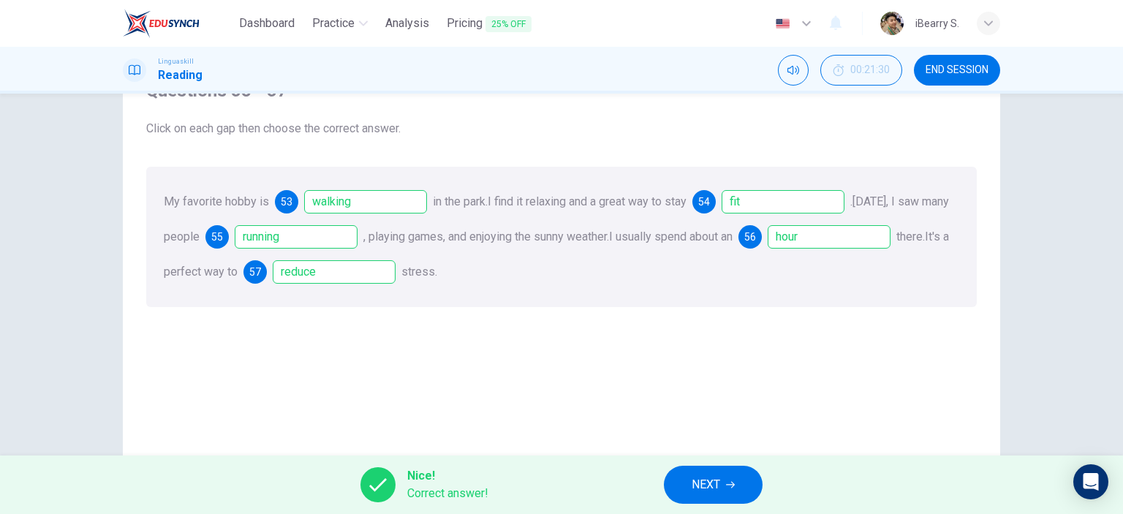
click at [723, 475] on button "NEXT" at bounding box center [713, 485] width 99 height 38
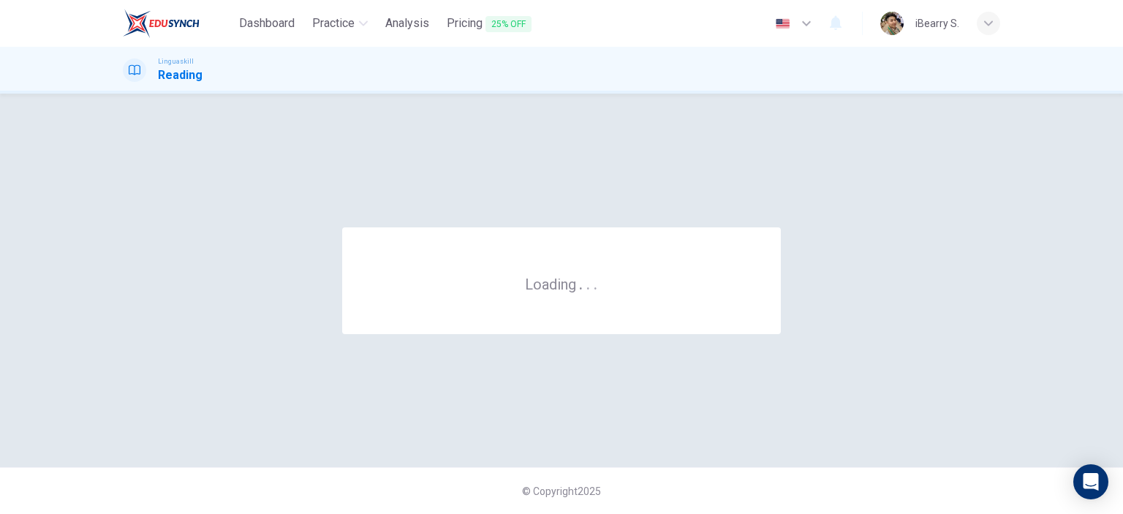
scroll to position [0, 0]
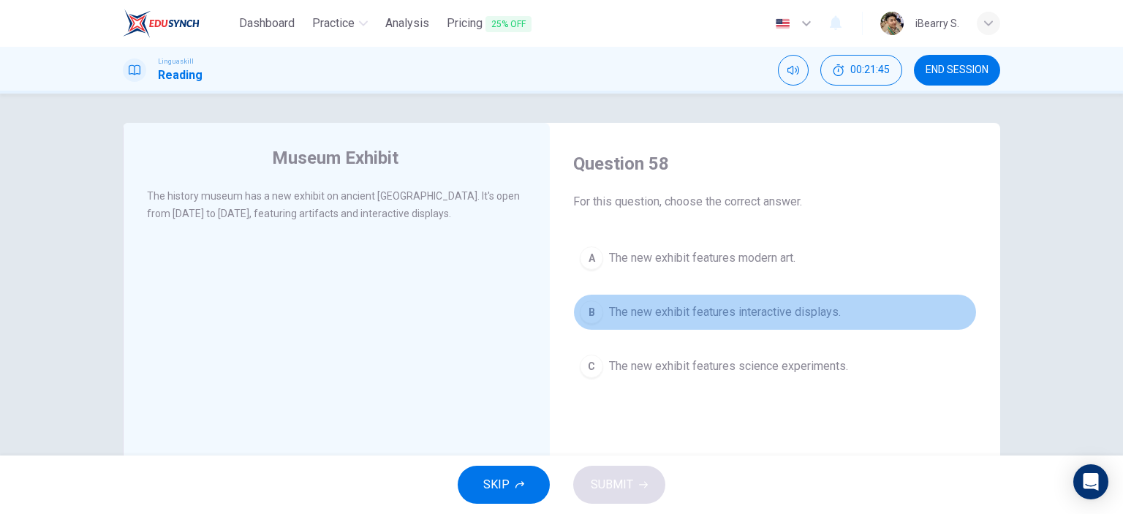
click at [670, 313] on span "The new exhibit features interactive displays." at bounding box center [725, 312] width 232 height 18
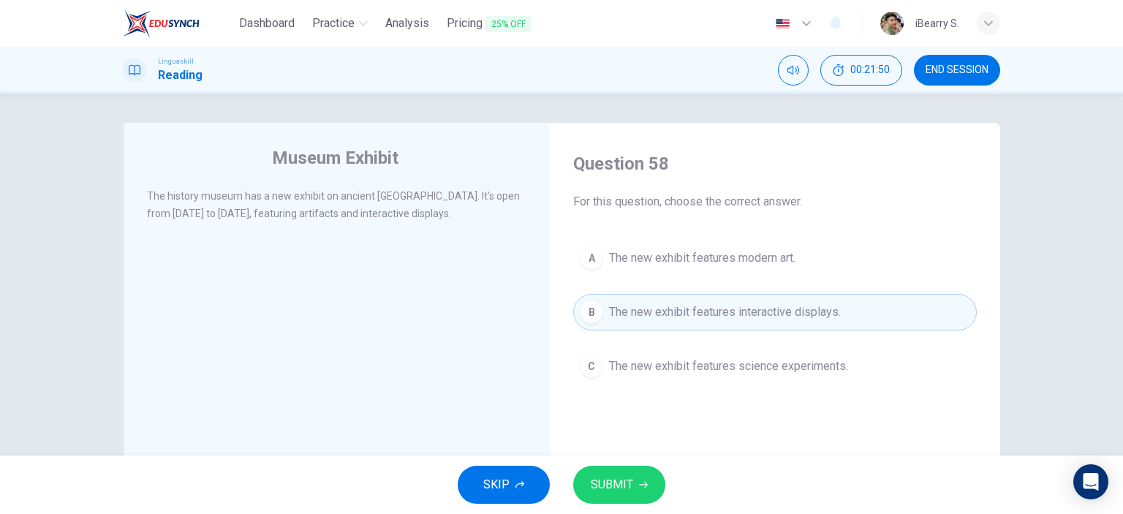
click at [635, 482] on button "SUBMIT" at bounding box center [619, 485] width 92 height 38
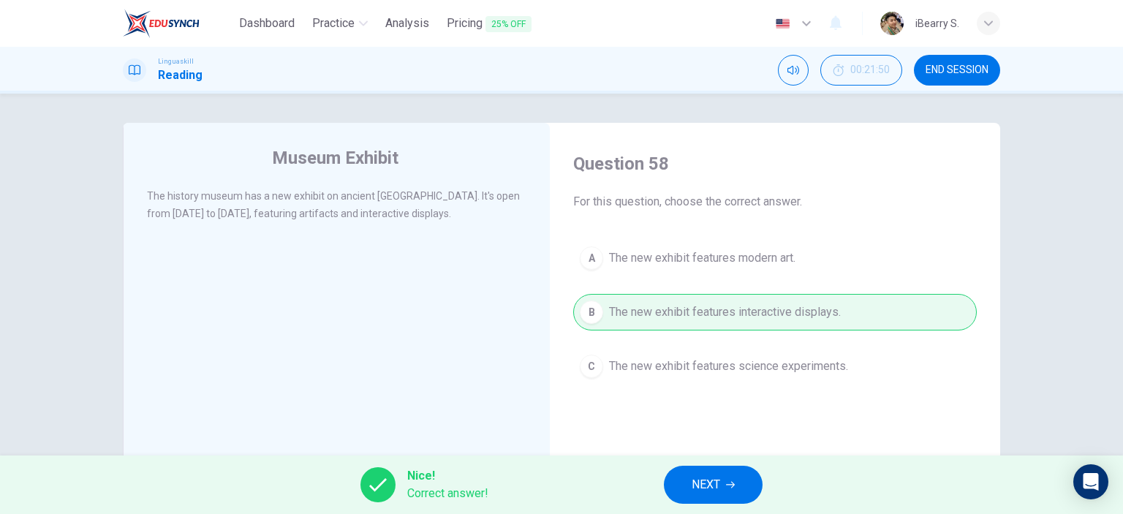
click at [731, 482] on icon "button" at bounding box center [730, 484] width 9 height 9
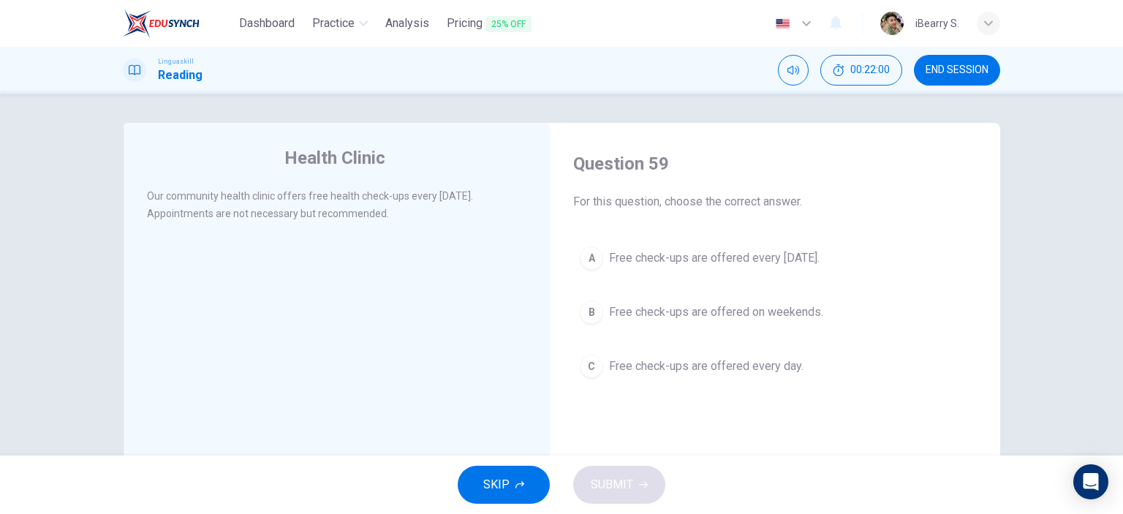
click at [717, 262] on span "Free check-ups are offered every [DATE]." at bounding box center [714, 258] width 211 height 18
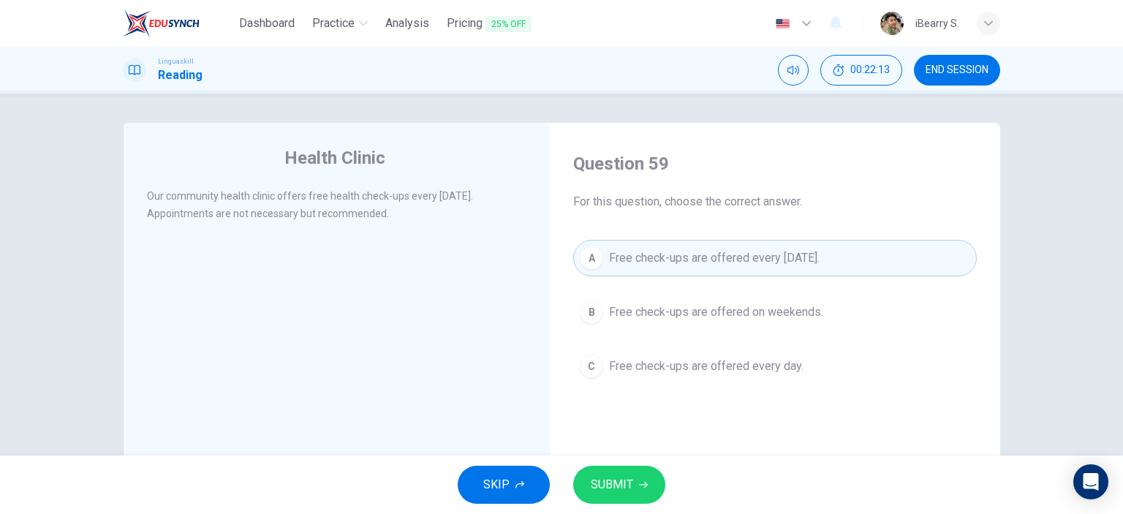
click at [637, 480] on button "SUBMIT" at bounding box center [619, 485] width 92 height 38
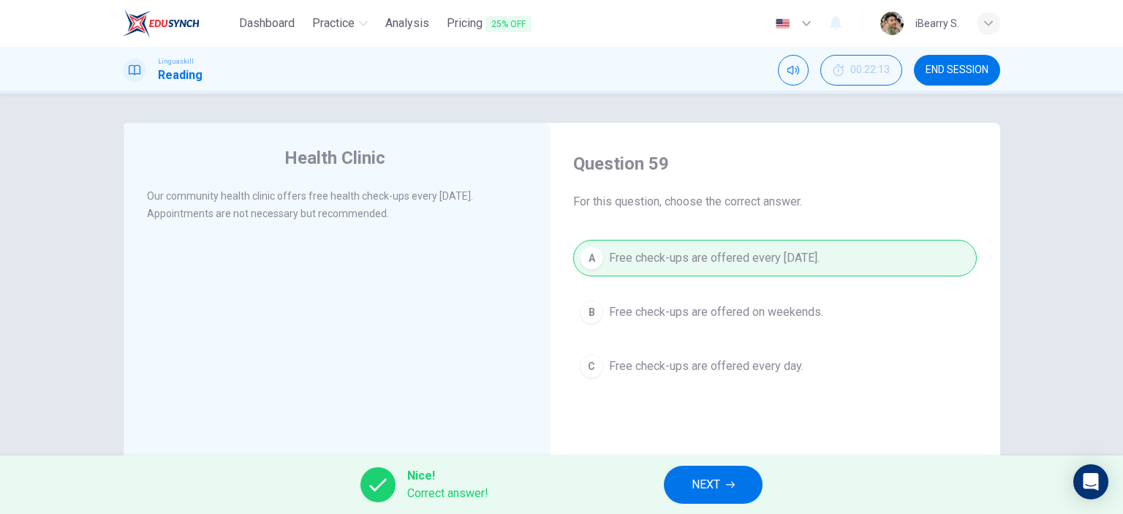
click at [725, 457] on div "Nice! Correct answer! NEXT" at bounding box center [561, 485] width 1123 height 59
click at [723, 478] on button "NEXT" at bounding box center [713, 485] width 99 height 38
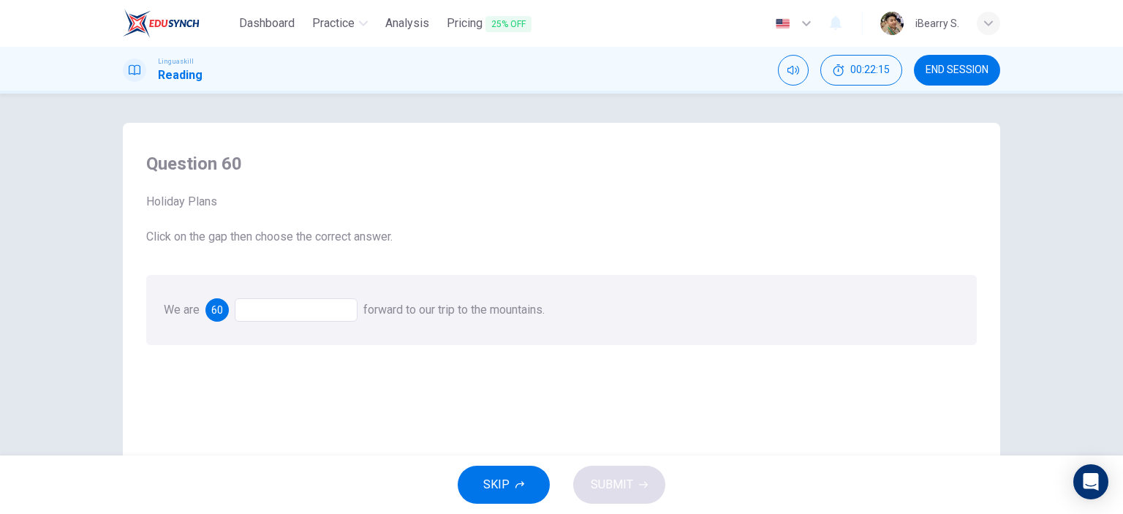
click at [340, 311] on div at bounding box center [296, 309] width 123 height 23
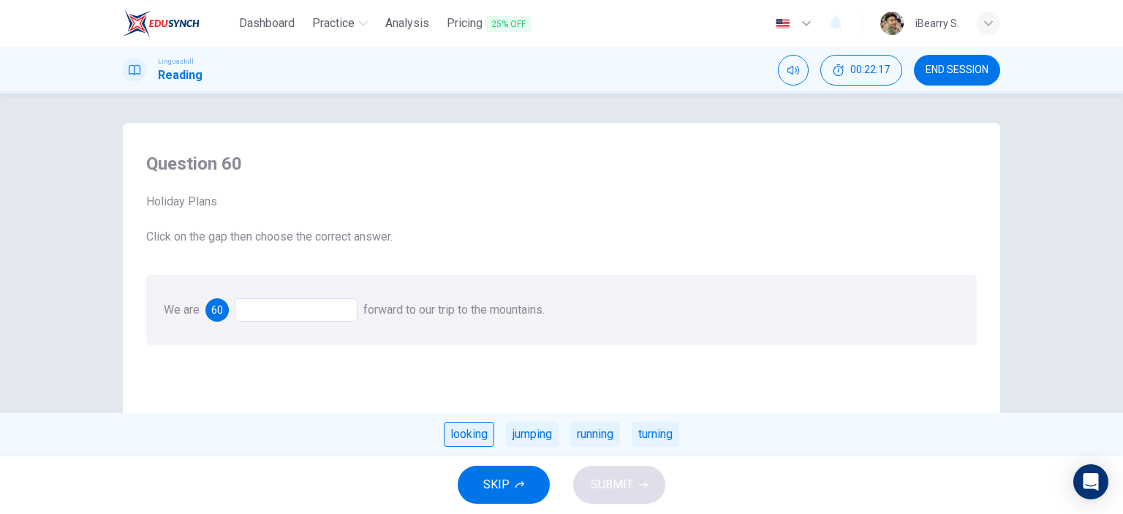
click at [470, 441] on div "looking" at bounding box center [469, 434] width 50 height 25
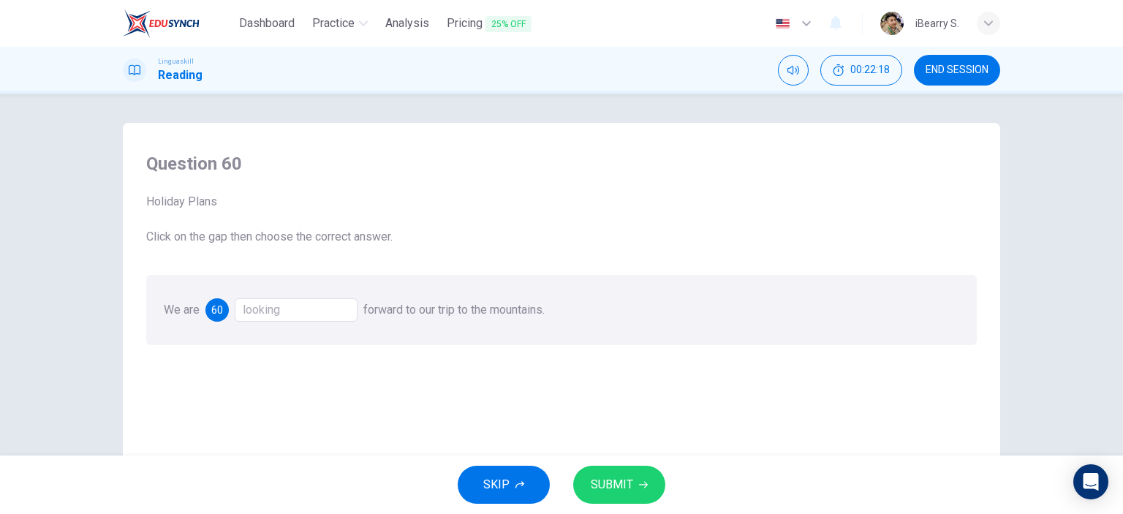
click at [627, 488] on span "SUBMIT" at bounding box center [612, 485] width 42 height 20
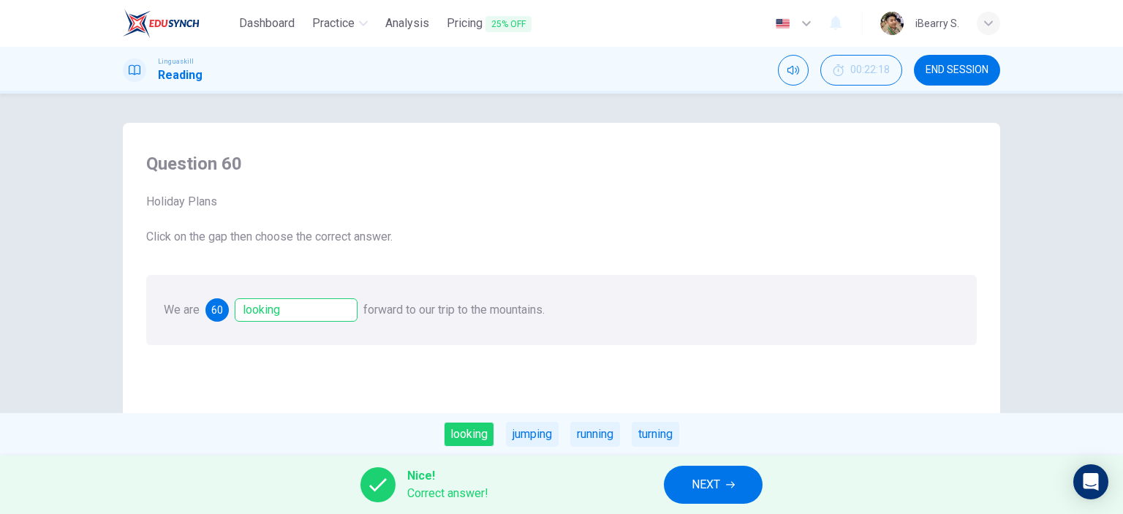
click at [711, 483] on span "NEXT" at bounding box center [706, 485] width 29 height 20
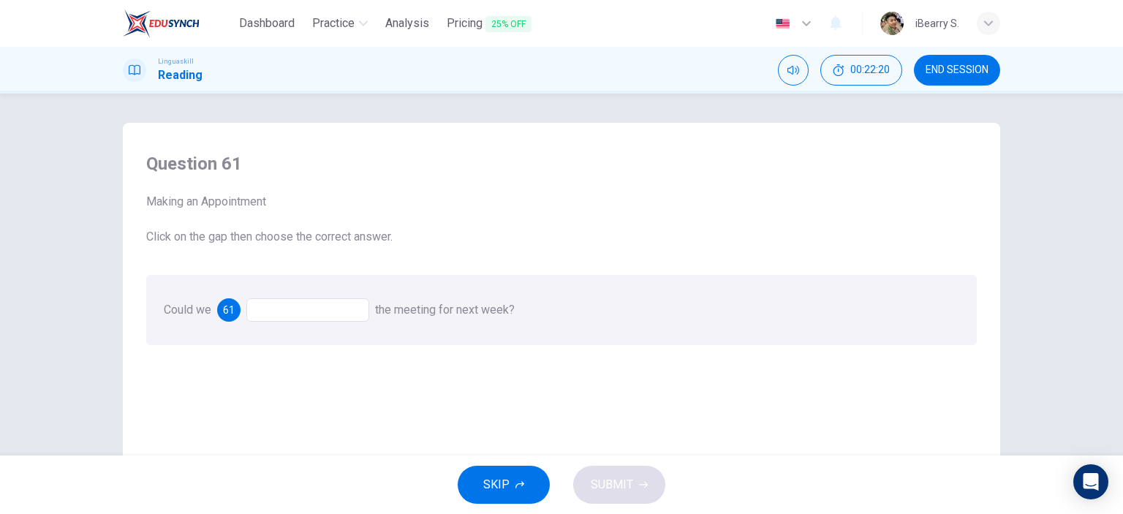
click at [348, 311] on div at bounding box center [307, 309] width 123 height 23
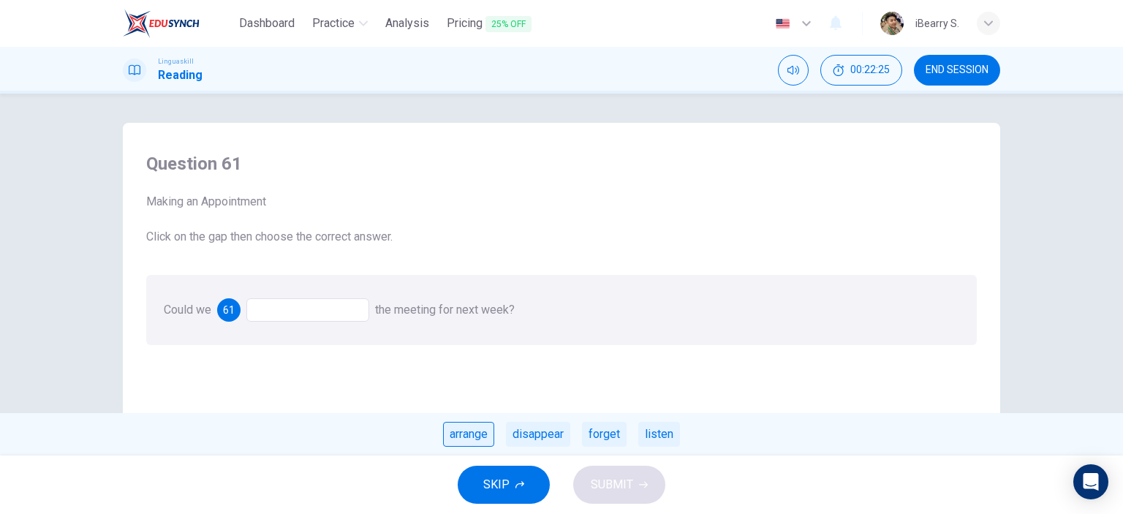
click at [468, 437] on div "arrange" at bounding box center [468, 434] width 51 height 25
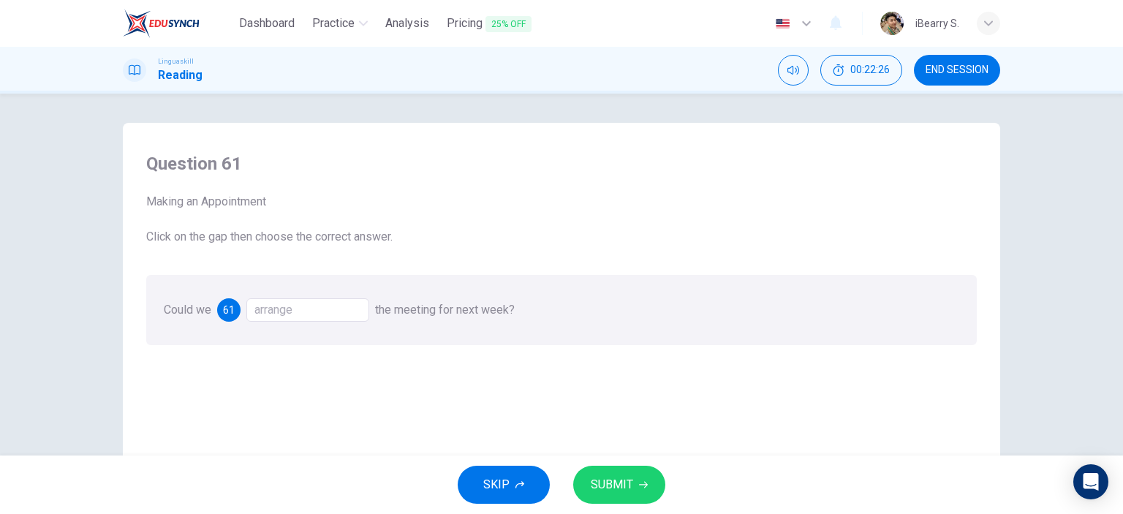
click at [637, 485] on button "SUBMIT" at bounding box center [619, 485] width 92 height 38
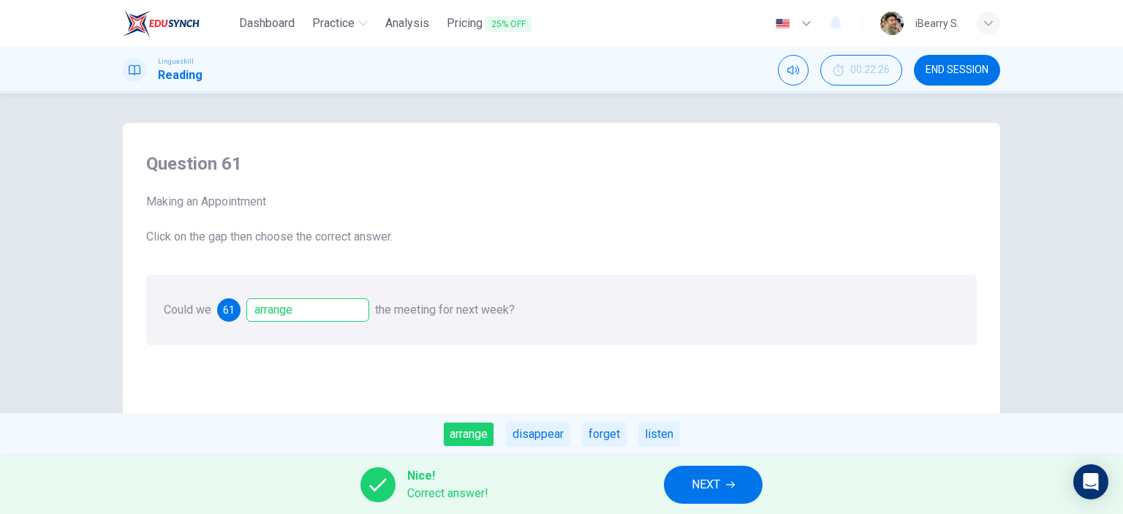
click at [731, 501] on button "NEXT" at bounding box center [713, 485] width 99 height 38
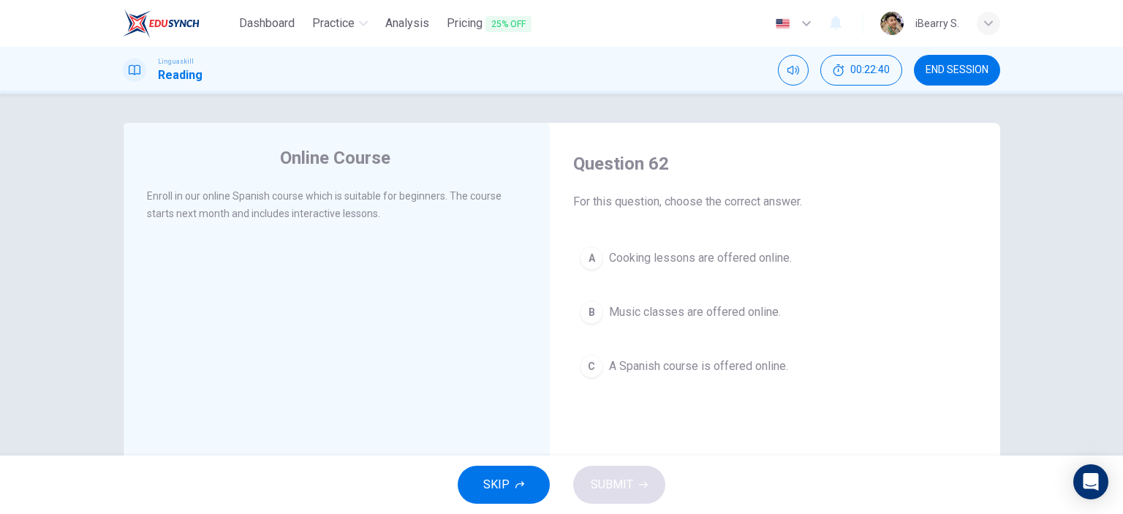
click at [709, 358] on span "A Spanish course is offered online." at bounding box center [698, 367] width 179 height 18
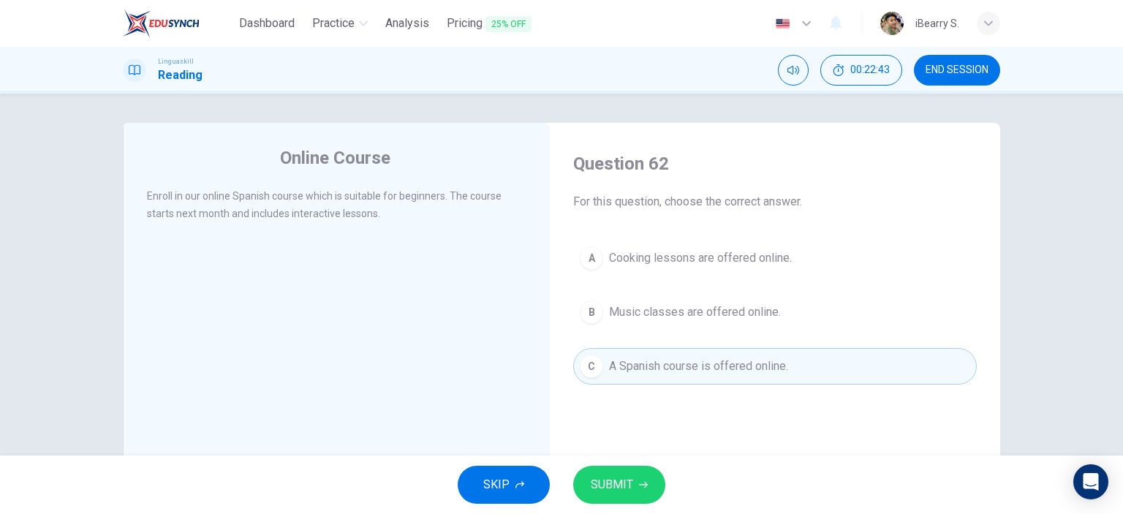
click at [636, 484] on button "SUBMIT" at bounding box center [619, 485] width 92 height 38
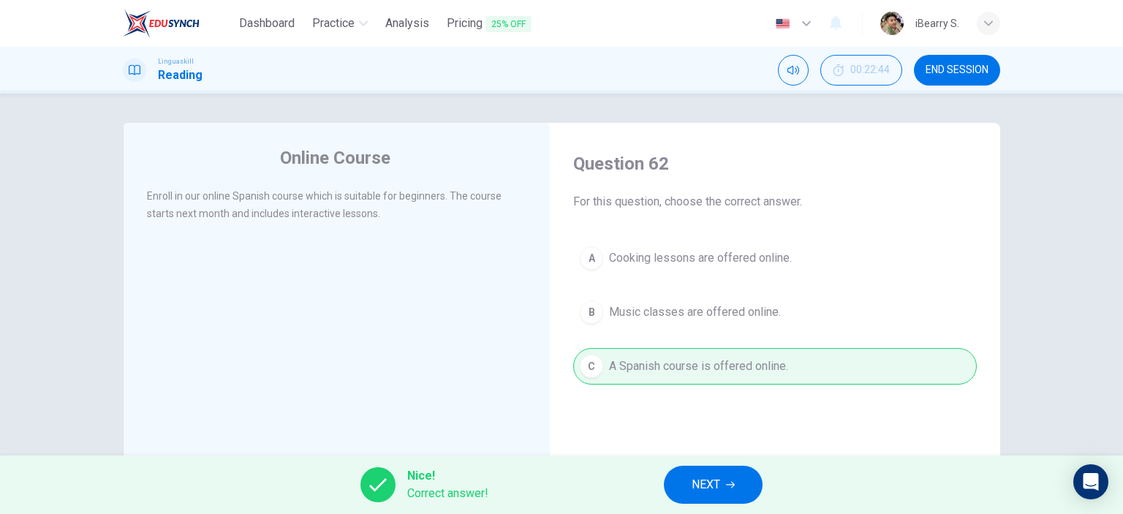
click at [687, 486] on button "NEXT" at bounding box center [713, 485] width 99 height 38
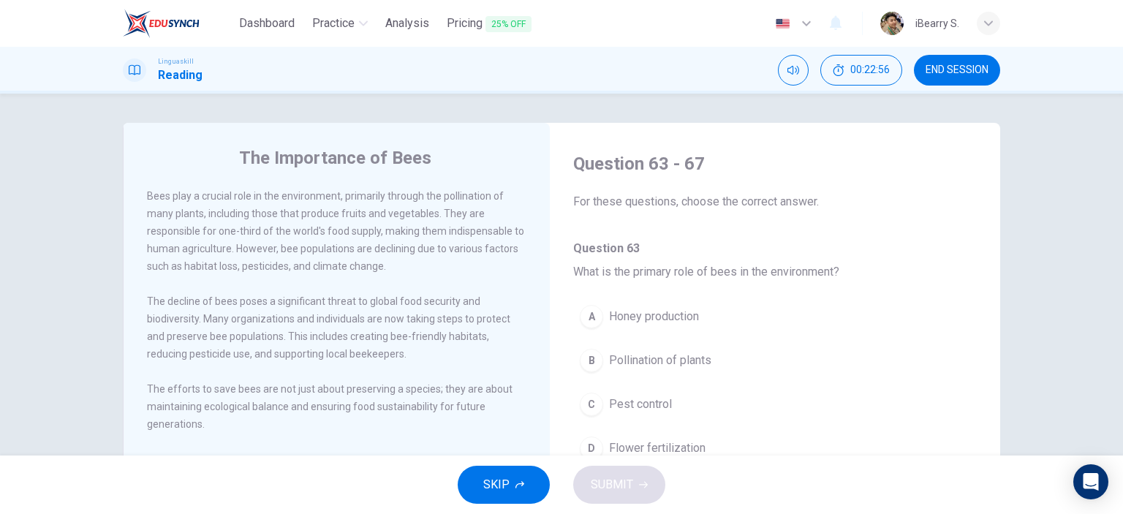
click at [338, 194] on span "Bees play a crucial role in the environment, primarily through the pollination …" at bounding box center [335, 231] width 377 height 82
click at [593, 359] on div "B" at bounding box center [591, 360] width 23 height 23
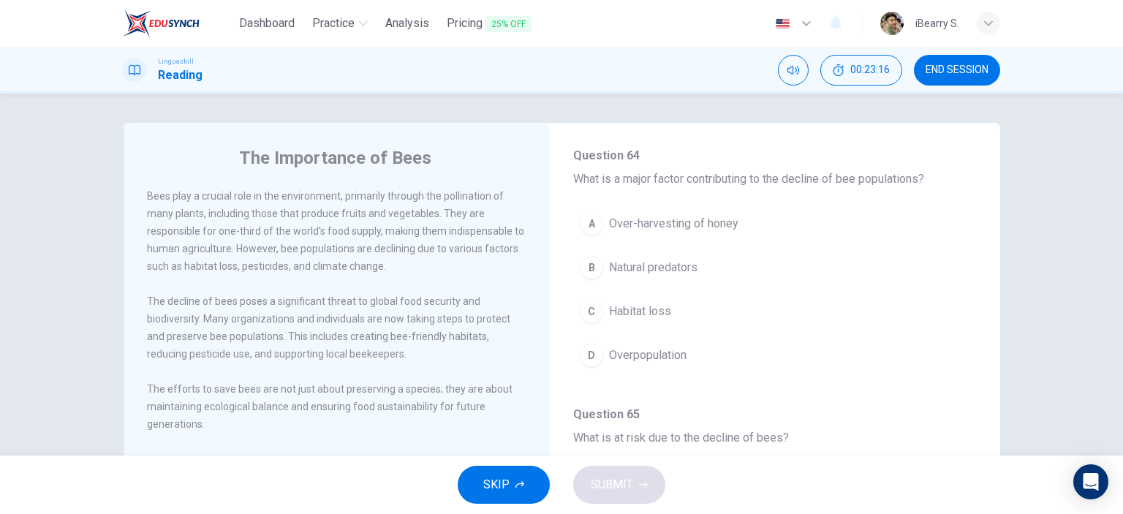
scroll to position [366, 0]
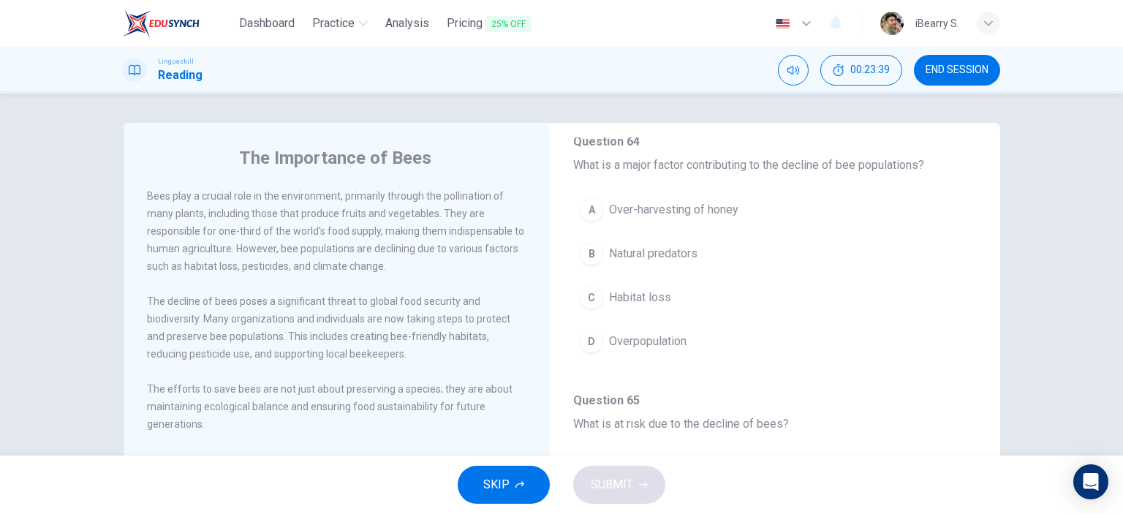
click at [633, 298] on span "Habitat loss" at bounding box center [640, 298] width 62 height 18
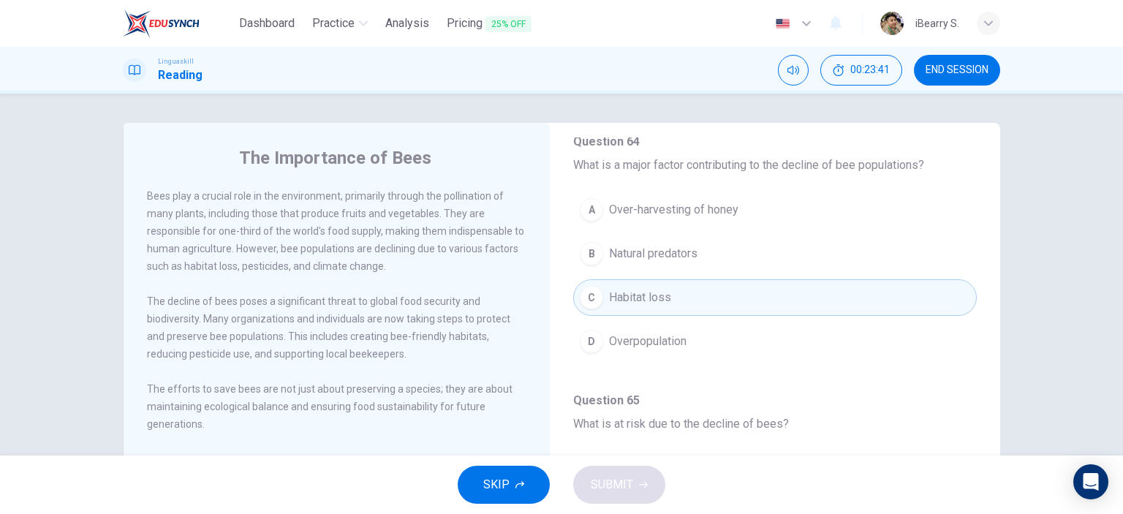
click at [1028, 226] on div "The Importance of Bees Bees play a crucial role in the environment, primarily t…" at bounding box center [561, 275] width 1123 height 362
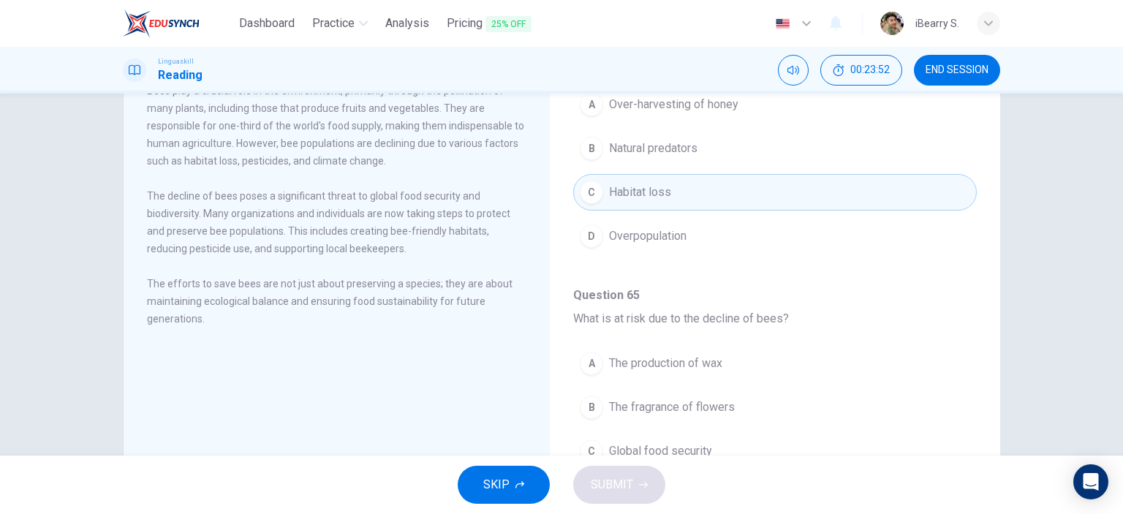
scroll to position [73, 0]
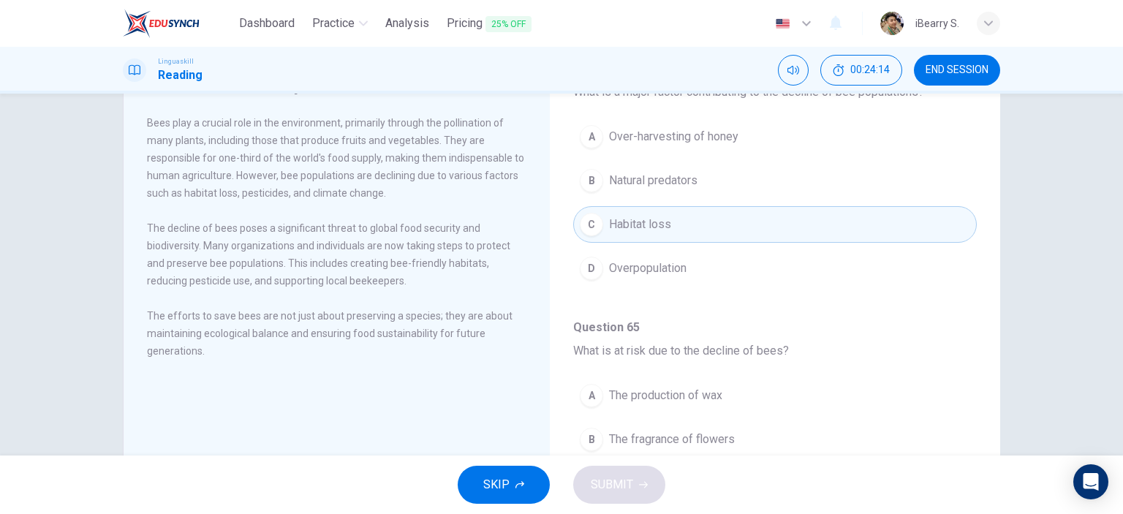
click at [1101, 358] on div "The Importance of Bees Bees play a crucial role in the environment, primarily t…" at bounding box center [561, 275] width 1123 height 362
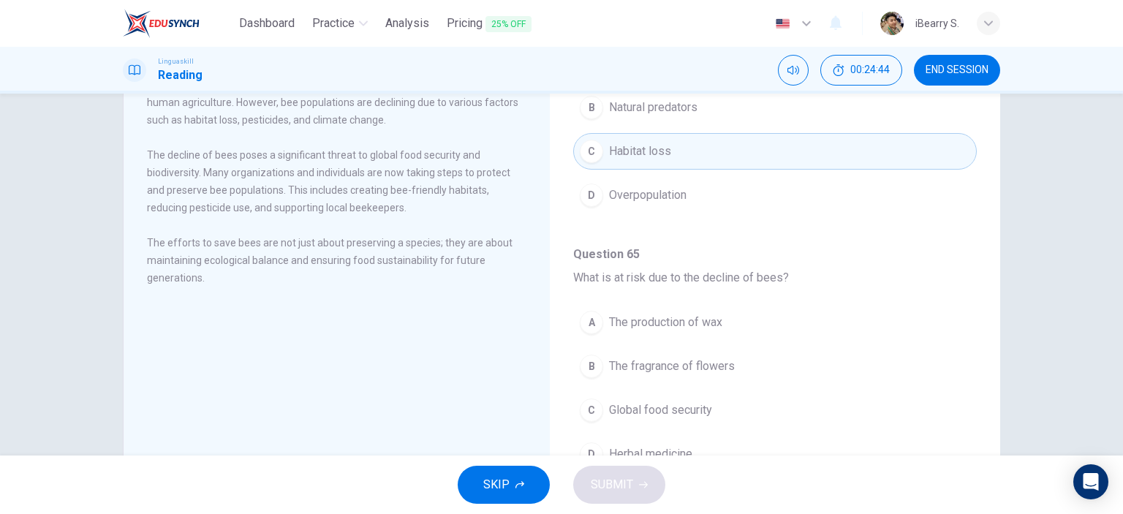
click at [1067, 369] on div "The Importance of Bees Bees play a crucial role in the environment, primarily t…" at bounding box center [561, 275] width 1123 height 362
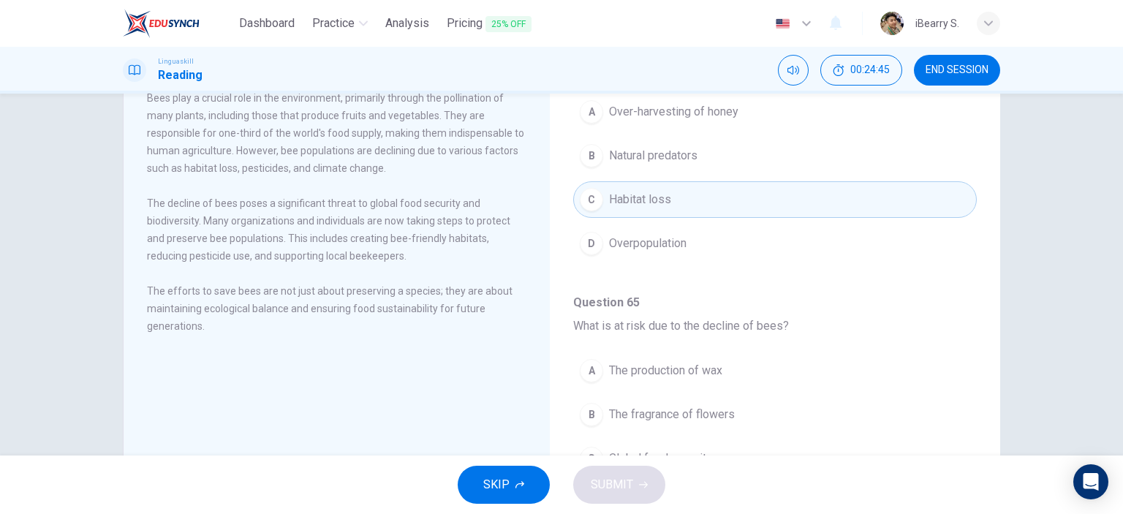
scroll to position [73, 0]
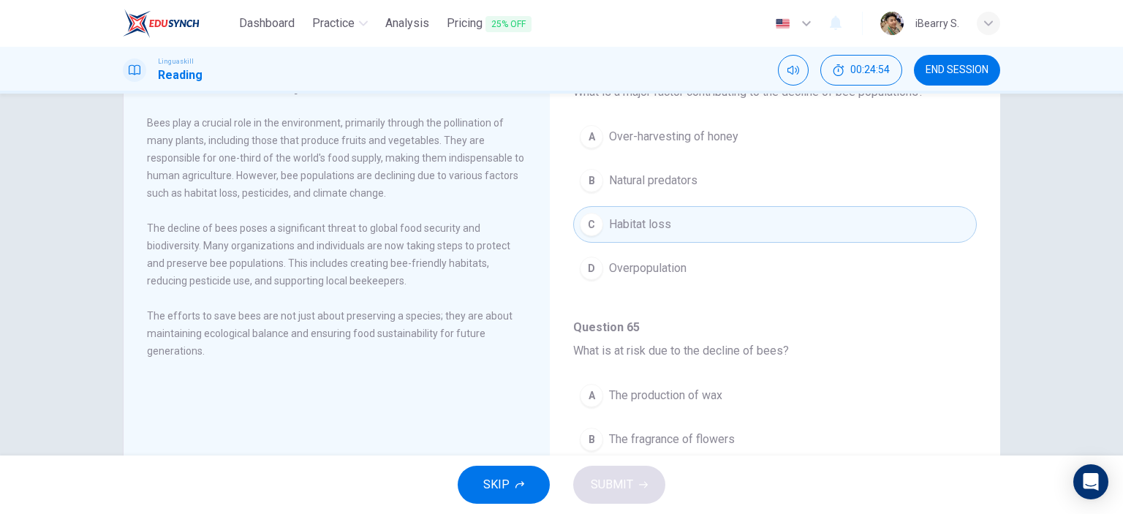
click at [1066, 369] on div "The Importance of Bees Bees play a crucial role in the environment, primarily t…" at bounding box center [561, 275] width 1123 height 362
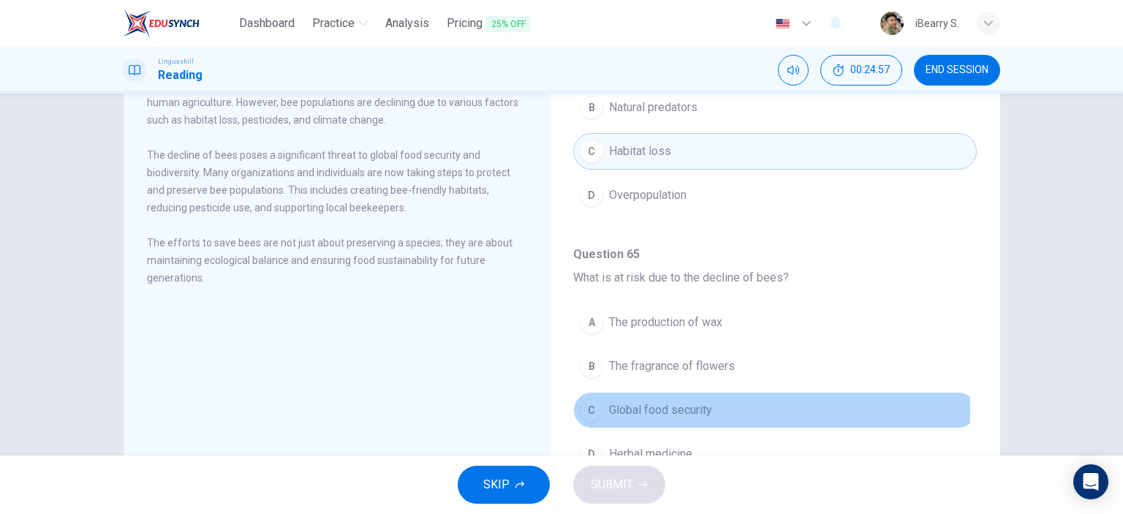
click at [682, 408] on span "Global food security" at bounding box center [660, 410] width 103 height 18
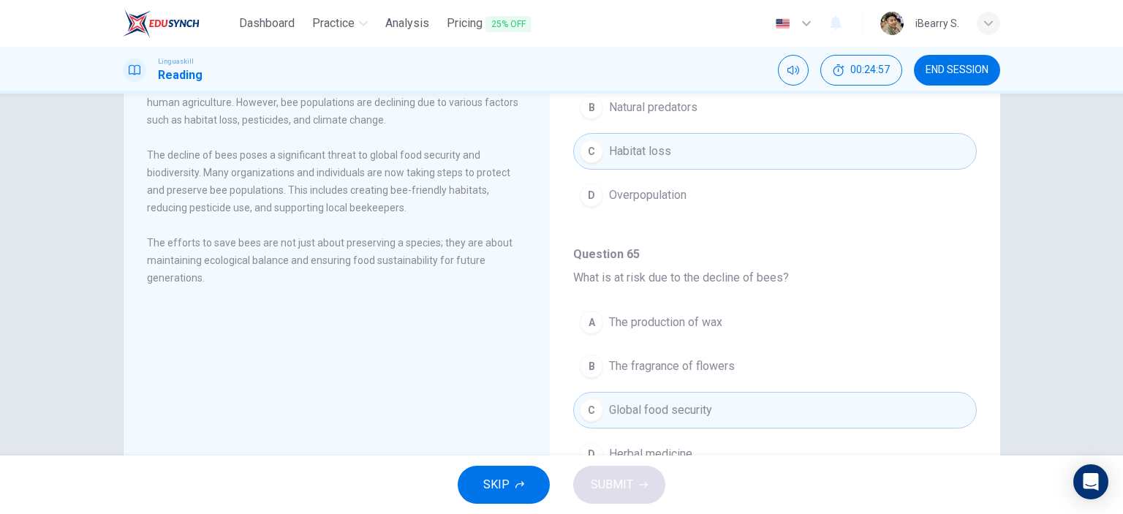
click at [1085, 327] on div "The Importance of Bees Bees play a crucial role in the environment, primarily t…" at bounding box center [561, 275] width 1123 height 362
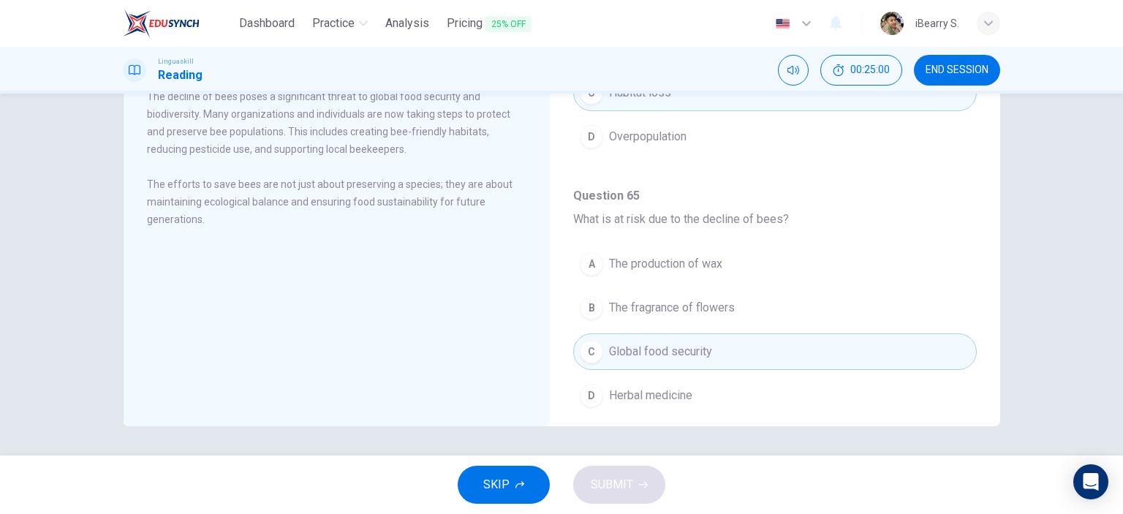
click at [1085, 198] on div "The Importance of Bees Bees play a crucial role in the environment, primarily t…" at bounding box center [561, 275] width 1123 height 362
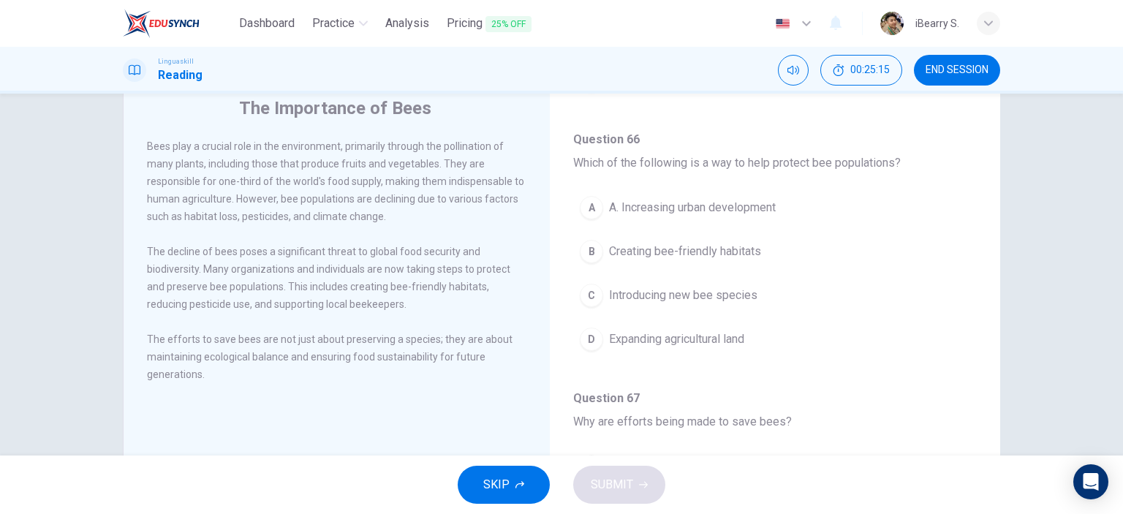
scroll to position [73, 0]
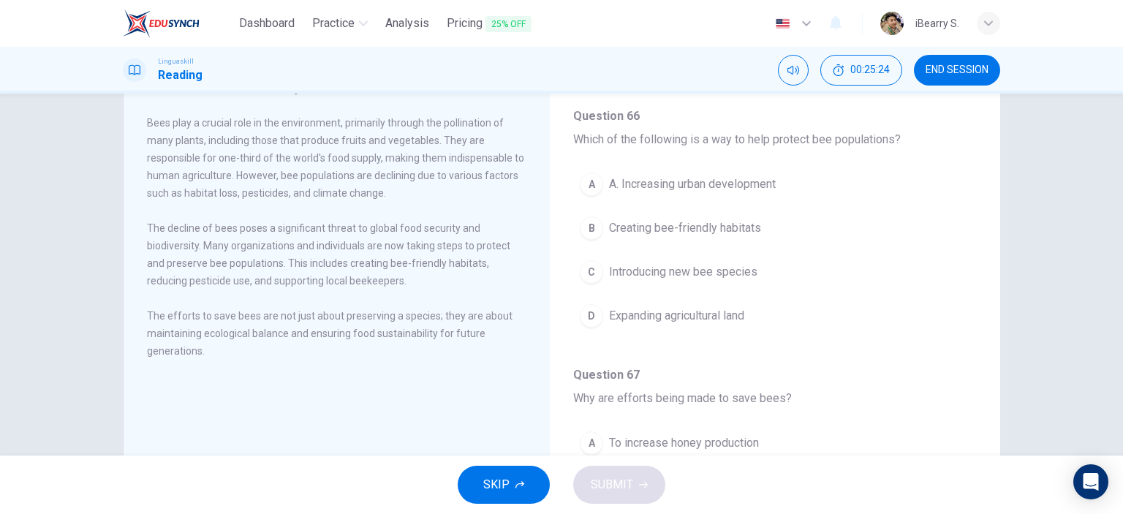
drag, startPoint x: 357, startPoint y: 268, endPoint x: 432, endPoint y: 266, distance: 75.4
click at [432, 266] on span "The decline of bees poses a significant threat to global food security and biod…" at bounding box center [328, 254] width 363 height 64
click at [717, 227] on span "Creating bee-friendly habitats" at bounding box center [685, 228] width 152 height 18
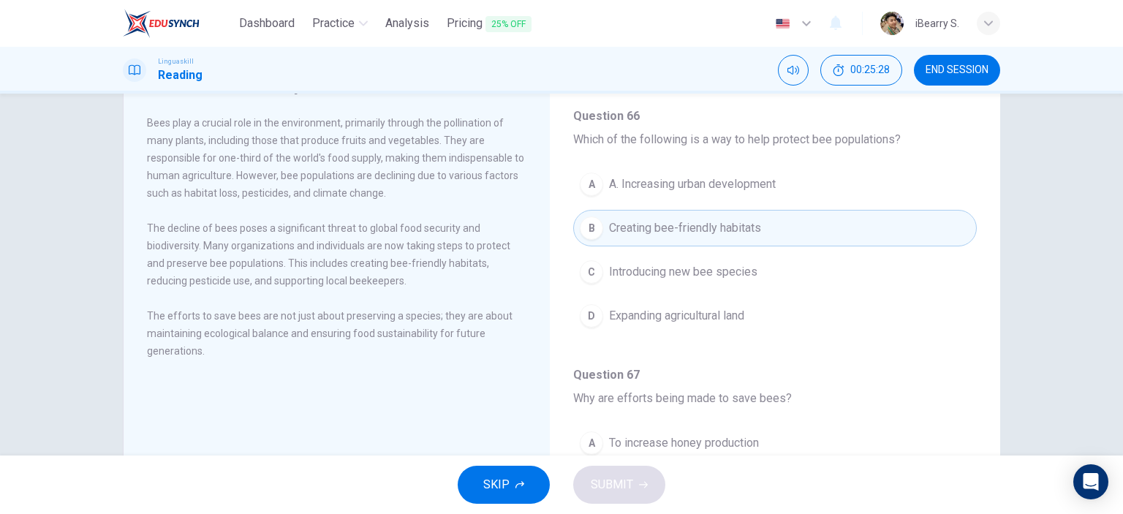
click at [1057, 216] on div "The Importance of Bees Bees play a crucial role in the environment, primarily t…" at bounding box center [561, 275] width 1123 height 362
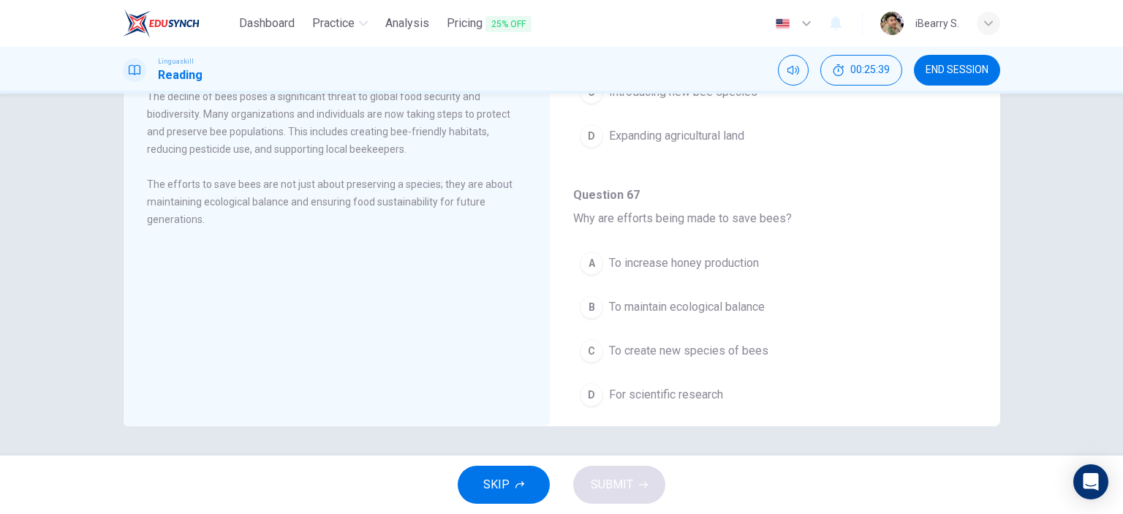
scroll to position [909, 0]
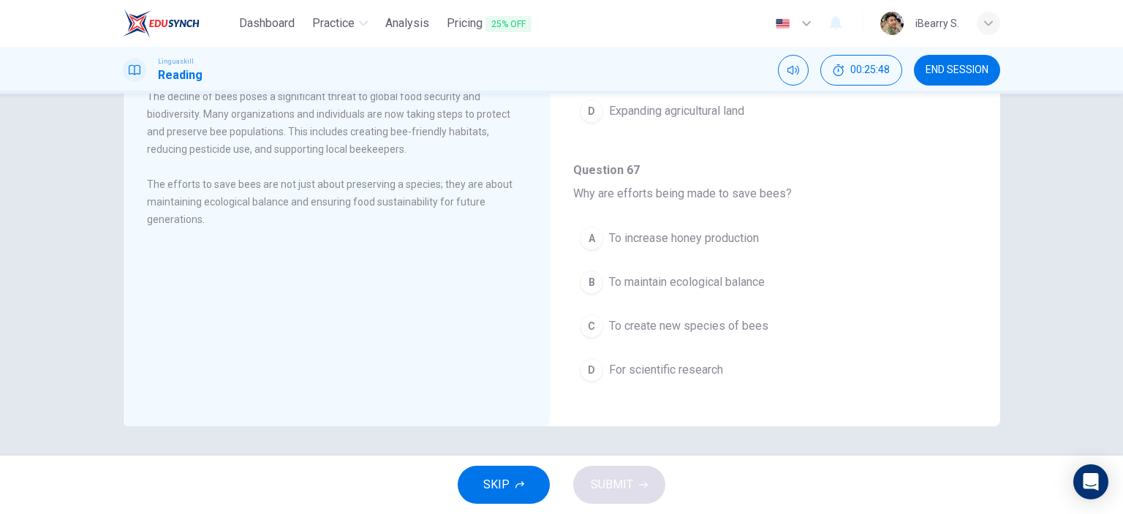
click at [695, 276] on span "To maintain ecological balance" at bounding box center [687, 283] width 156 height 18
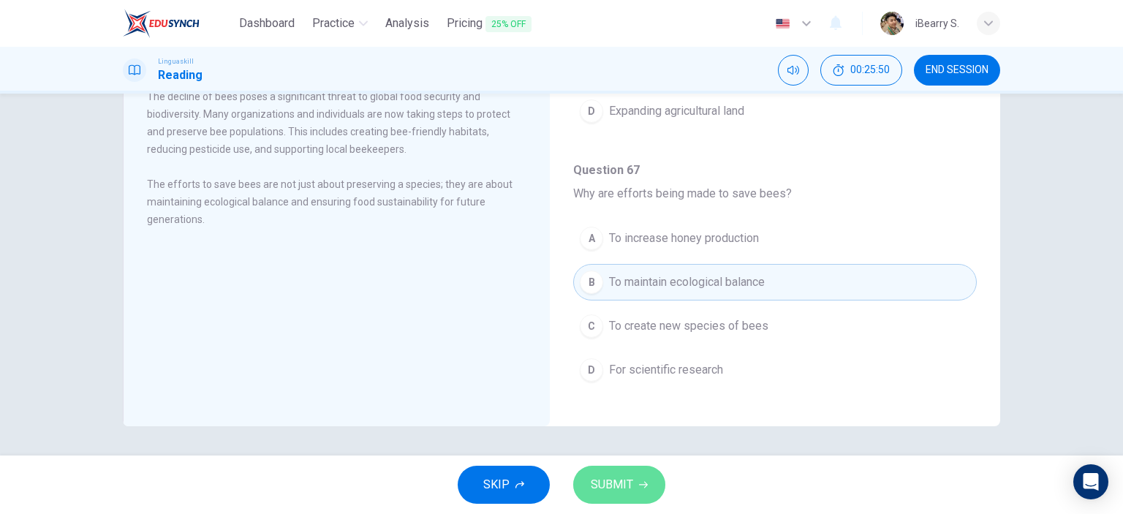
click at [622, 489] on span "SUBMIT" at bounding box center [612, 485] width 42 height 20
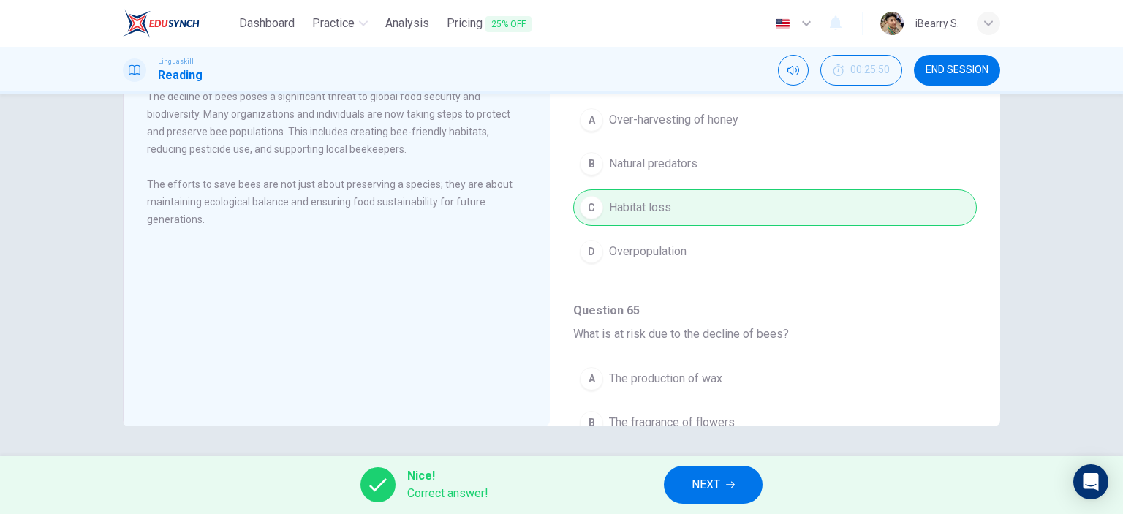
scroll to position [0, 0]
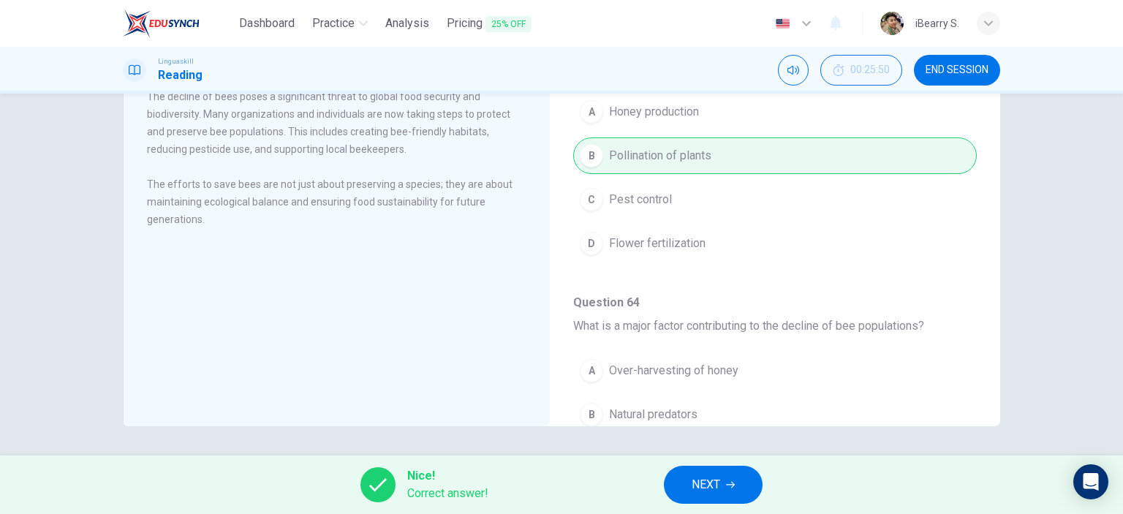
click at [728, 483] on icon "button" at bounding box center [730, 484] width 9 height 9
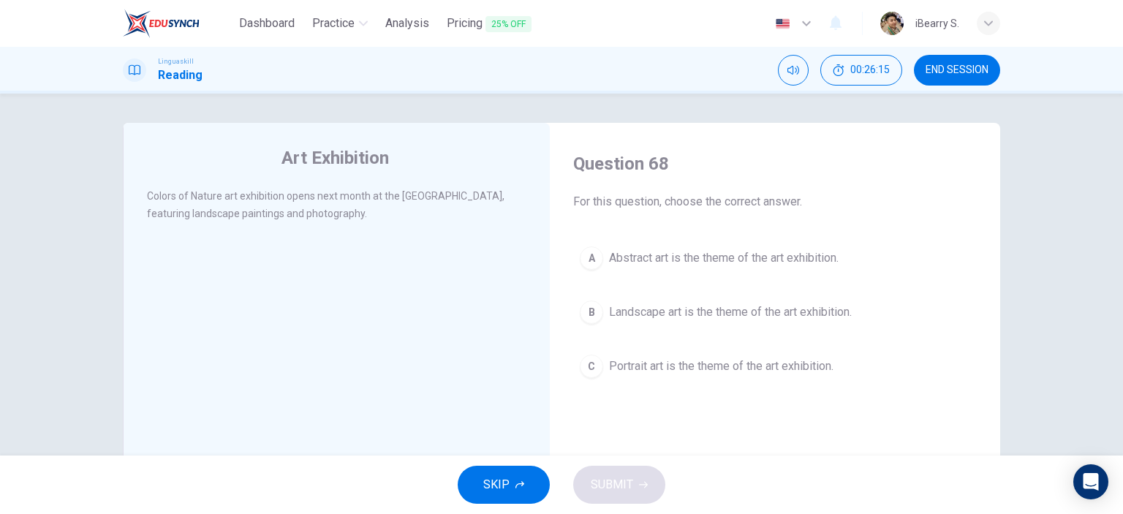
click at [746, 318] on span "Landscape art is the theme of the art exhibition." at bounding box center [730, 312] width 243 height 18
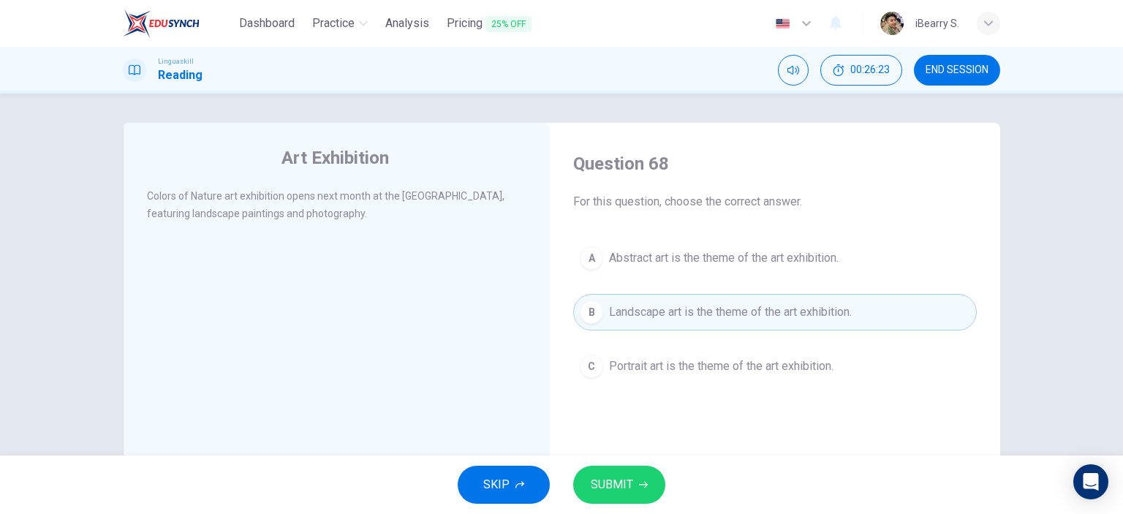
click at [632, 487] on span "SUBMIT" at bounding box center [612, 485] width 42 height 20
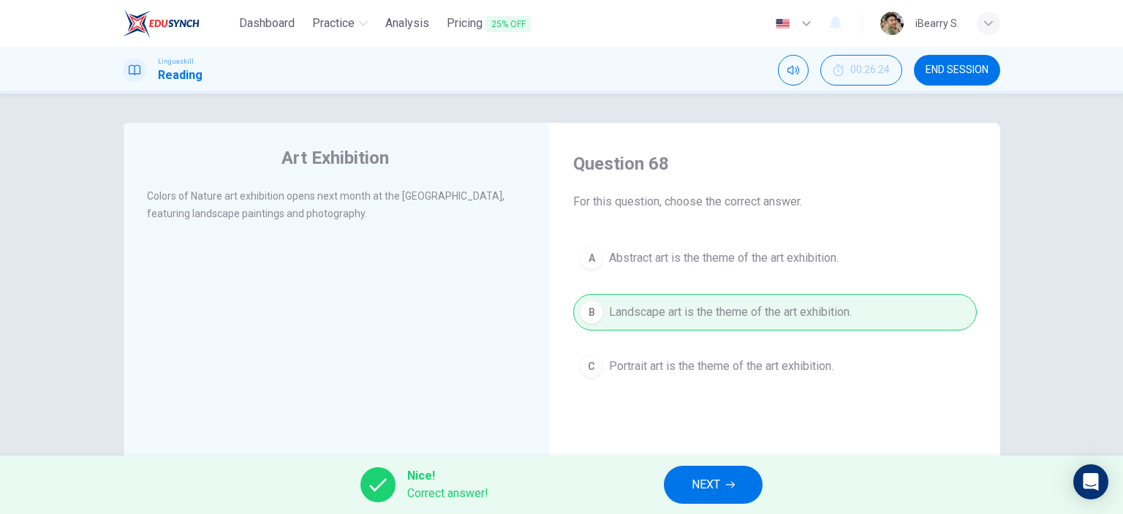
click at [717, 488] on span "NEXT" at bounding box center [706, 485] width 29 height 20
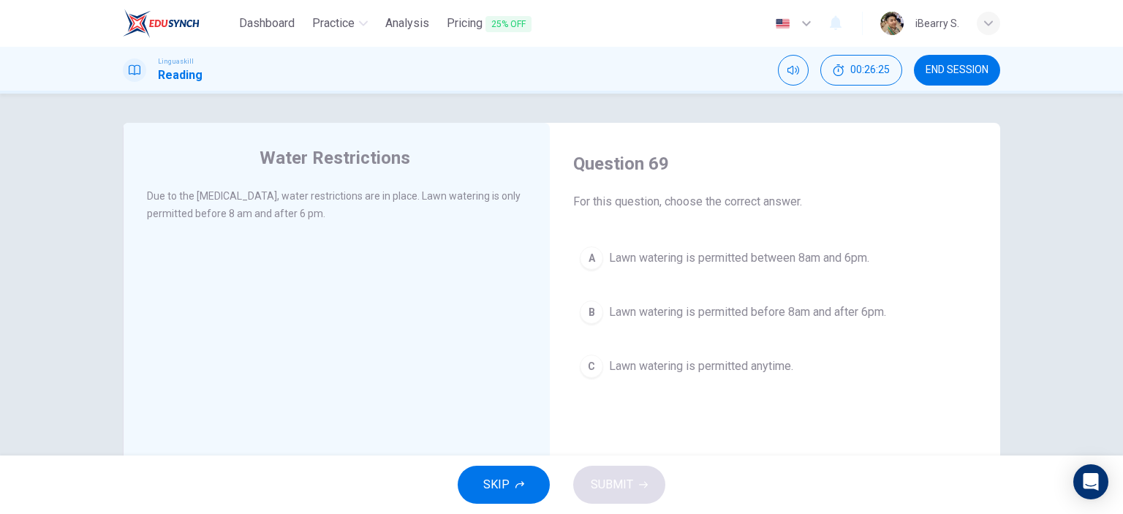
click at [676, 242] on button "A Lawn watering is permitted between 8am and 6pm." at bounding box center [775, 258] width 404 height 37
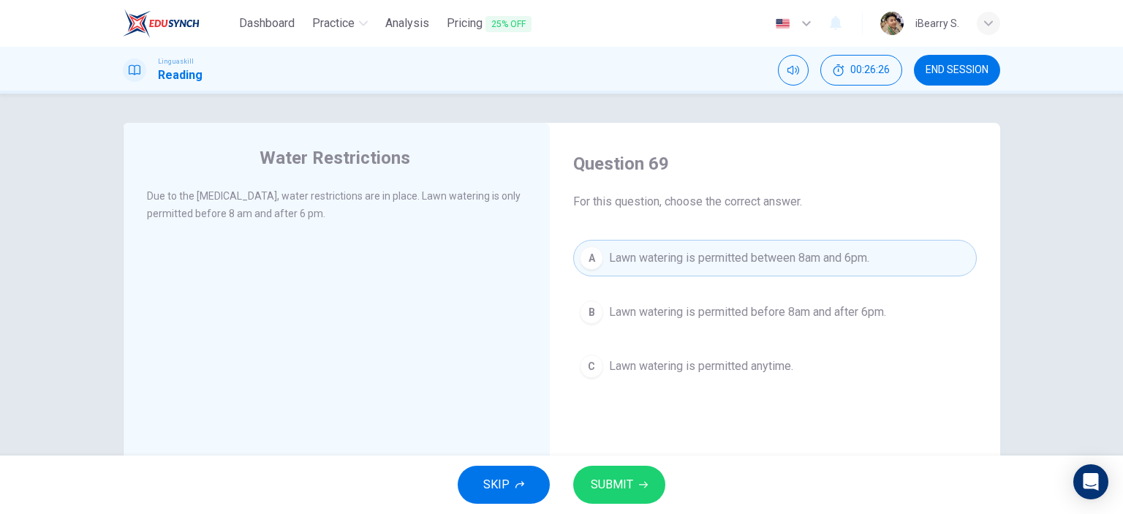
click at [1030, 158] on div "Water Restrictions Due to the [MEDICAL_DATA], water restrictions are in place. …" at bounding box center [561, 275] width 1123 height 362
click at [623, 486] on span "SUBMIT" at bounding box center [612, 485] width 42 height 20
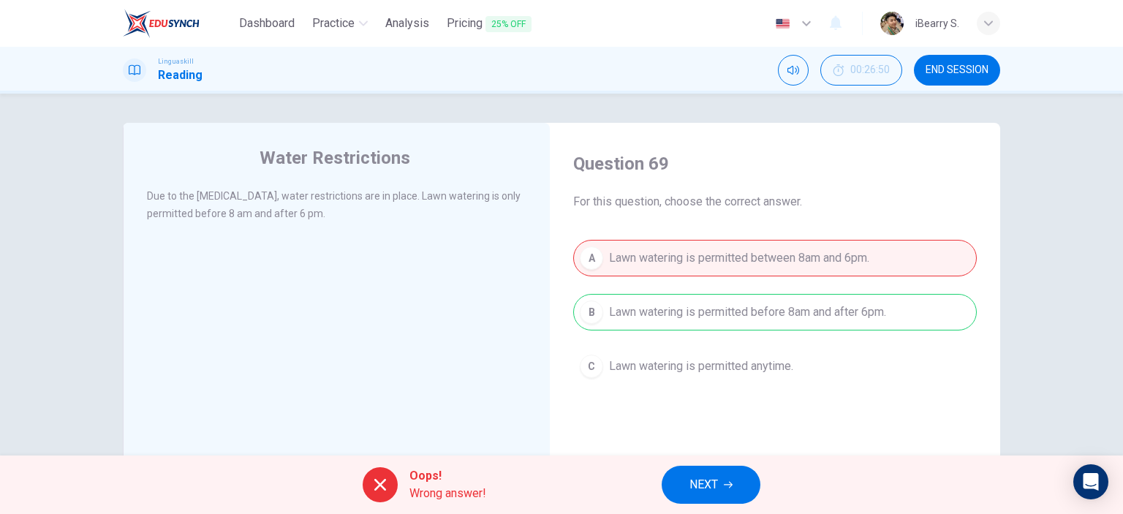
click at [761, 312] on div "A Lawn watering is permitted between 8am and 6pm. B Lawn watering is permitted …" at bounding box center [775, 312] width 404 height 145
click at [731, 475] on button "NEXT" at bounding box center [711, 485] width 99 height 38
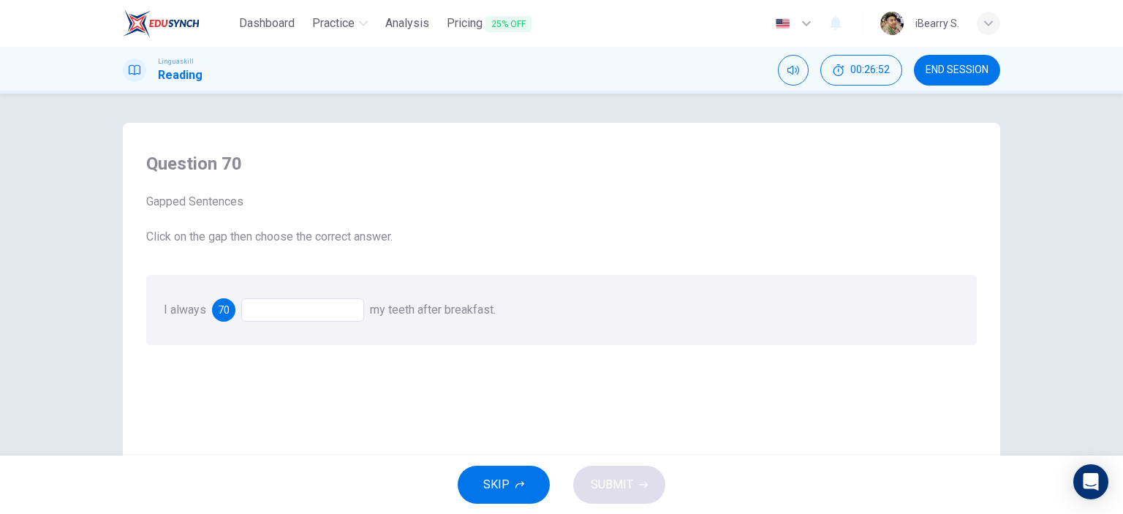
click at [323, 309] on div at bounding box center [302, 309] width 123 height 23
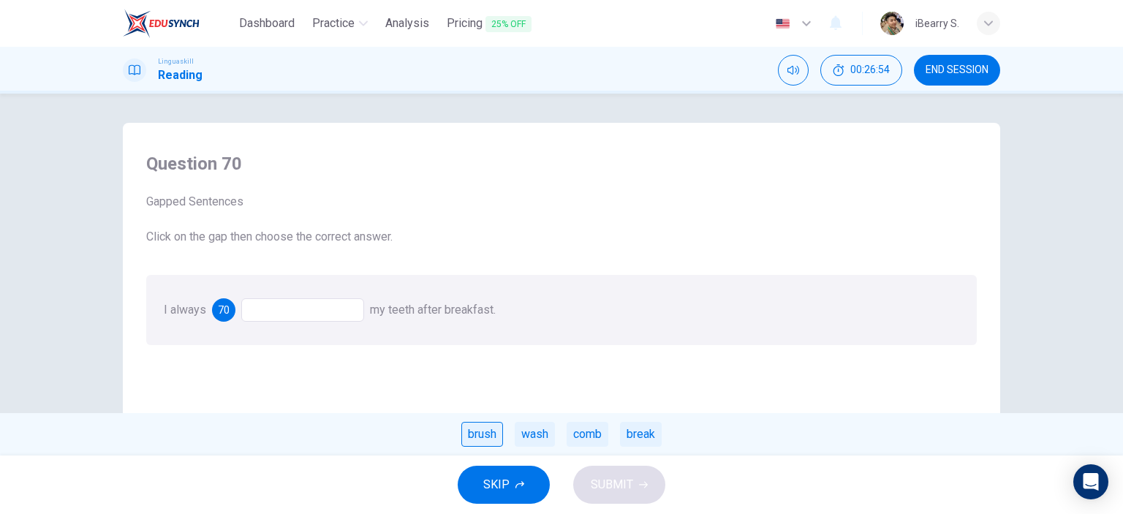
click at [483, 437] on div "brush" at bounding box center [482, 434] width 42 height 25
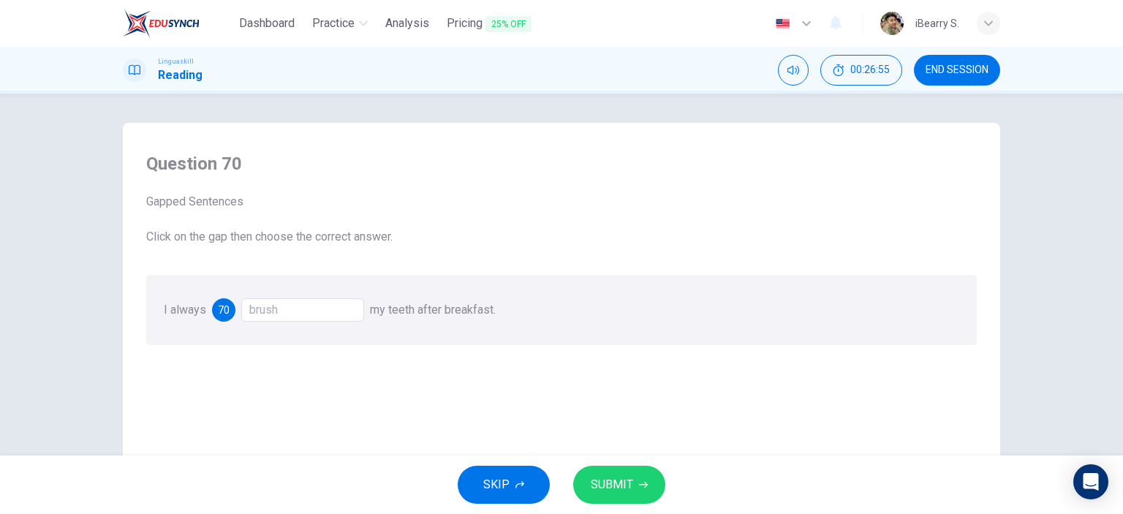
click at [632, 489] on button "SUBMIT" at bounding box center [619, 485] width 92 height 38
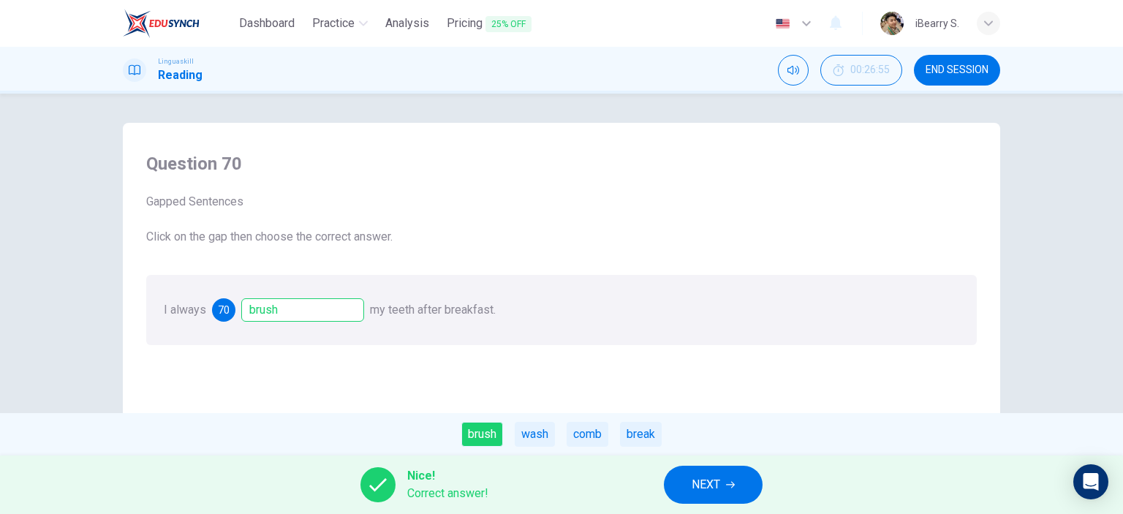
click at [1048, 303] on div "Question 70 Gapped Sentences Click on the gap then choose the correct answer. I…" at bounding box center [561, 275] width 1123 height 362
click at [687, 482] on button "NEXT" at bounding box center [713, 485] width 99 height 38
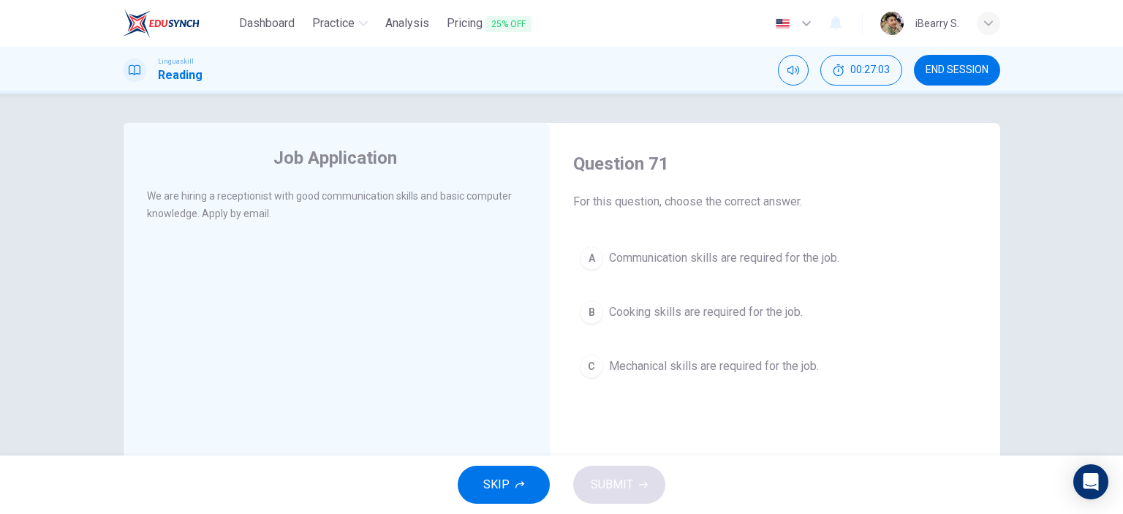
click at [689, 257] on span "Communication skills are required for the job." at bounding box center [724, 258] width 230 height 18
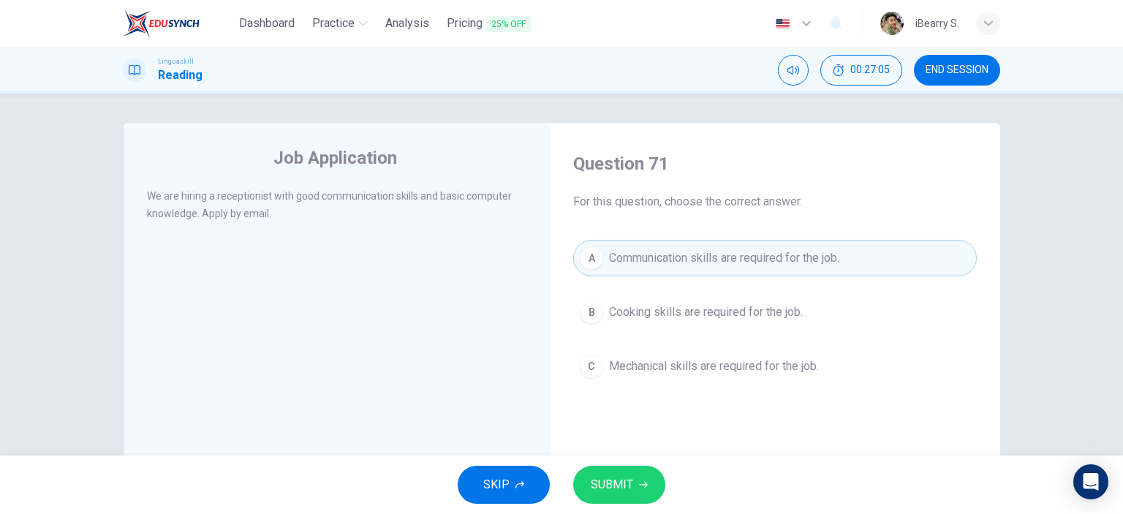
click at [641, 486] on icon "button" at bounding box center [643, 484] width 9 height 9
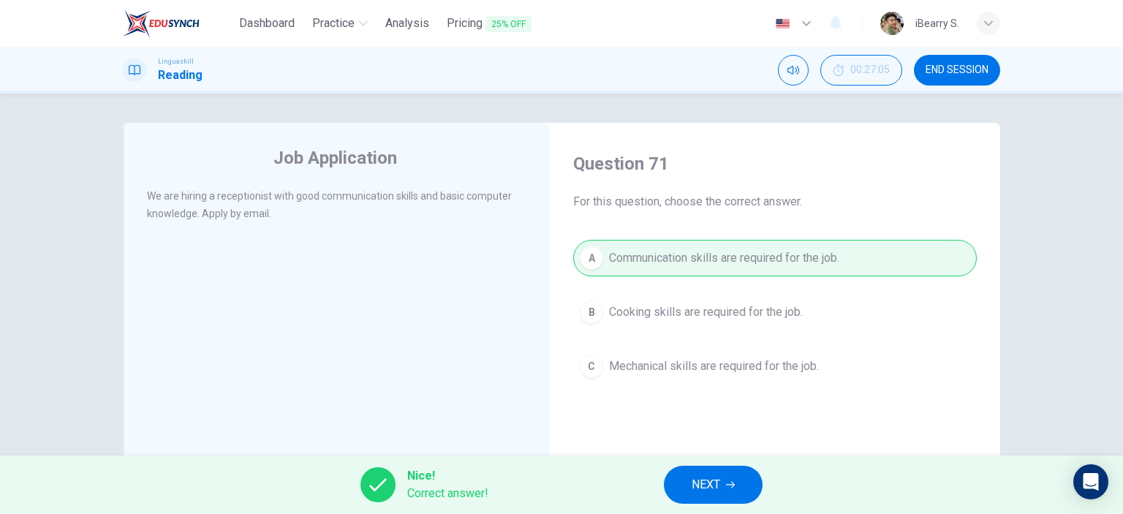
click at [739, 483] on button "NEXT" at bounding box center [713, 485] width 99 height 38
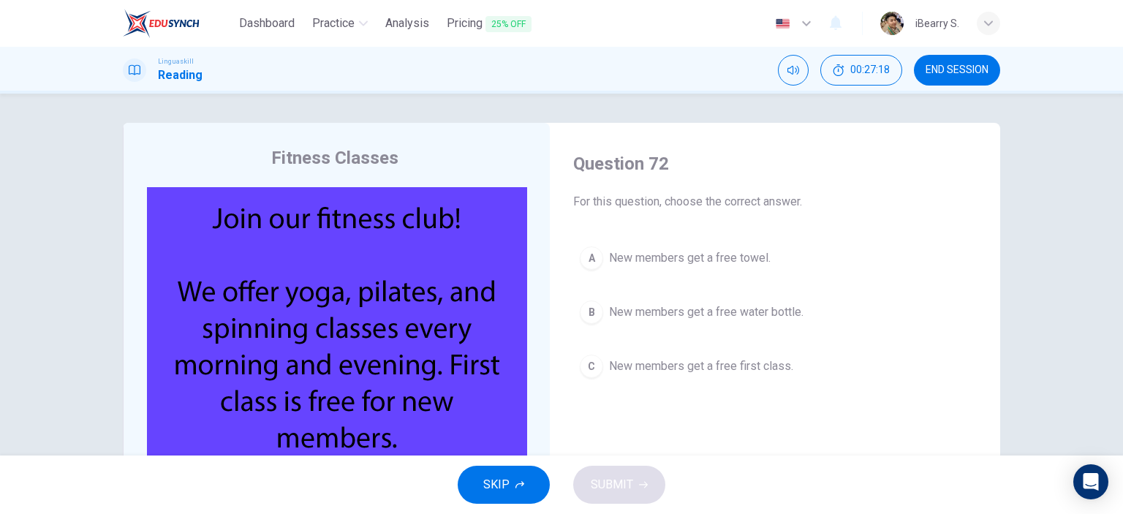
click at [675, 366] on span "New members get a free first class." at bounding box center [701, 367] width 184 height 18
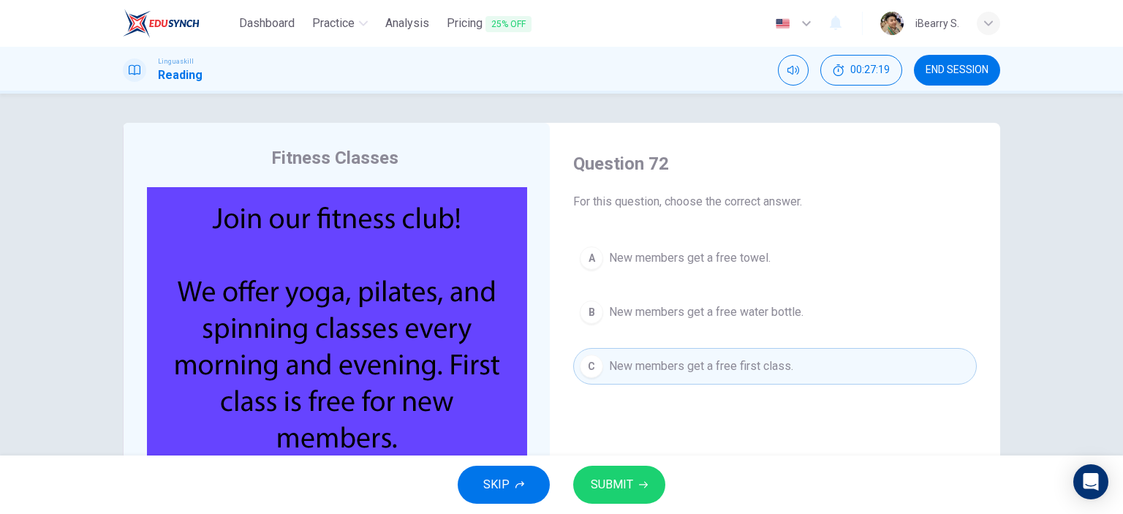
click at [595, 483] on span "SUBMIT" at bounding box center [612, 485] width 42 height 20
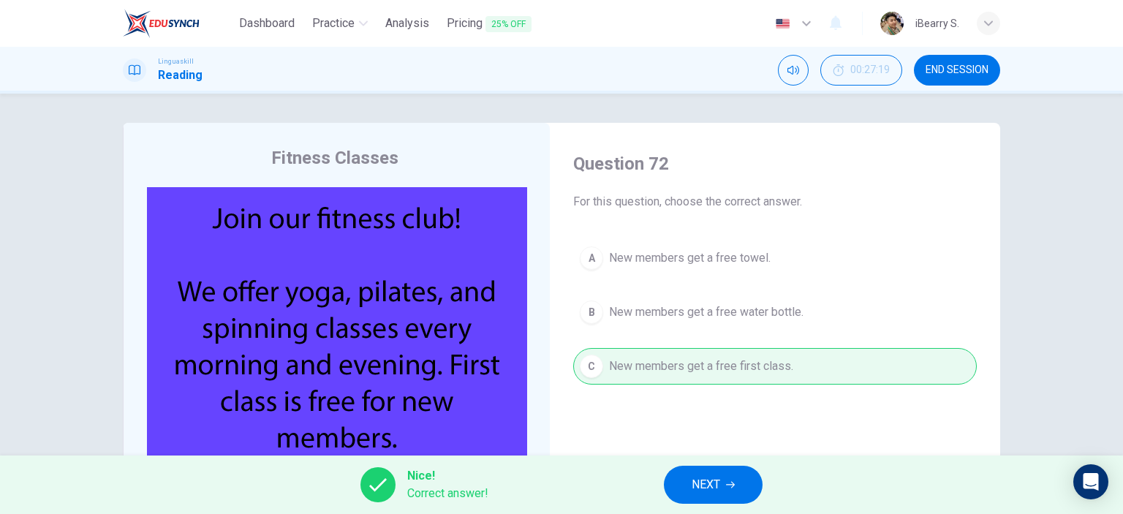
click at [754, 479] on button "NEXT" at bounding box center [713, 485] width 99 height 38
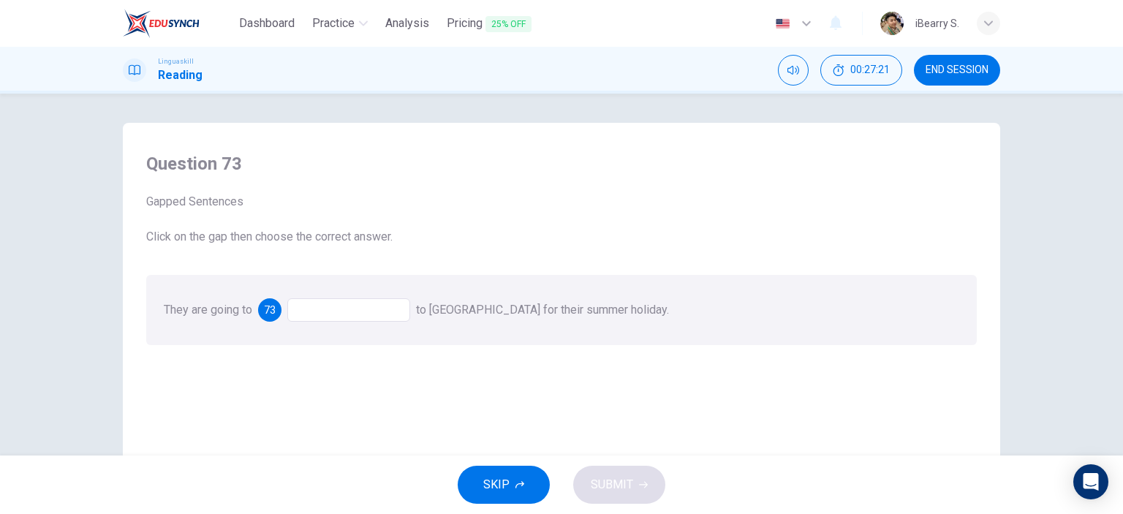
click at [349, 309] on div at bounding box center [348, 309] width 123 height 23
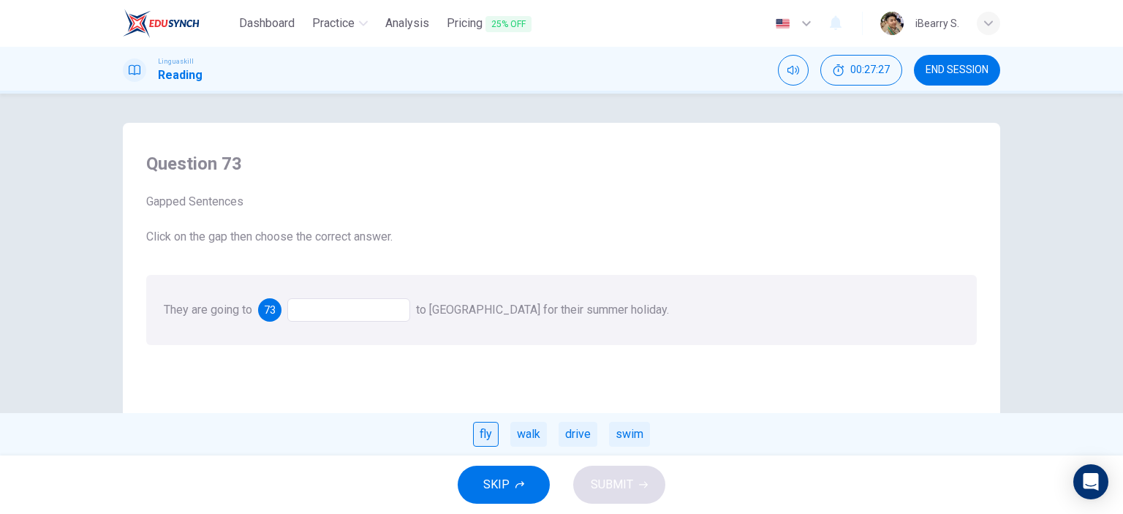
click at [480, 438] on div "fly" at bounding box center [486, 434] width 26 height 25
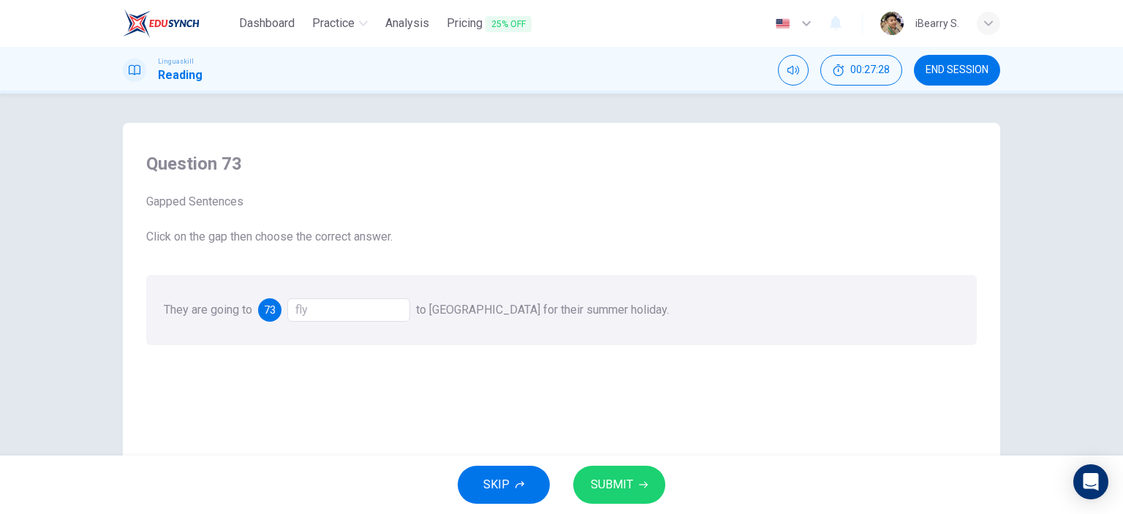
click at [616, 484] on span "SUBMIT" at bounding box center [612, 485] width 42 height 20
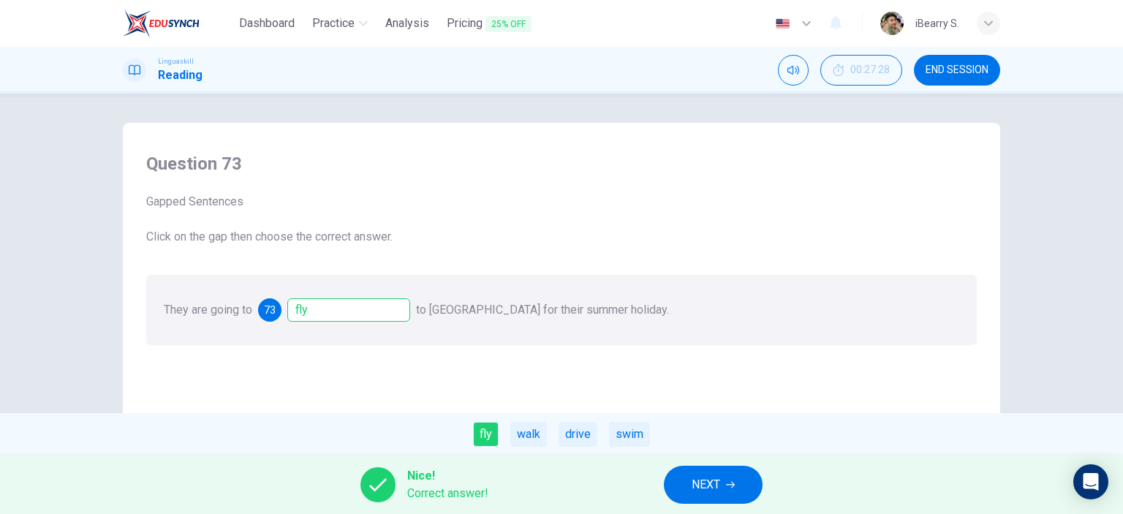
click at [728, 488] on icon "button" at bounding box center [730, 484] width 9 height 9
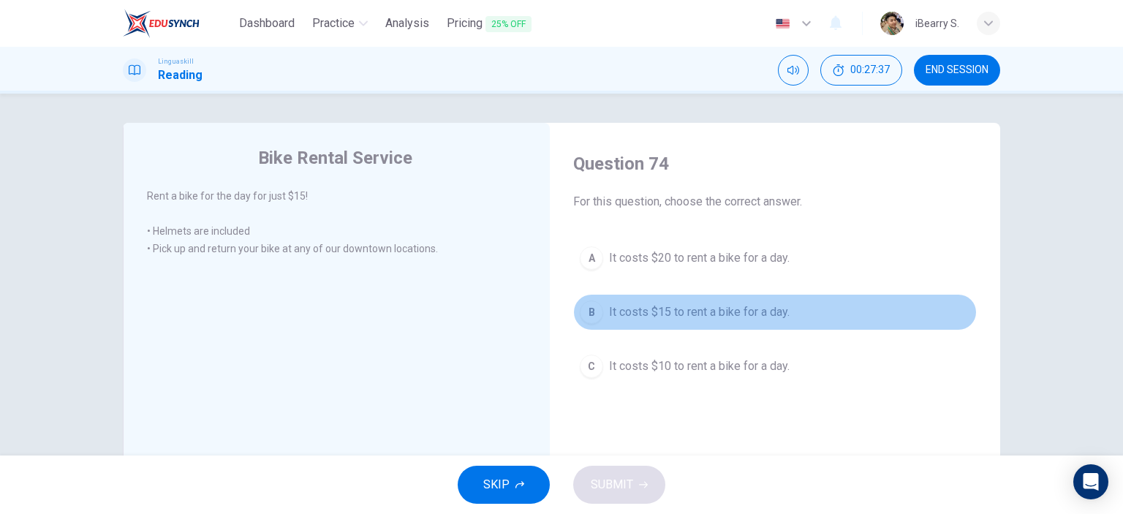
click at [683, 314] on span "It costs $15 to rent a bike for a day." at bounding box center [699, 312] width 181 height 18
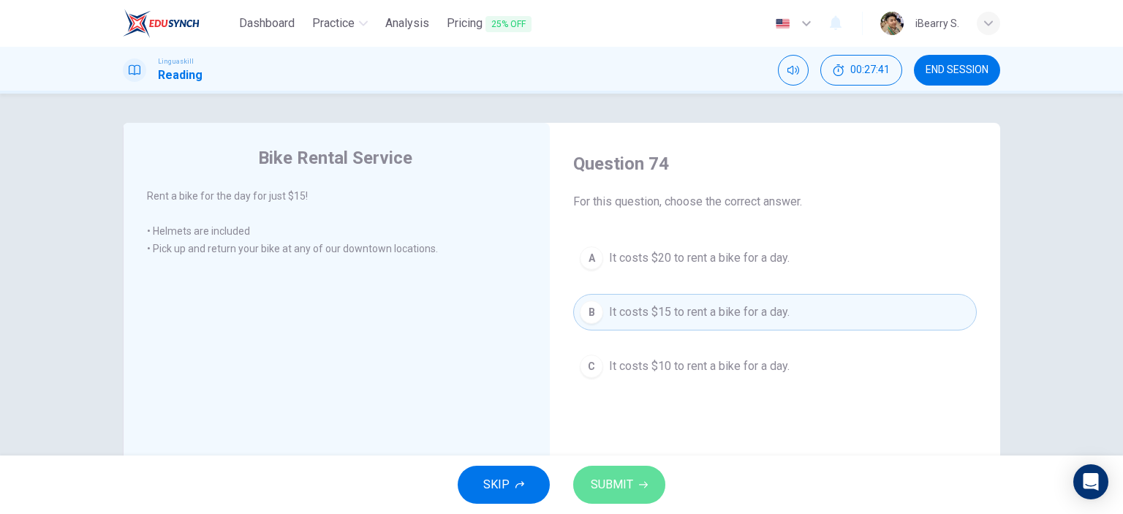
click at [629, 482] on span "SUBMIT" at bounding box center [612, 485] width 42 height 20
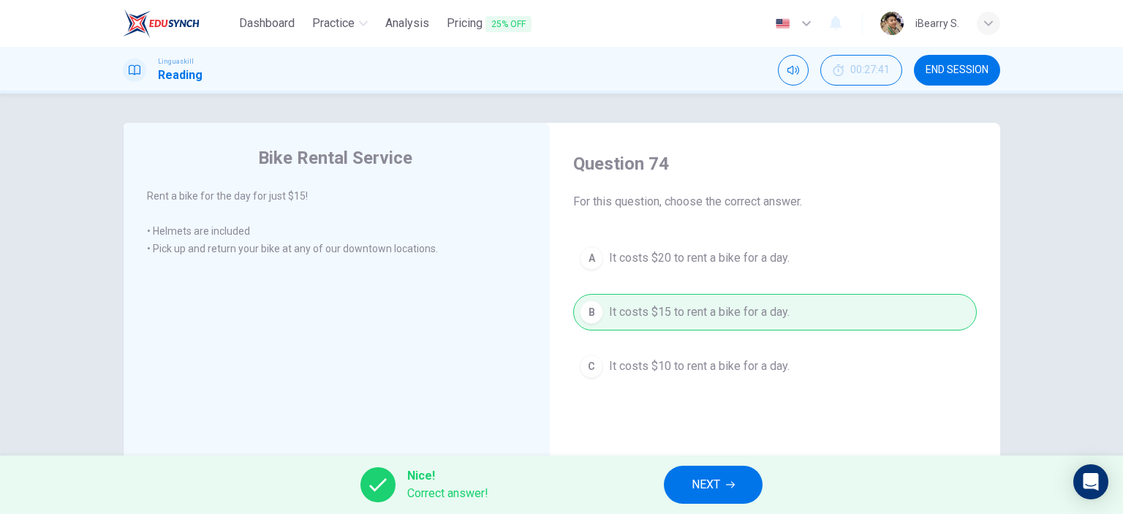
click at [701, 485] on span "NEXT" at bounding box center [706, 485] width 29 height 20
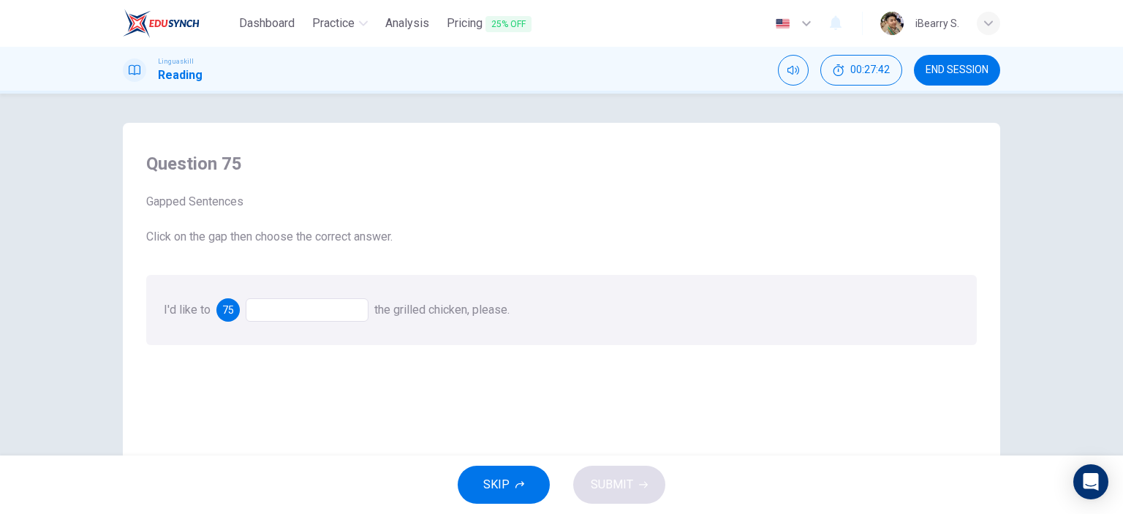
click at [268, 305] on div at bounding box center [307, 309] width 123 height 23
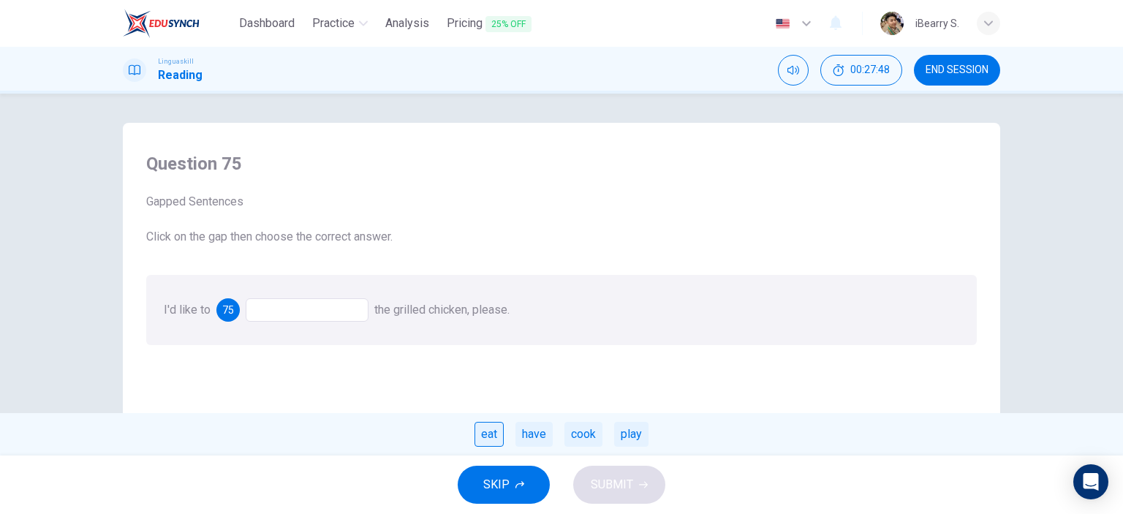
click at [494, 440] on div "eat" at bounding box center [489, 434] width 29 height 25
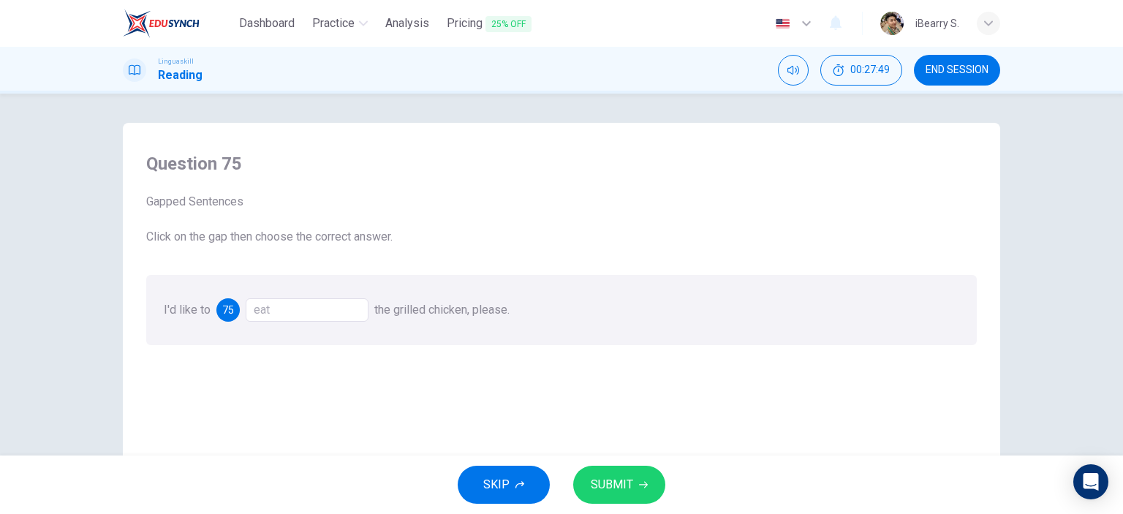
click at [334, 320] on div "eat" at bounding box center [307, 309] width 123 height 23
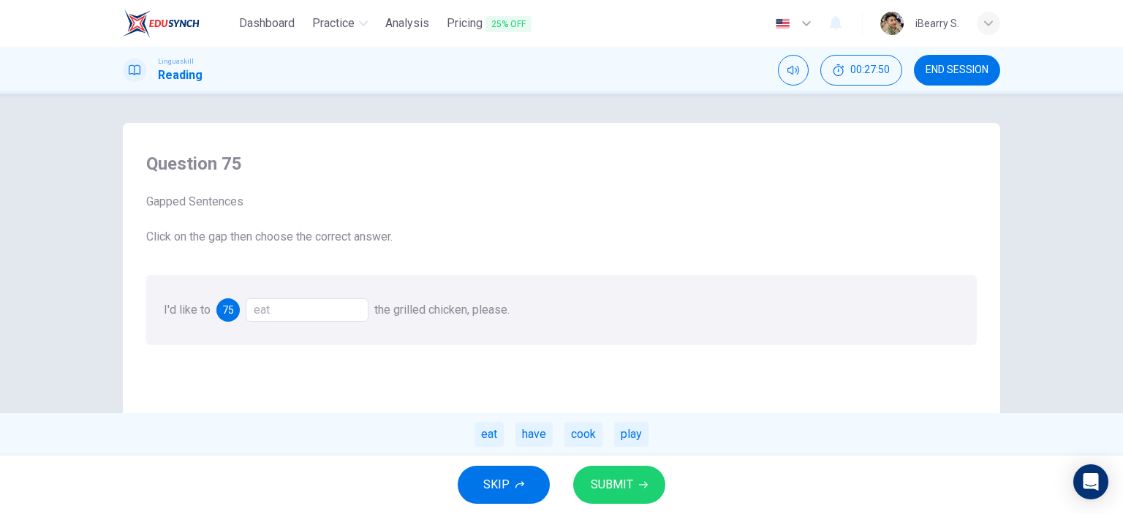
click at [331, 312] on div "eat" at bounding box center [307, 309] width 123 height 23
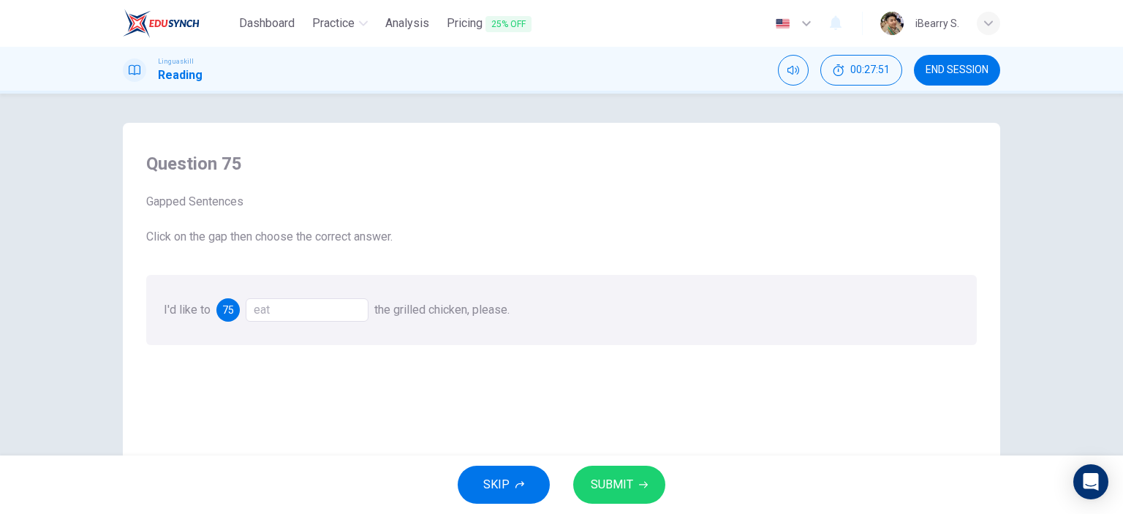
click at [331, 312] on div "eat" at bounding box center [307, 309] width 123 height 23
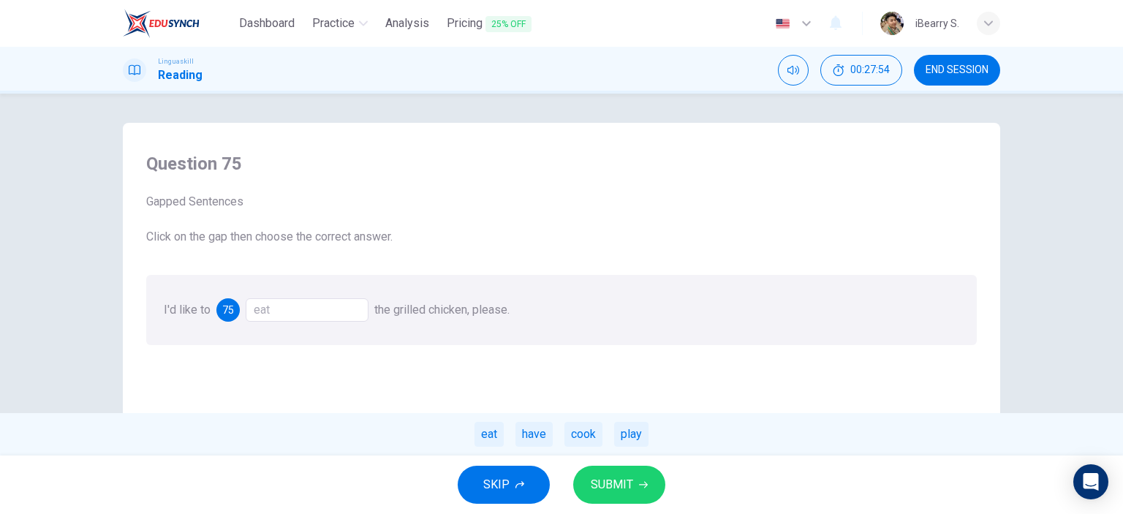
click at [606, 398] on div "Question 75 Gapped Sentences Click on the gap then choose the correct answer. I…" at bounding box center [562, 384] width 854 height 494
click at [621, 480] on span "SUBMIT" at bounding box center [612, 485] width 42 height 20
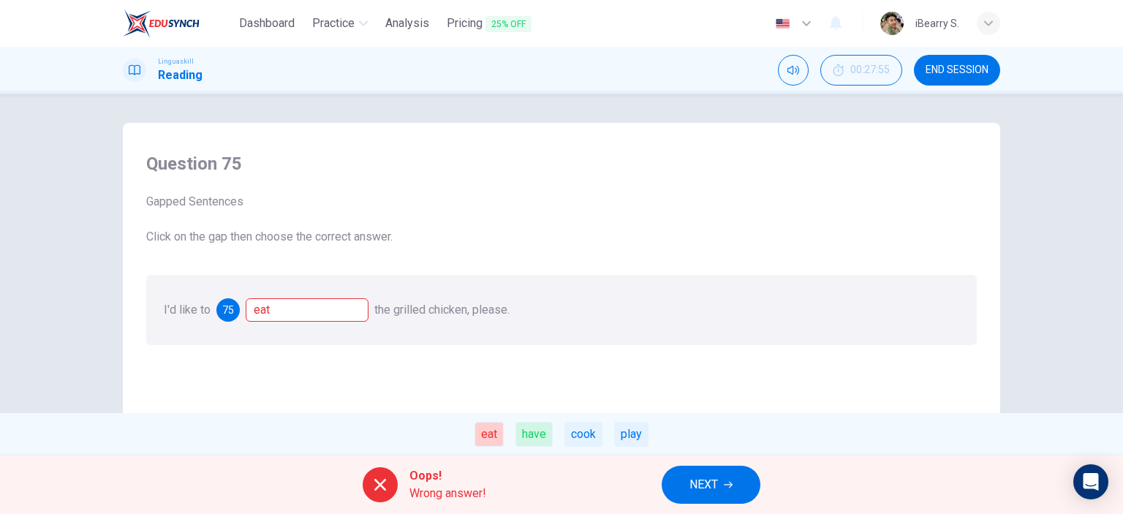
click at [541, 435] on div "have" at bounding box center [534, 434] width 37 height 25
click at [685, 471] on button "NEXT" at bounding box center [711, 485] width 99 height 38
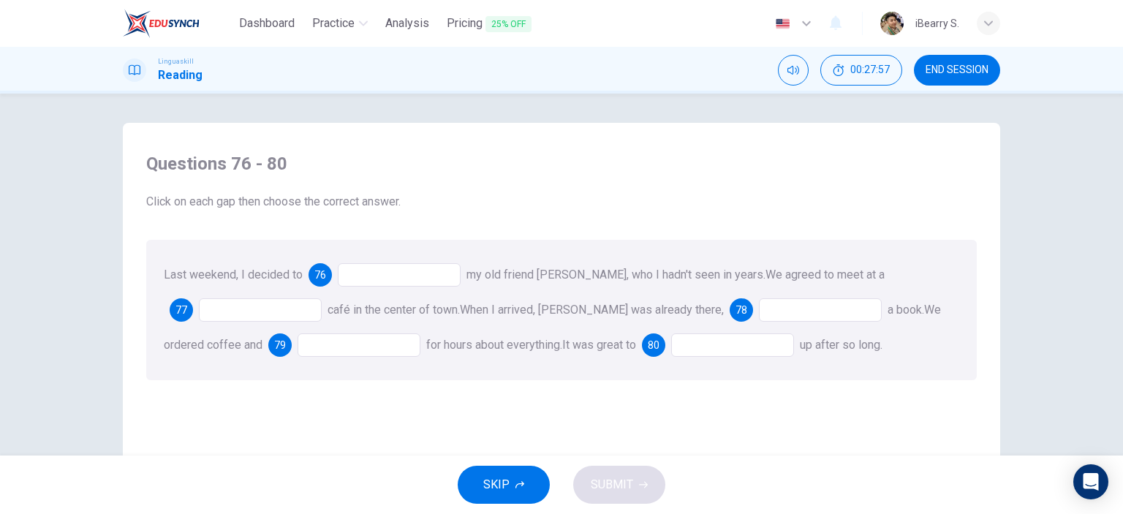
click at [421, 282] on div at bounding box center [399, 274] width 123 height 23
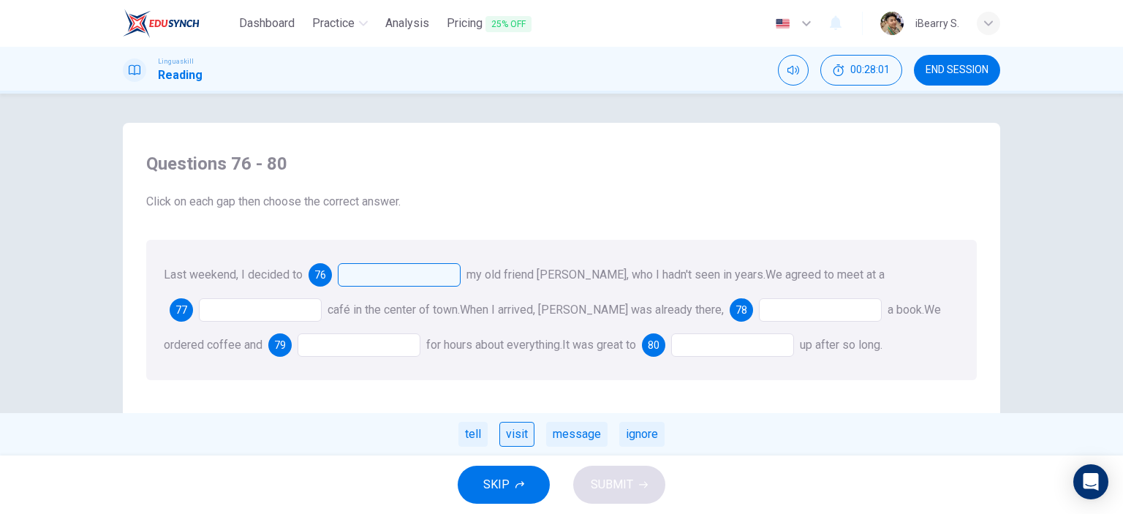
click at [515, 437] on div "visit" at bounding box center [516, 434] width 35 height 25
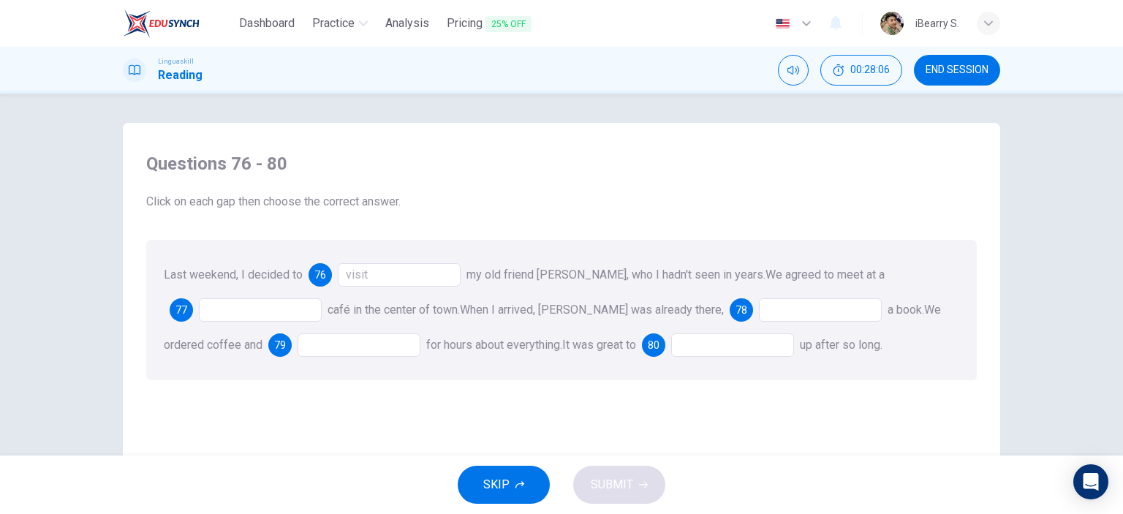
click at [251, 301] on div at bounding box center [260, 309] width 123 height 23
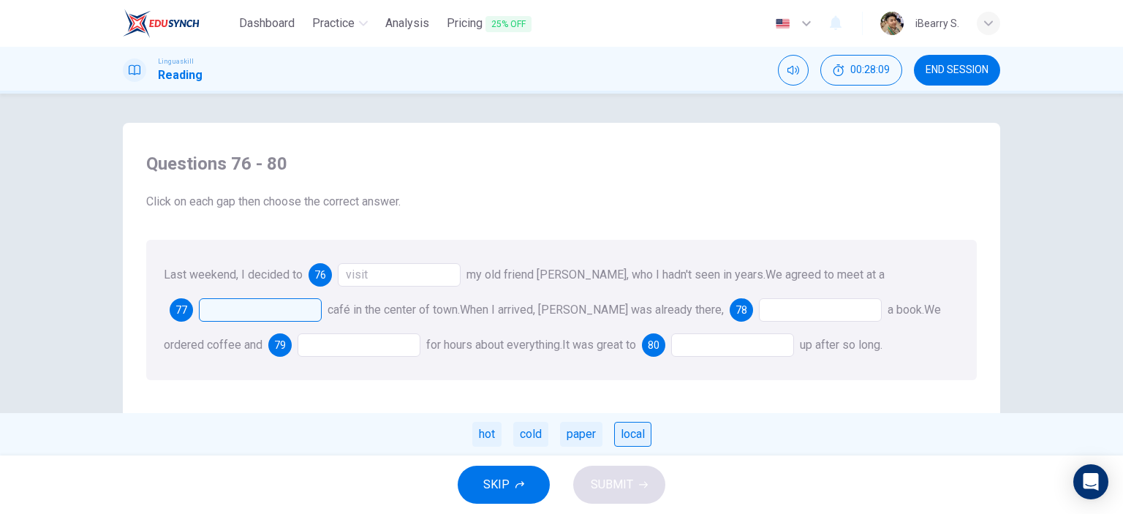
click at [639, 438] on div "local" at bounding box center [632, 434] width 37 height 25
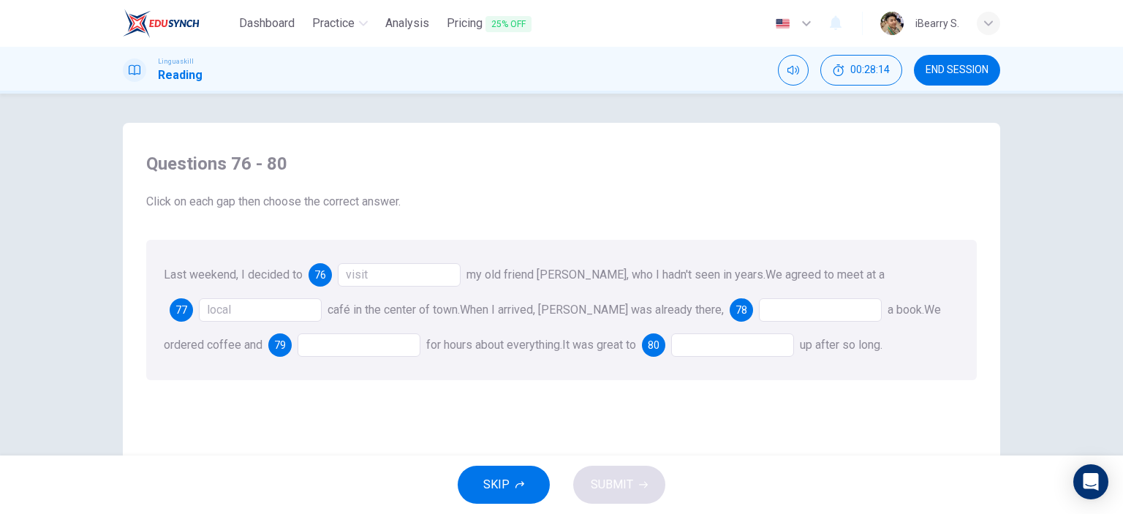
click at [759, 303] on div at bounding box center [820, 309] width 123 height 23
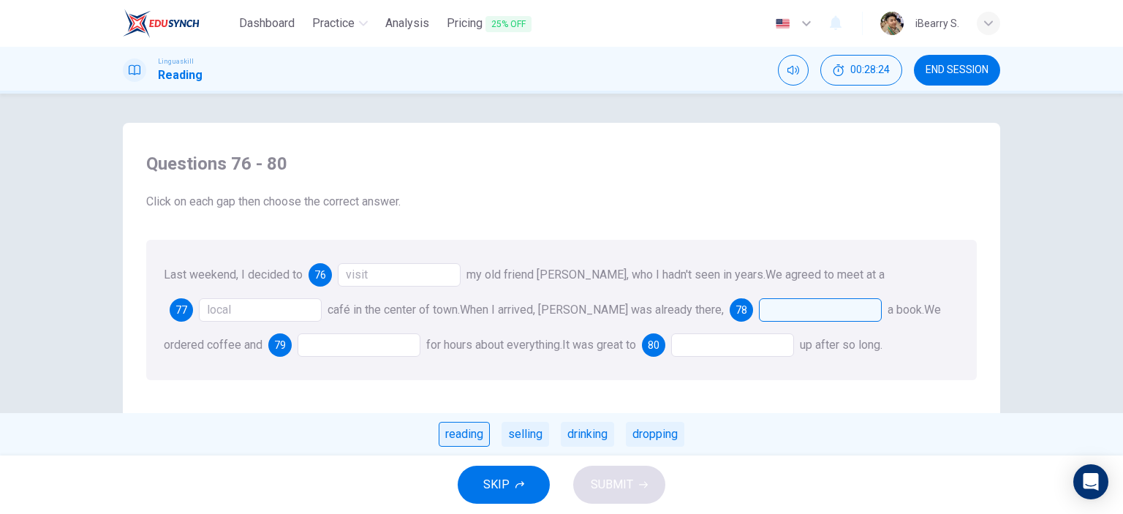
click at [458, 440] on div "reading" at bounding box center [464, 434] width 51 height 25
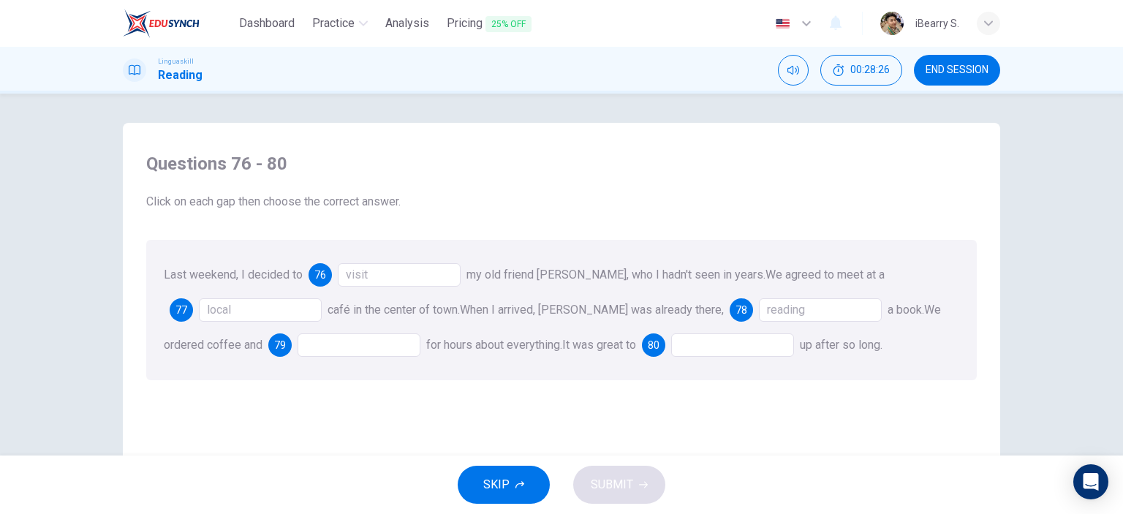
click at [298, 335] on div at bounding box center [359, 344] width 123 height 23
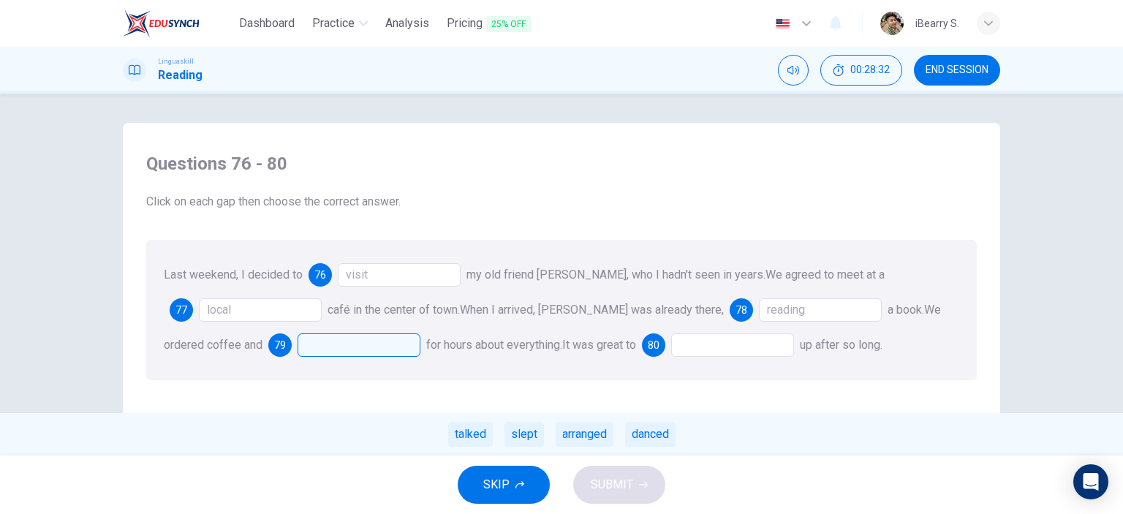
click at [474, 437] on div "talked" at bounding box center [470, 434] width 45 height 25
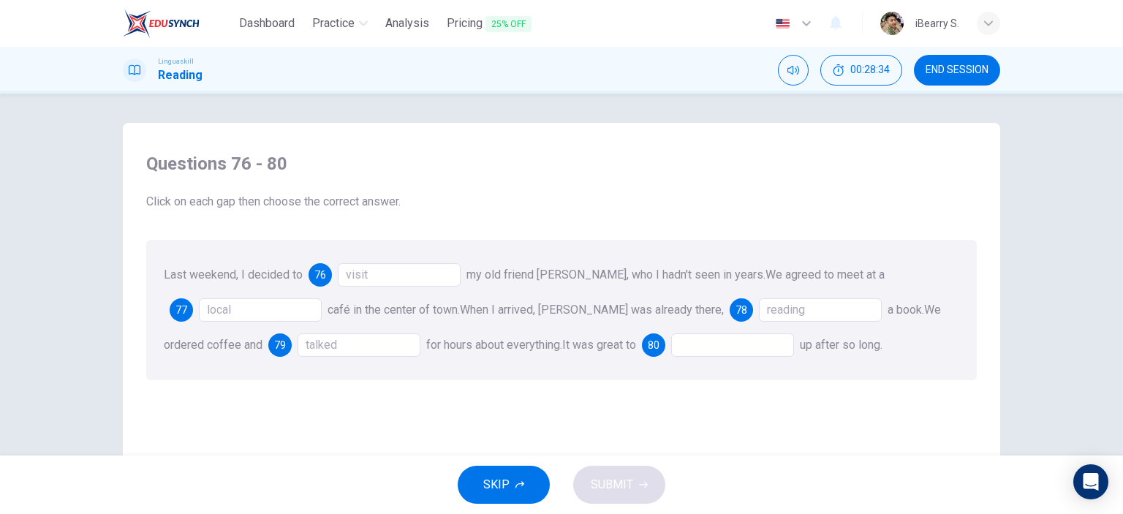
click at [671, 347] on div at bounding box center [732, 344] width 123 height 23
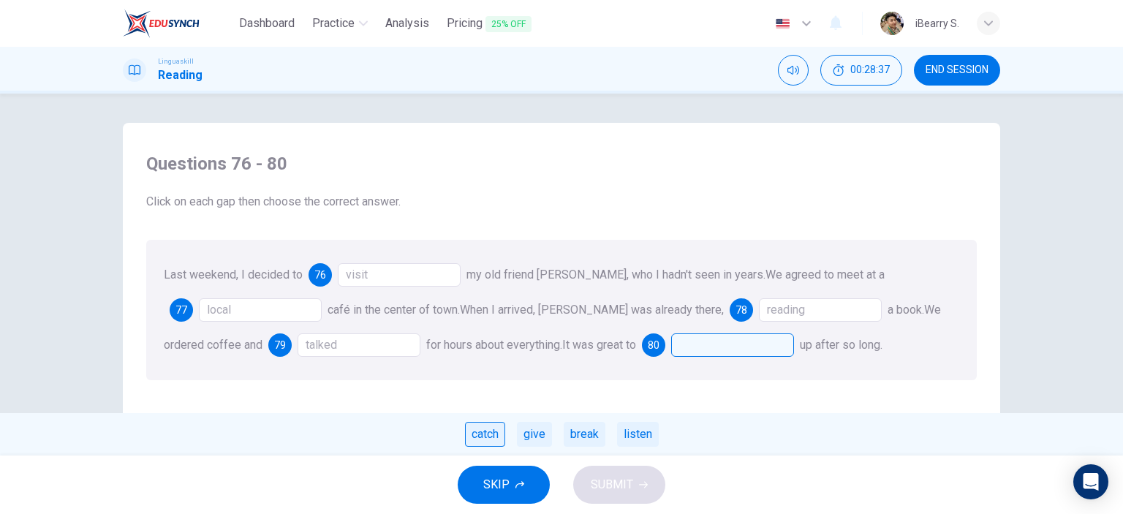
click at [478, 434] on div "catch" at bounding box center [485, 434] width 40 height 25
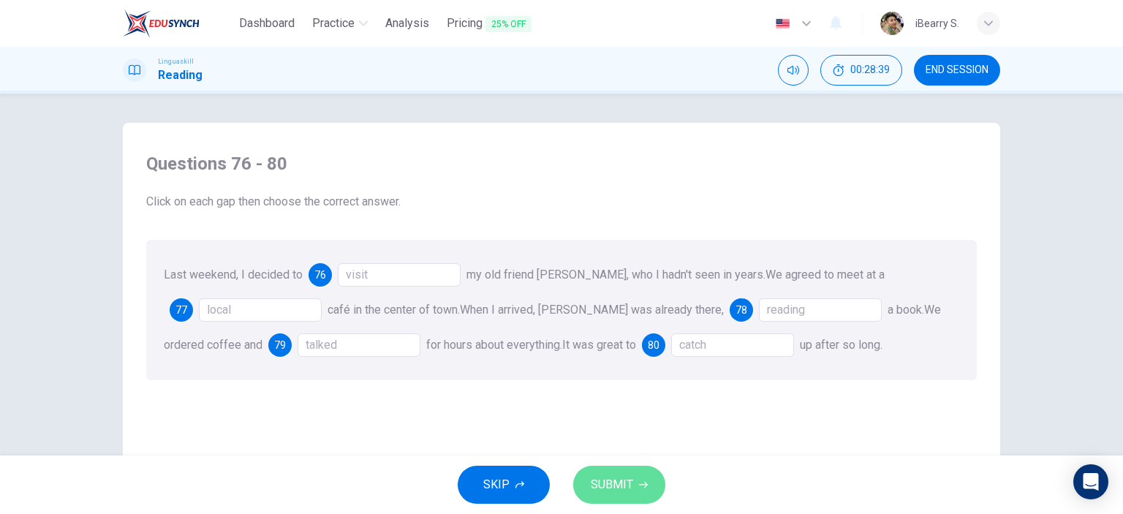
click at [624, 490] on span "SUBMIT" at bounding box center [612, 485] width 42 height 20
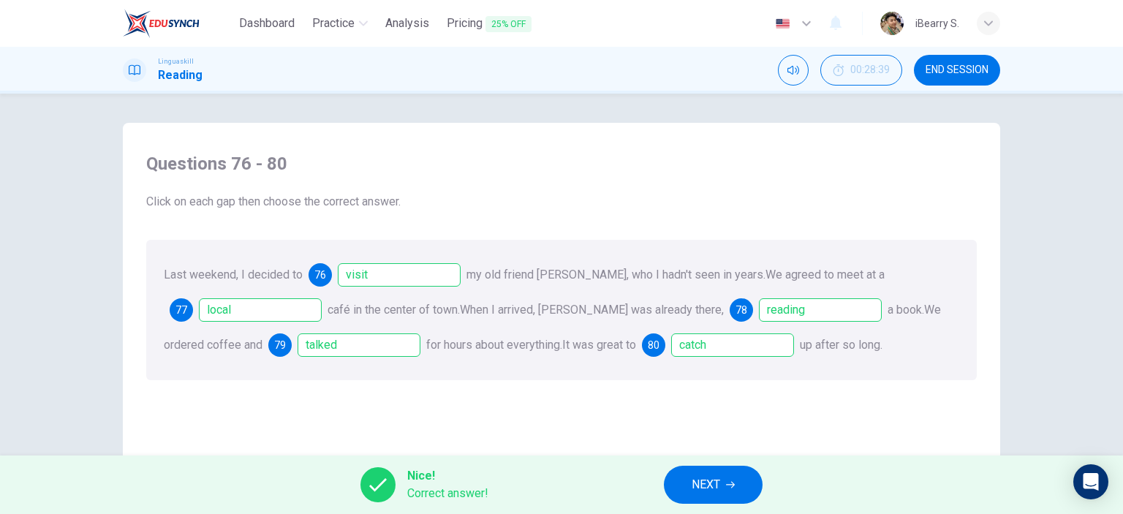
click at [735, 491] on button "NEXT" at bounding box center [713, 485] width 99 height 38
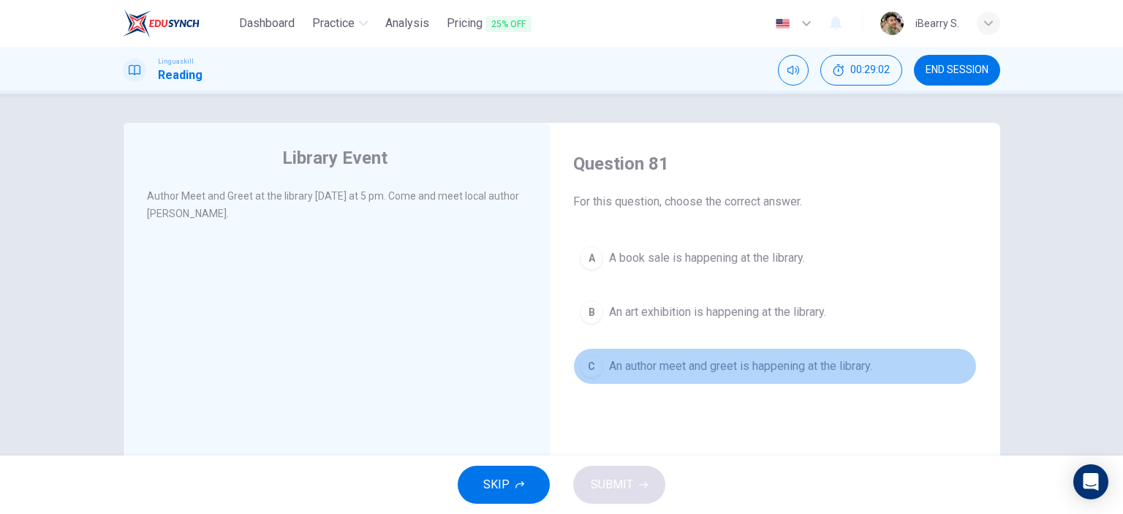
click at [661, 368] on span "An author meet and greet is happening at the library." at bounding box center [740, 367] width 263 height 18
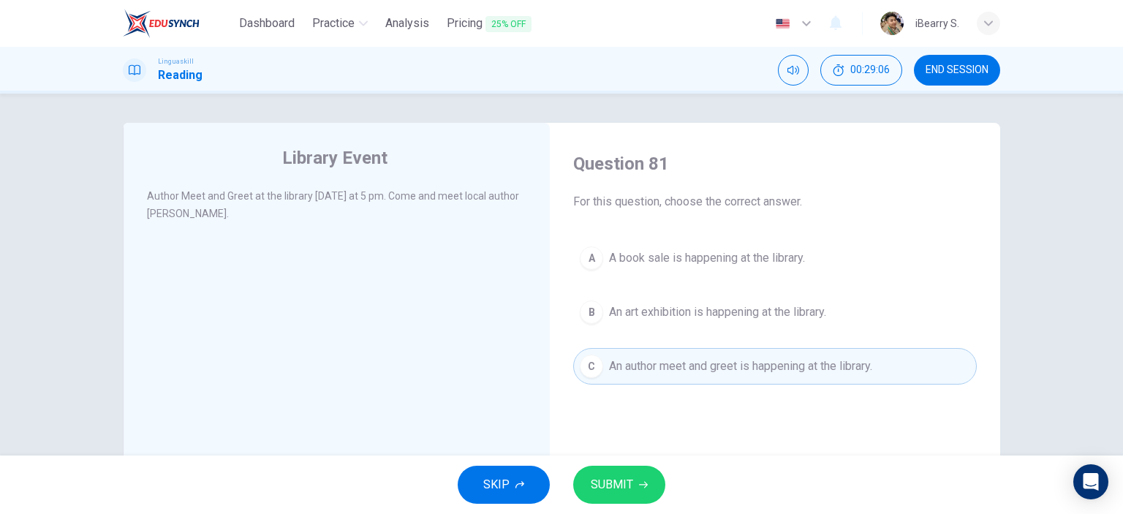
click at [633, 476] on button "SUBMIT" at bounding box center [619, 485] width 92 height 38
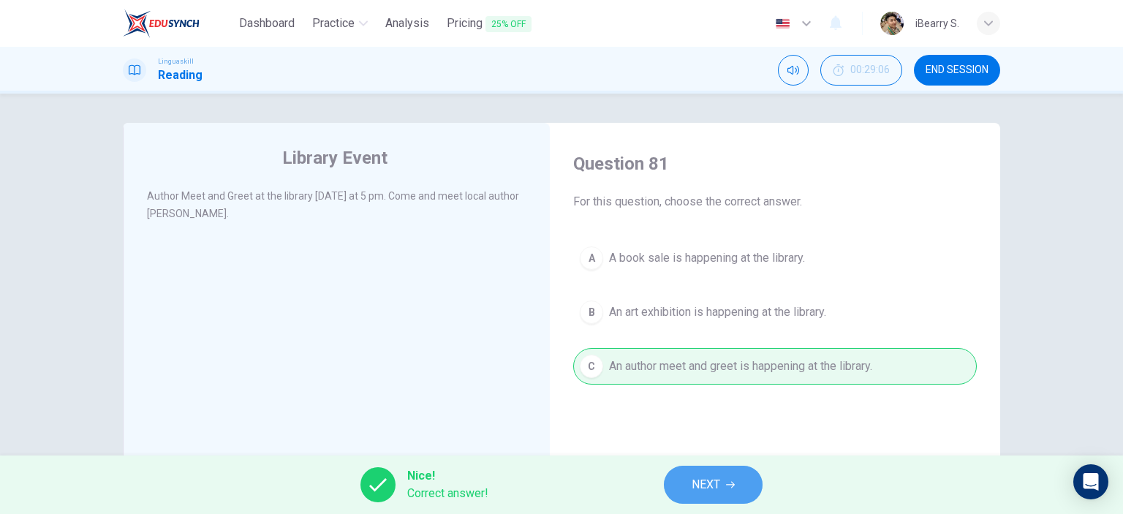
click at [743, 487] on button "NEXT" at bounding box center [713, 485] width 99 height 38
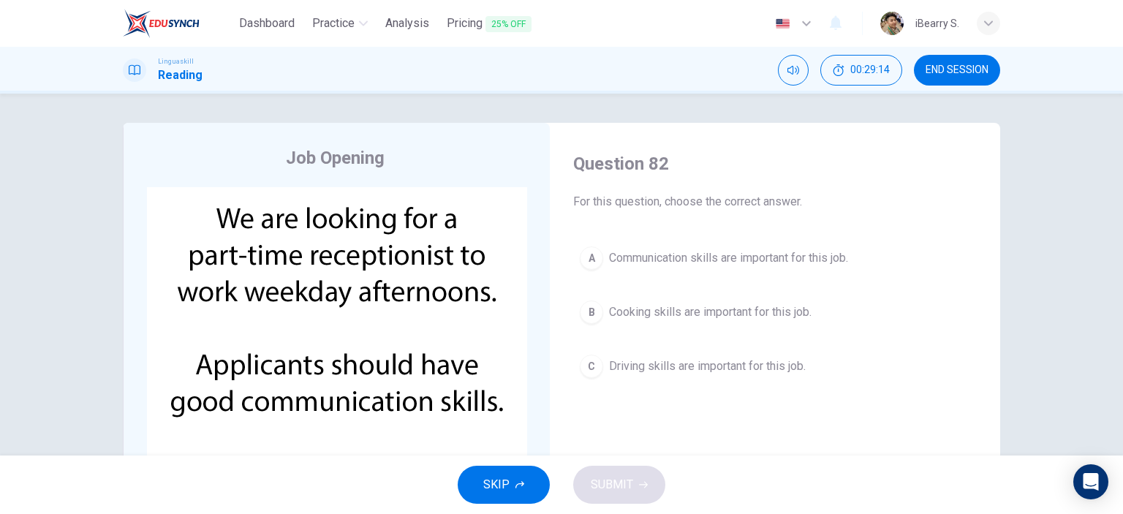
click at [696, 258] on span "Communication skills are important for this job." at bounding box center [728, 258] width 239 height 18
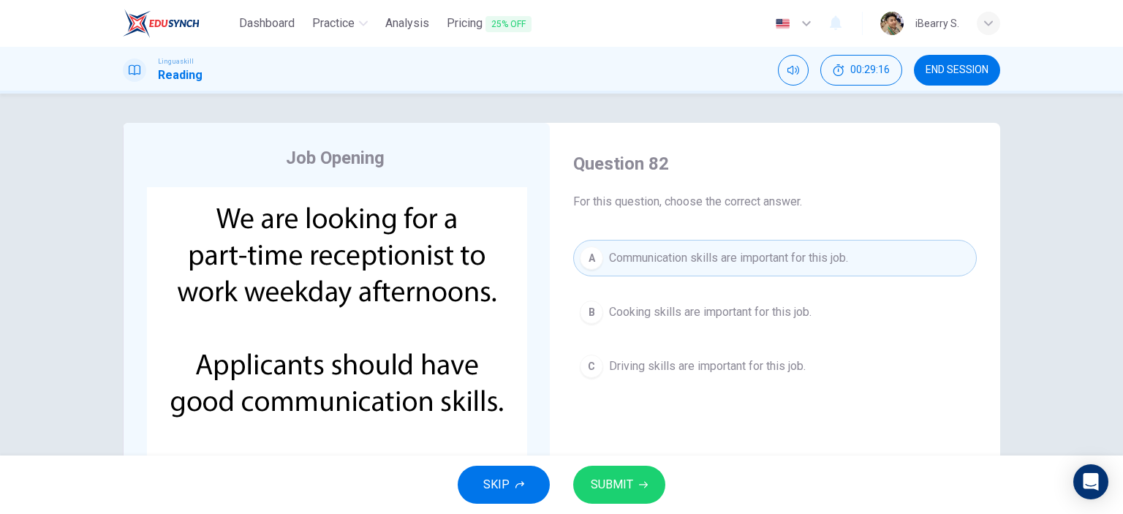
click at [616, 485] on span "SUBMIT" at bounding box center [612, 485] width 42 height 20
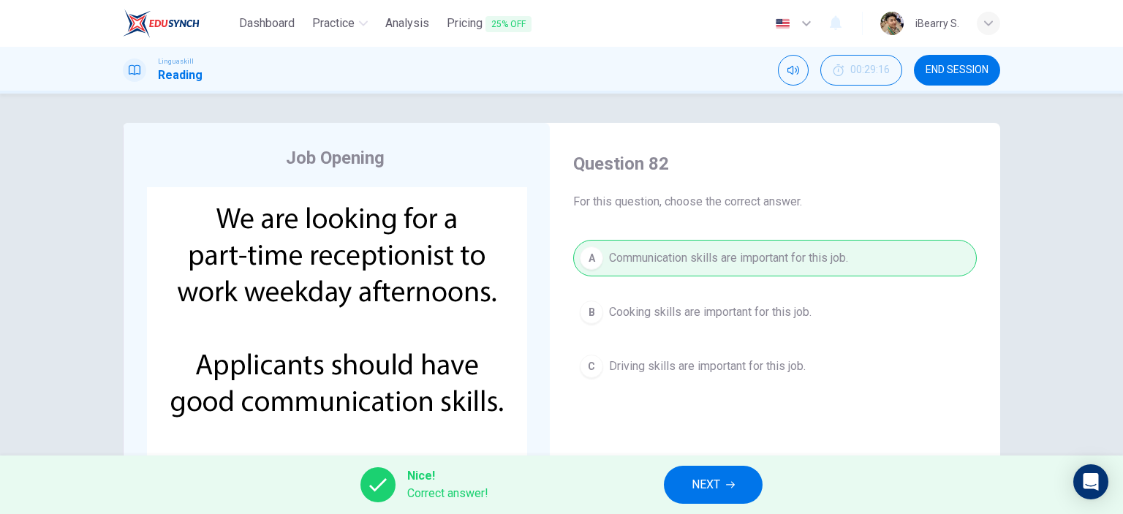
click at [727, 483] on icon "button" at bounding box center [730, 484] width 9 height 9
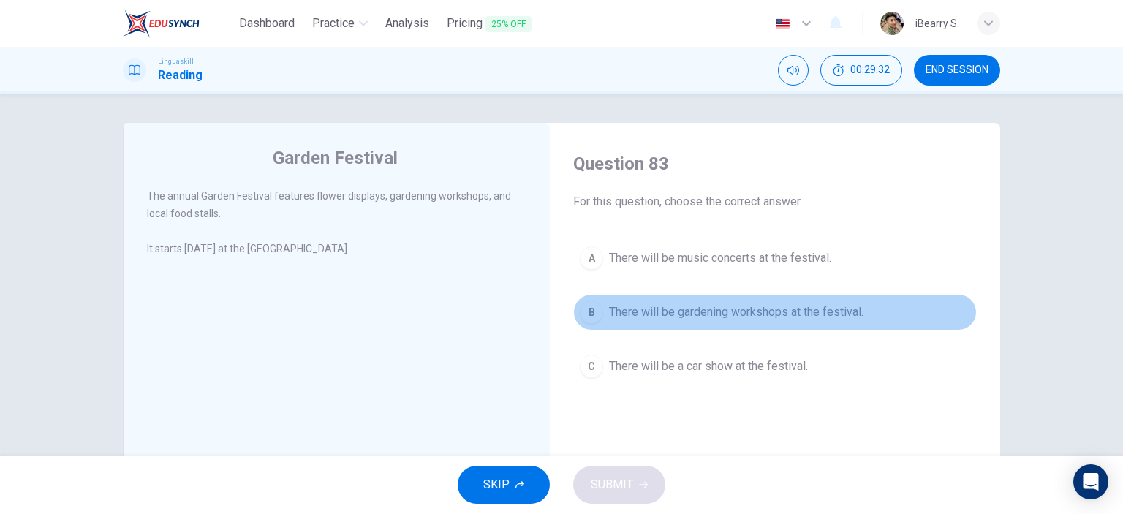
click at [699, 309] on span "There will be gardening workshops at the festival." at bounding box center [736, 312] width 254 height 18
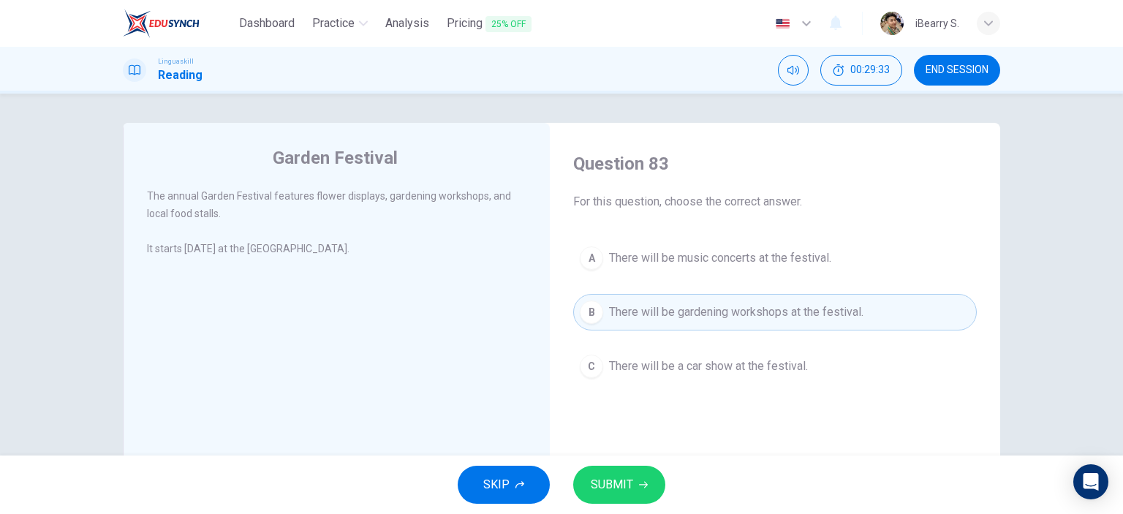
click at [631, 486] on span "SUBMIT" at bounding box center [612, 485] width 42 height 20
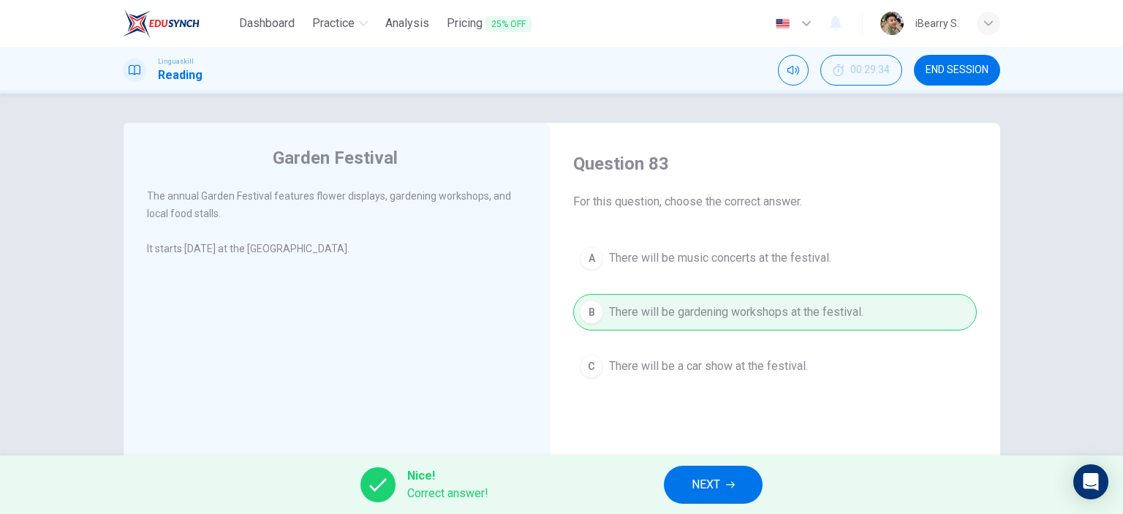
click at [704, 473] on button "NEXT" at bounding box center [713, 485] width 99 height 38
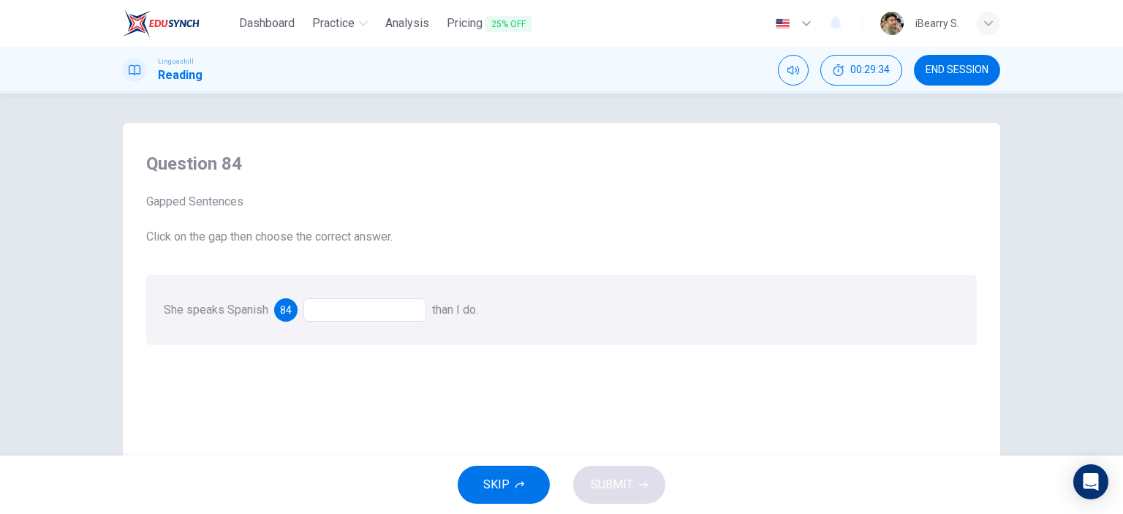
click at [331, 303] on div at bounding box center [364, 309] width 123 height 23
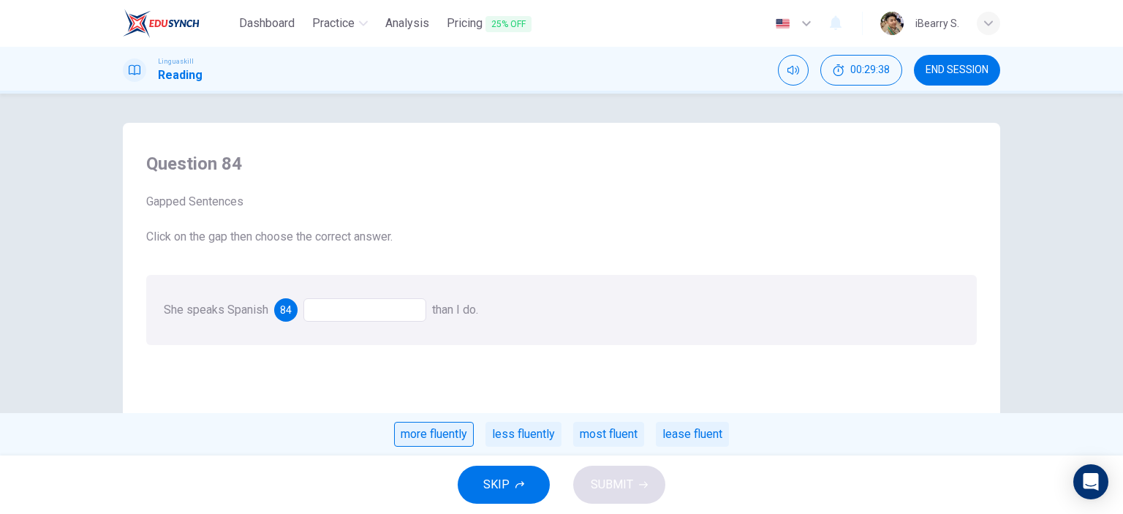
click at [418, 439] on div "more fluently" at bounding box center [434, 434] width 80 height 25
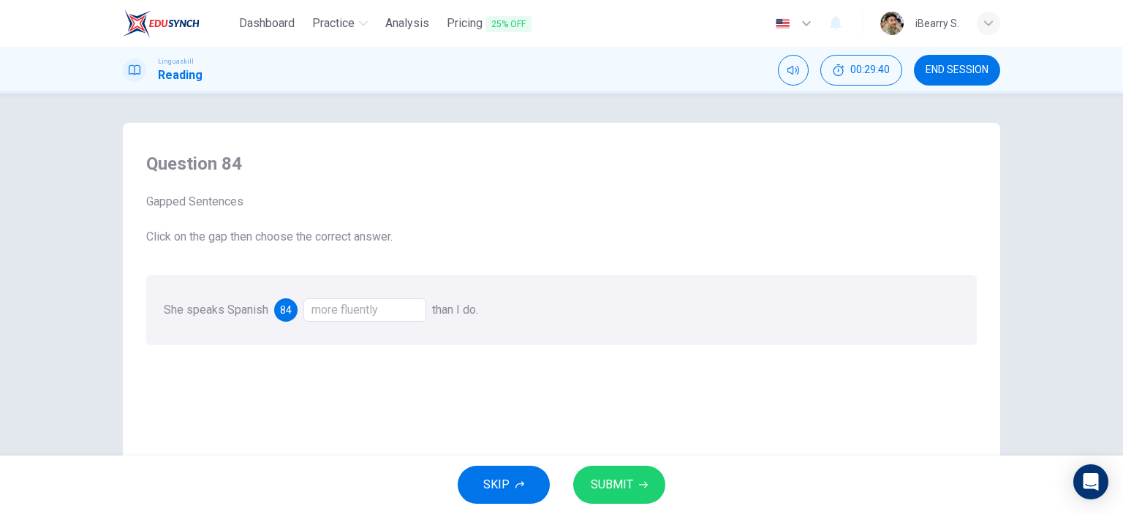
click at [407, 309] on div "more fluently" at bounding box center [364, 309] width 123 height 23
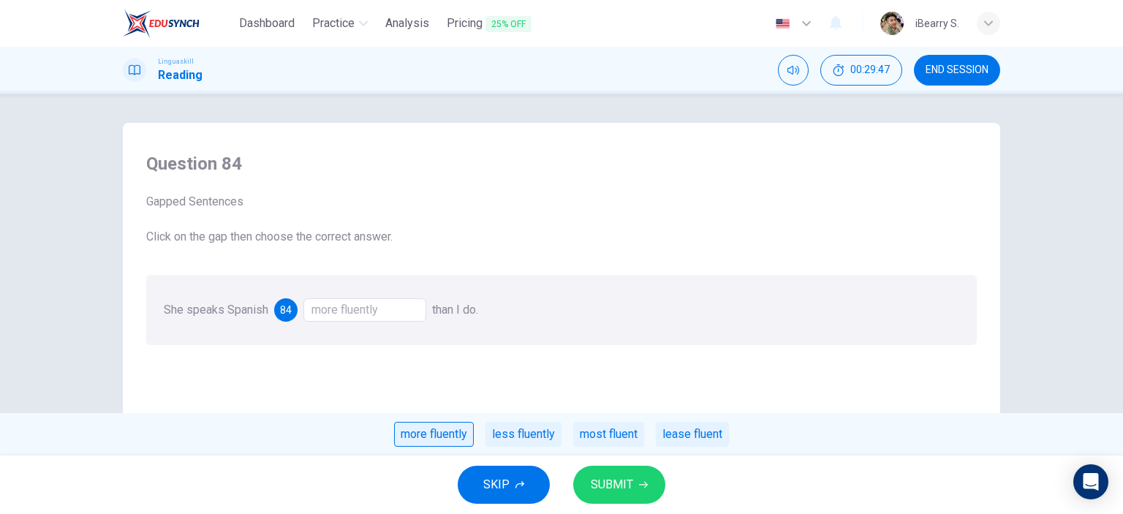
click at [447, 433] on div "more fluently" at bounding box center [434, 434] width 80 height 25
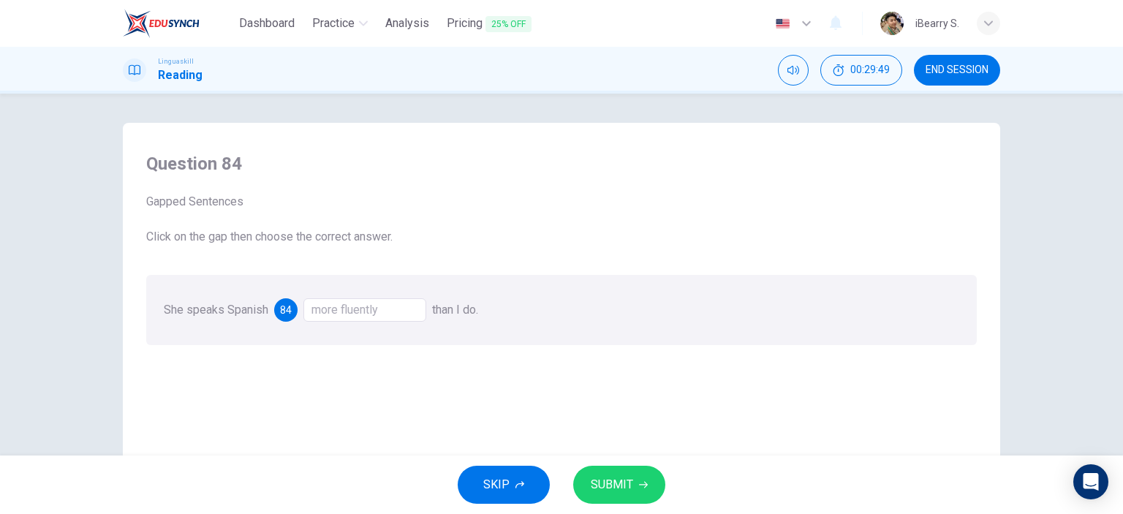
click at [622, 482] on span "SUBMIT" at bounding box center [612, 485] width 42 height 20
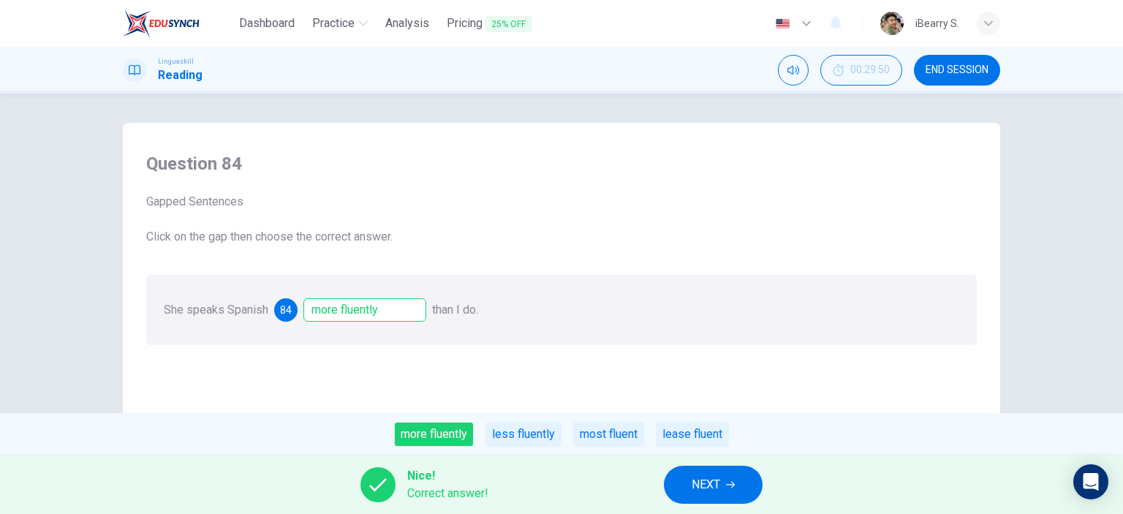
click at [700, 489] on span "NEXT" at bounding box center [706, 485] width 29 height 20
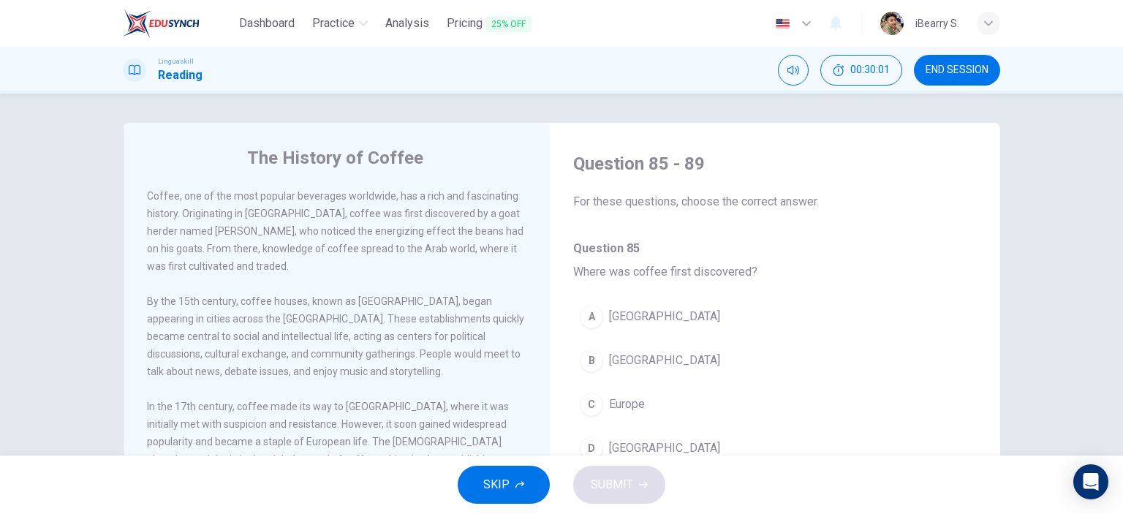
drag, startPoint x: 399, startPoint y: 197, endPoint x: 520, endPoint y: 196, distance: 121.4
click at [520, 196] on div "Coffee, one of the most popular beverages worldwide, has a rich and fascinating…" at bounding box center [337, 231] width 380 height 88
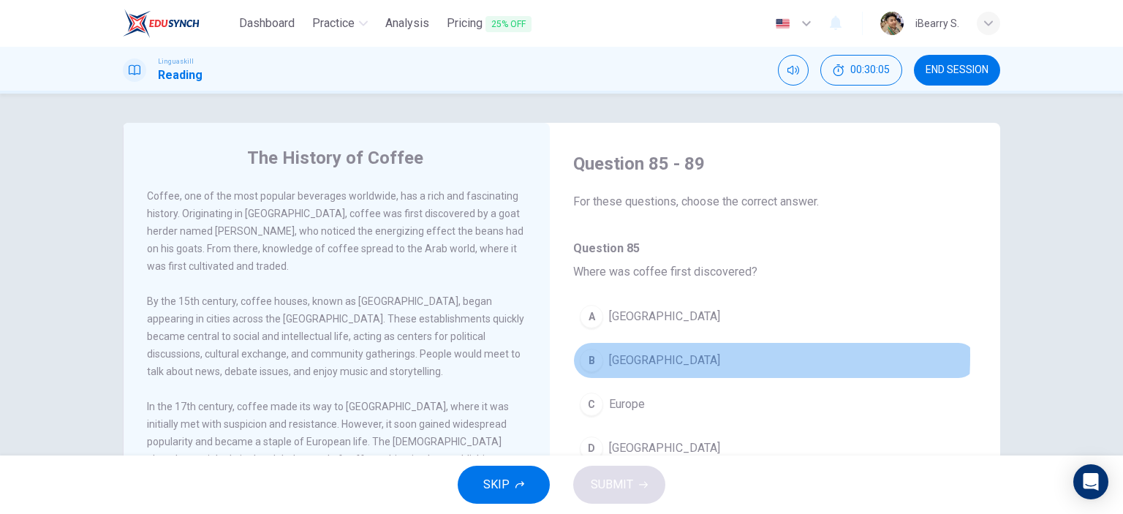
click at [603, 355] on button "B [GEOGRAPHIC_DATA]" at bounding box center [775, 360] width 404 height 37
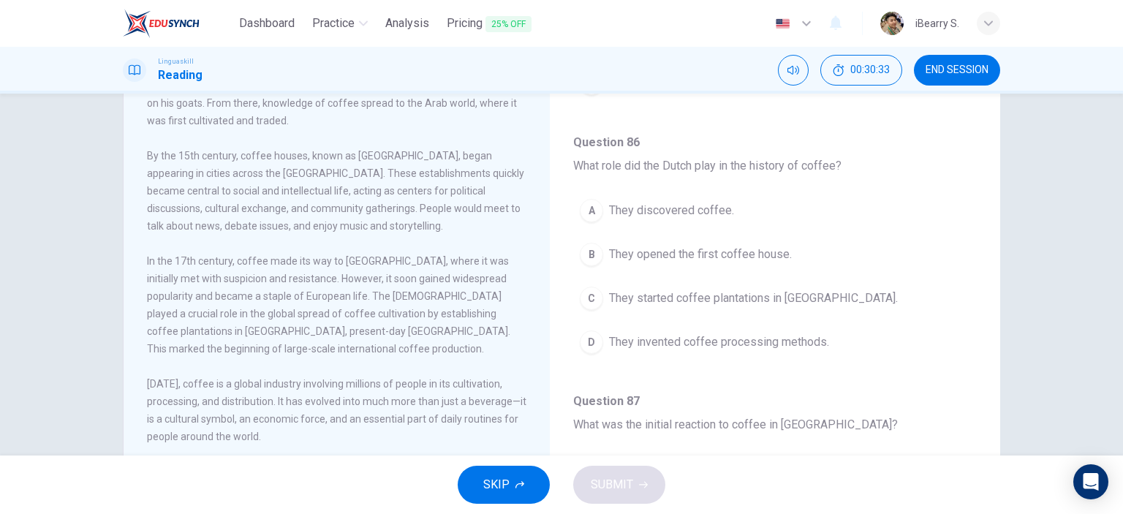
scroll to position [146, 0]
click at [668, 300] on span "They started coffee plantations in [GEOGRAPHIC_DATA]." at bounding box center [753, 298] width 289 height 18
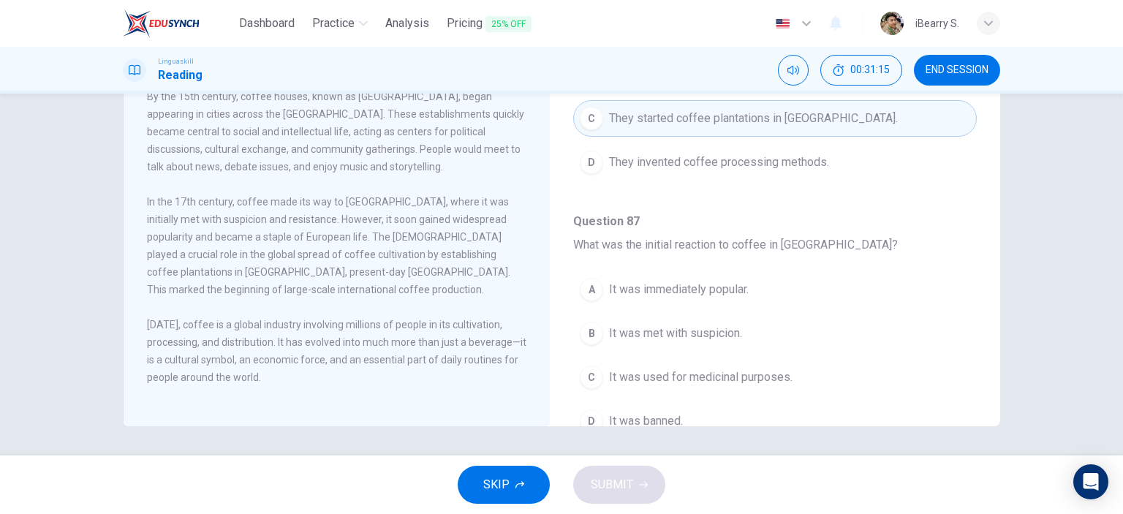
scroll to position [366, 0]
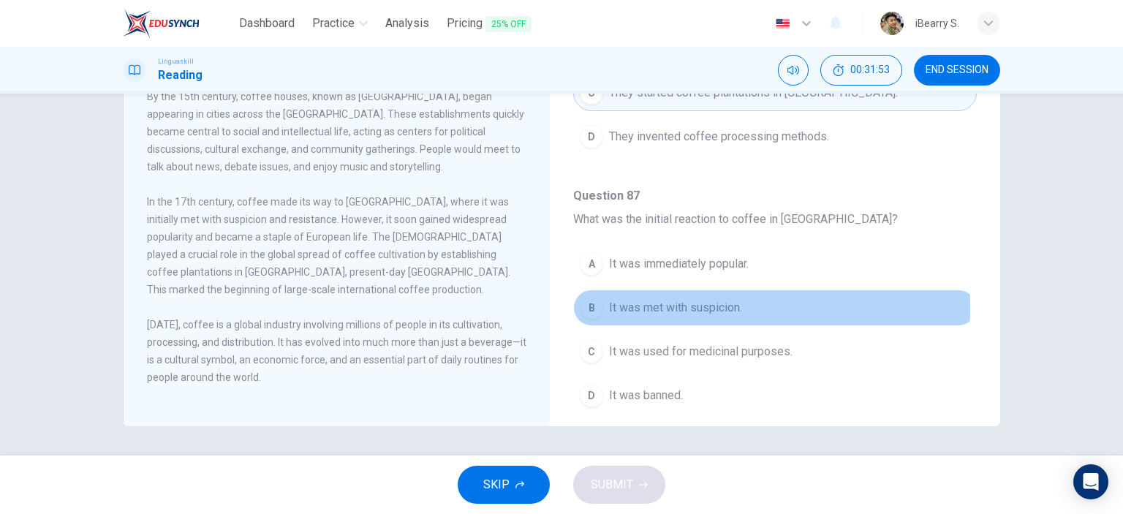
click at [652, 303] on span "It was met with suspicion." at bounding box center [675, 308] width 133 height 18
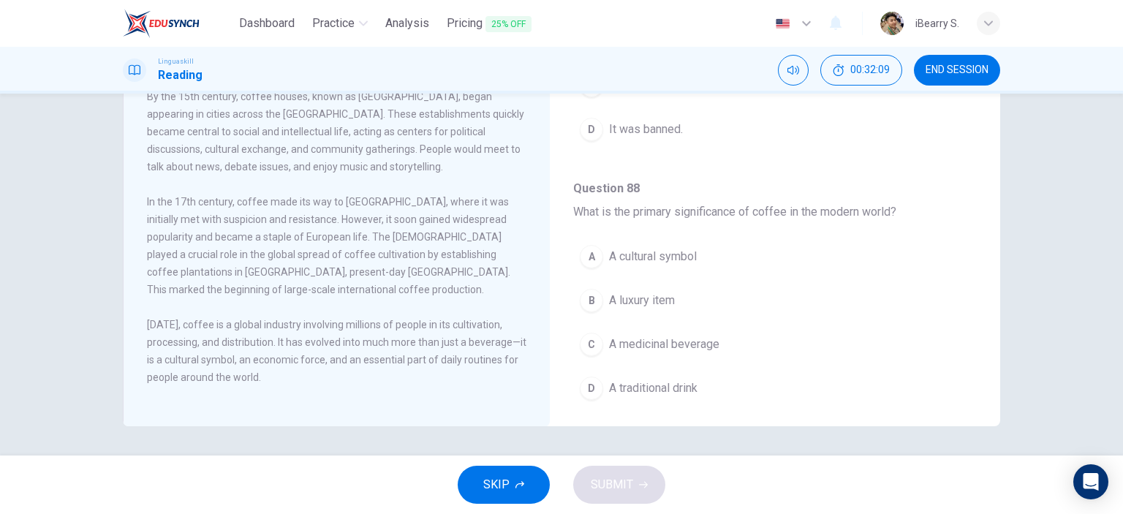
scroll to position [658, 0]
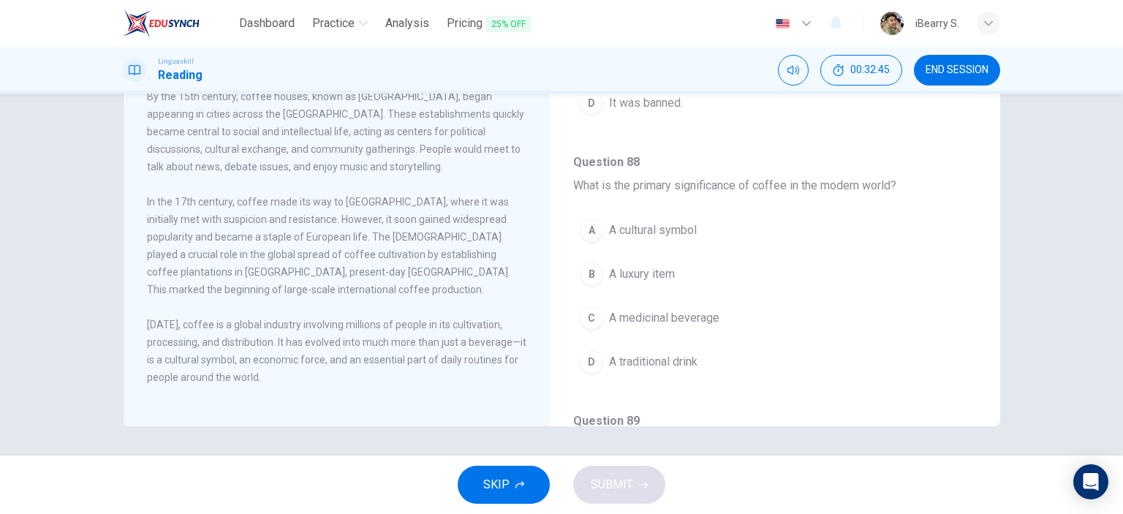
click at [384, 342] on div "[DATE], coffee is a global industry involving millions of people in its cultiva…" at bounding box center [337, 351] width 380 height 70
drag, startPoint x: 161, startPoint y: 354, endPoint x: 208, endPoint y: 354, distance: 46.8
click at [208, 354] on span "[DATE], coffee is a global industry involving millions of people in its cultiva…" at bounding box center [337, 351] width 380 height 64
click at [641, 229] on span "A cultural symbol" at bounding box center [653, 231] width 88 height 18
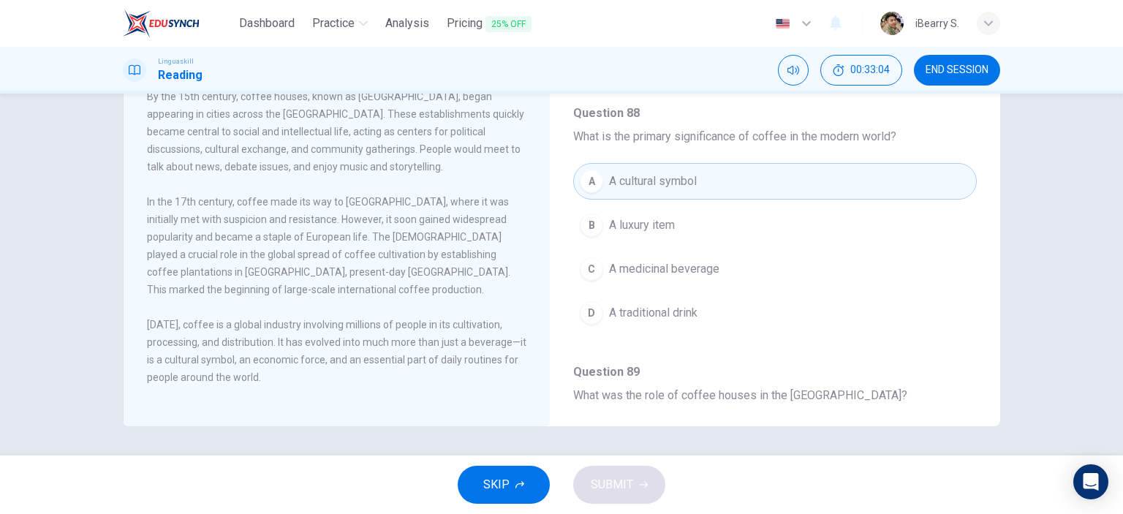
scroll to position [731, 0]
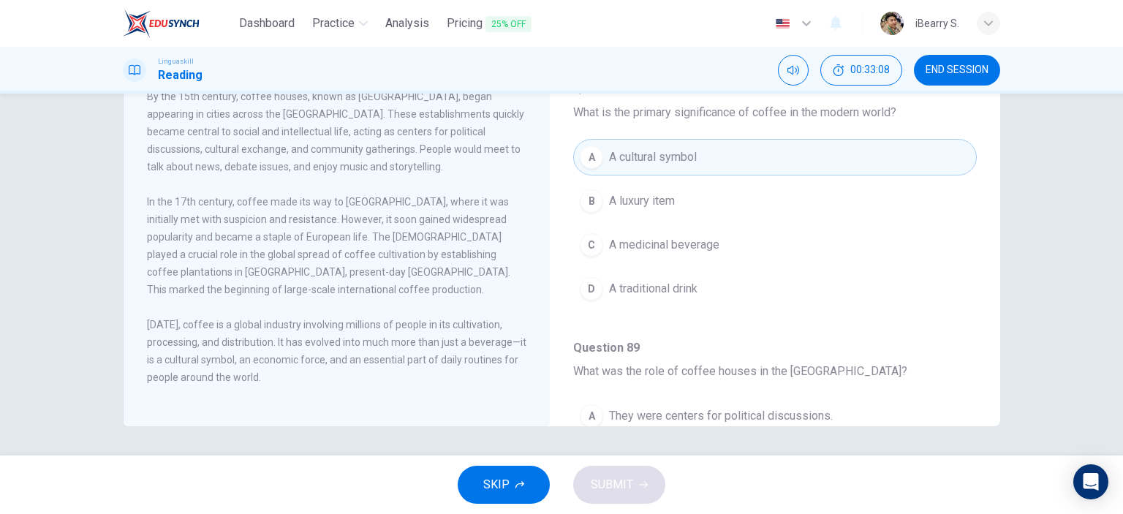
drag, startPoint x: 190, startPoint y: 305, endPoint x: 252, endPoint y: 305, distance: 61.4
click at [252, 305] on div "Coffee, one of the most popular beverages worldwide, has a rich and fascinating…" at bounding box center [346, 192] width 399 height 421
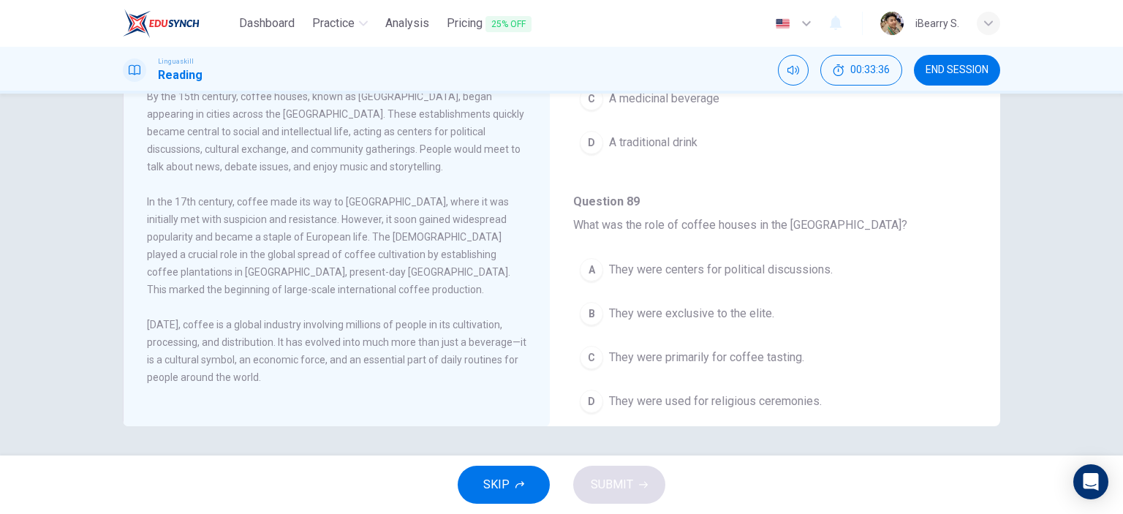
scroll to position [909, 0]
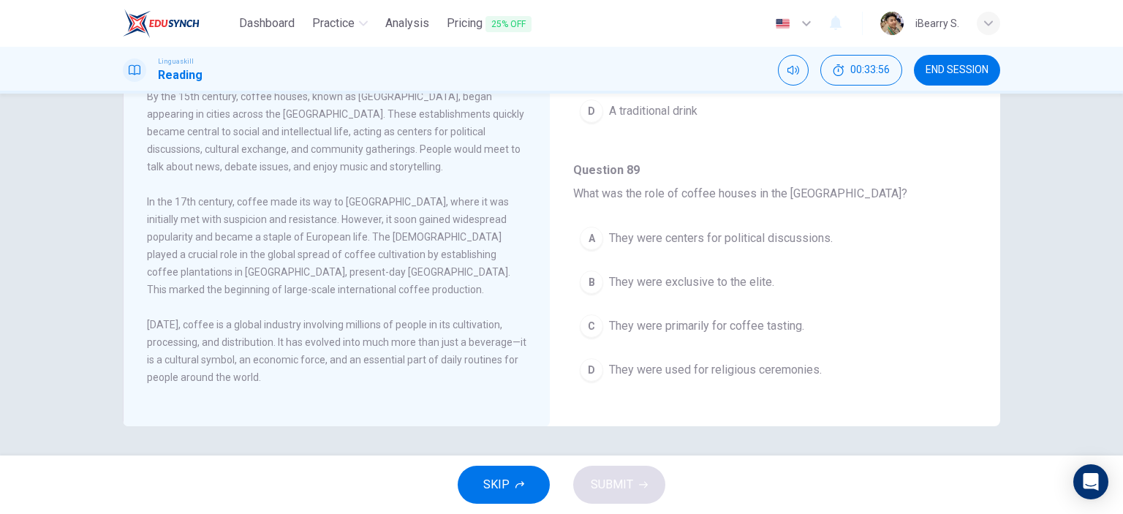
click at [347, 290] on div "Coffee, one of the most popular beverages worldwide, has a rich and fascinating…" at bounding box center [346, 192] width 399 height 421
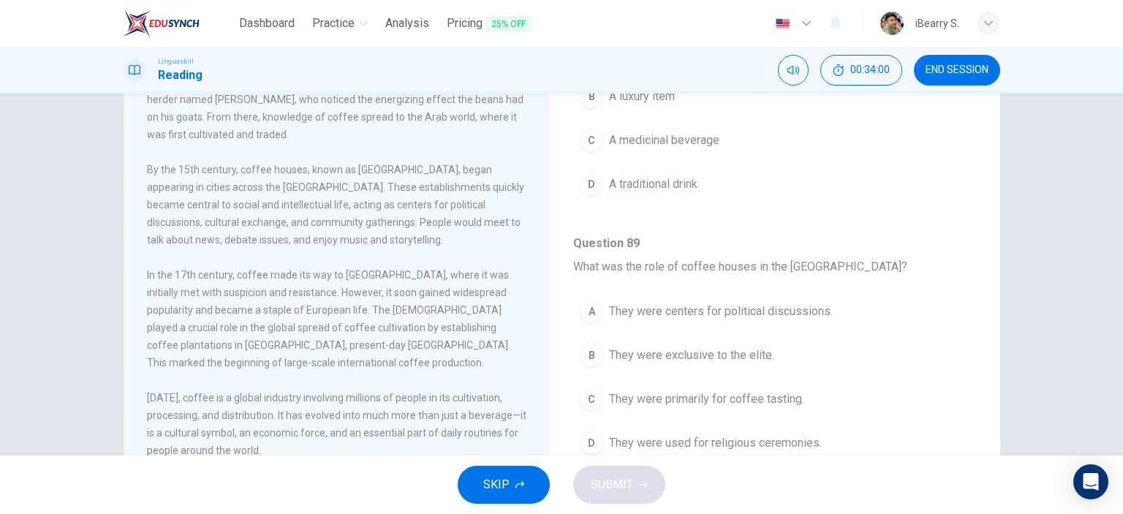
scroll to position [59, 0]
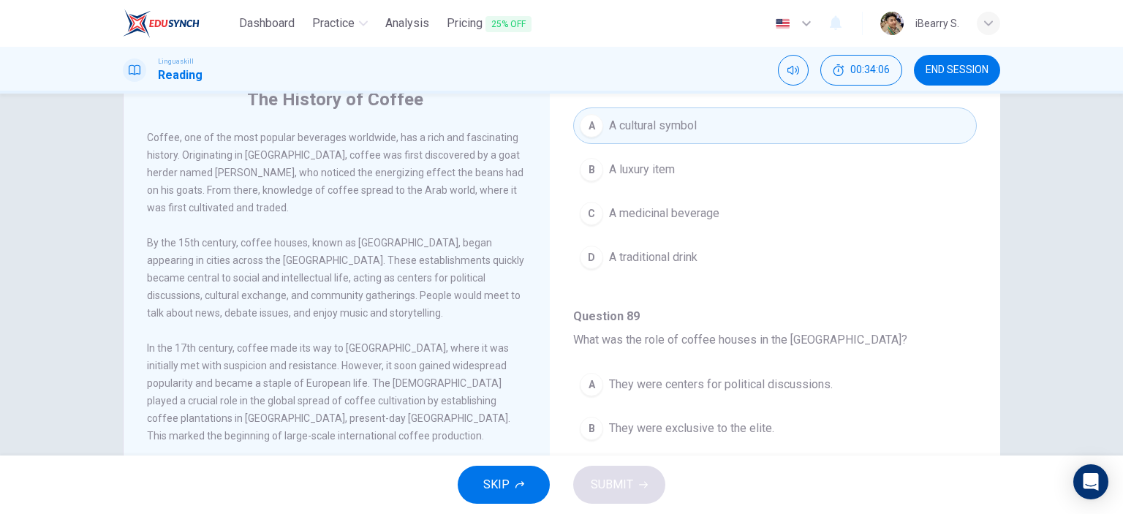
drag, startPoint x: 150, startPoint y: 243, endPoint x: 282, endPoint y: 243, distance: 132.4
click at [282, 243] on span "By the 15th century, coffee houses, known as [GEOGRAPHIC_DATA], began appearing…" at bounding box center [335, 278] width 377 height 82
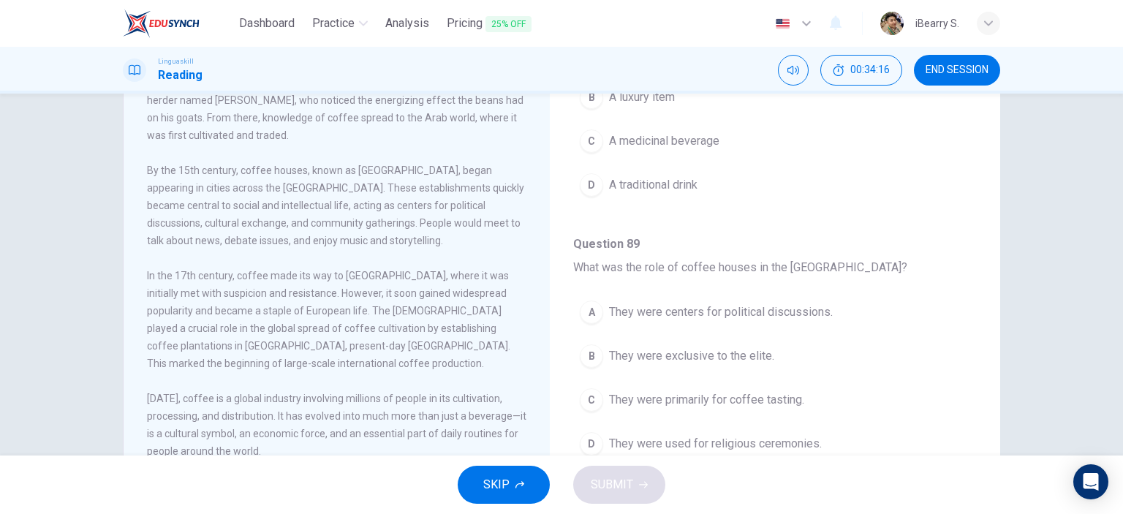
scroll to position [132, 0]
click at [787, 303] on span "They were centers for political discussions." at bounding box center [721, 312] width 224 height 18
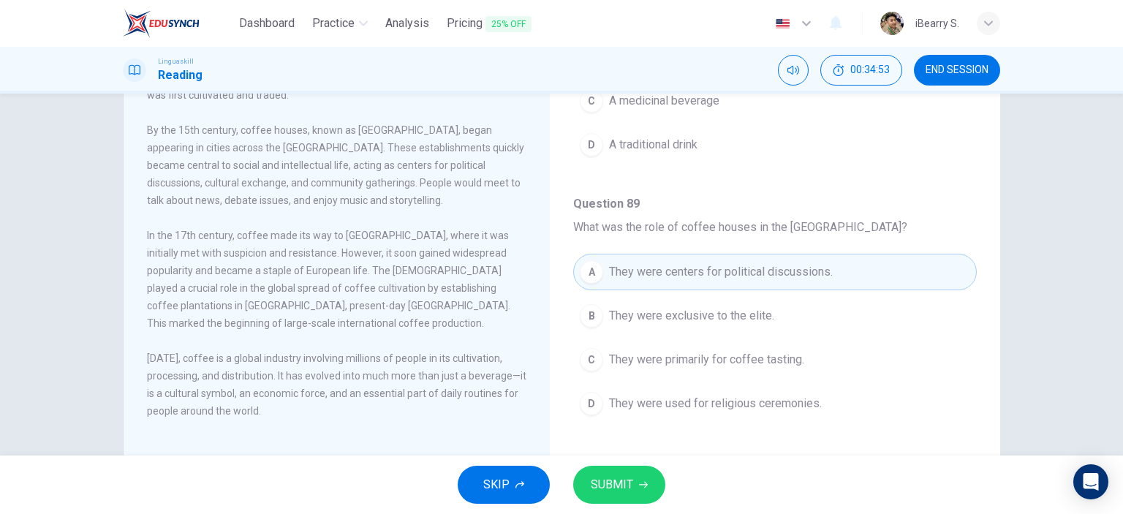
scroll to position [205, 0]
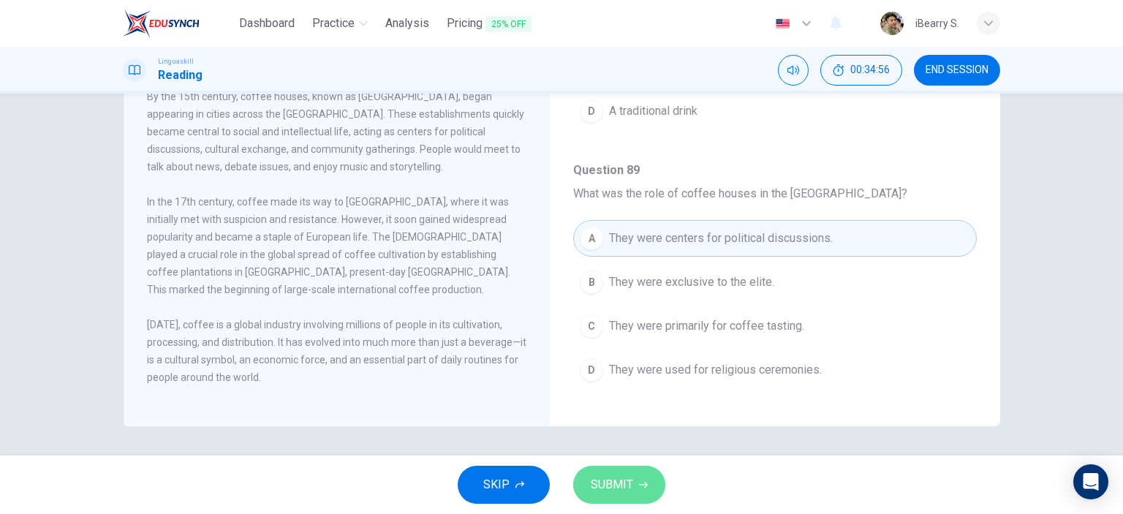
click at [584, 477] on button "SUBMIT" at bounding box center [619, 485] width 92 height 38
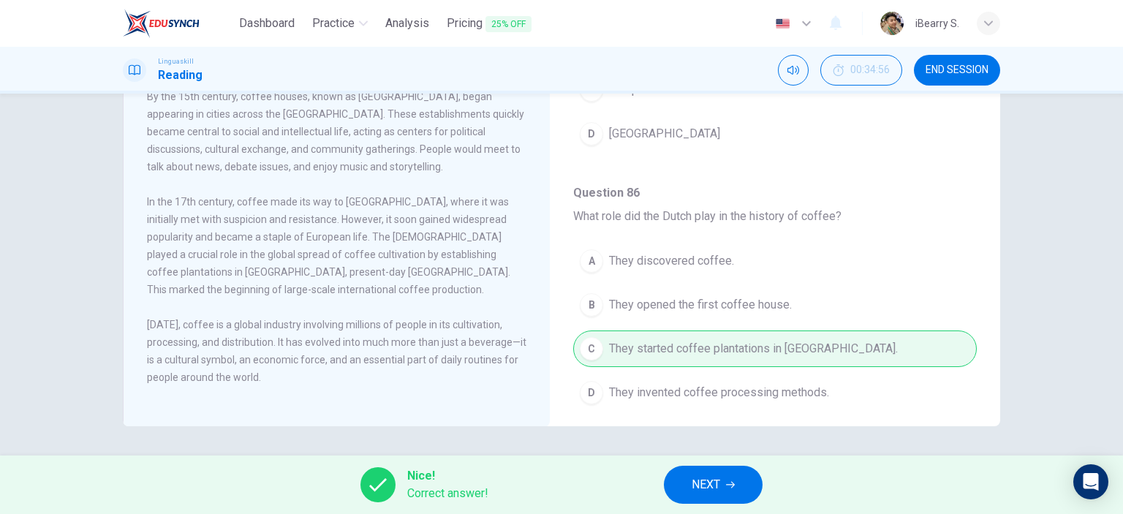
scroll to position [0, 0]
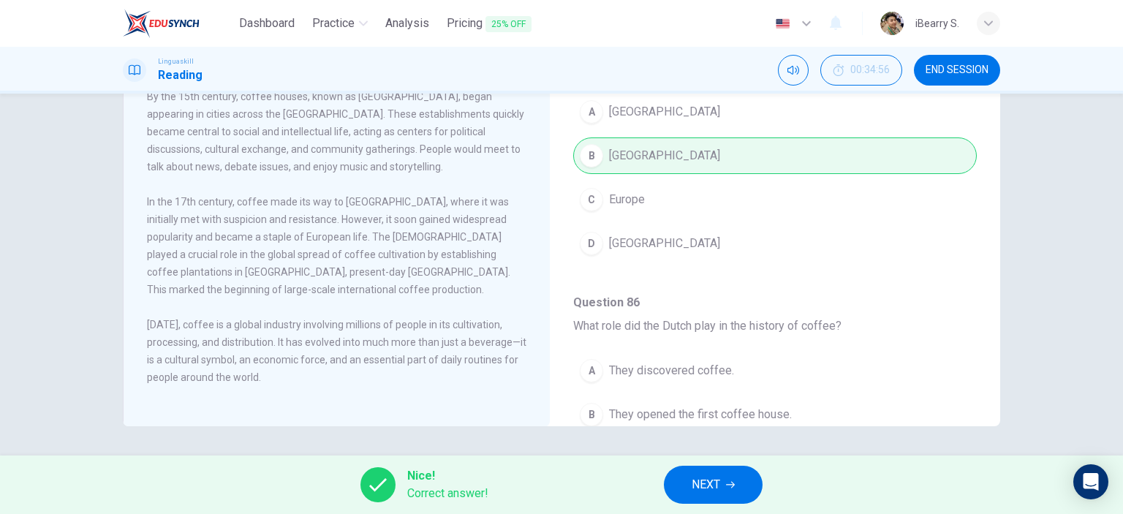
click at [737, 491] on button "NEXT" at bounding box center [713, 485] width 99 height 38
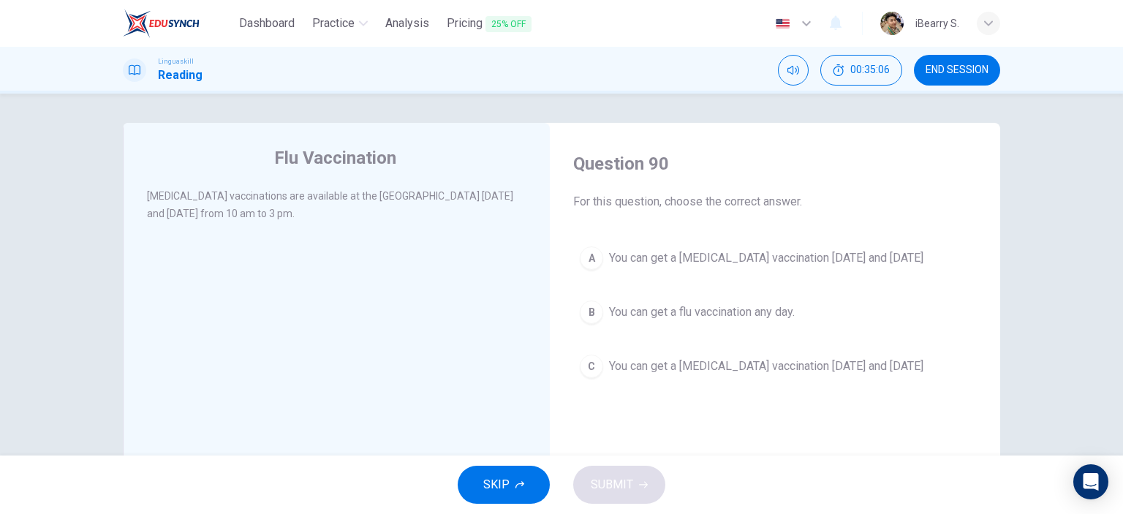
click at [727, 257] on span "You can get a [MEDICAL_DATA] vaccination [DATE] and [DATE]" at bounding box center [766, 258] width 314 height 18
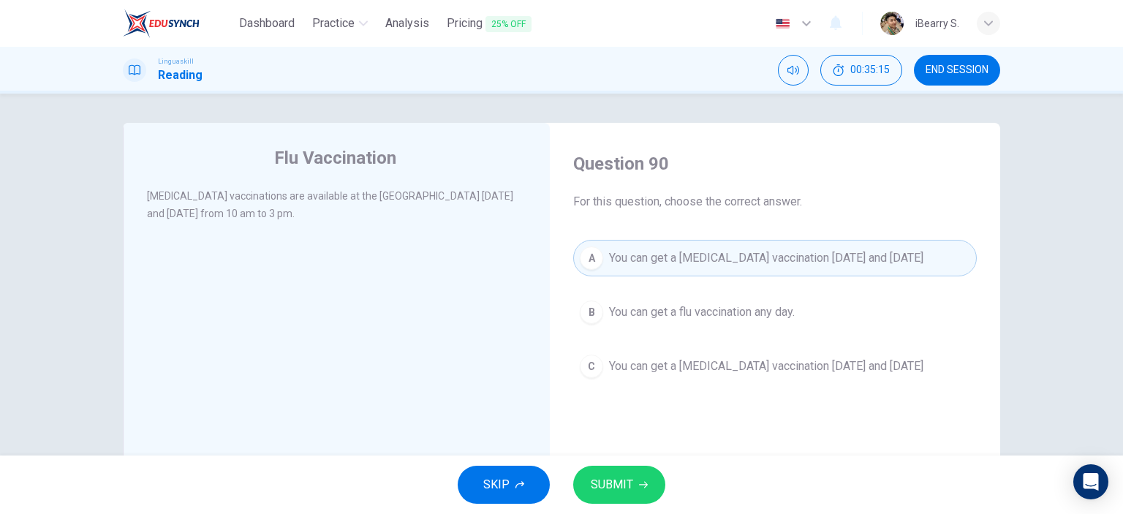
click at [630, 487] on span "SUBMIT" at bounding box center [612, 485] width 42 height 20
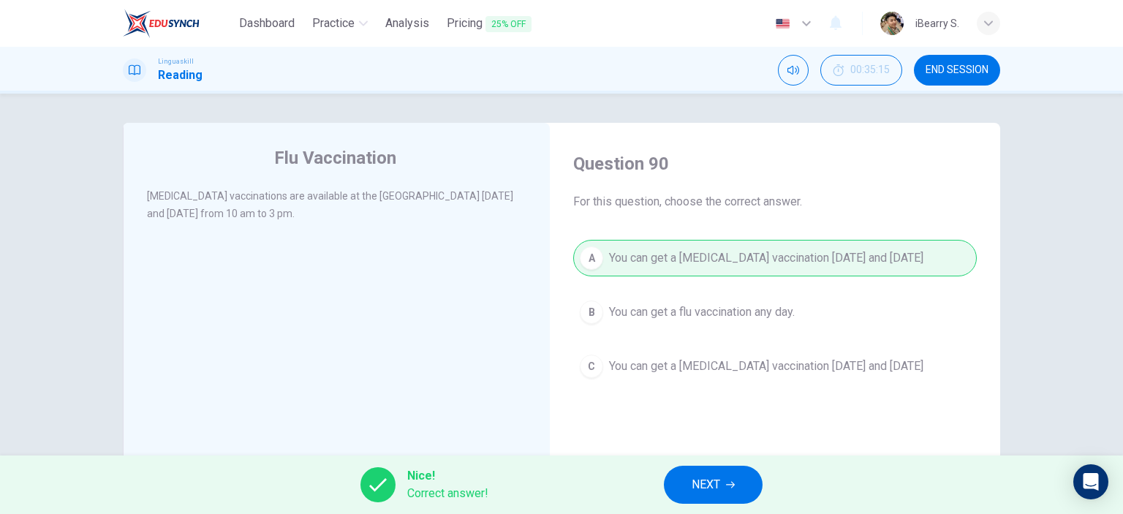
click at [682, 480] on button "NEXT" at bounding box center [713, 485] width 99 height 38
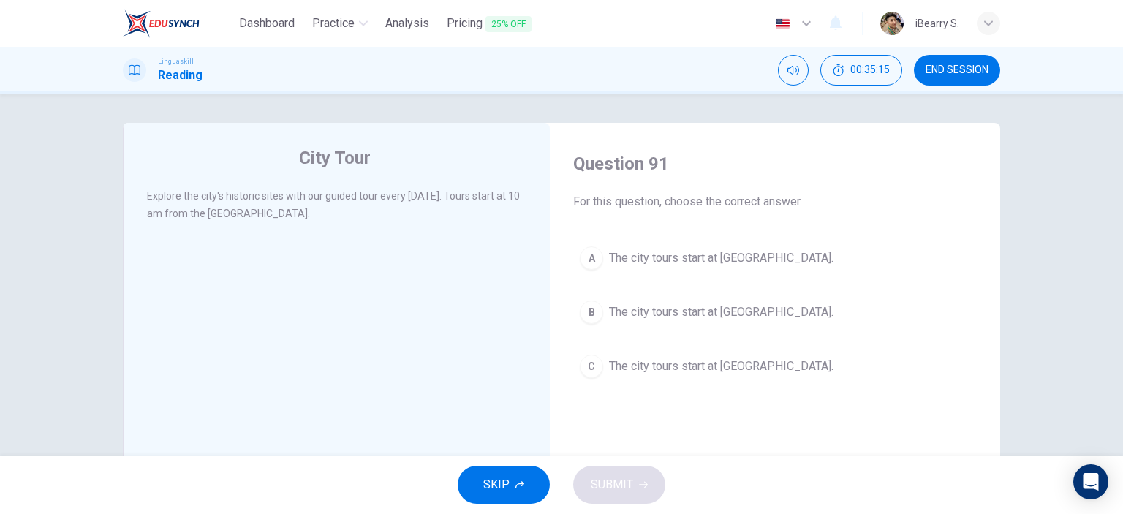
click at [1039, 295] on div "City Tour Explore the city's historic sites with our guided tour every [DATE]. …" at bounding box center [561, 275] width 1123 height 362
click at [737, 259] on span "The city tours start at [GEOGRAPHIC_DATA]." at bounding box center [721, 258] width 225 height 18
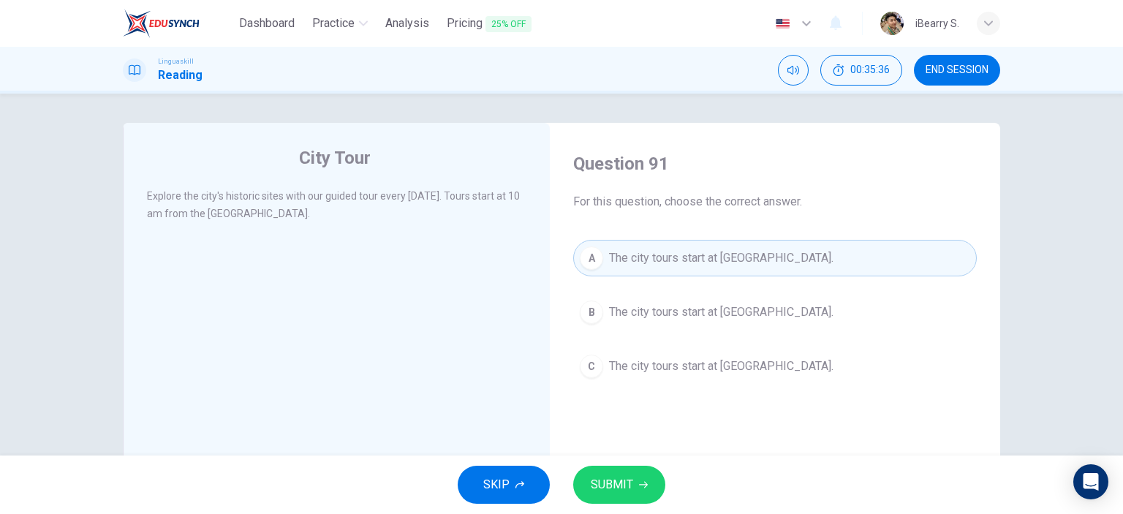
click at [614, 487] on span "SUBMIT" at bounding box center [612, 485] width 42 height 20
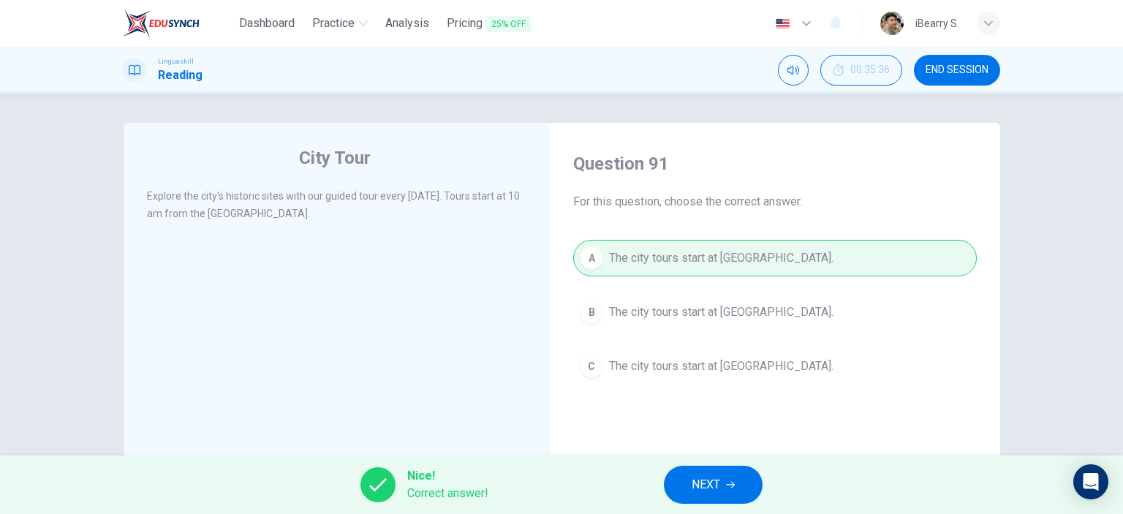
click at [740, 483] on button "NEXT" at bounding box center [713, 485] width 99 height 38
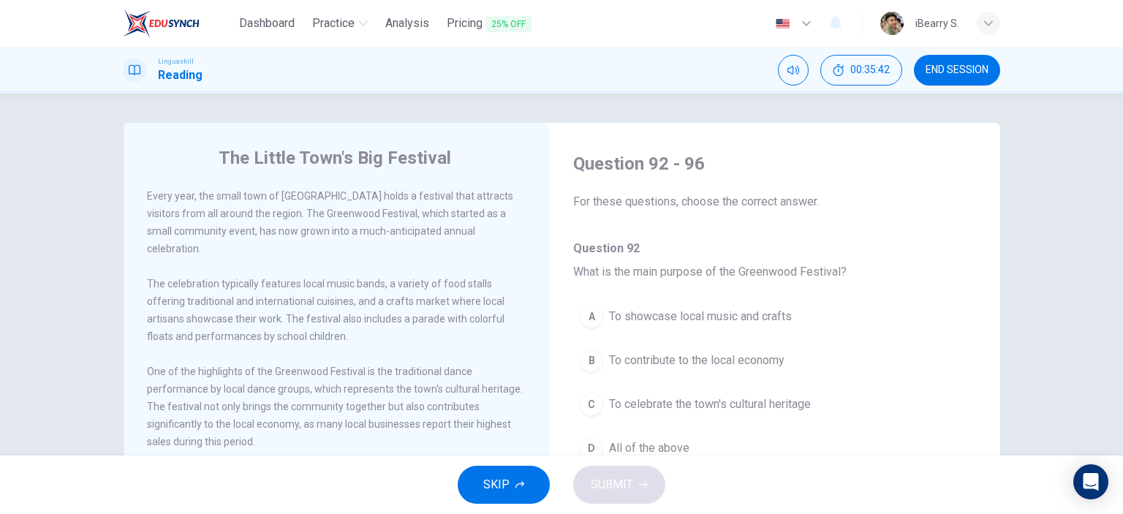
scroll to position [73, 0]
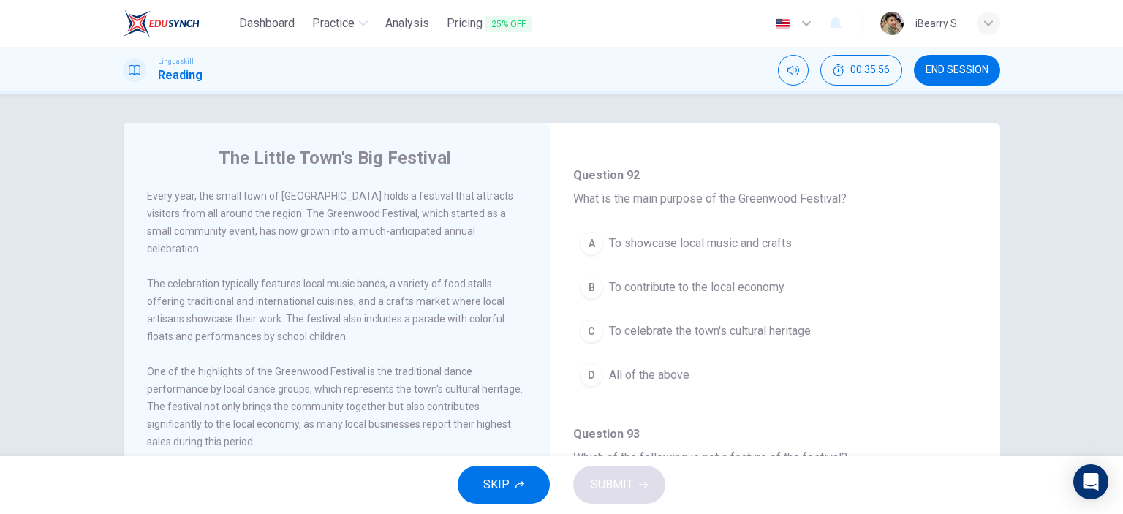
drag, startPoint x: 176, startPoint y: 233, endPoint x: 298, endPoint y: 240, distance: 123.0
click at [298, 240] on div "Every year, the small town of [GEOGRAPHIC_DATA] holds a festival that attracts …" at bounding box center [337, 222] width 380 height 70
click at [295, 278] on span "The celebration typically features local music bands, a variety of food stalls …" at bounding box center [326, 310] width 358 height 64
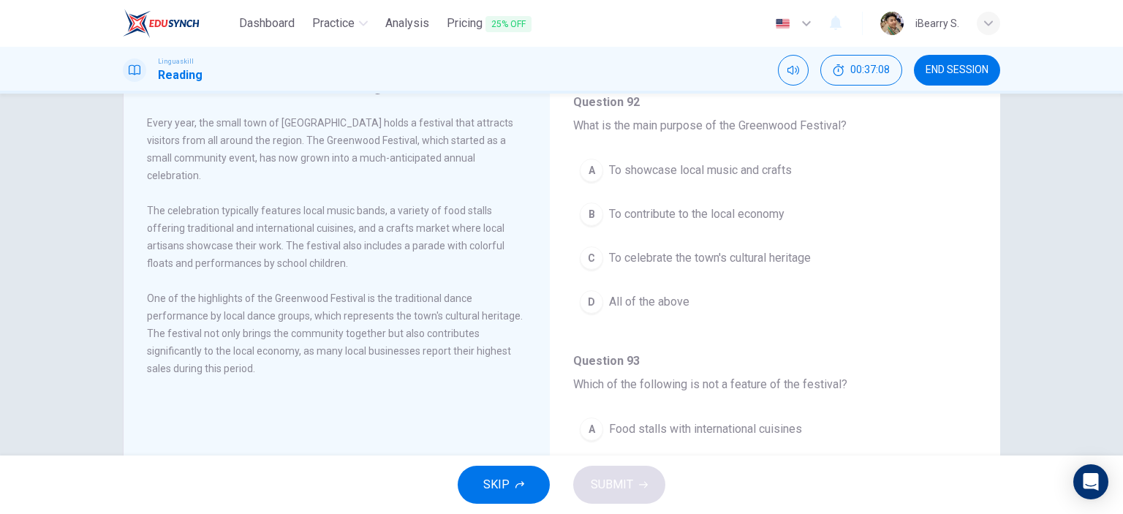
click at [649, 301] on span "All of the above" at bounding box center [649, 302] width 80 height 18
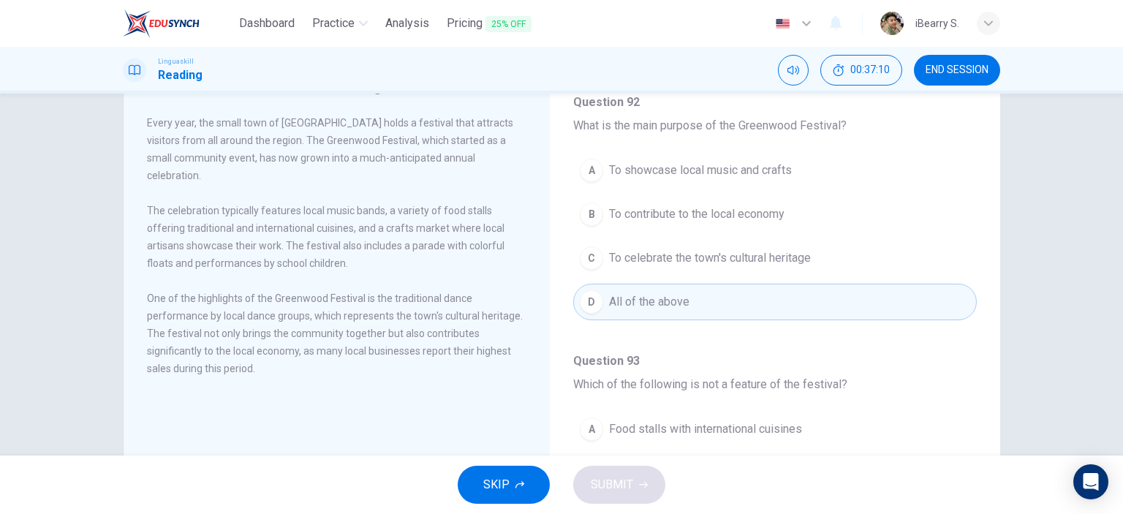
click at [1108, 235] on div "The Little Town's Big Festival Every year, the small town of [GEOGRAPHIC_DATA] …" at bounding box center [561, 275] width 1123 height 362
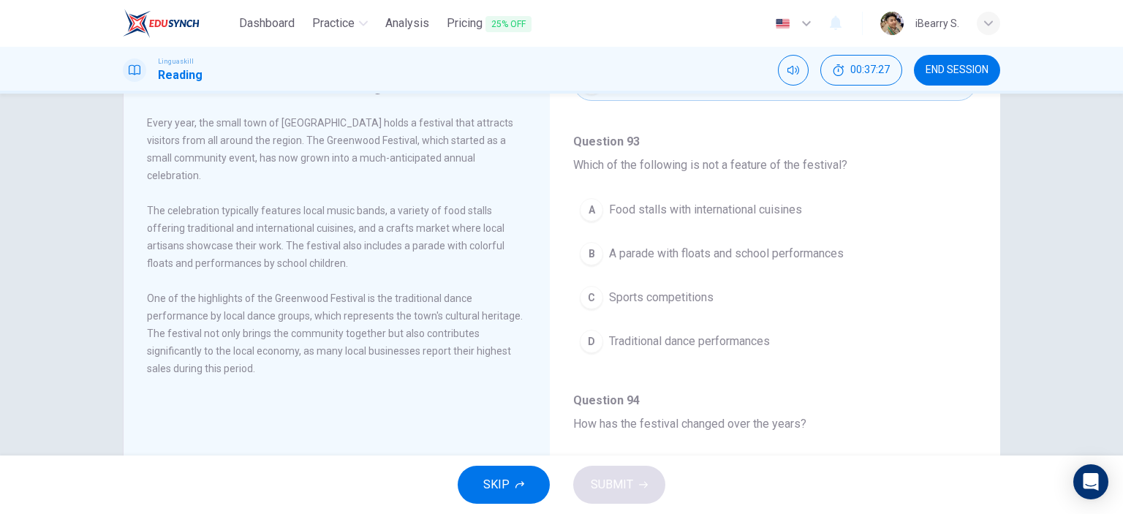
scroll to position [0, 0]
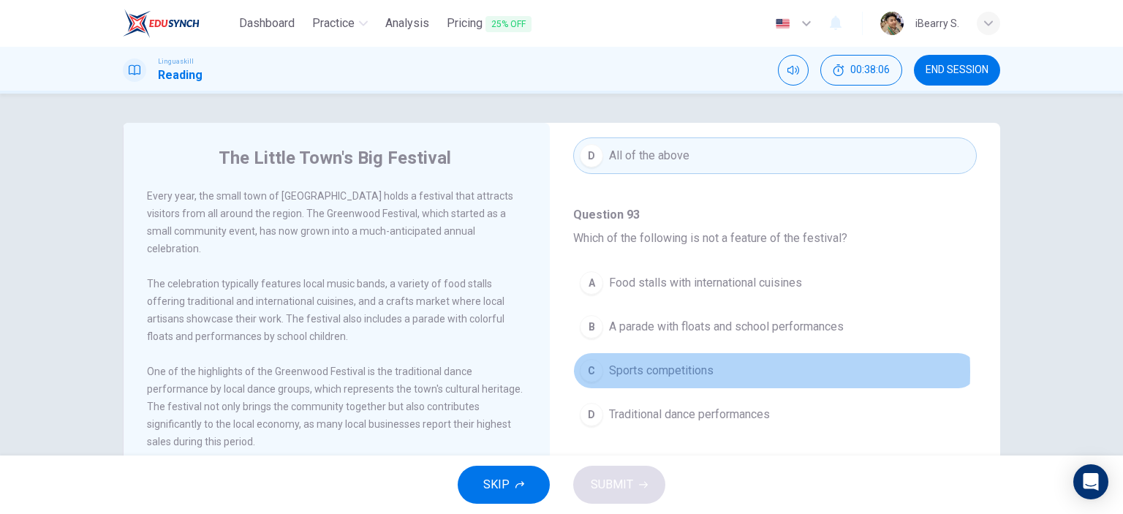
click at [681, 369] on span "Sports competitions" at bounding box center [661, 371] width 105 height 18
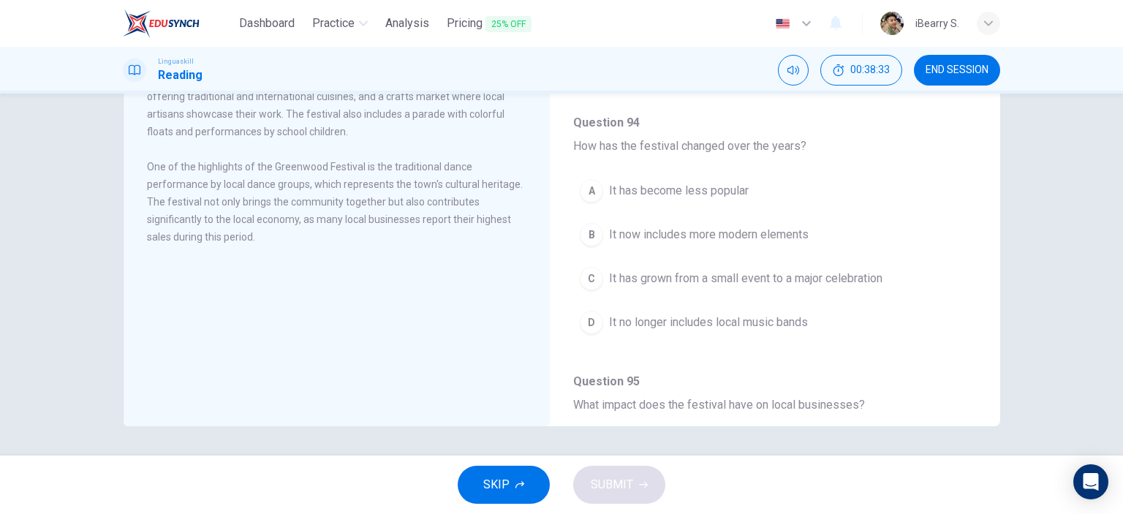
scroll to position [132, 0]
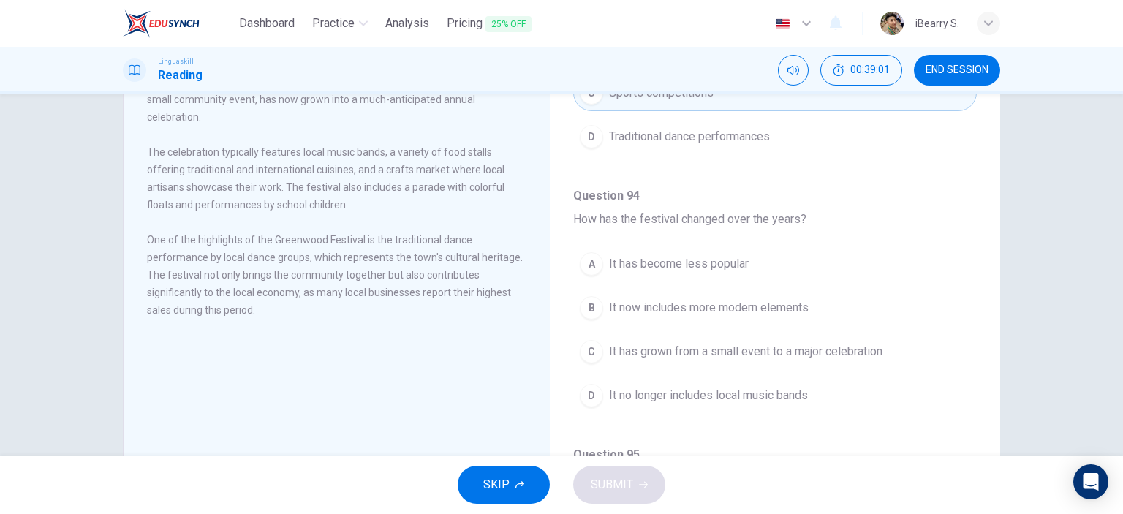
click at [741, 349] on span "It has grown from a small event to a major celebration" at bounding box center [746, 352] width 274 height 18
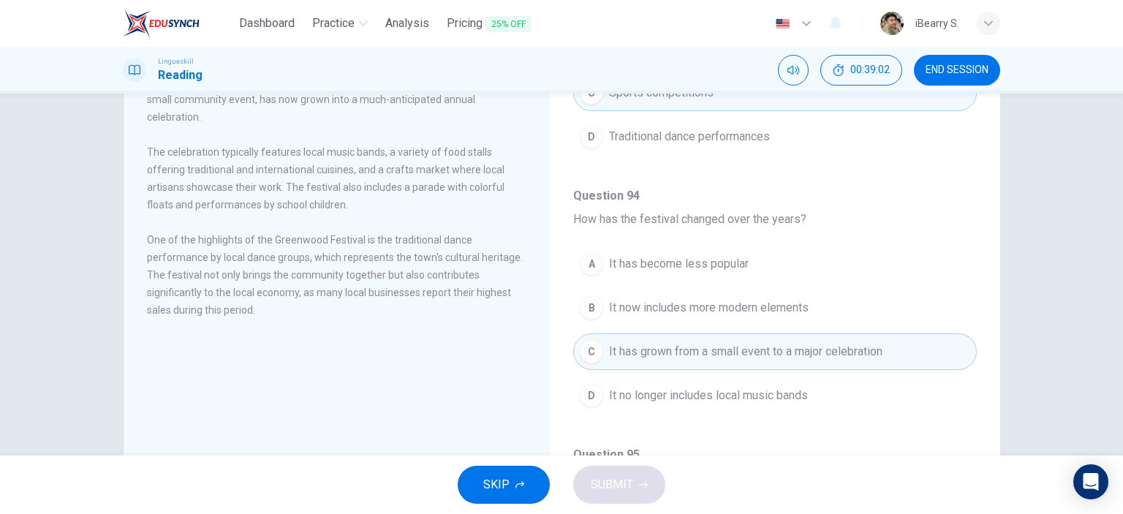
scroll to position [131, 0]
click at [1076, 288] on div "The Little Town's Big Festival Every year, the small town of [GEOGRAPHIC_DATA] …" at bounding box center [561, 275] width 1123 height 362
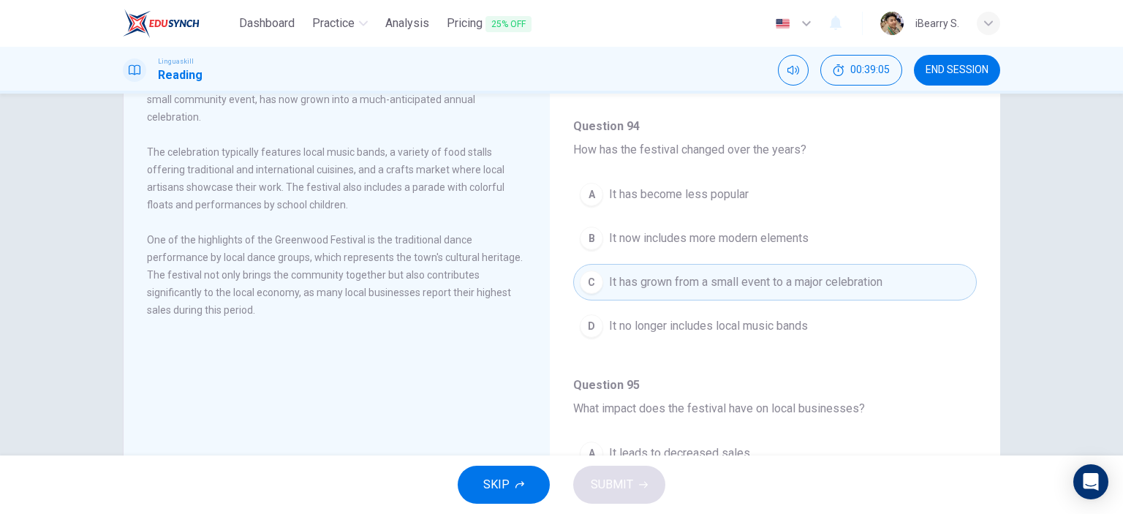
scroll to position [585, 0]
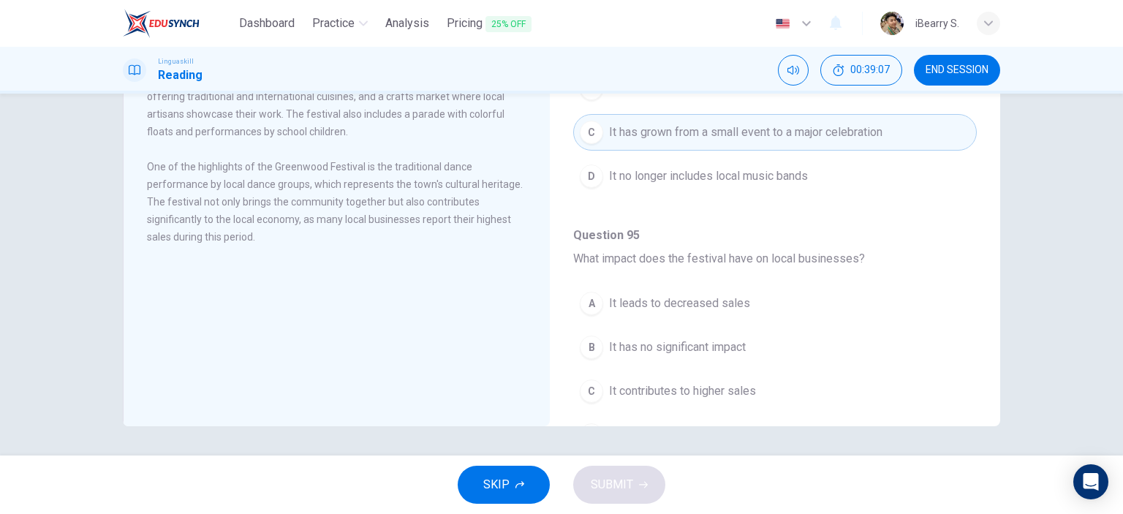
scroll to position [658, 0]
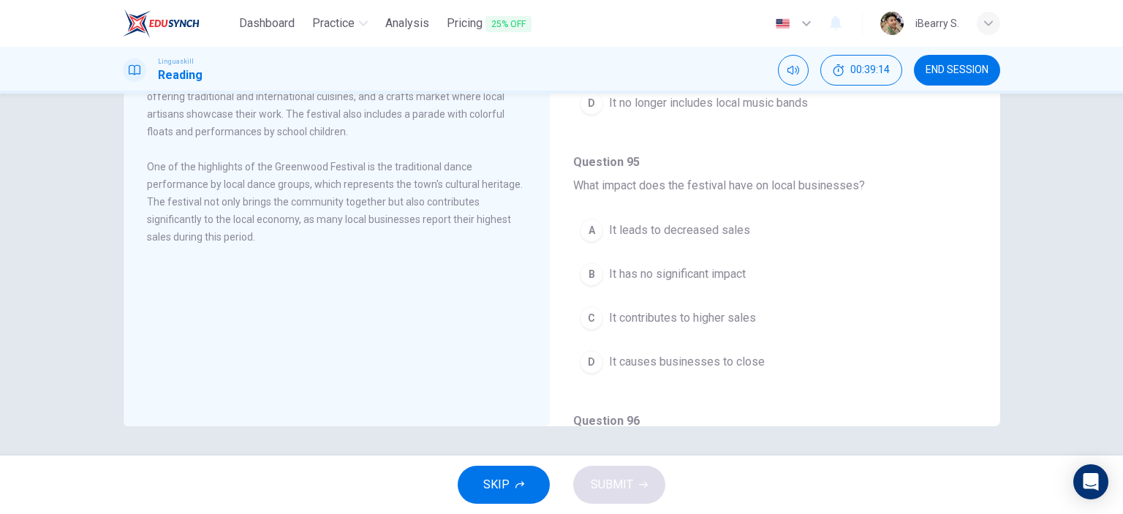
click at [1084, 277] on div "The Little Town's Big Festival Every year, the small town of [GEOGRAPHIC_DATA] …" at bounding box center [561, 275] width 1123 height 362
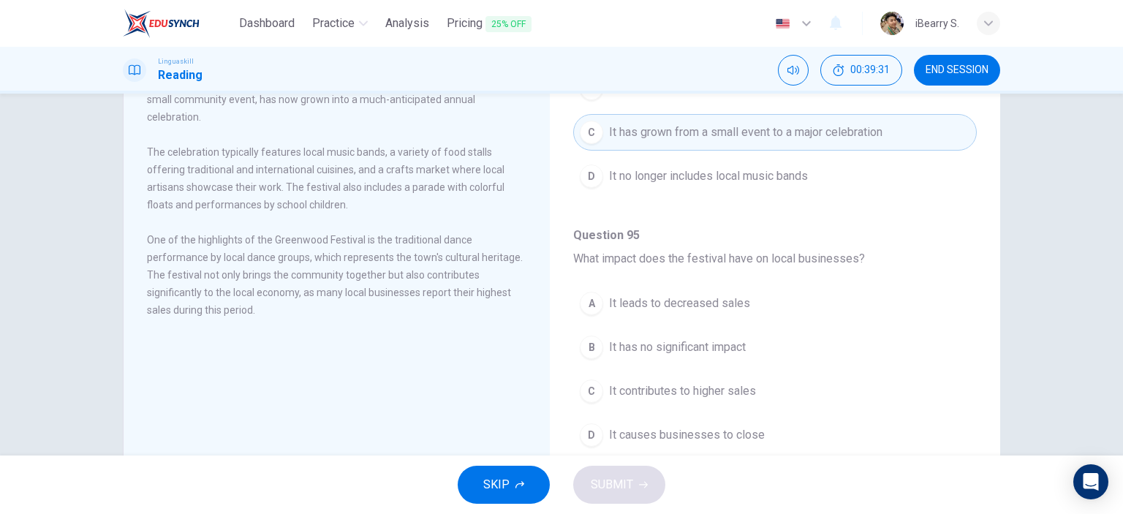
click at [731, 388] on span "It contributes to higher sales" at bounding box center [682, 391] width 147 height 18
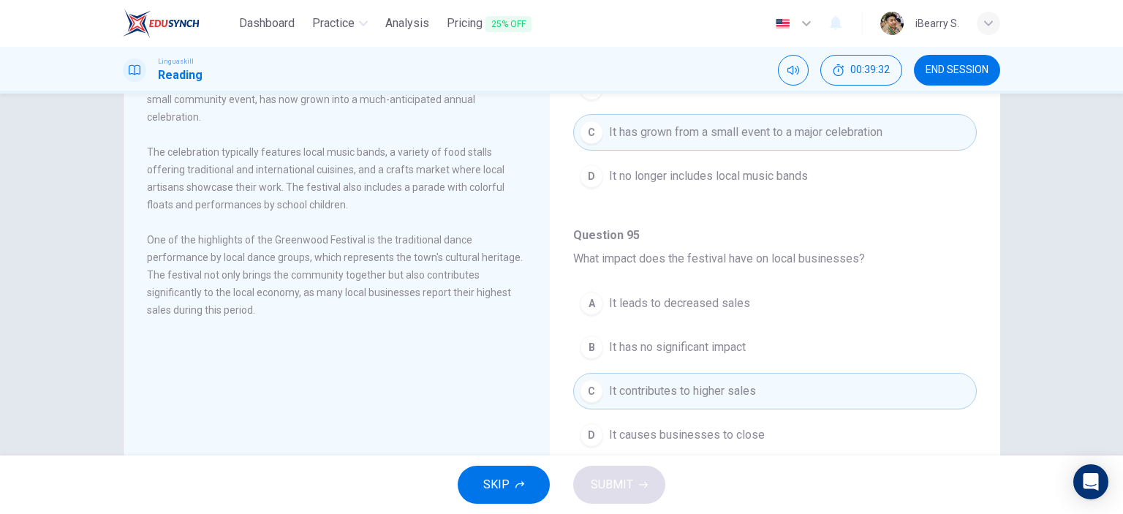
click at [1065, 310] on div "The Little Town's Big Festival Every year, the small town of [GEOGRAPHIC_DATA] …" at bounding box center [561, 275] width 1123 height 362
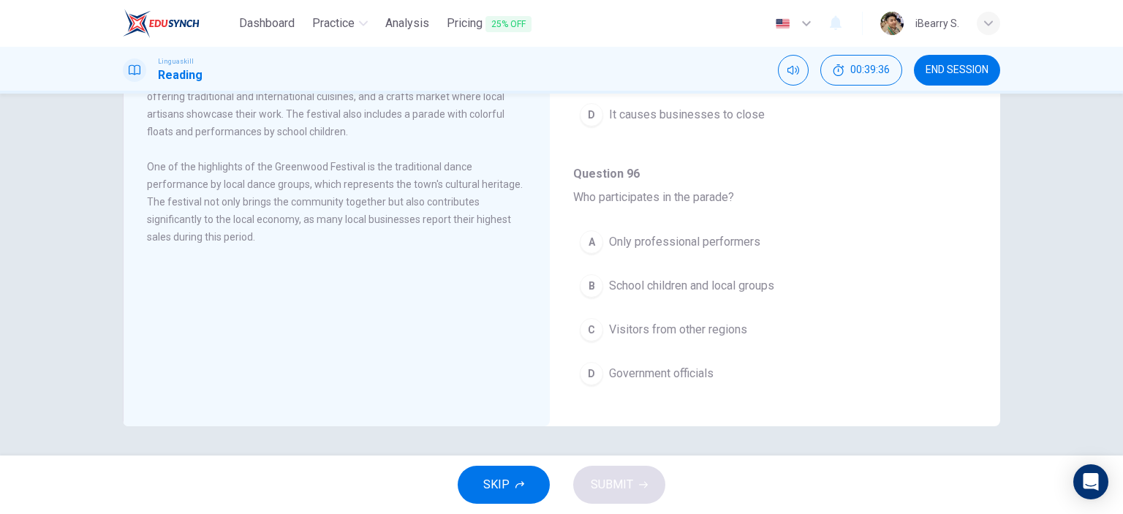
scroll to position [909, 0]
click at [310, 174] on span "One of the highlights of the Greenwood Festival is the traditional dance perfor…" at bounding box center [335, 202] width 376 height 82
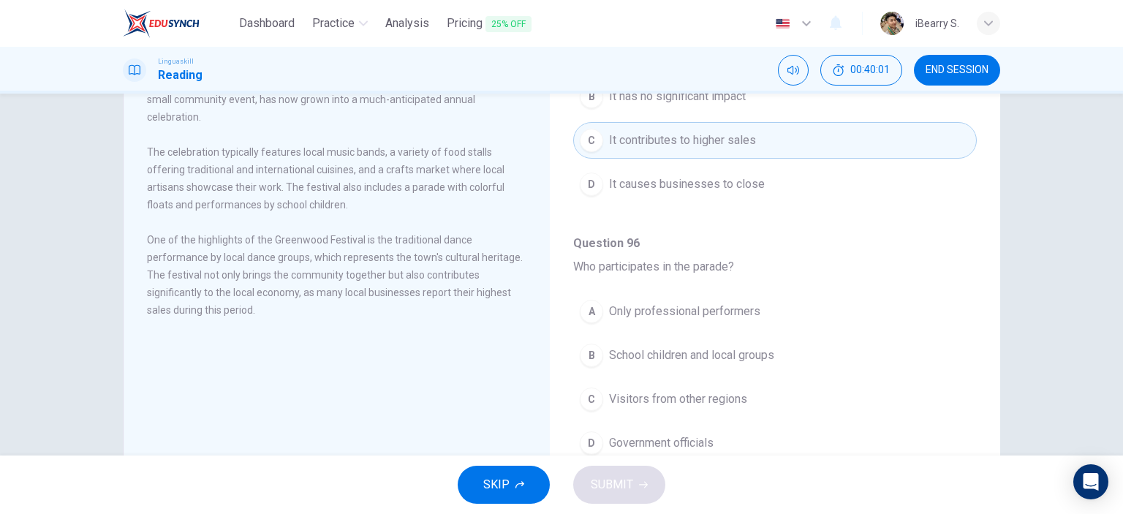
drag, startPoint x: 425, startPoint y: 175, endPoint x: 458, endPoint y: 170, distance: 33.3
click at [458, 170] on span "The celebration typically features local music bands, a variety of food stalls …" at bounding box center [326, 178] width 358 height 64
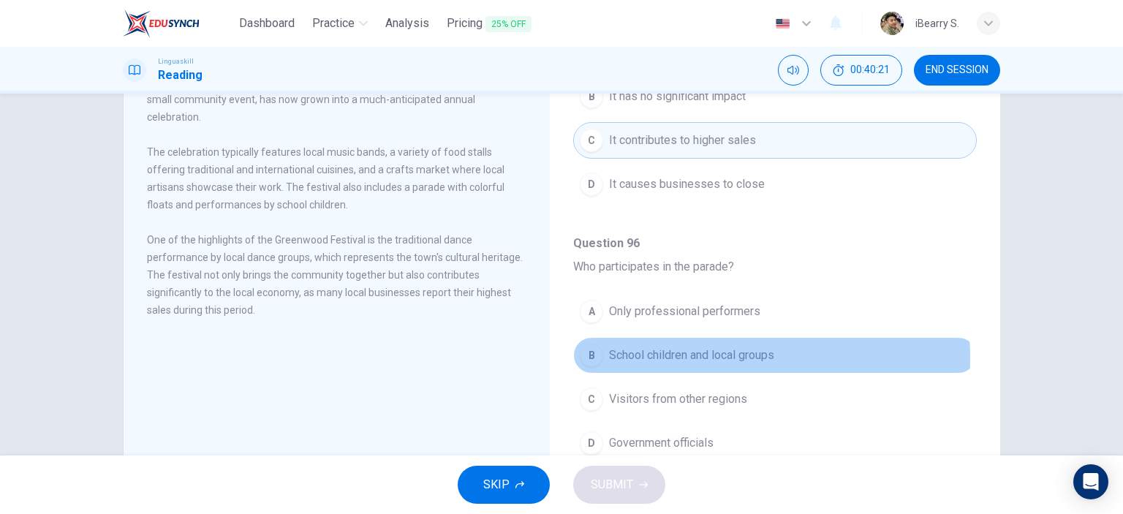
click at [683, 353] on span "School children and local groups" at bounding box center [691, 356] width 165 height 18
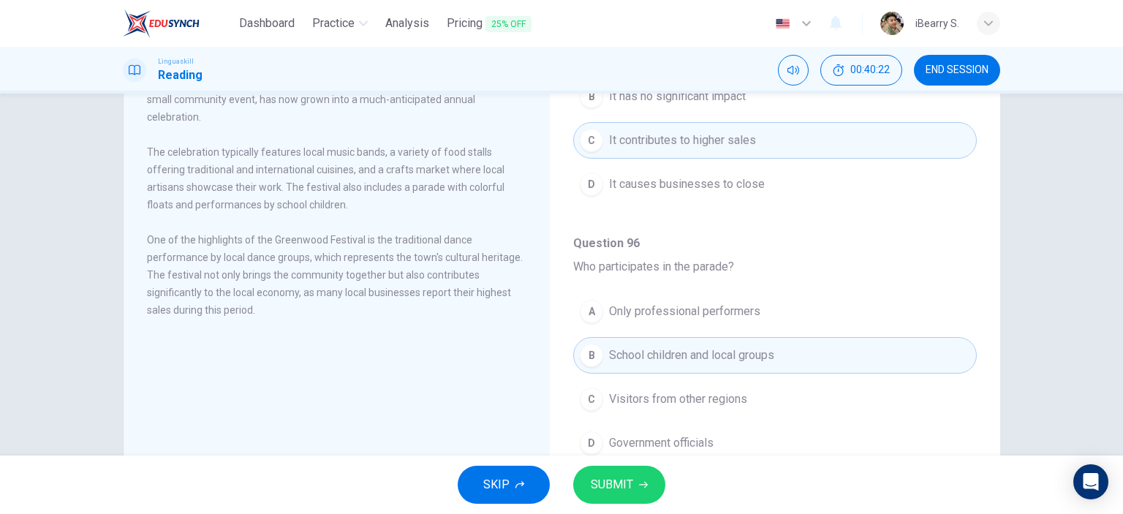
click at [1052, 300] on div "The Little Town's Big Festival Every year, the small town of [GEOGRAPHIC_DATA] …" at bounding box center [561, 275] width 1123 height 362
click at [1069, 233] on div "The Little Town's Big Festival Every year, the small town of [GEOGRAPHIC_DATA] …" at bounding box center [561, 275] width 1123 height 362
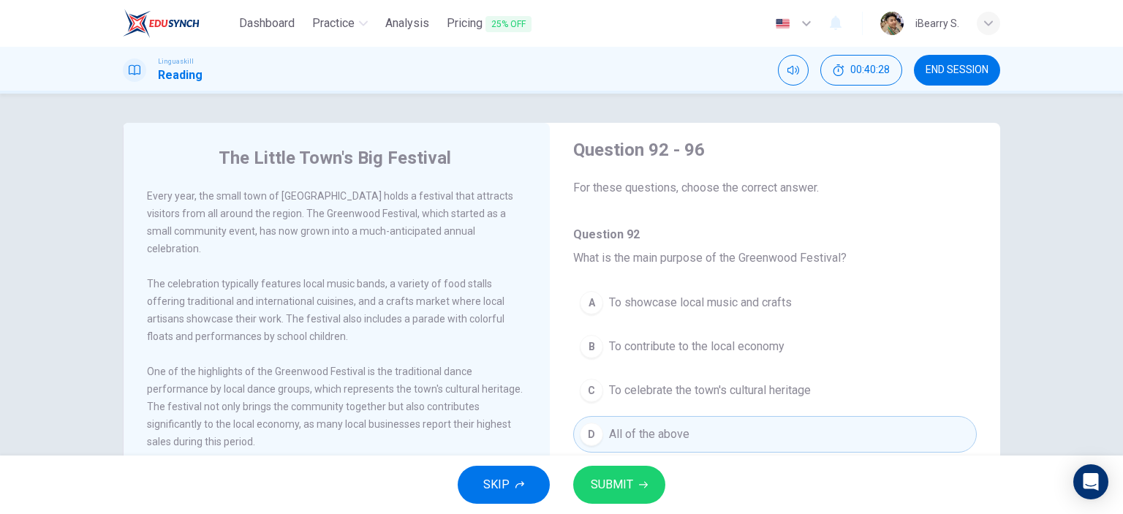
scroll to position [0, 0]
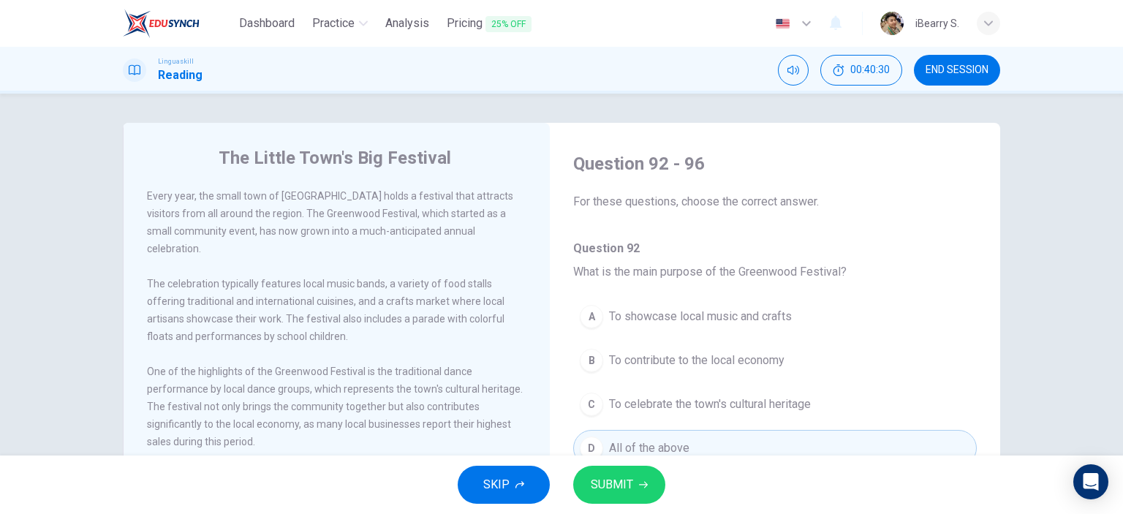
click at [1091, 198] on div "The Little Town's Big Festival Every year, the small town of [GEOGRAPHIC_DATA] …" at bounding box center [561, 275] width 1123 height 362
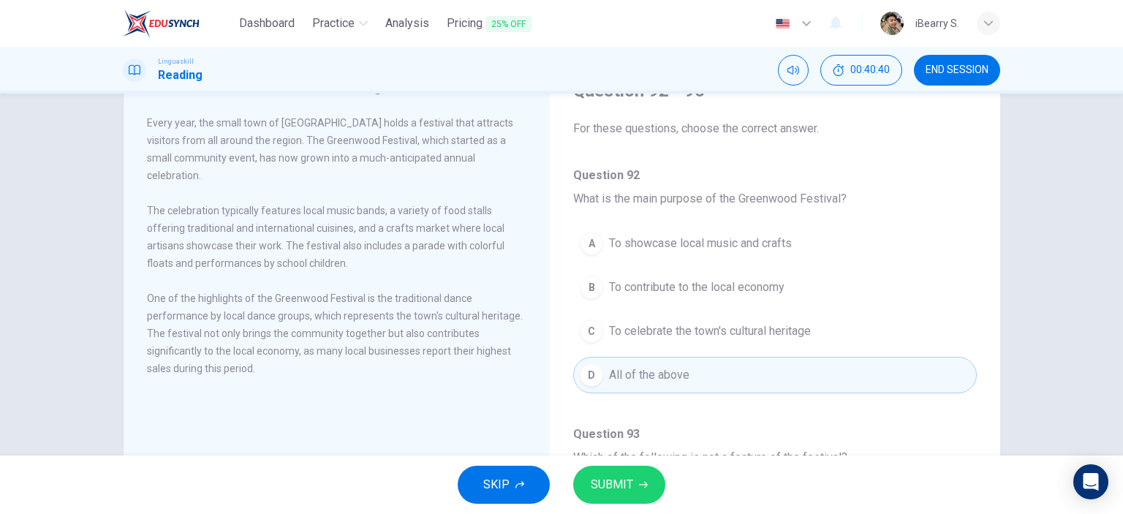
click at [92, 273] on div "The Little Town's Big Festival Every year, the small town of [GEOGRAPHIC_DATA] …" at bounding box center [561, 275] width 1123 height 362
click at [1060, 243] on div "The Little Town's Big Festival Every year, the small town of [GEOGRAPHIC_DATA] …" at bounding box center [561, 275] width 1123 height 362
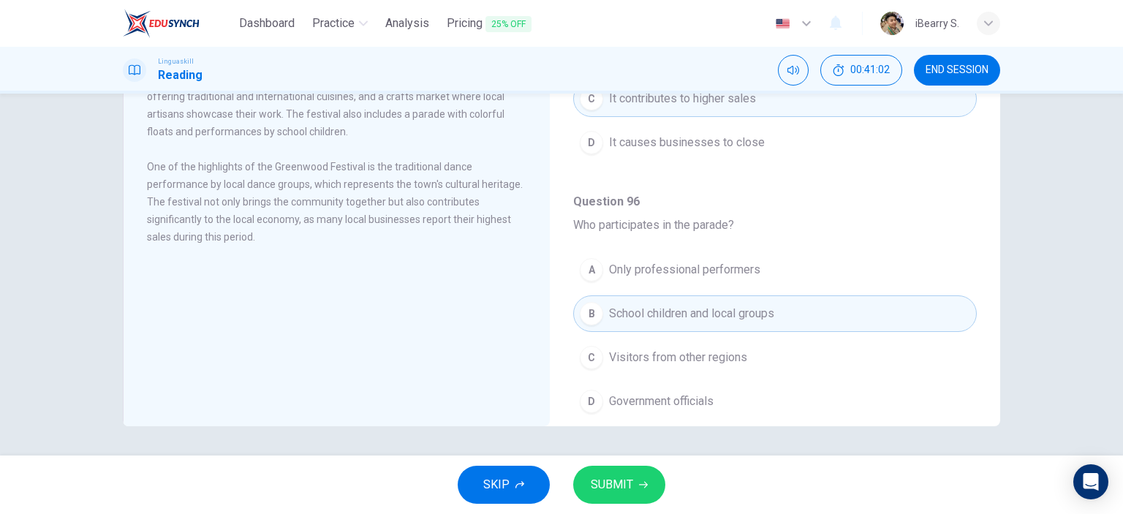
scroll to position [909, 0]
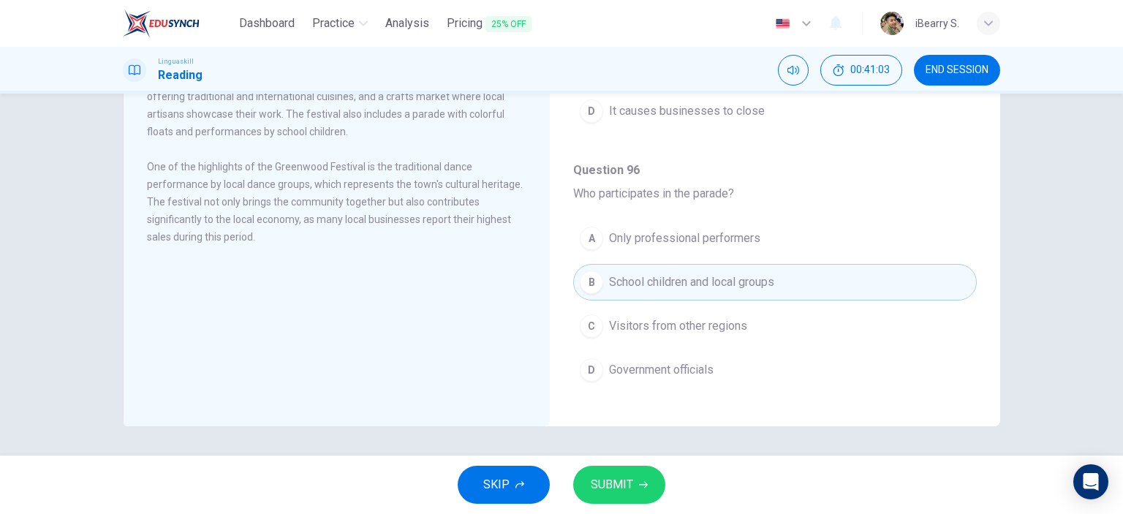
drag, startPoint x: 646, startPoint y: 487, endPoint x: 696, endPoint y: 473, distance: 51.6
click at [646, 487] on button "SUBMIT" at bounding box center [619, 485] width 92 height 38
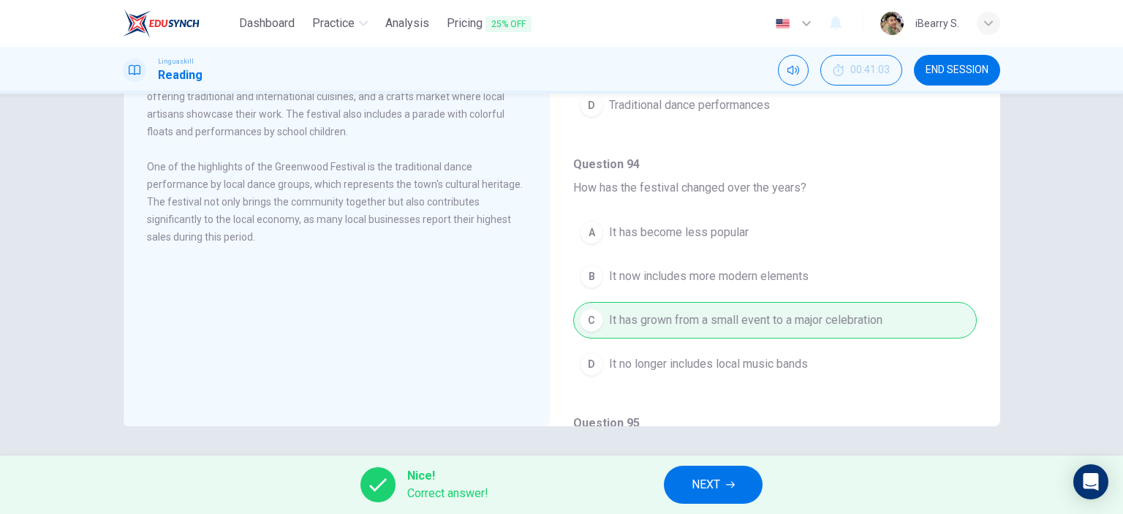
scroll to position [0, 0]
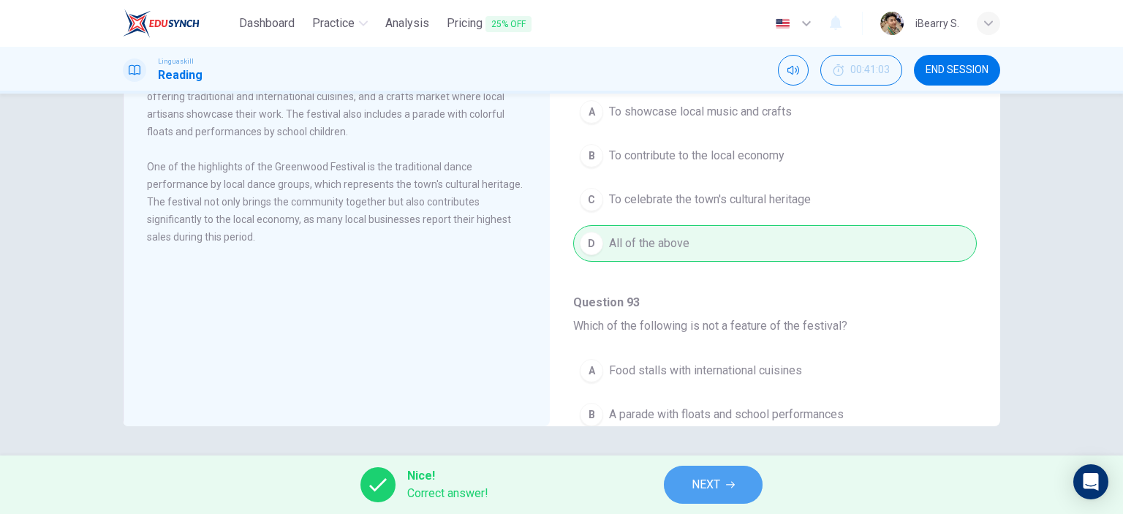
click at [731, 487] on icon "button" at bounding box center [730, 484] width 9 height 9
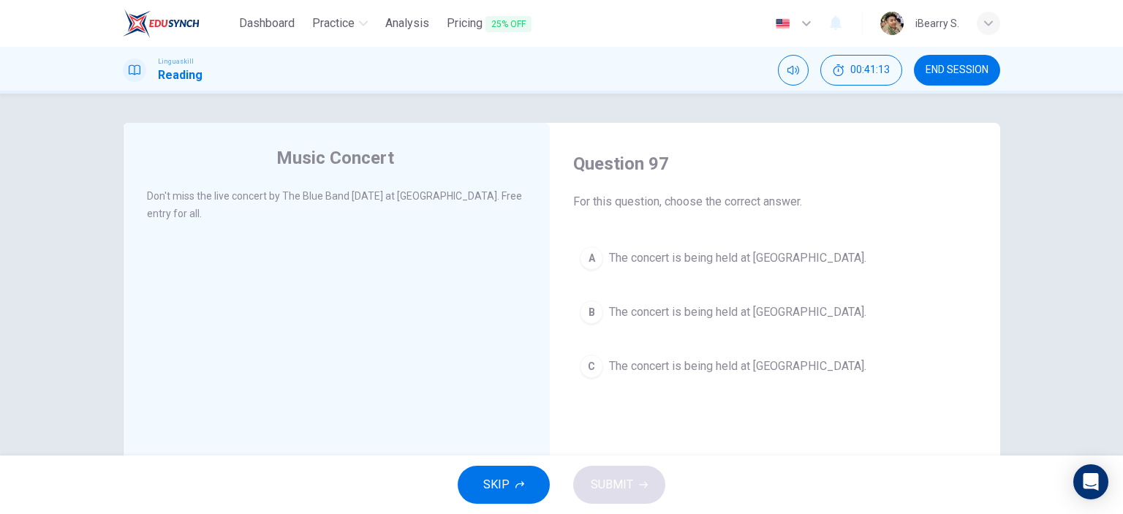
click at [724, 366] on span "The concert is being held at City Park." at bounding box center [737, 367] width 257 height 18
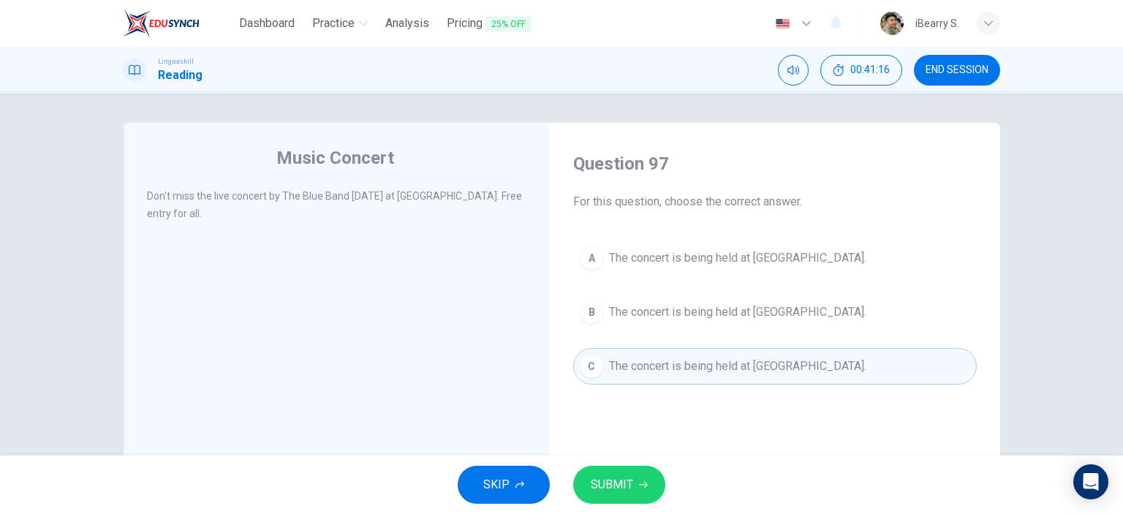
click at [625, 487] on span "SUBMIT" at bounding box center [612, 485] width 42 height 20
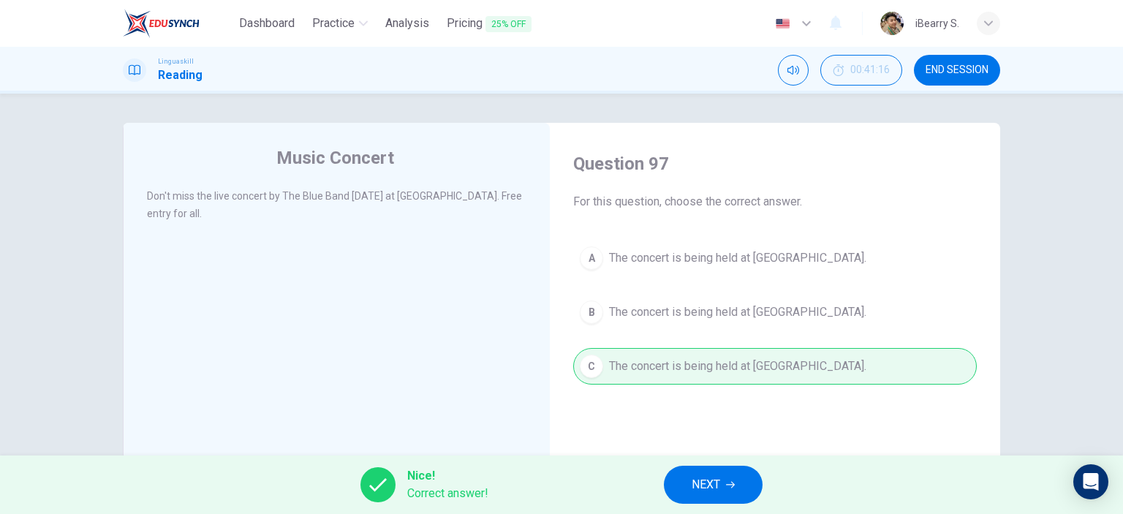
click at [717, 482] on span "NEXT" at bounding box center [706, 485] width 29 height 20
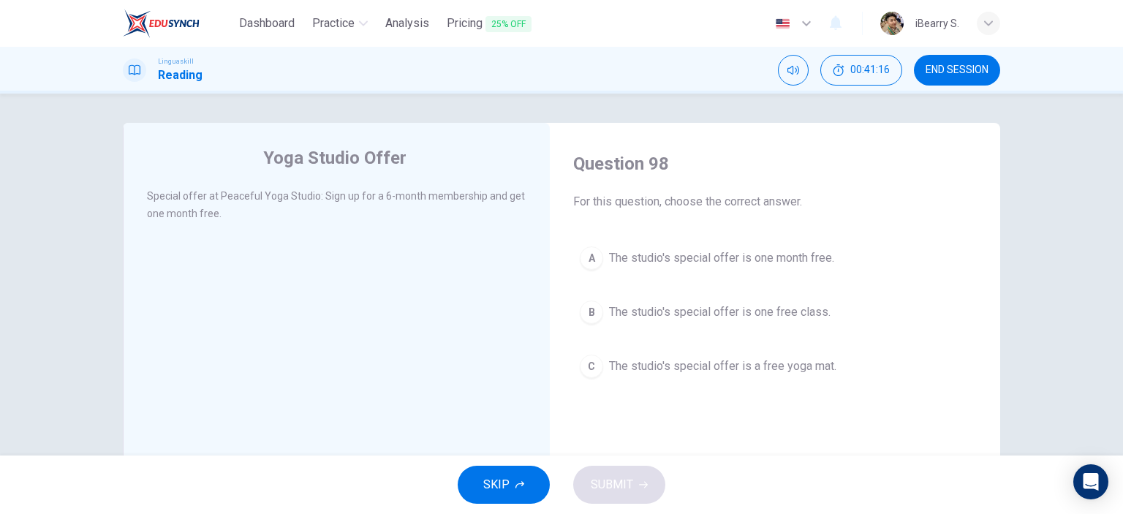
click at [1076, 216] on div "Yoga Studio Offer Special offer at Peaceful Yoga Studio: Sign up for a 6-month …" at bounding box center [561, 275] width 1123 height 362
click at [687, 261] on span "The studio's special offer is one month free." at bounding box center [721, 258] width 225 height 18
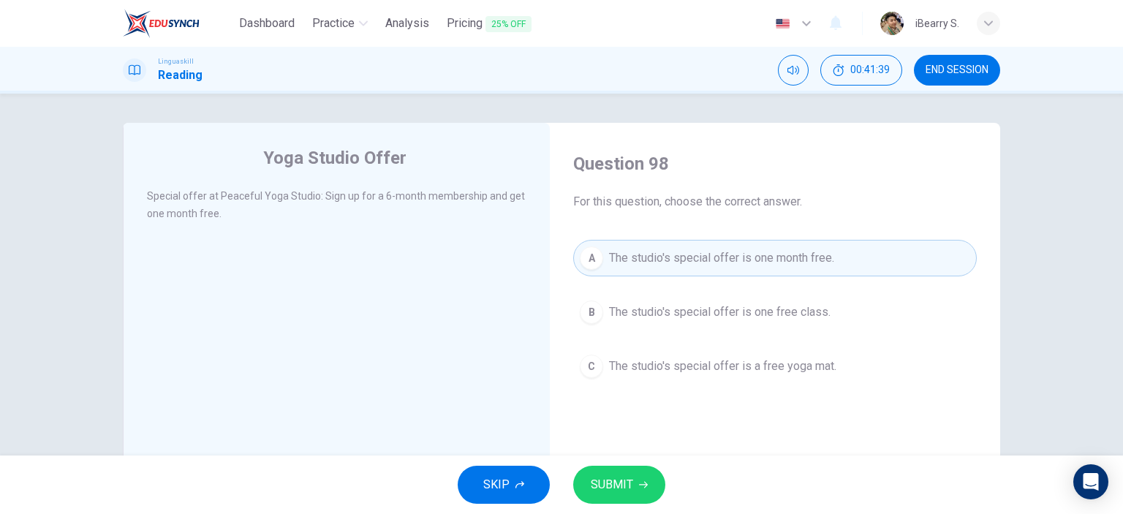
click at [617, 489] on span "SUBMIT" at bounding box center [612, 485] width 42 height 20
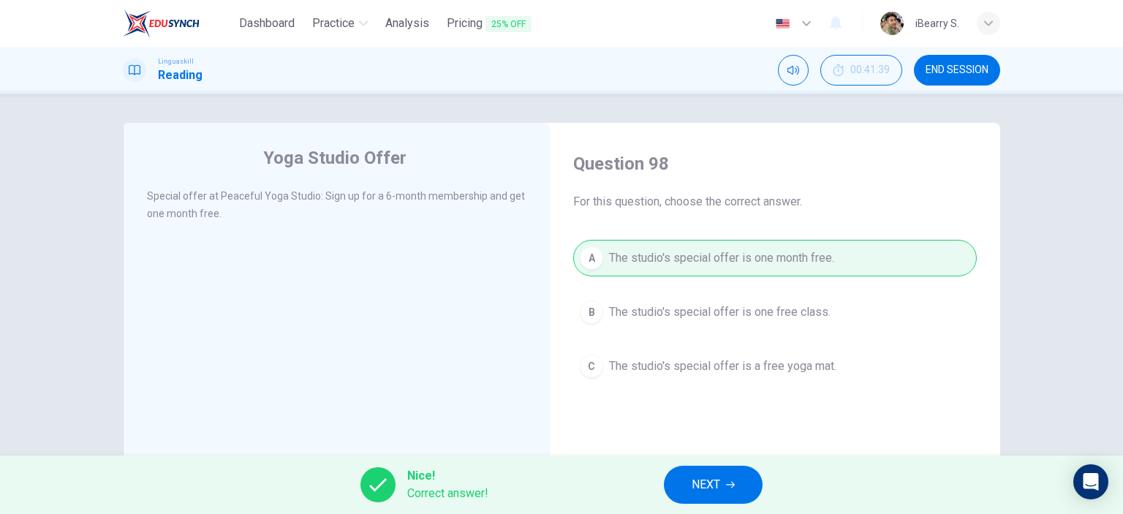
click at [704, 478] on span "NEXT" at bounding box center [706, 485] width 29 height 20
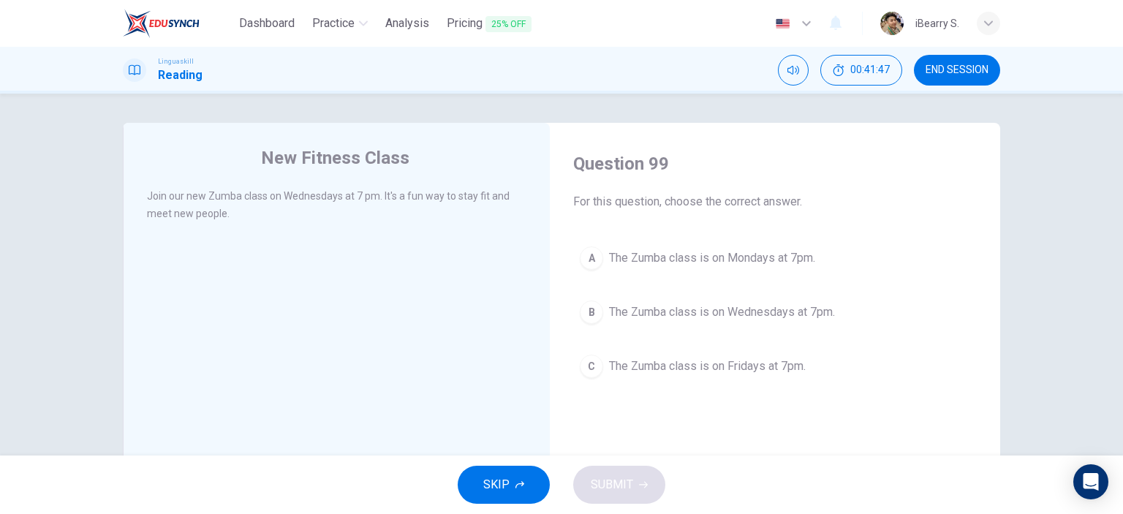
click at [799, 314] on span "The Zumba class is on Wednesdays at 7pm." at bounding box center [722, 312] width 226 height 18
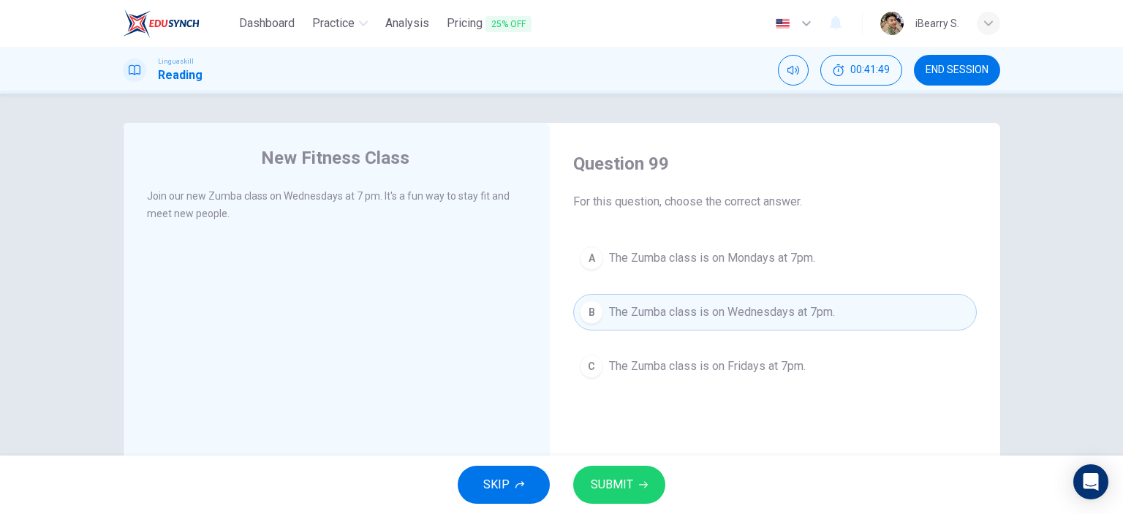
click at [624, 480] on span "SUBMIT" at bounding box center [612, 485] width 42 height 20
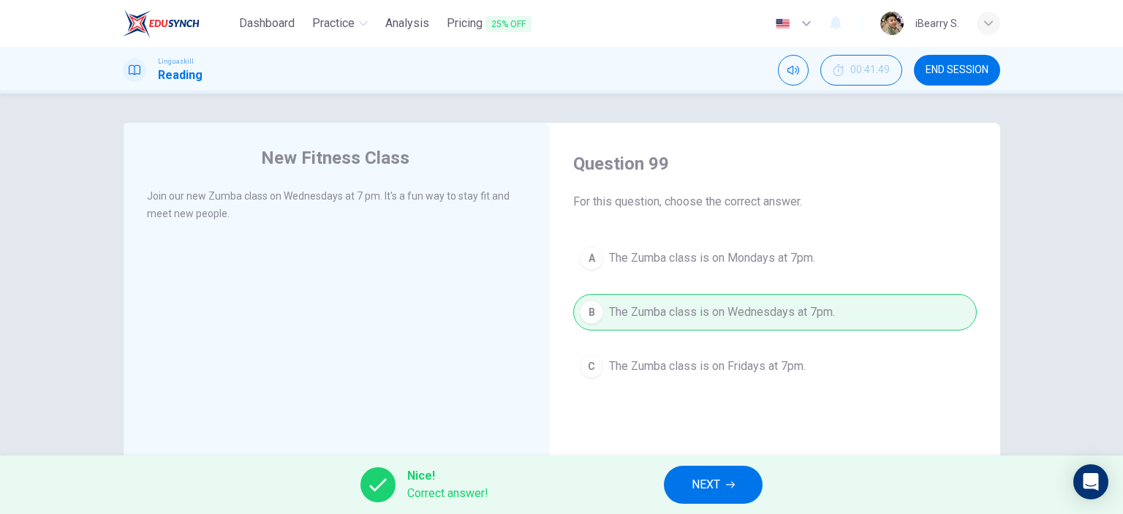
click at [717, 480] on span "NEXT" at bounding box center [706, 485] width 29 height 20
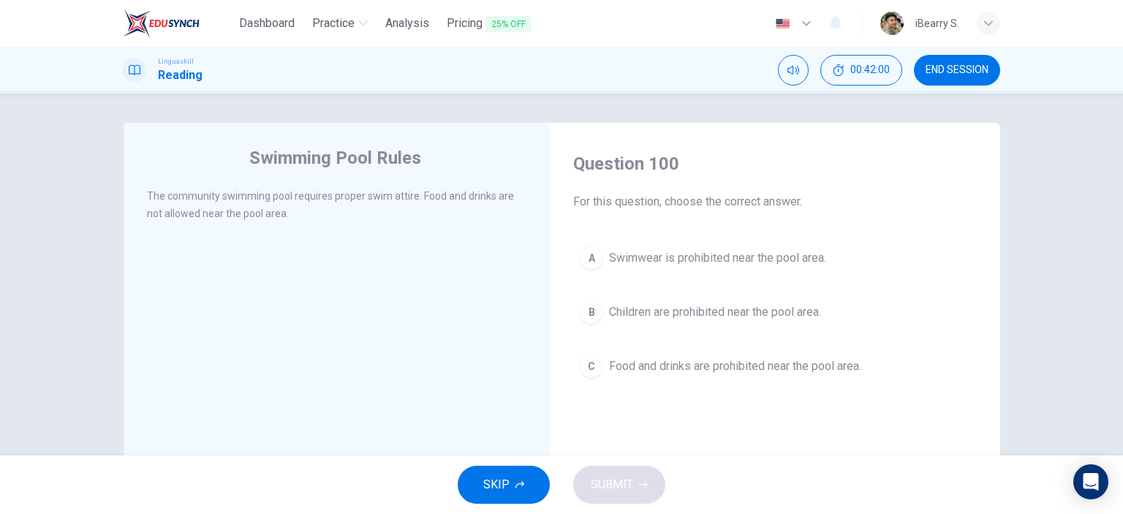
click at [696, 372] on span "Food and drinks are prohibited near the pool area." at bounding box center [735, 367] width 252 height 18
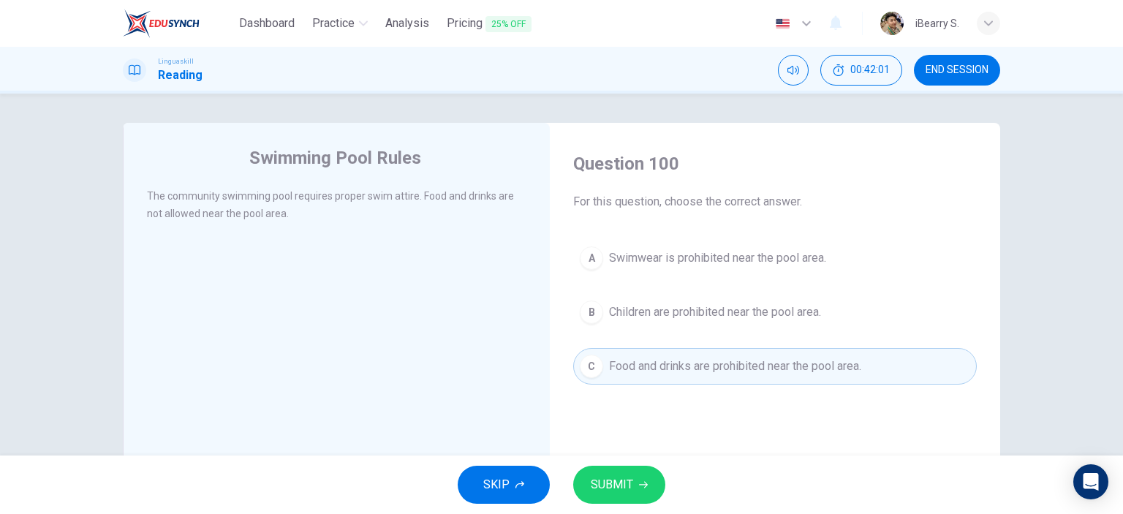
click at [621, 481] on span "SUBMIT" at bounding box center [612, 485] width 42 height 20
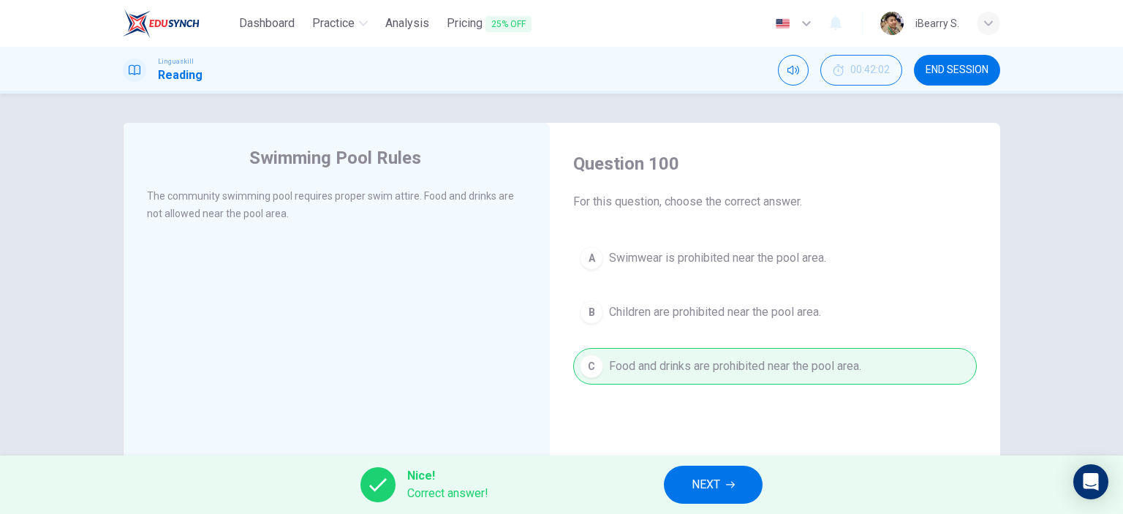
click at [723, 478] on button "NEXT" at bounding box center [713, 485] width 99 height 38
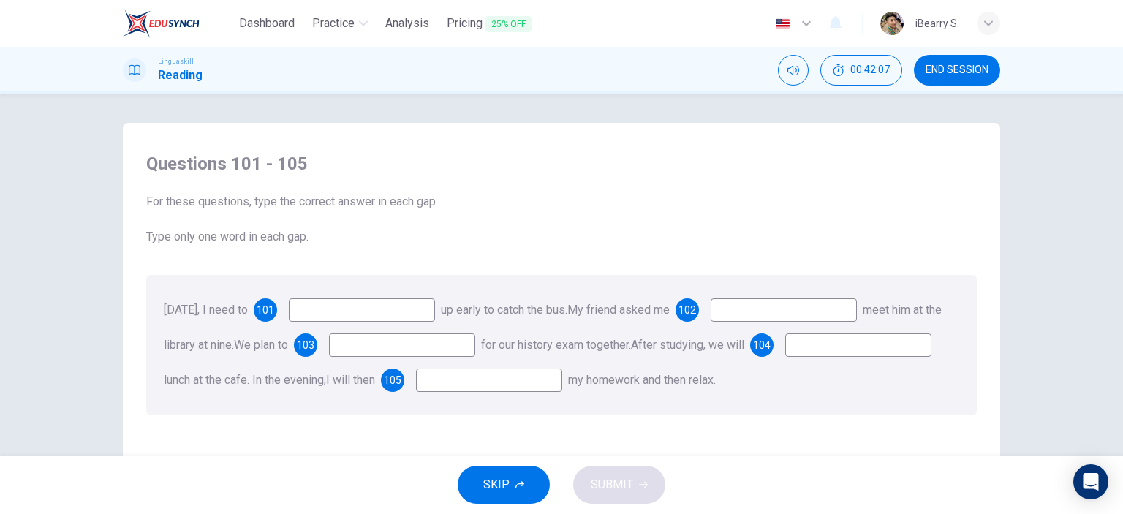
click at [360, 310] on input at bounding box center [362, 309] width 146 height 23
type input "get"
click at [782, 303] on input at bounding box center [784, 309] width 146 height 23
type input "to"
click at [1047, 274] on div "Questions 101 - 105 For these questions, type the correct answer in each gap Ty…" at bounding box center [561, 275] width 1123 height 362
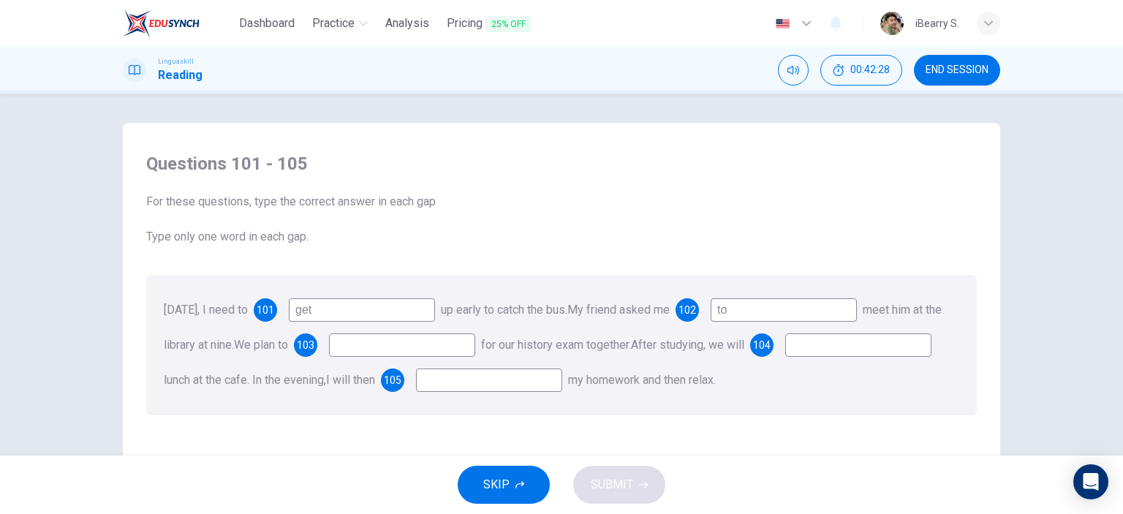
click at [442, 347] on input at bounding box center [402, 344] width 146 height 23
type input "w"
type input "r"
type input "study"
click at [785, 357] on input at bounding box center [858, 344] width 146 height 23
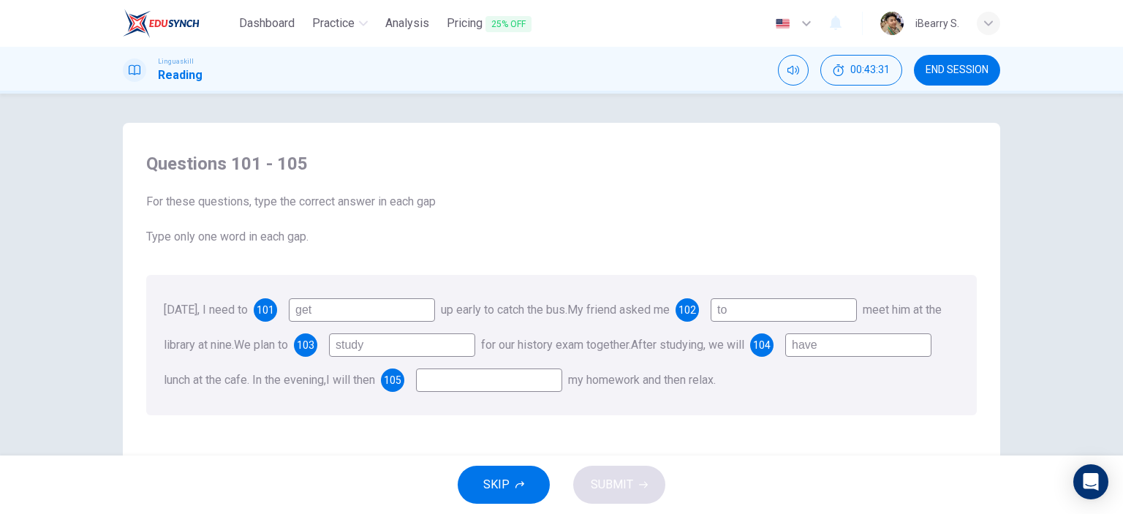
type input "have"
click at [489, 408] on div "Tomorrow, I need to 101 get up early to catch the bus. My friend asked me 102 t…" at bounding box center [561, 345] width 831 height 140
click at [562, 377] on input at bounding box center [489, 380] width 146 height 23
type input "do"
click at [642, 471] on button "SUBMIT" at bounding box center [619, 485] width 92 height 38
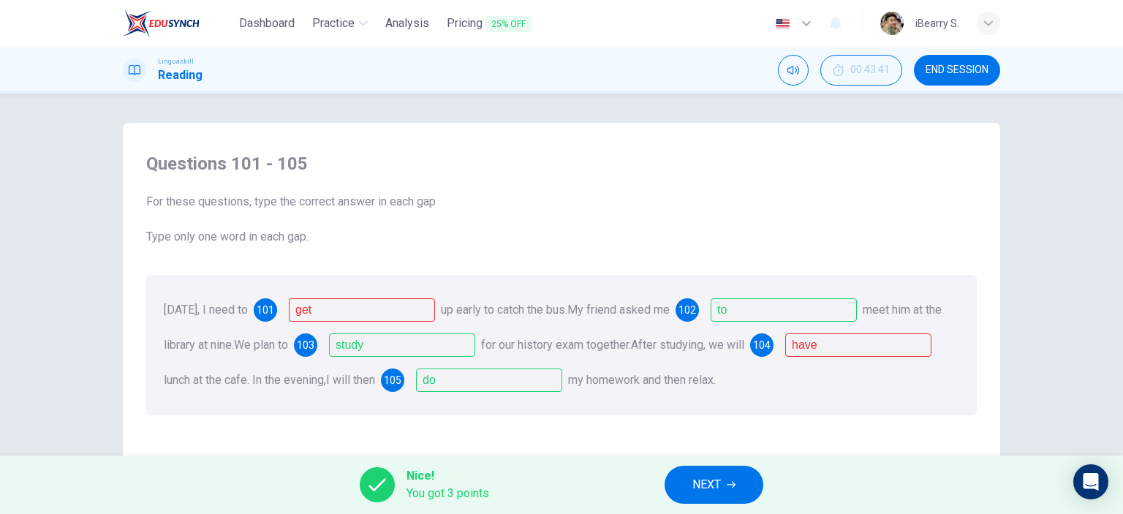
click at [740, 484] on button "NEXT" at bounding box center [714, 485] width 99 height 38
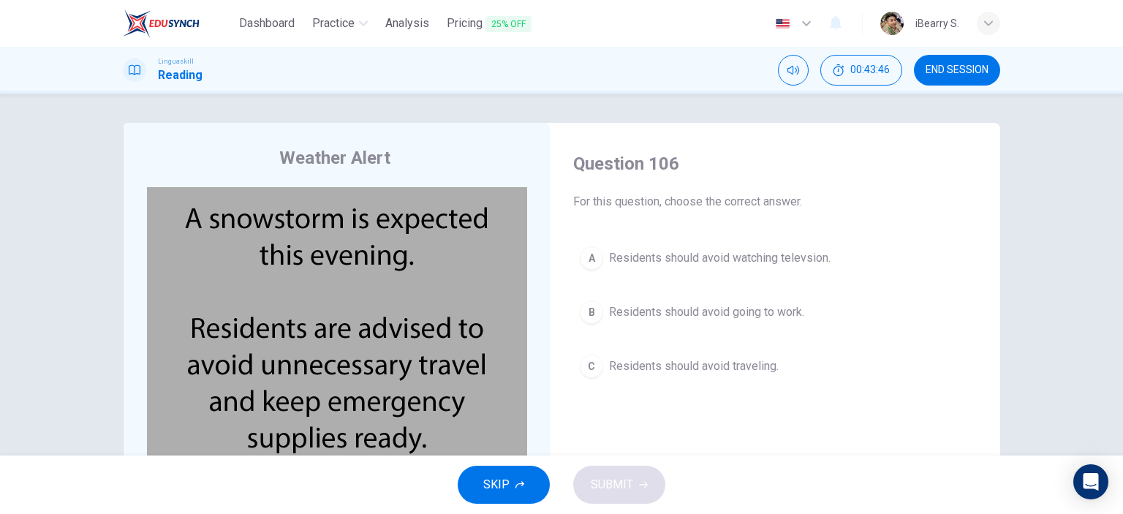
click at [193, 210] on img at bounding box center [337, 327] width 380 height 281
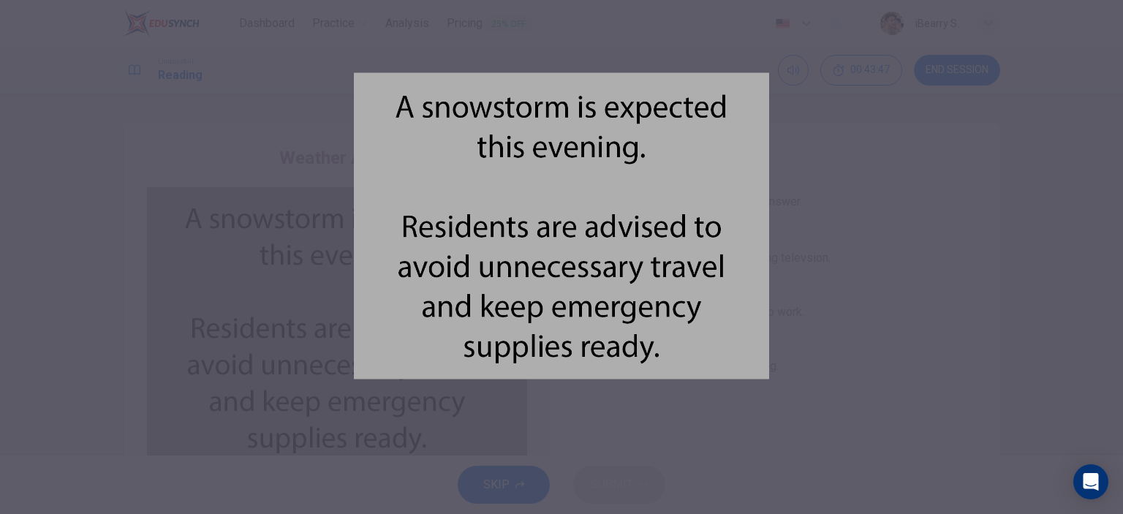
click at [1098, 96] on div at bounding box center [561, 257] width 1123 height 514
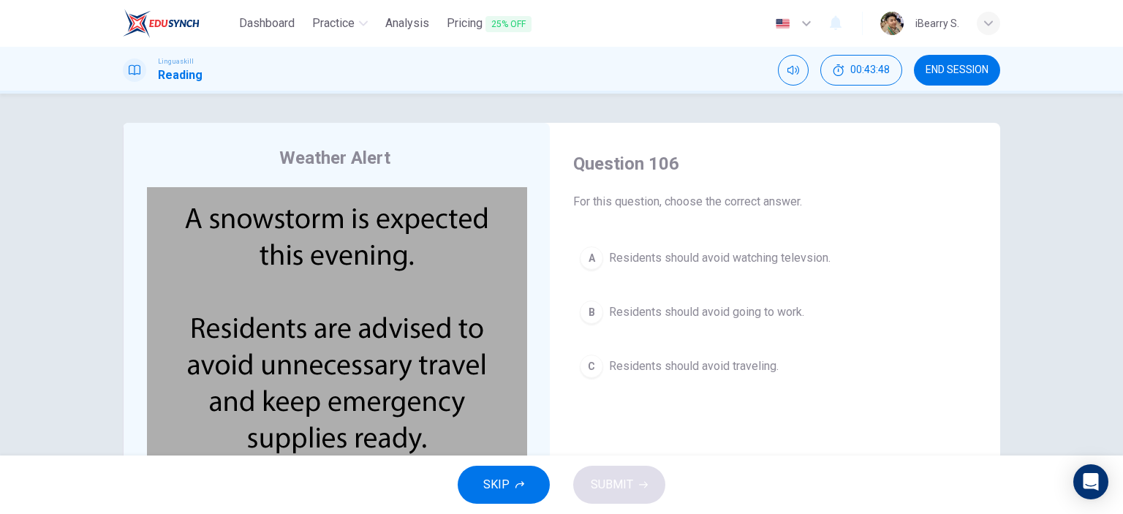
click at [1095, 332] on div "Weather Alert CLICK TO ZOOM Question 106 For this question, choose the correct …" at bounding box center [561, 275] width 1123 height 362
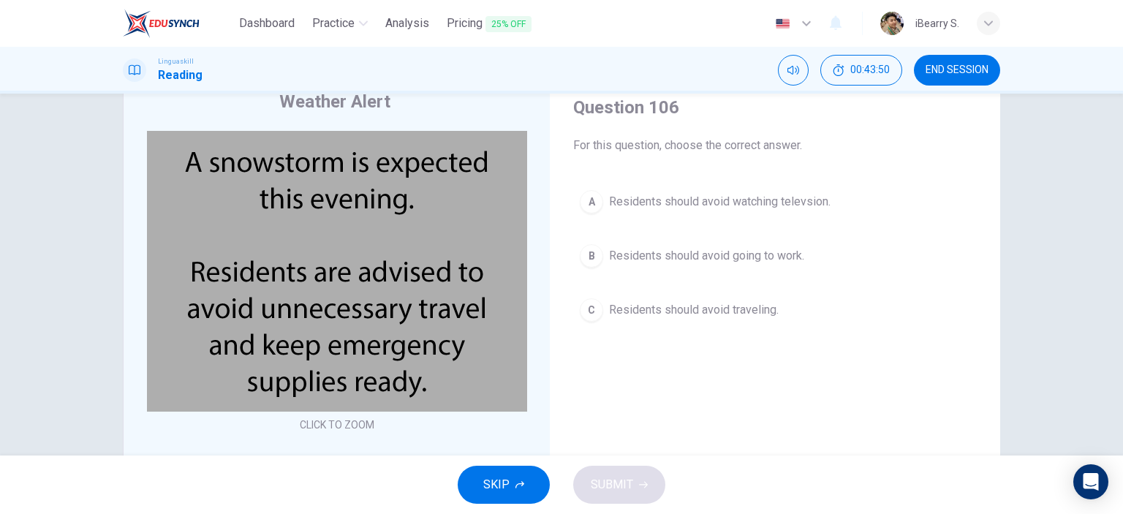
scroll to position [73, 0]
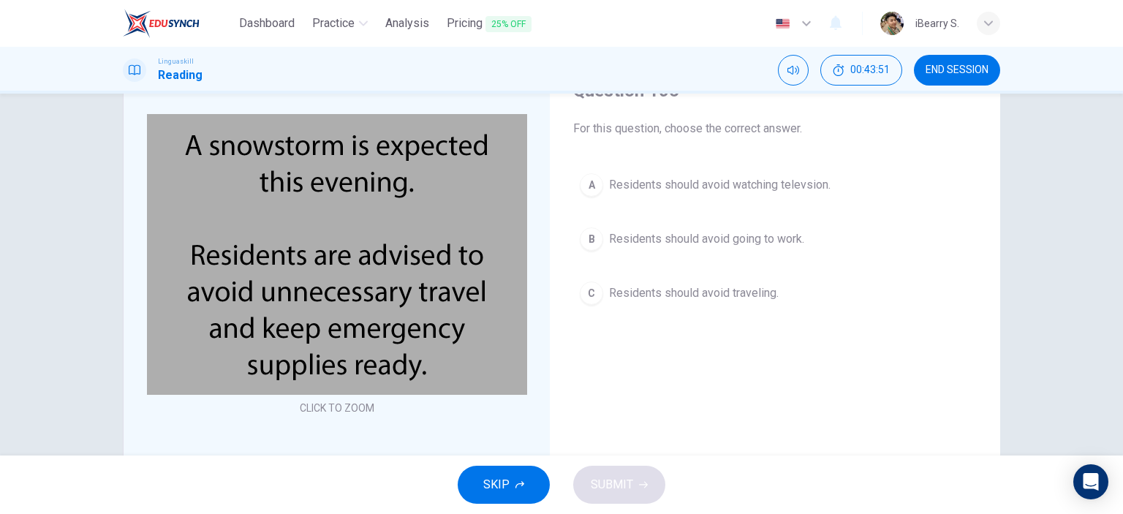
click at [358, 412] on button "CLICK TO ZOOM" at bounding box center [337, 408] width 86 height 20
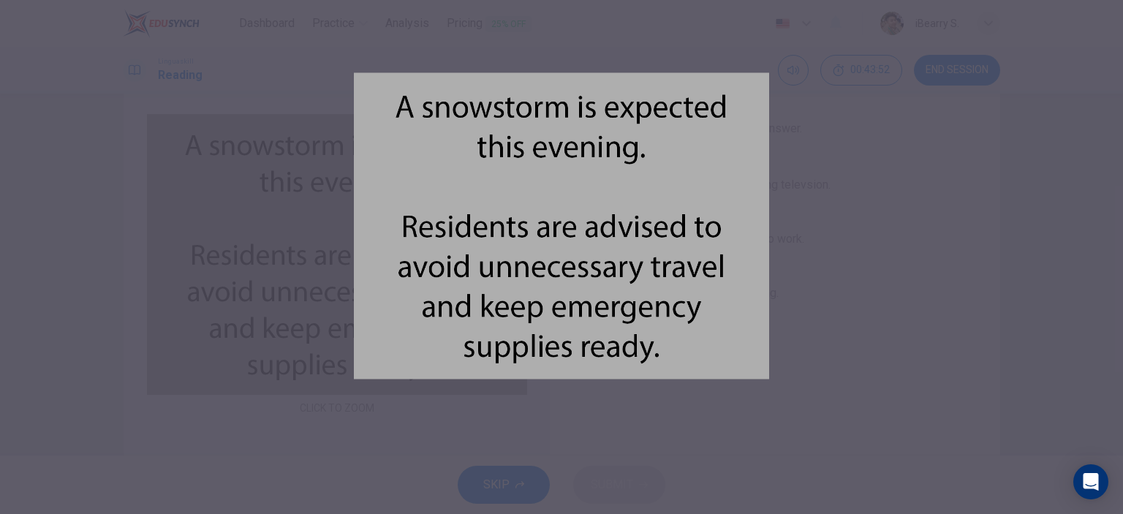
click at [1087, 124] on div at bounding box center [561, 257] width 1123 height 514
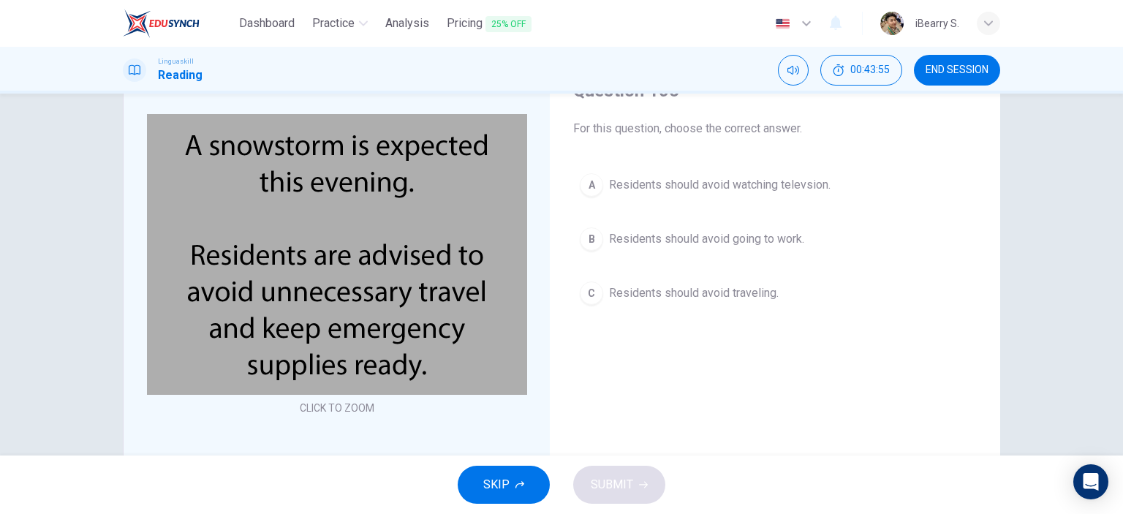
click at [149, 117] on img at bounding box center [337, 254] width 380 height 281
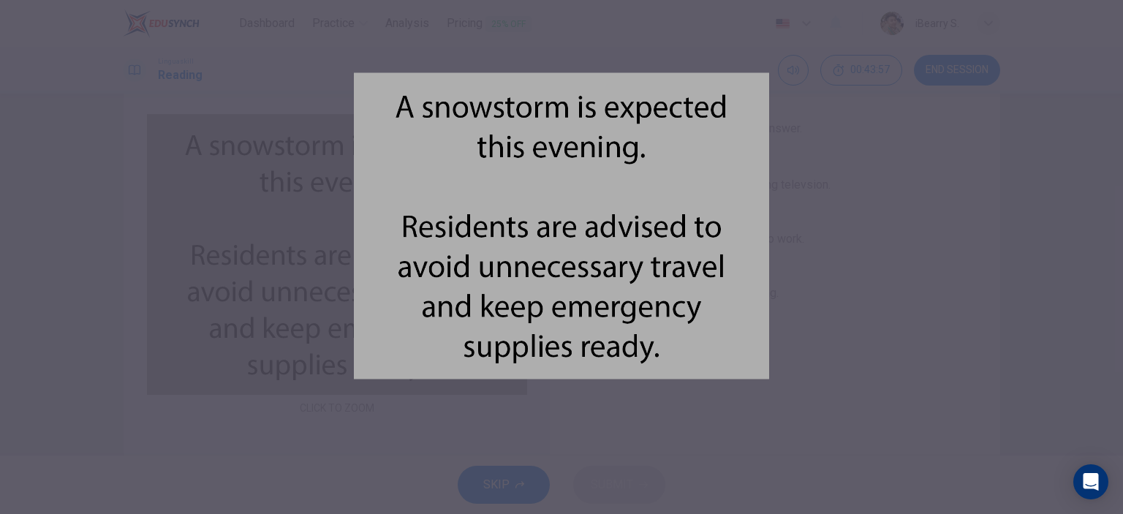
click at [1060, 233] on div at bounding box center [561, 257] width 1123 height 514
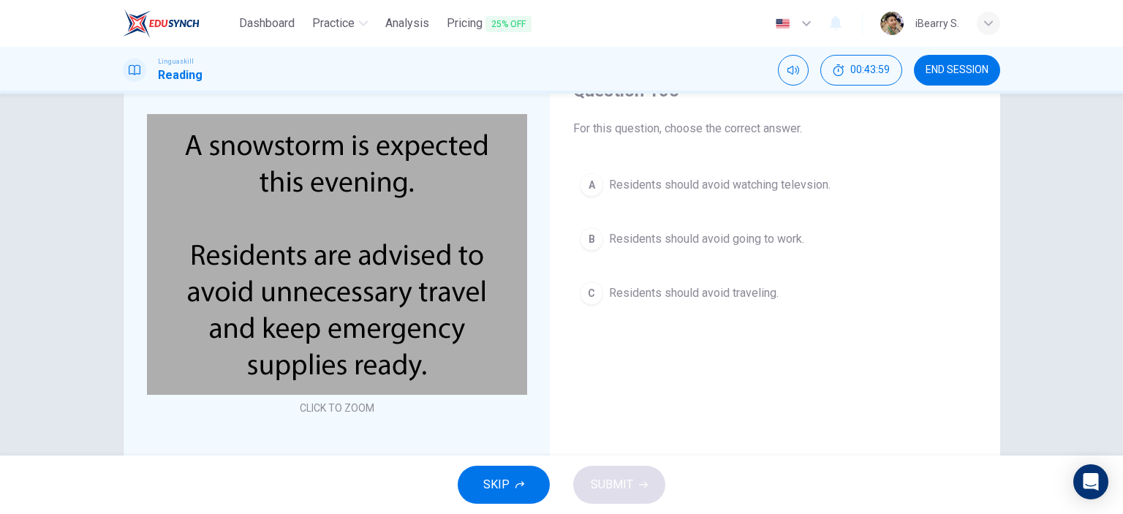
click at [147, 118] on img at bounding box center [337, 254] width 380 height 281
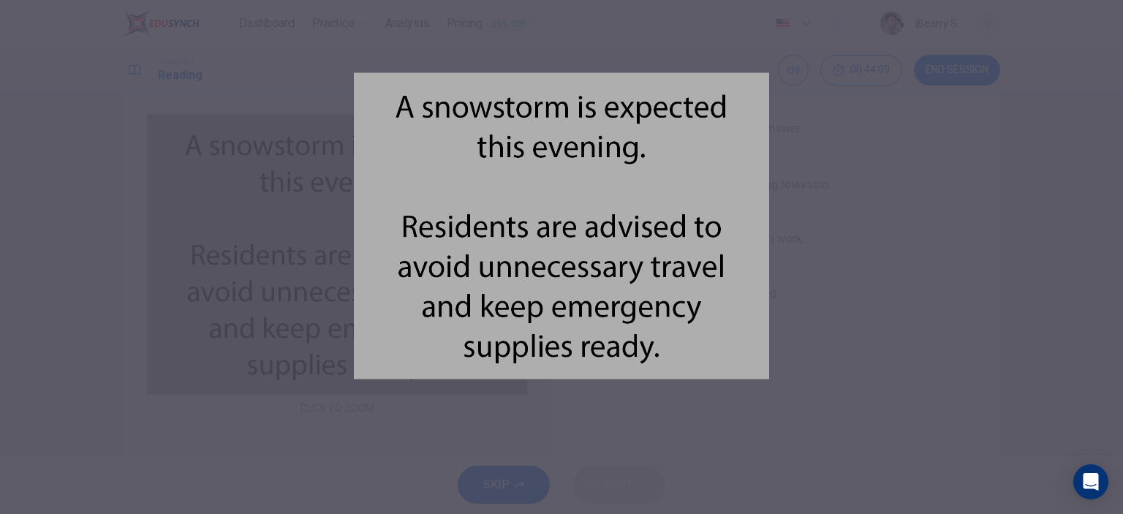
click at [926, 380] on div at bounding box center [561, 257] width 1123 height 514
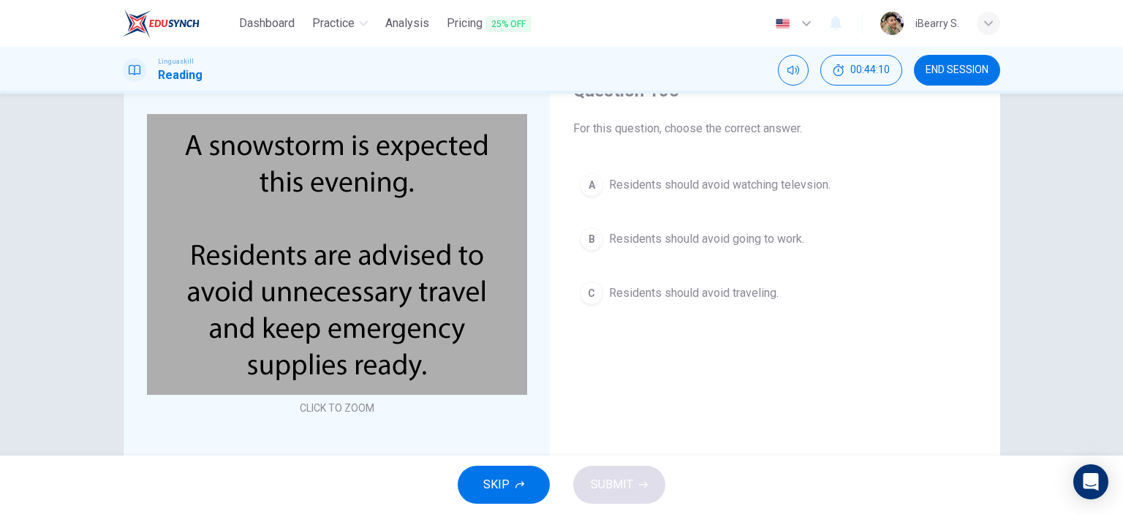
click at [833, 380] on div "Question 106 For this question, choose the correct answer. A Residents should a…" at bounding box center [775, 311] width 427 height 494
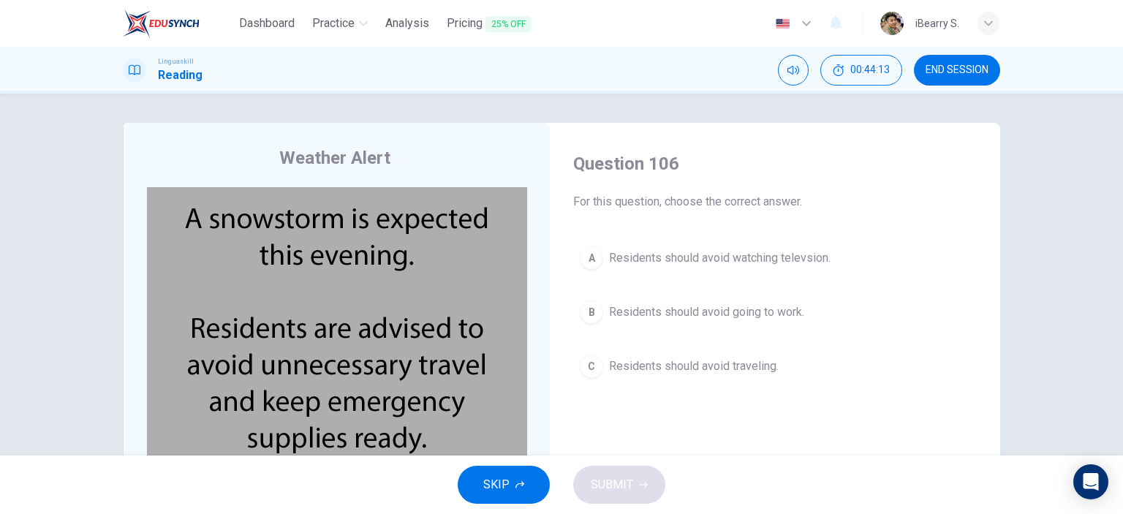
click at [699, 367] on span "Residents should avoid traveling." at bounding box center [694, 367] width 170 height 18
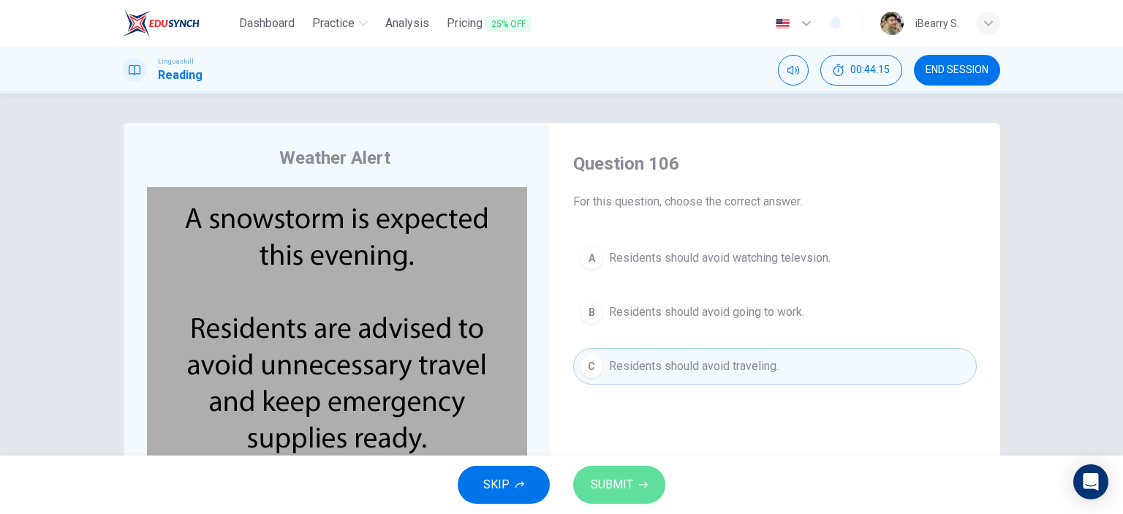
click at [641, 483] on icon "button" at bounding box center [643, 484] width 9 height 9
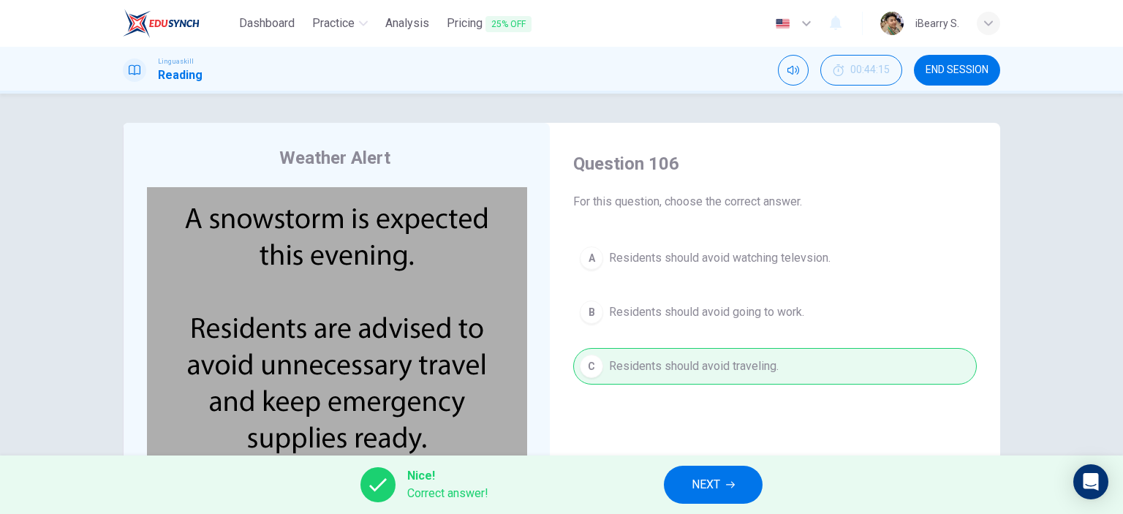
click at [714, 491] on span "NEXT" at bounding box center [706, 485] width 29 height 20
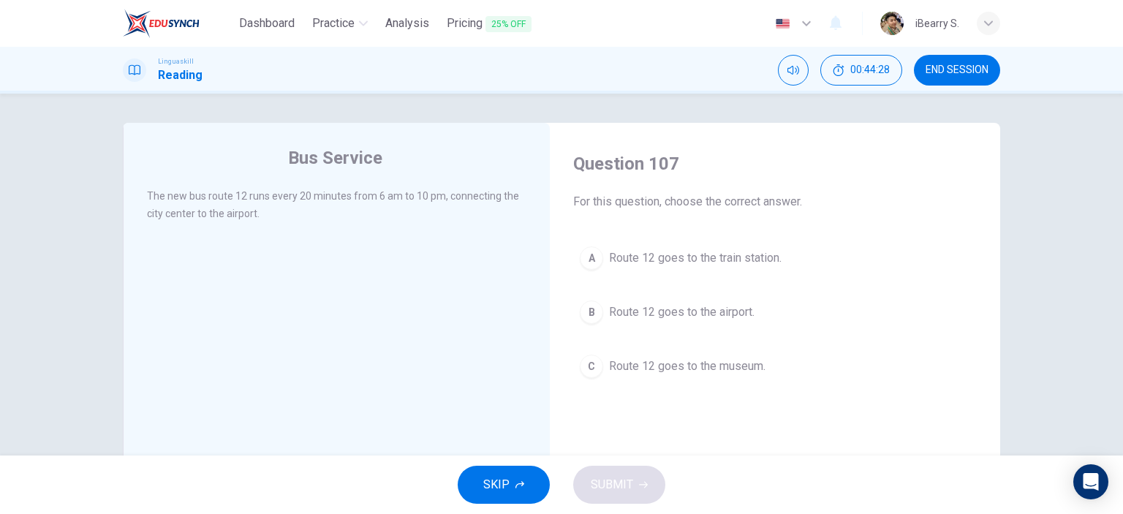
click at [728, 310] on span "Route 12 goes to the airport." at bounding box center [682, 312] width 146 height 18
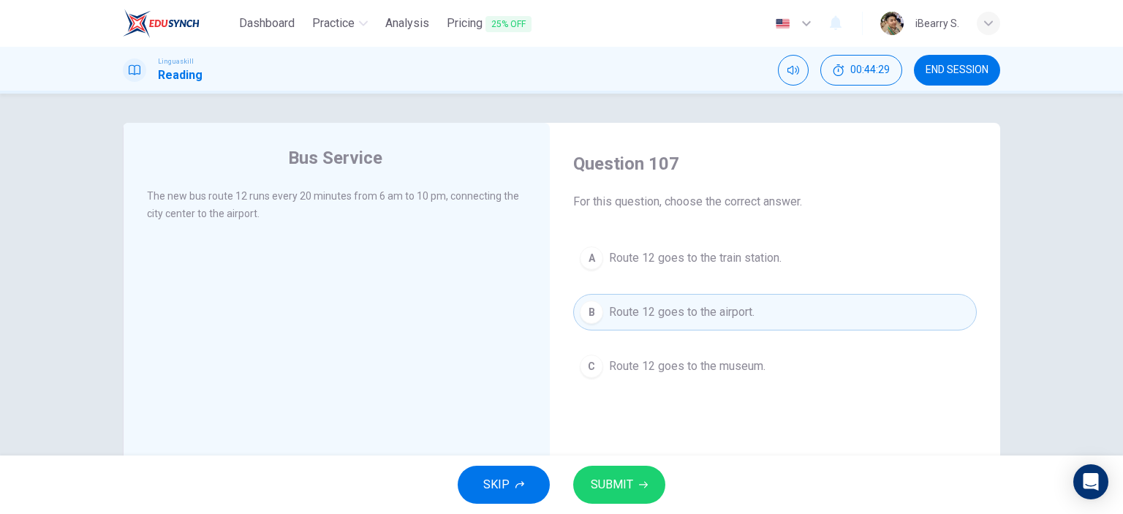
click at [633, 483] on button "SUBMIT" at bounding box center [619, 485] width 92 height 38
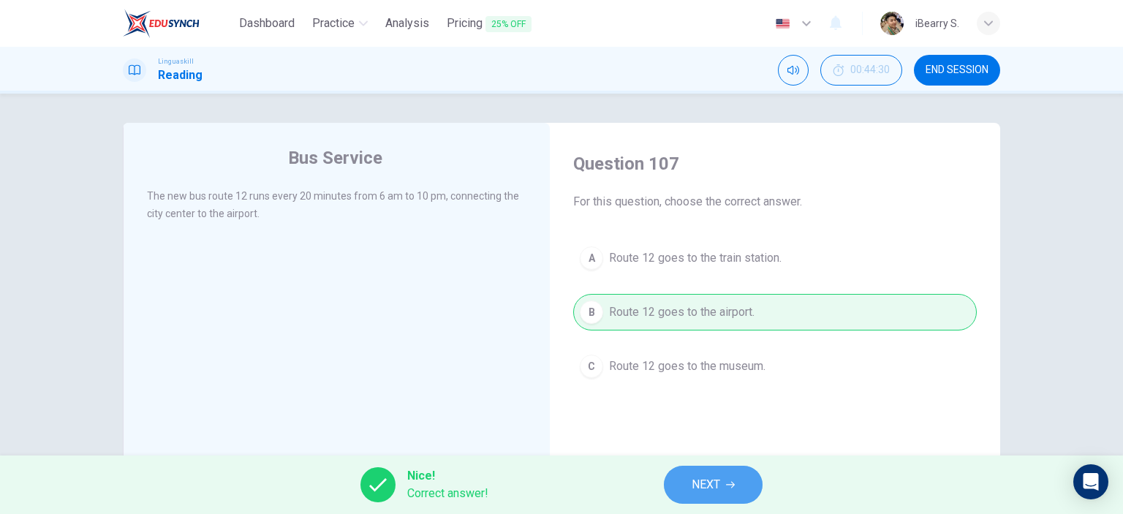
click at [719, 475] on span "NEXT" at bounding box center [706, 485] width 29 height 20
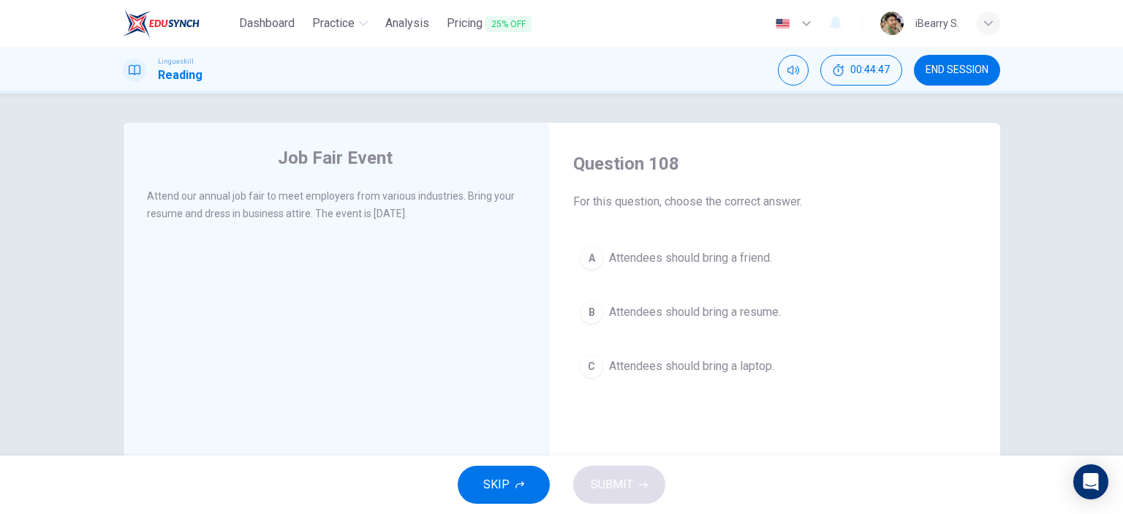
click at [725, 315] on span "Attendees should bring a resume." at bounding box center [695, 312] width 172 height 18
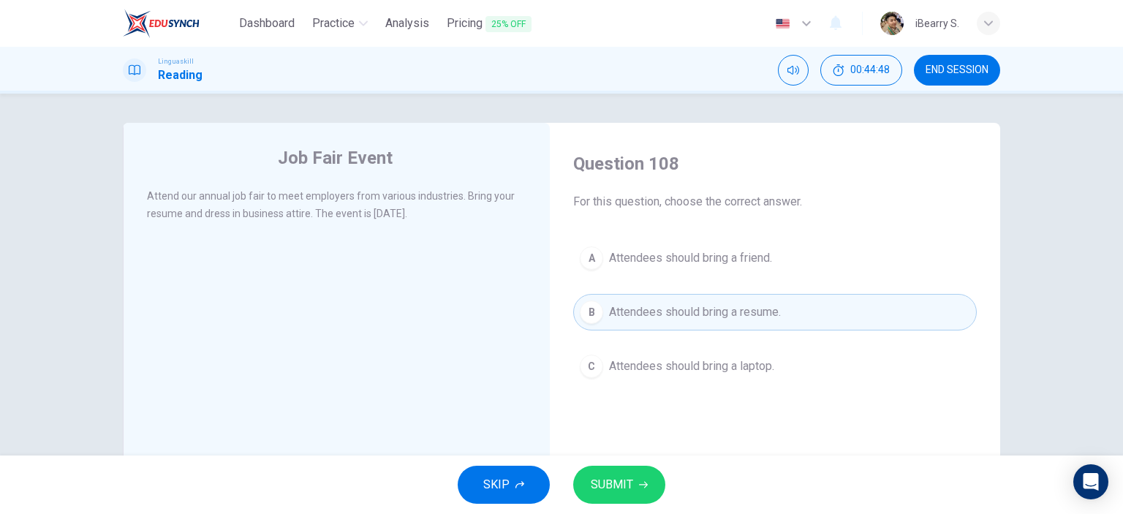
click at [638, 497] on button "SUBMIT" at bounding box center [619, 485] width 92 height 38
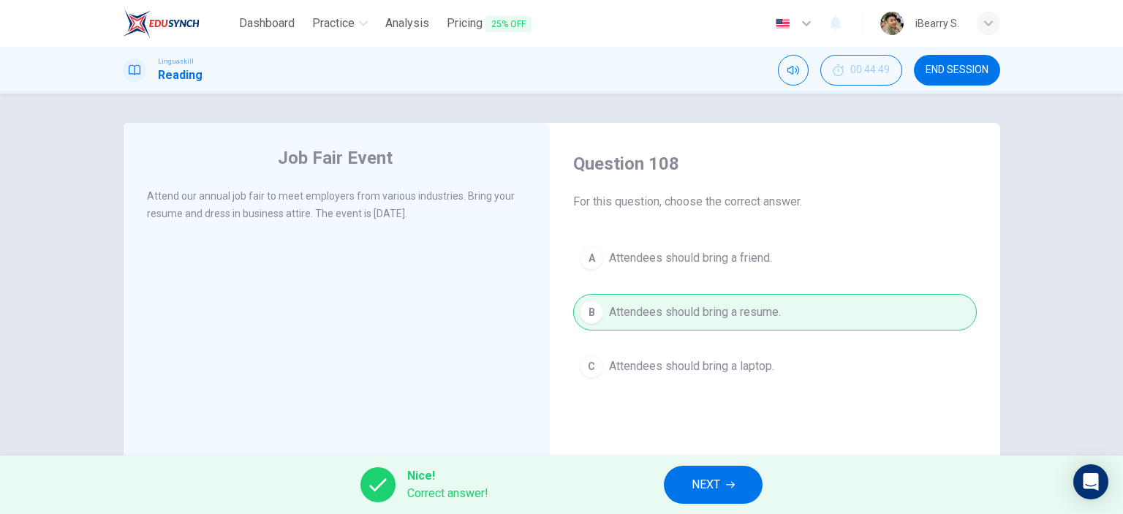
click at [707, 480] on span "NEXT" at bounding box center [706, 485] width 29 height 20
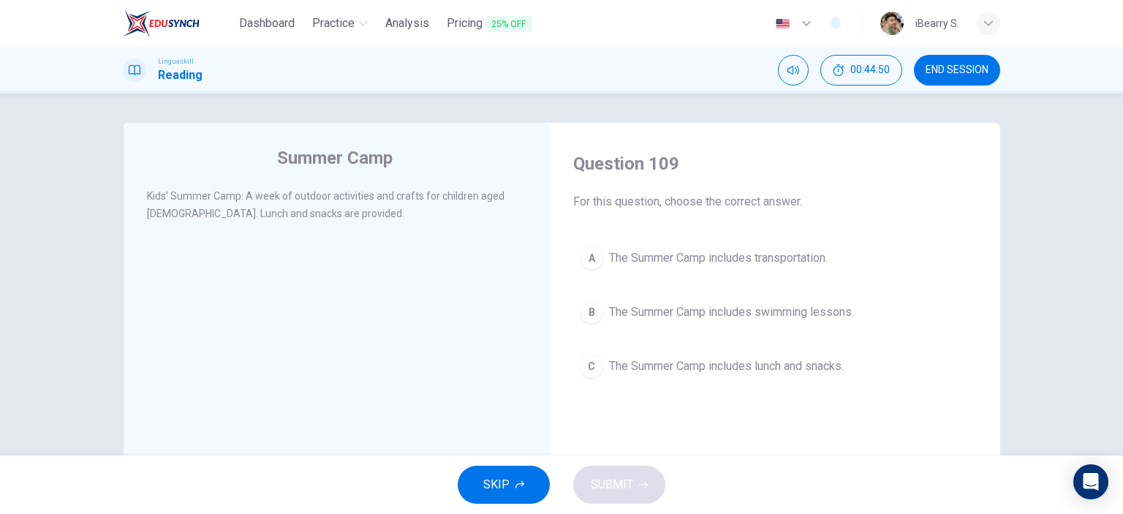
click at [1062, 229] on div "Summer Camp Kids' Summer Camp: A week of outdoor activities and crafts for chil…" at bounding box center [561, 275] width 1123 height 362
click at [734, 361] on span "The Summer Camp includes lunch and snacks." at bounding box center [726, 367] width 235 height 18
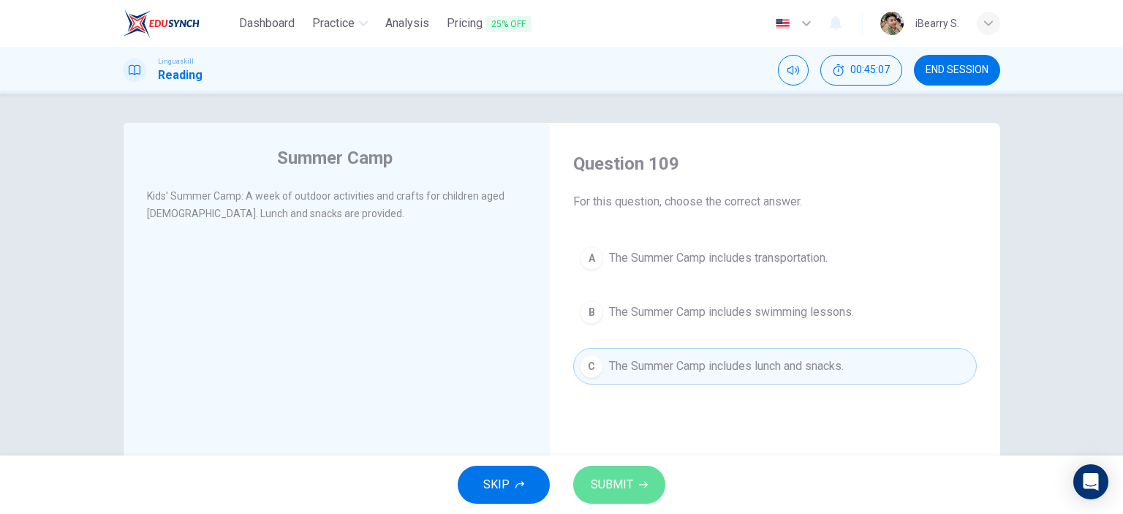
click at [627, 488] on span "SUBMIT" at bounding box center [612, 485] width 42 height 20
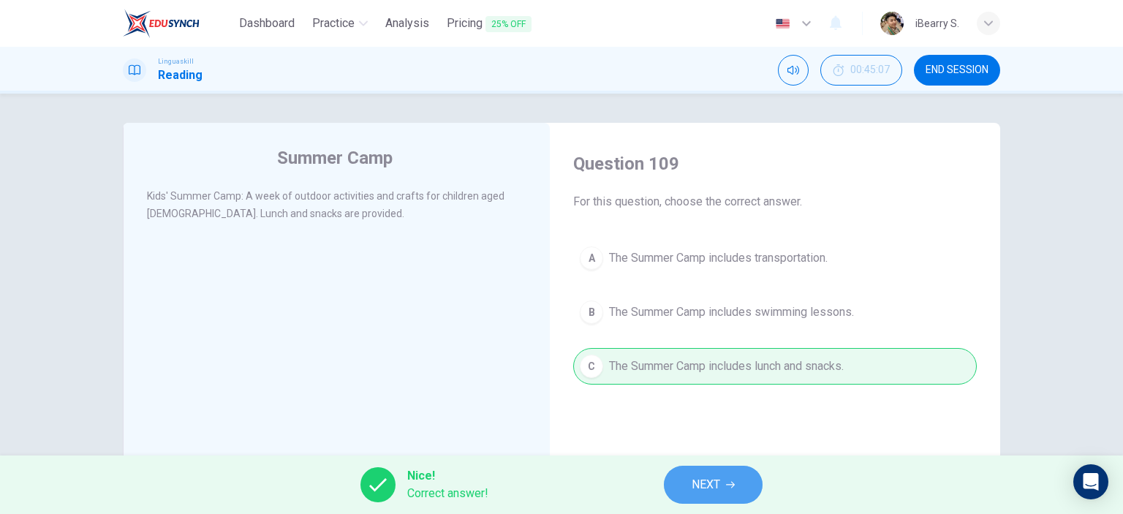
click at [718, 473] on button "NEXT" at bounding box center [713, 485] width 99 height 38
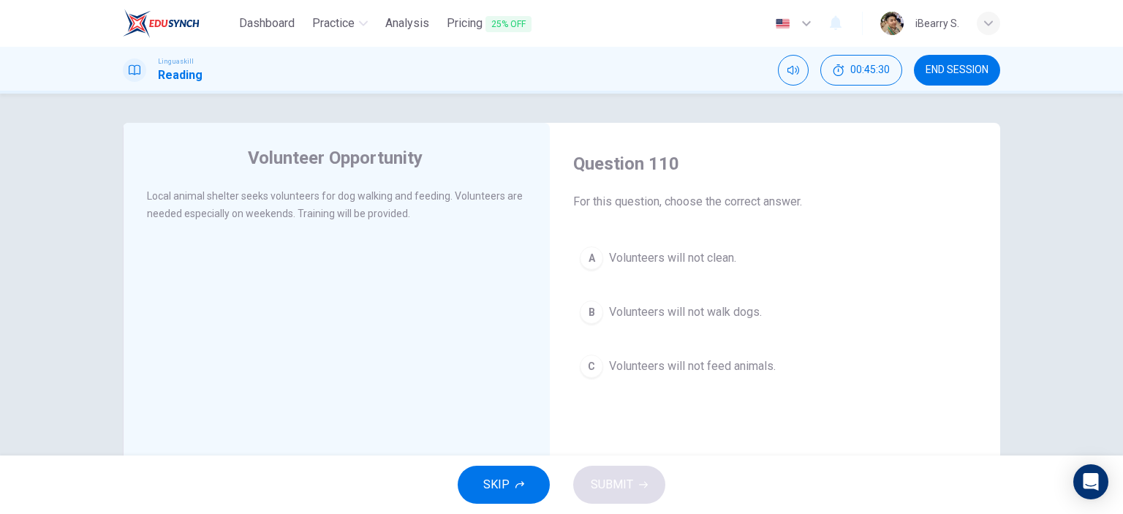
click at [673, 320] on span "Volunteers will not walk dogs." at bounding box center [685, 312] width 153 height 18
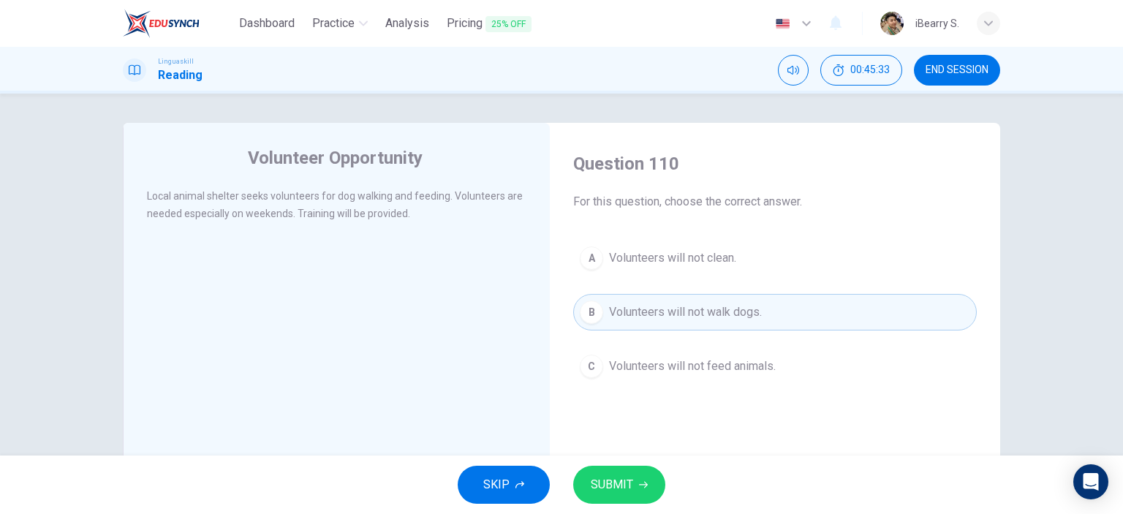
click at [631, 490] on span "SUBMIT" at bounding box center [612, 485] width 42 height 20
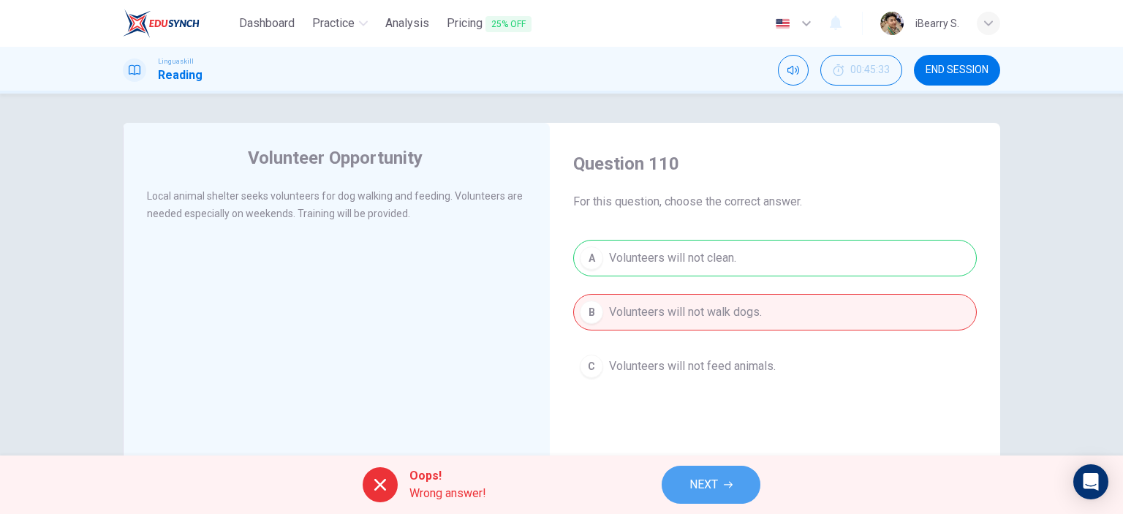
click at [725, 489] on button "NEXT" at bounding box center [711, 485] width 99 height 38
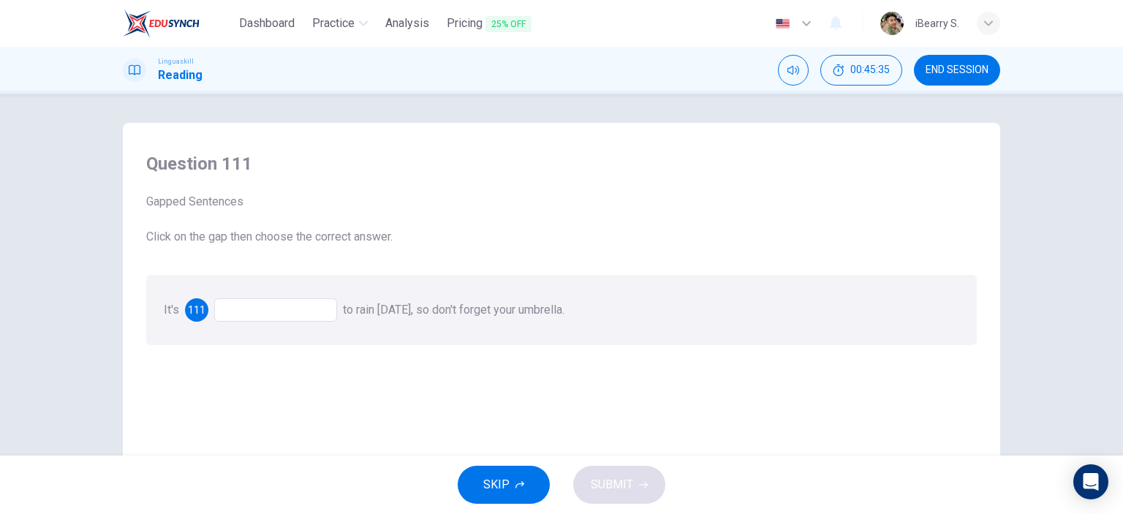
click at [246, 312] on div at bounding box center [275, 309] width 123 height 23
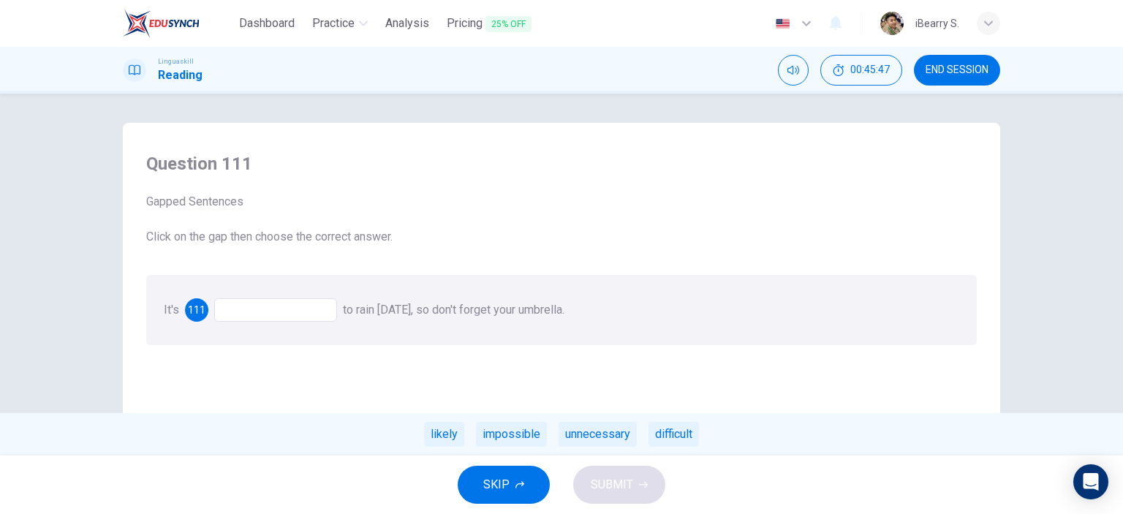
click at [435, 434] on div "likely" at bounding box center [444, 434] width 40 height 25
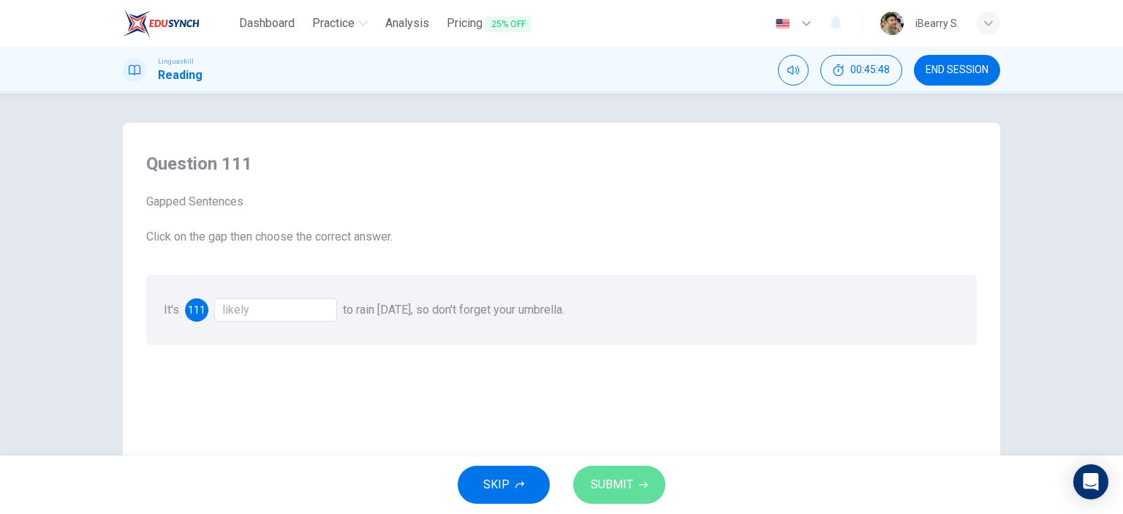
click at [619, 470] on button "SUBMIT" at bounding box center [619, 485] width 92 height 38
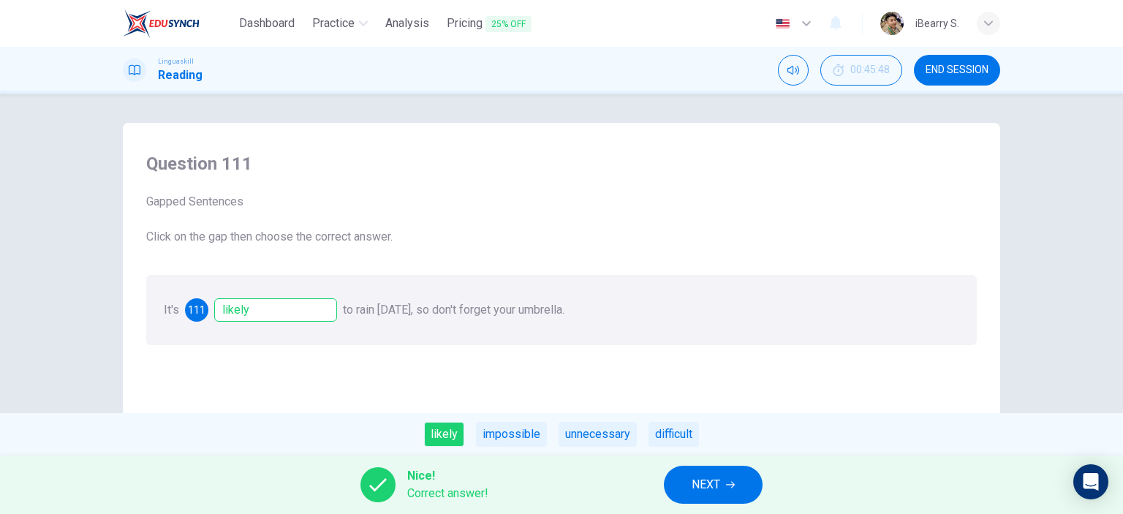
click at [742, 495] on button "NEXT" at bounding box center [713, 485] width 99 height 38
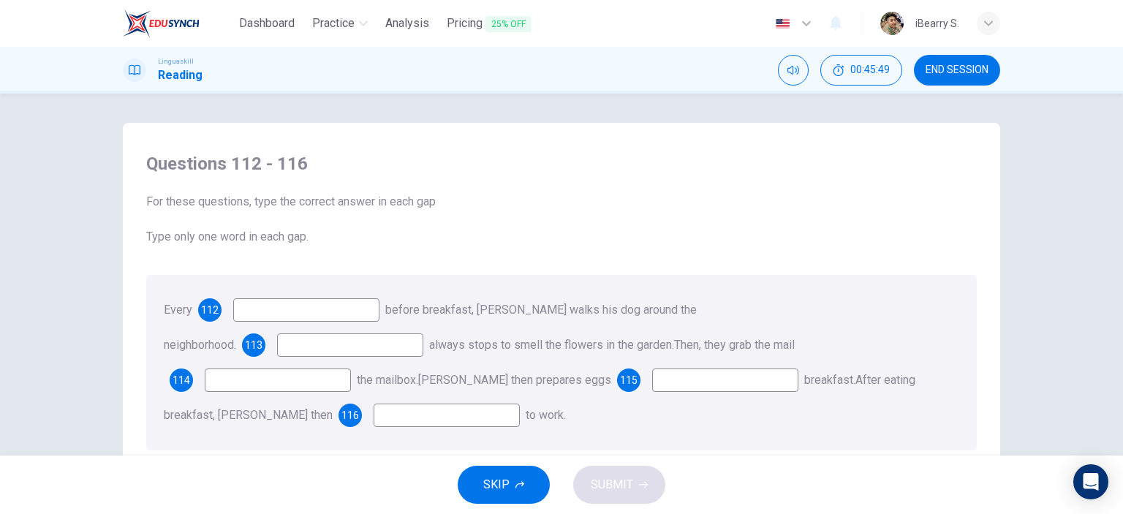
click at [1038, 190] on div "Questions 112 - 116 For these questions, type the correct answer in each gap Ty…" at bounding box center [561, 275] width 1123 height 362
click at [360, 308] on input at bounding box center [306, 309] width 146 height 23
type input "morning"
click at [52, 290] on div "Questions 112 - 116 For these questions, type the correct answer in each gap Ty…" at bounding box center [561, 275] width 1123 height 362
click at [423, 333] on input at bounding box center [350, 344] width 146 height 23
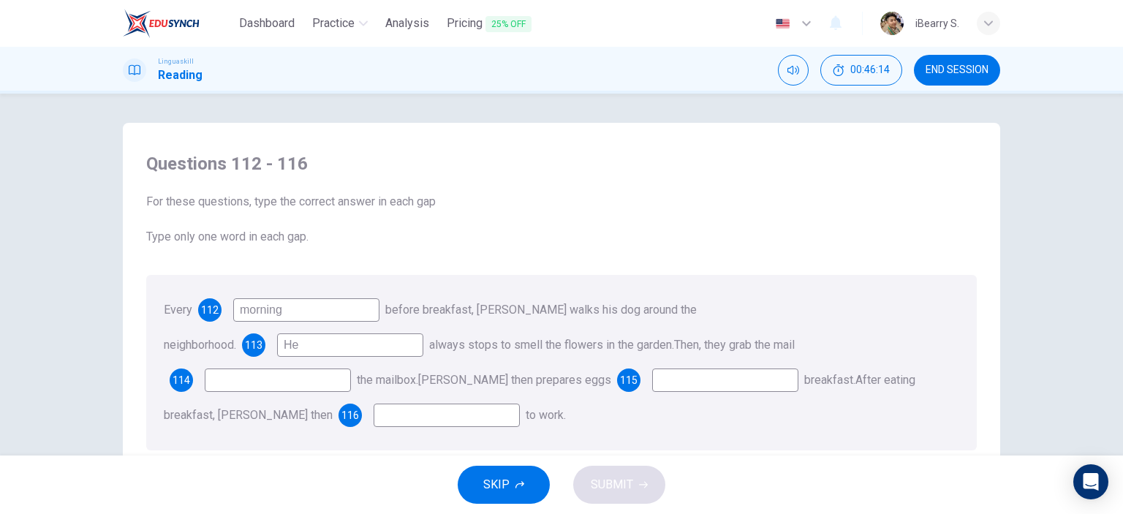
type input "He"
click at [1020, 330] on div "Questions 112 - 116 For these questions, type the correct answer in each gap Ty…" at bounding box center [561, 275] width 1123 height 362
click at [351, 369] on input at bounding box center [278, 380] width 146 height 23
type input "from"
click at [1051, 299] on div "Questions 112 - 116 For these questions, type the correct answer in each gap Ty…" at bounding box center [561, 275] width 1123 height 362
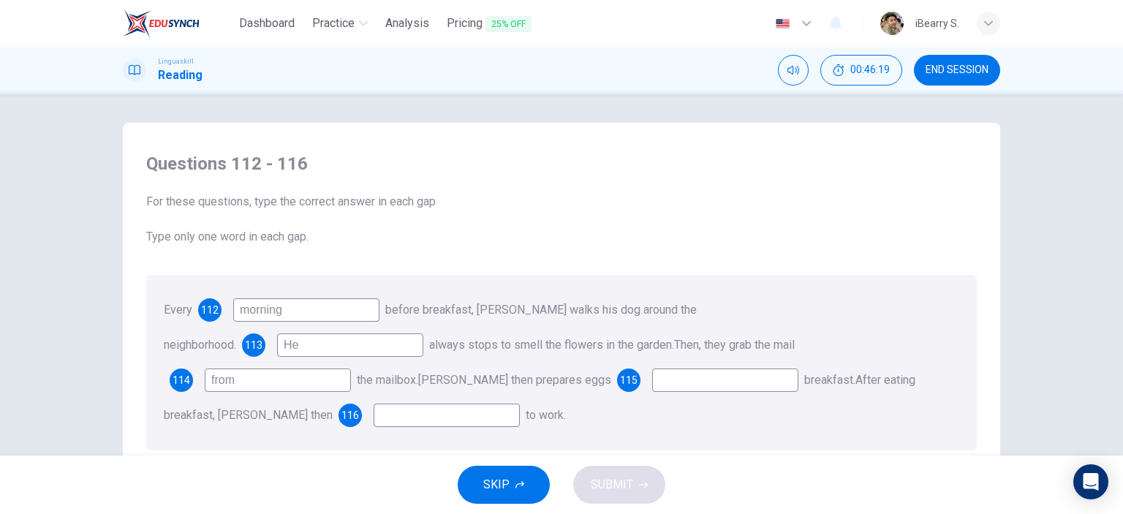
click at [652, 379] on input at bounding box center [725, 380] width 146 height 23
type input "for"
click at [419, 401] on div "Every 112 morning before breakfast, Mr. Green walks his dog around the neighbor…" at bounding box center [561, 363] width 831 height 176
click at [520, 404] on input at bounding box center [447, 415] width 146 height 23
type input "goes"
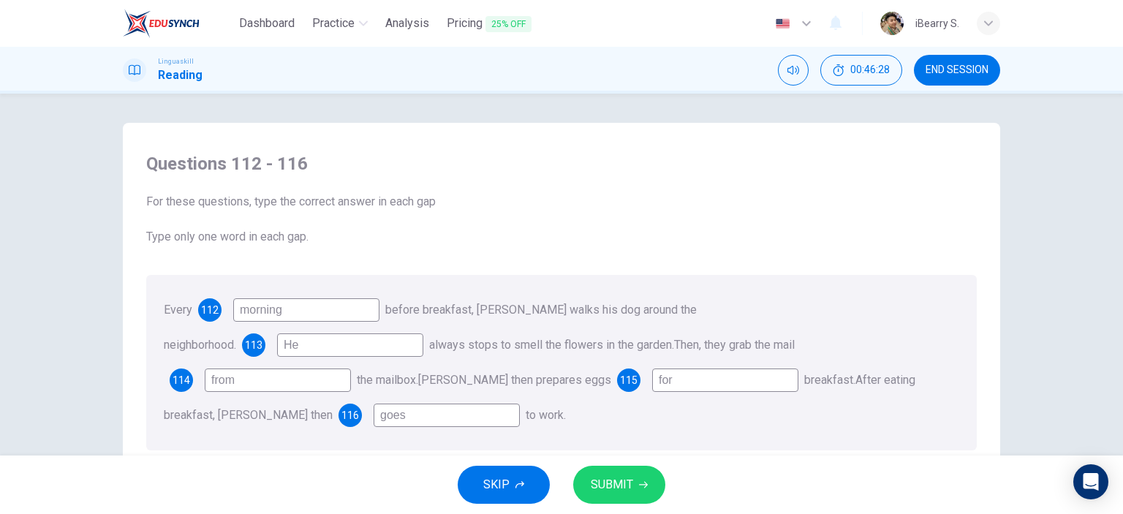
click at [1082, 360] on div "Questions 112 - 116 For these questions, type the correct answer in each gap Ty…" at bounding box center [561, 275] width 1123 height 362
click at [635, 487] on button "SUBMIT" at bounding box center [619, 485] width 92 height 38
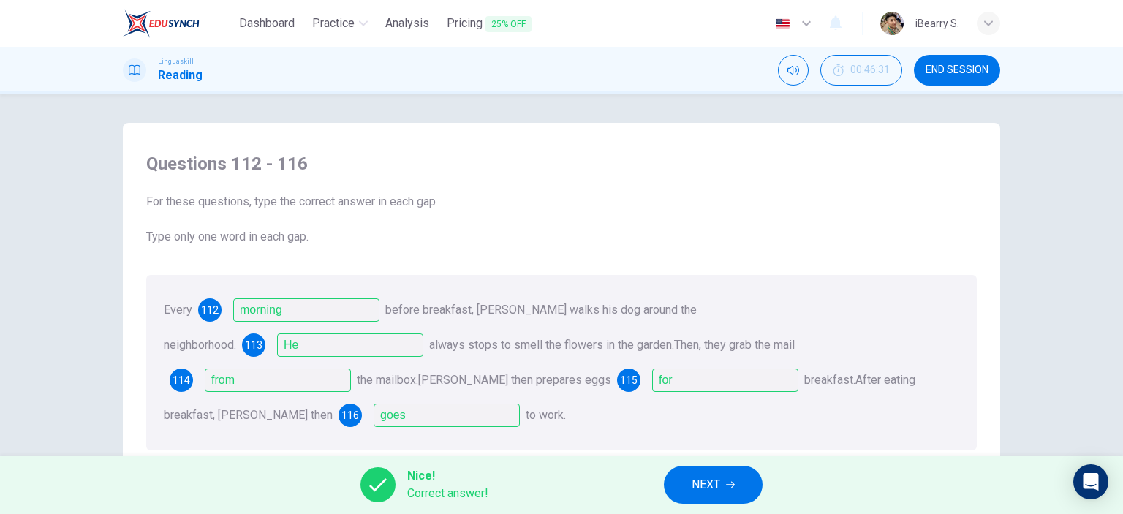
click at [712, 500] on button "NEXT" at bounding box center [713, 485] width 99 height 38
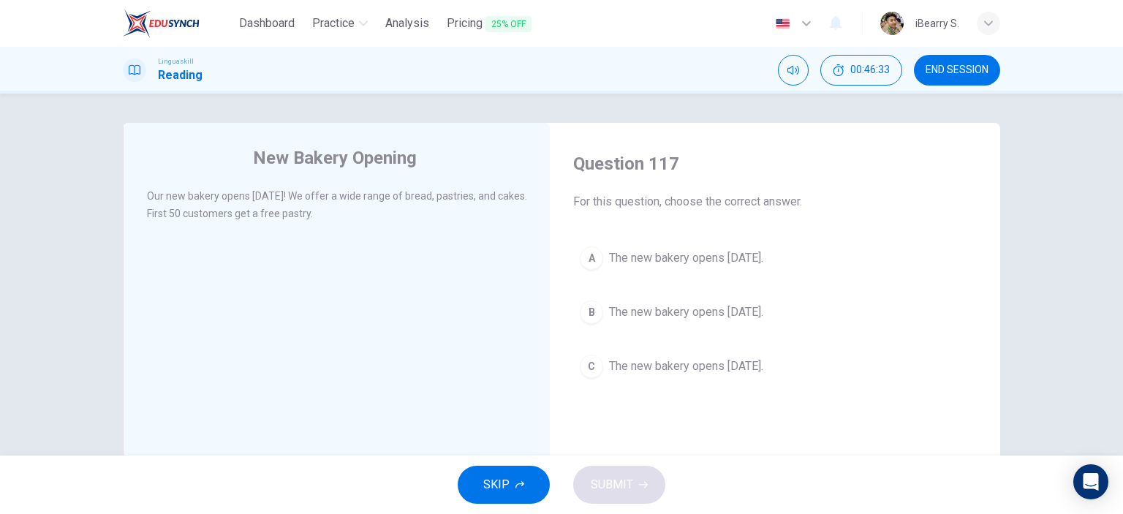
click at [1079, 191] on div "New Bakery Opening Our new bakery opens next Monday! We offer a wide range of b…" at bounding box center [561, 275] width 1123 height 362
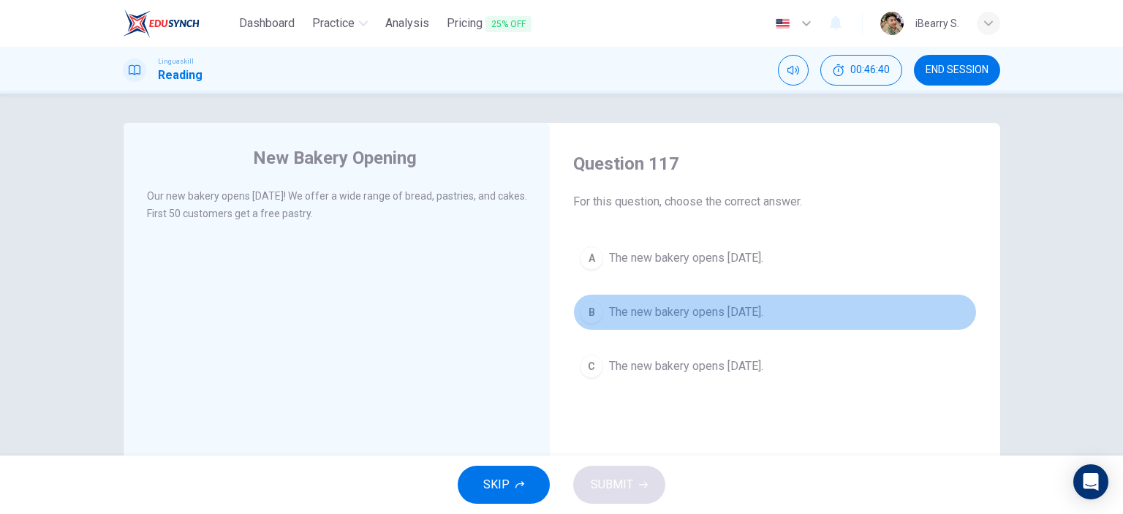
click at [717, 315] on span "The new bakery opens [DATE]." at bounding box center [686, 312] width 154 height 18
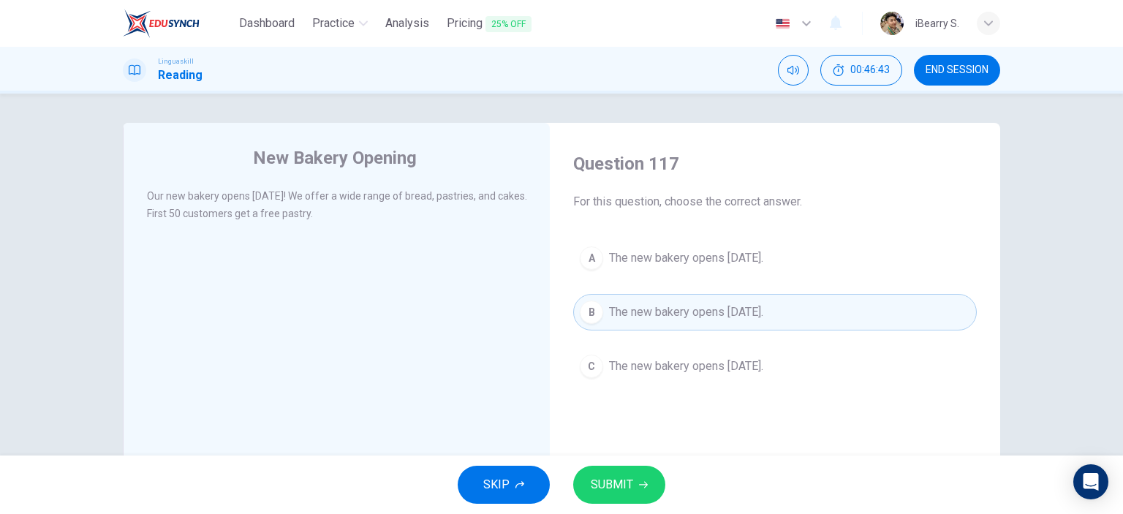
click at [626, 482] on span "SUBMIT" at bounding box center [612, 485] width 42 height 20
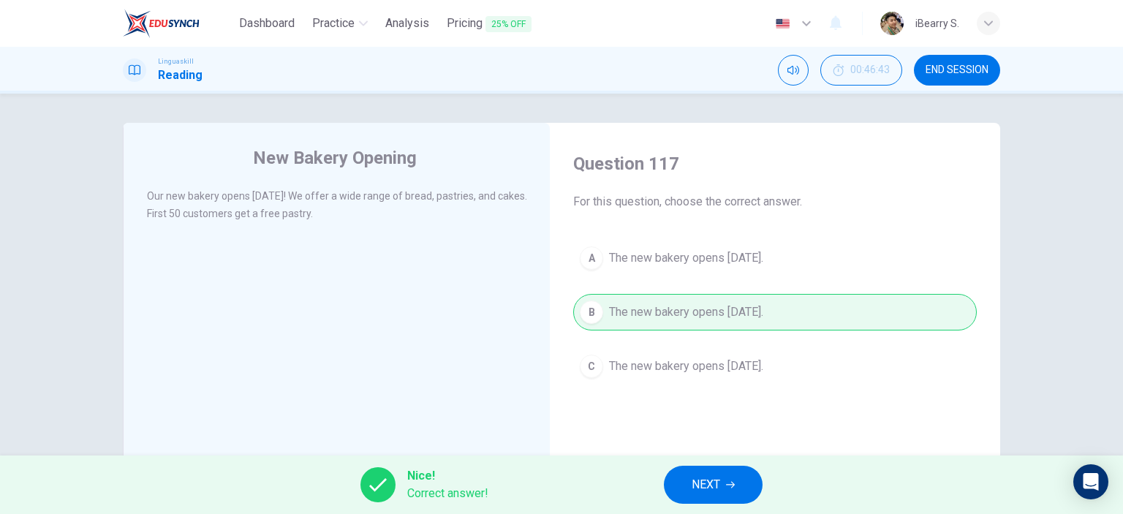
click at [730, 483] on icon "button" at bounding box center [730, 484] width 9 height 9
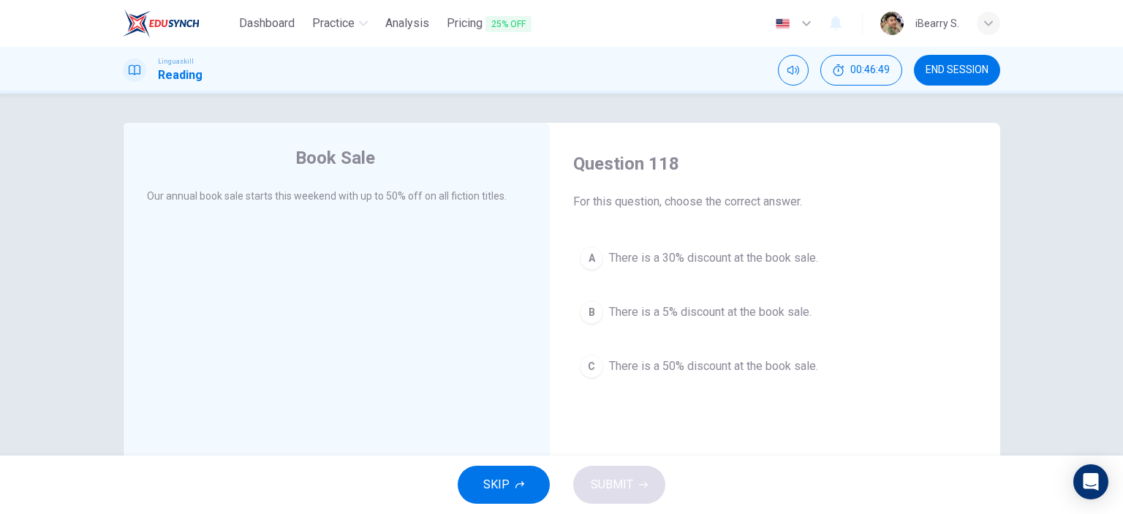
click at [716, 361] on span "There is a 50% discount at the book sale." at bounding box center [713, 367] width 209 height 18
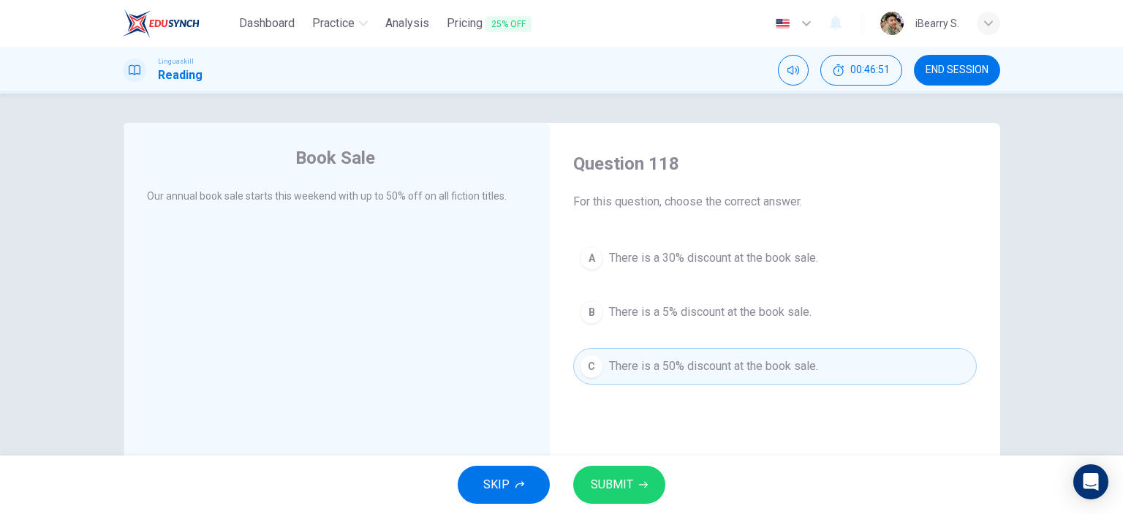
click at [633, 488] on button "SUBMIT" at bounding box center [619, 485] width 92 height 38
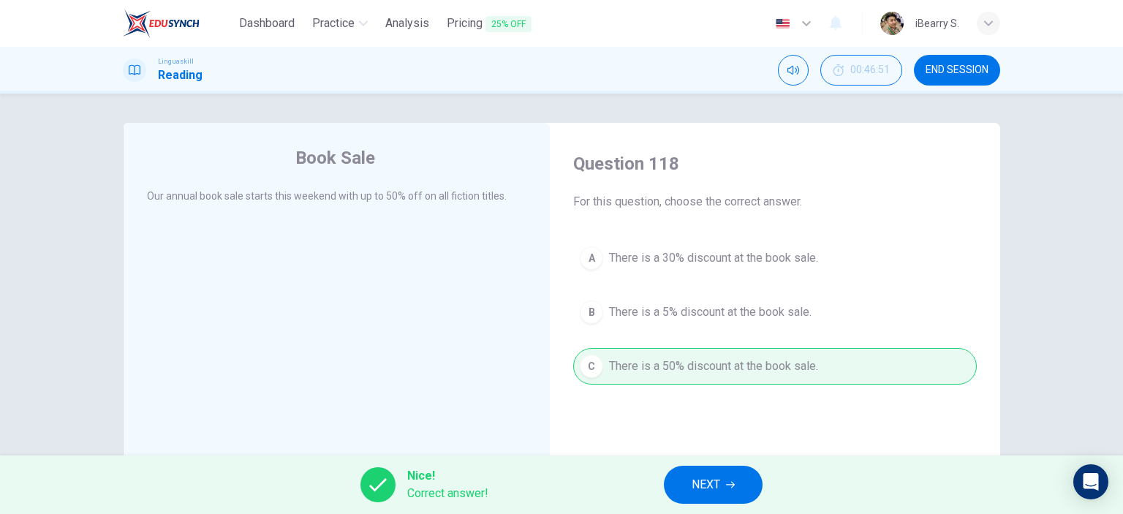
click at [699, 481] on span "NEXT" at bounding box center [706, 485] width 29 height 20
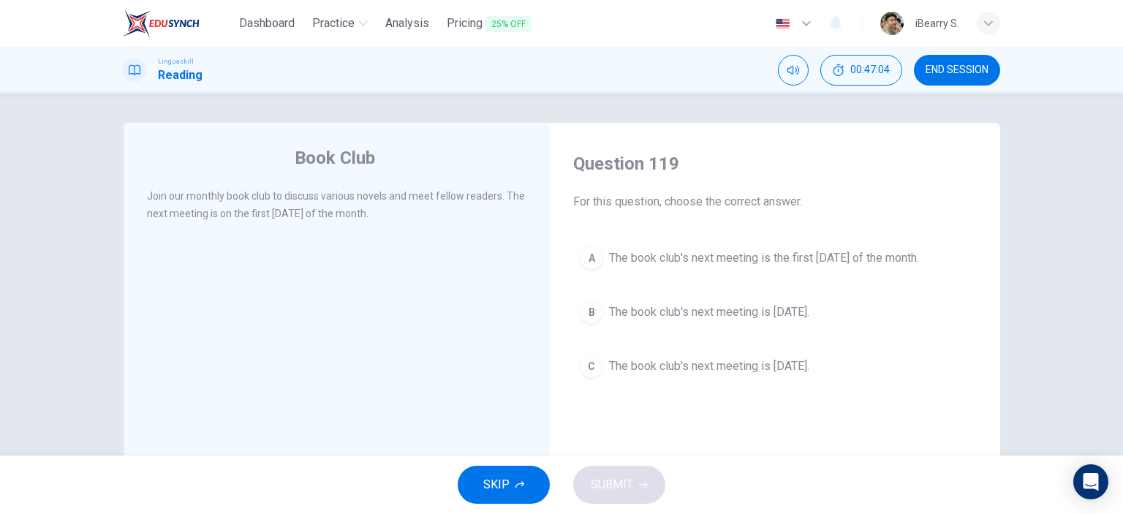
click at [784, 260] on span "The book club's next meeting is the first [DATE] of the month." at bounding box center [764, 258] width 310 height 18
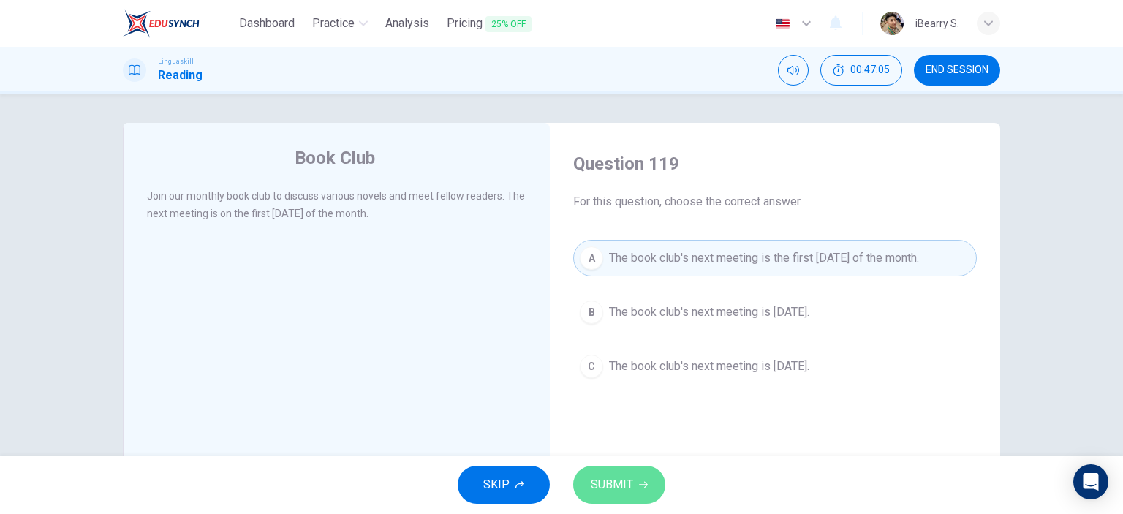
click at [632, 469] on button "SUBMIT" at bounding box center [619, 485] width 92 height 38
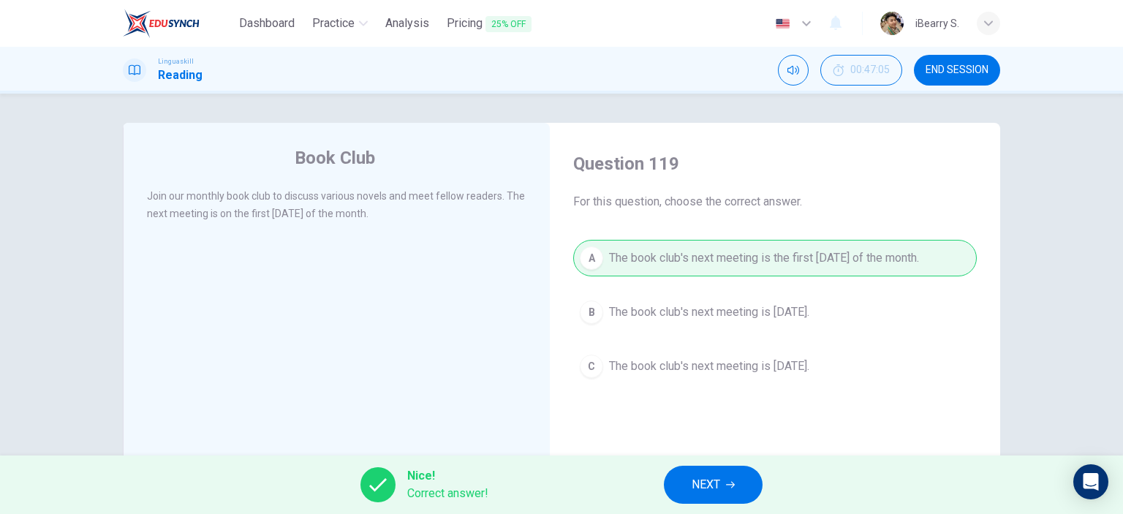
click at [731, 503] on button "NEXT" at bounding box center [713, 485] width 99 height 38
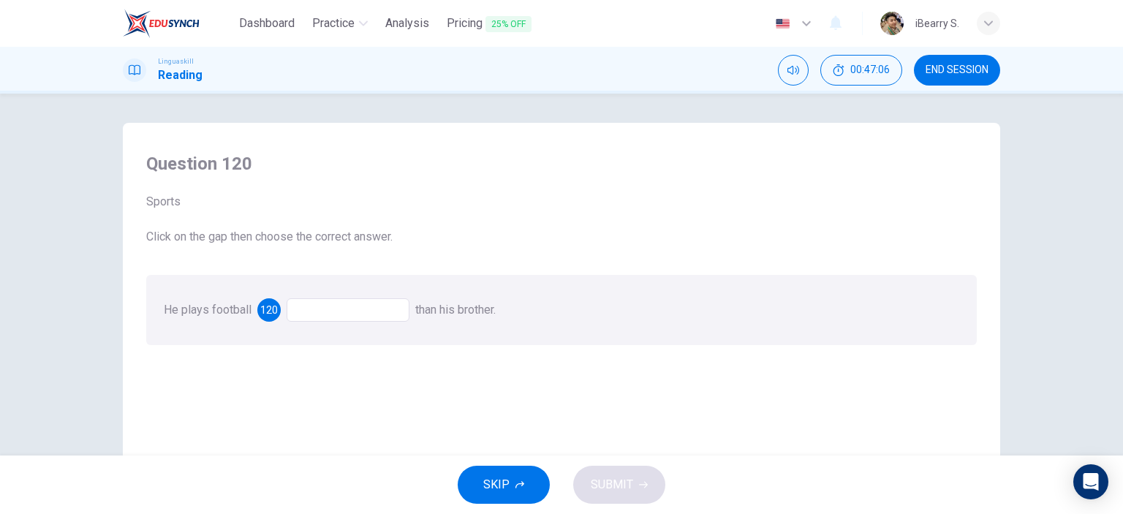
click at [361, 308] on div at bounding box center [348, 309] width 123 height 23
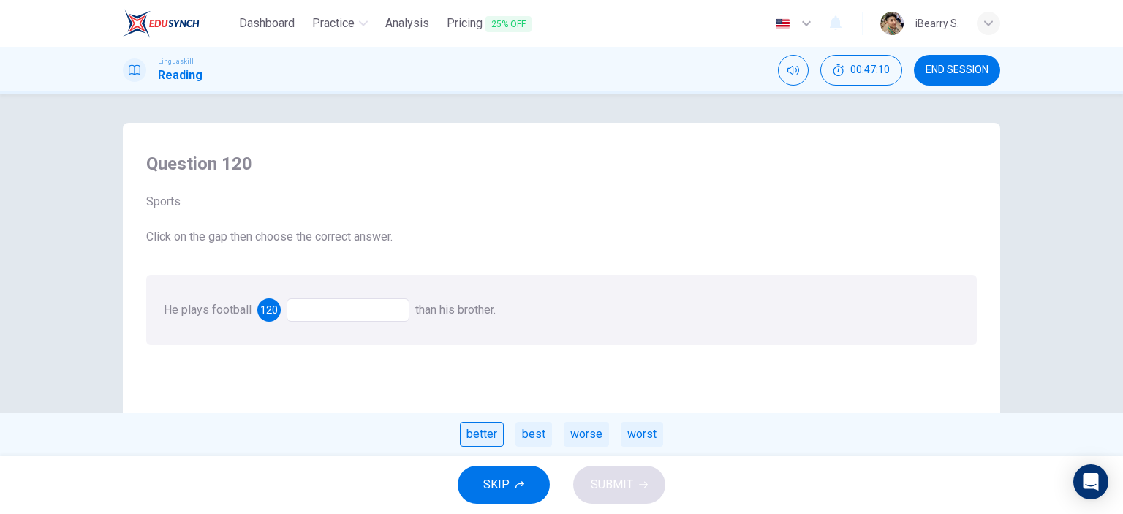
click at [483, 437] on div "better" at bounding box center [482, 434] width 44 height 25
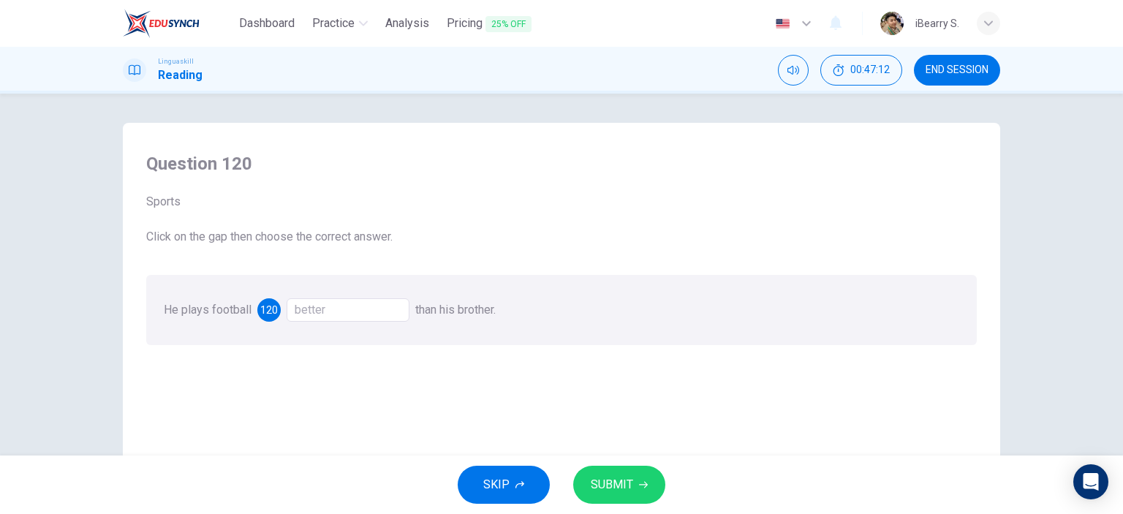
click at [384, 302] on div "better" at bounding box center [348, 309] width 123 height 23
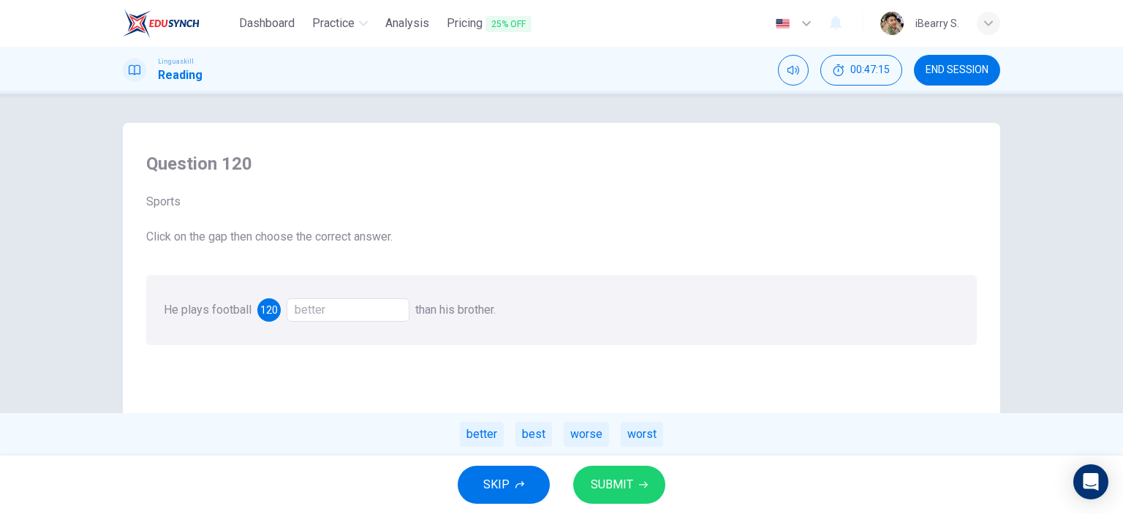
click at [404, 366] on div "Question 120 Sports Click on the gap then choose the correct answer. He plays f…" at bounding box center [562, 384] width 854 height 494
click at [641, 486] on icon "button" at bounding box center [643, 484] width 9 height 9
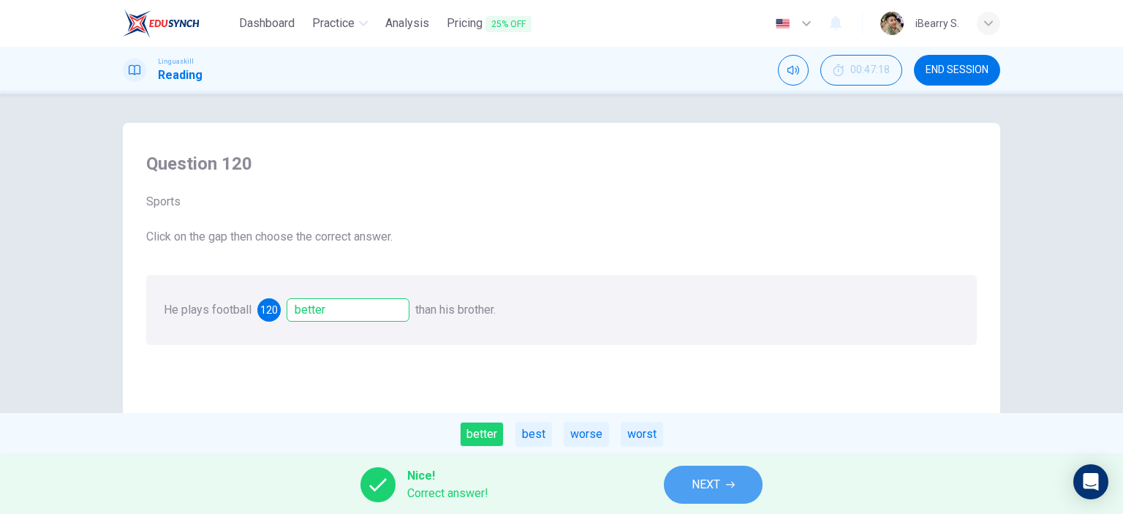
click at [725, 485] on button "NEXT" at bounding box center [713, 485] width 99 height 38
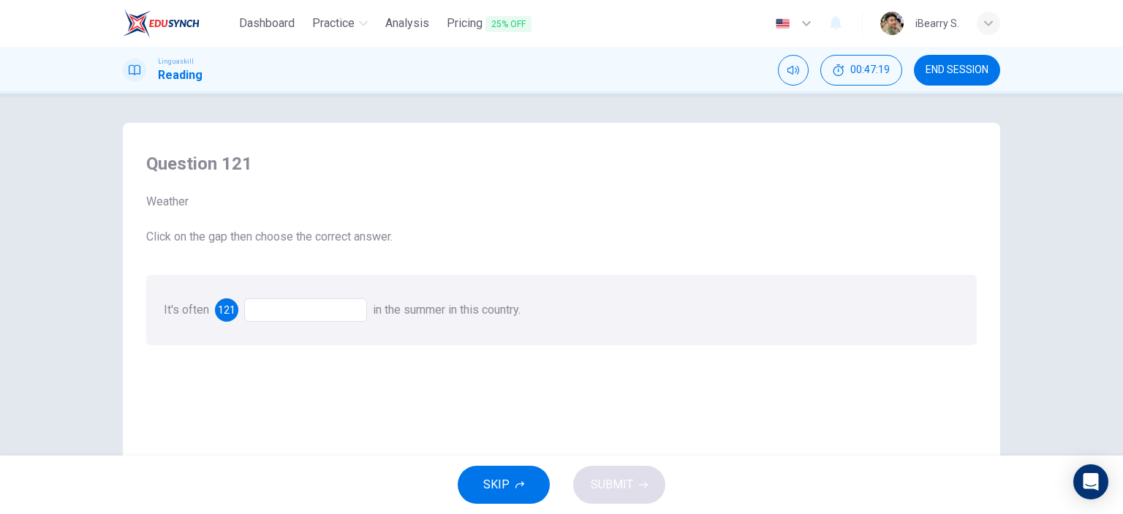
click at [307, 300] on div at bounding box center [305, 309] width 123 height 23
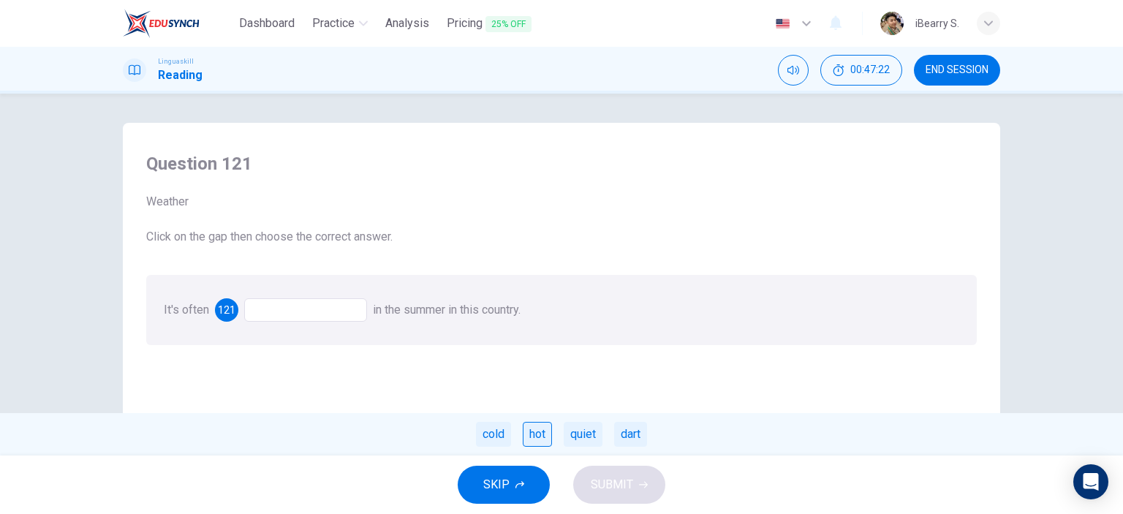
click at [537, 432] on div "hot" at bounding box center [537, 434] width 29 height 25
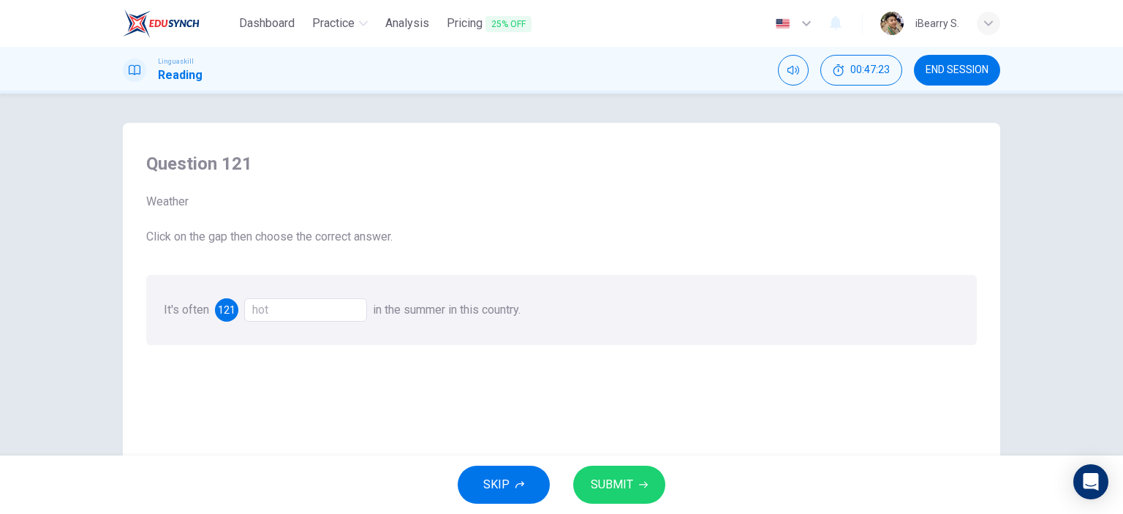
click at [639, 499] on button "SUBMIT" at bounding box center [619, 485] width 92 height 38
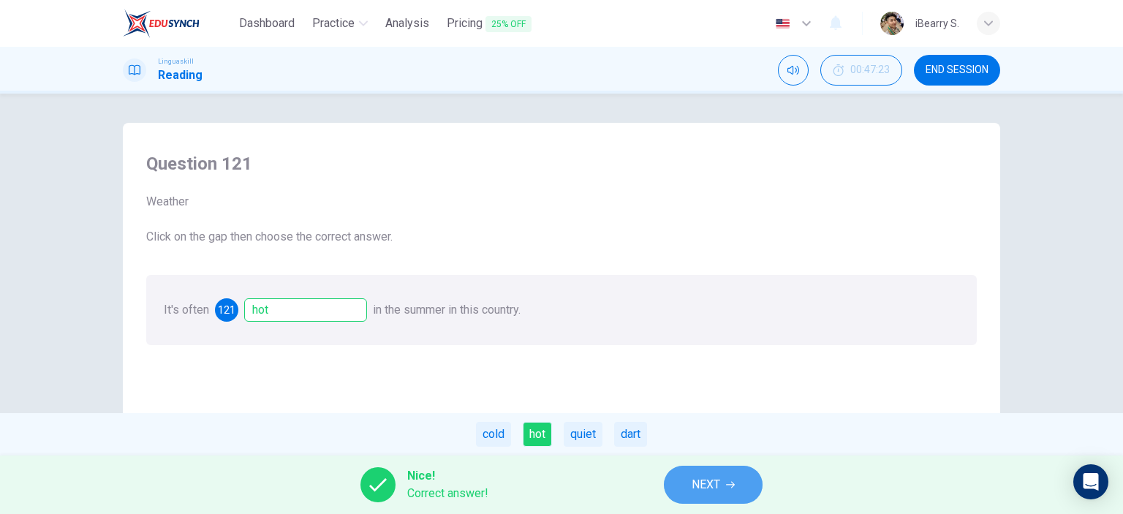
click at [722, 483] on button "NEXT" at bounding box center [713, 485] width 99 height 38
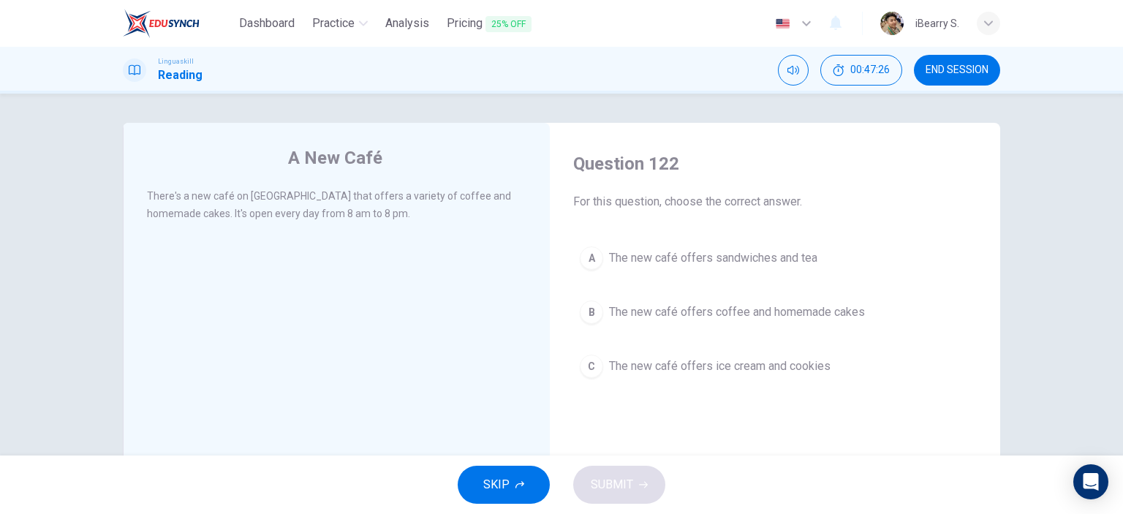
click at [782, 312] on span "The new café offers coffee and homemade cakes" at bounding box center [737, 312] width 256 height 18
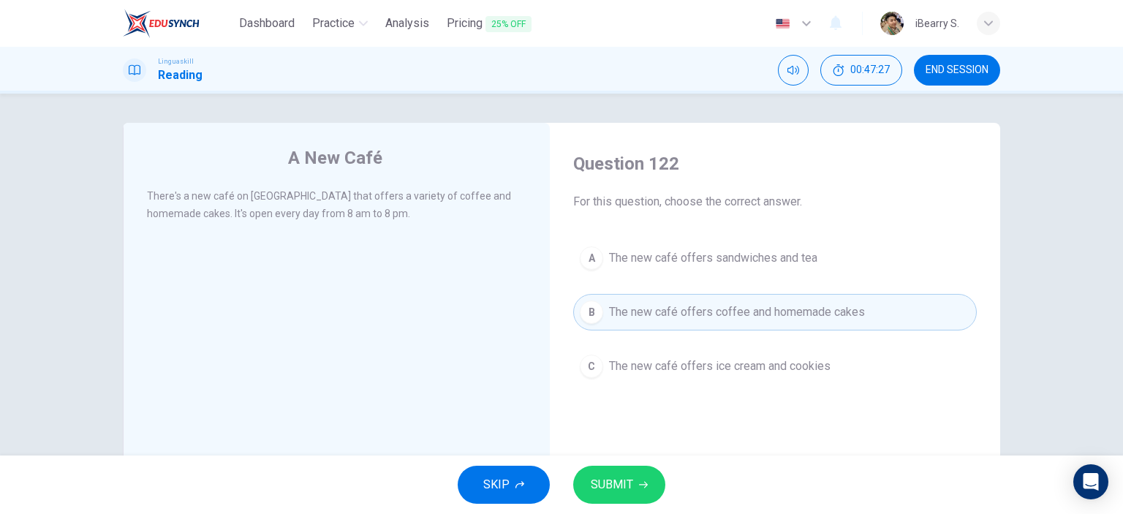
click at [646, 464] on div "SKIP SUBMIT" at bounding box center [561, 485] width 1123 height 59
click at [644, 478] on button "SUBMIT" at bounding box center [619, 485] width 92 height 38
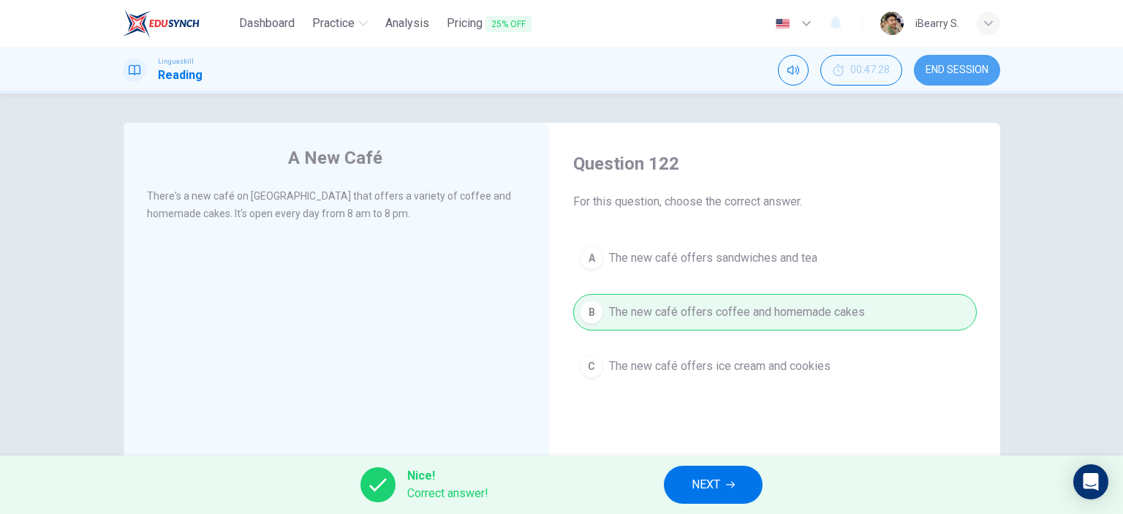
click at [955, 64] on span "END SESSION" at bounding box center [957, 70] width 63 height 12
